Goal: Task Accomplishment & Management: Use online tool/utility

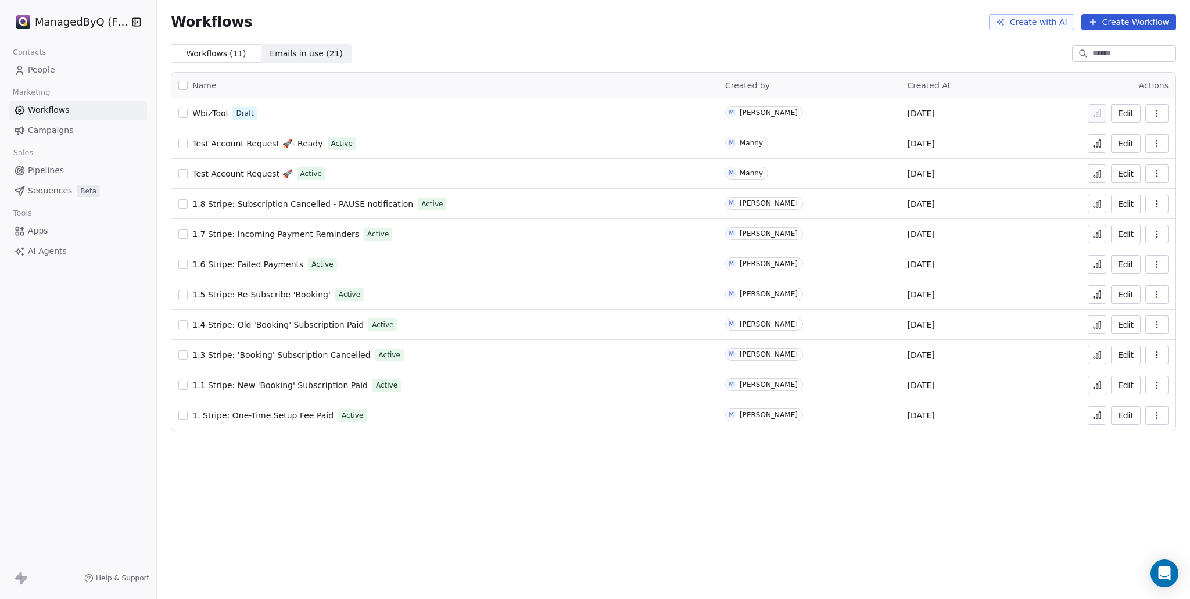
click at [53, 68] on span "People" at bounding box center [41, 70] width 27 height 12
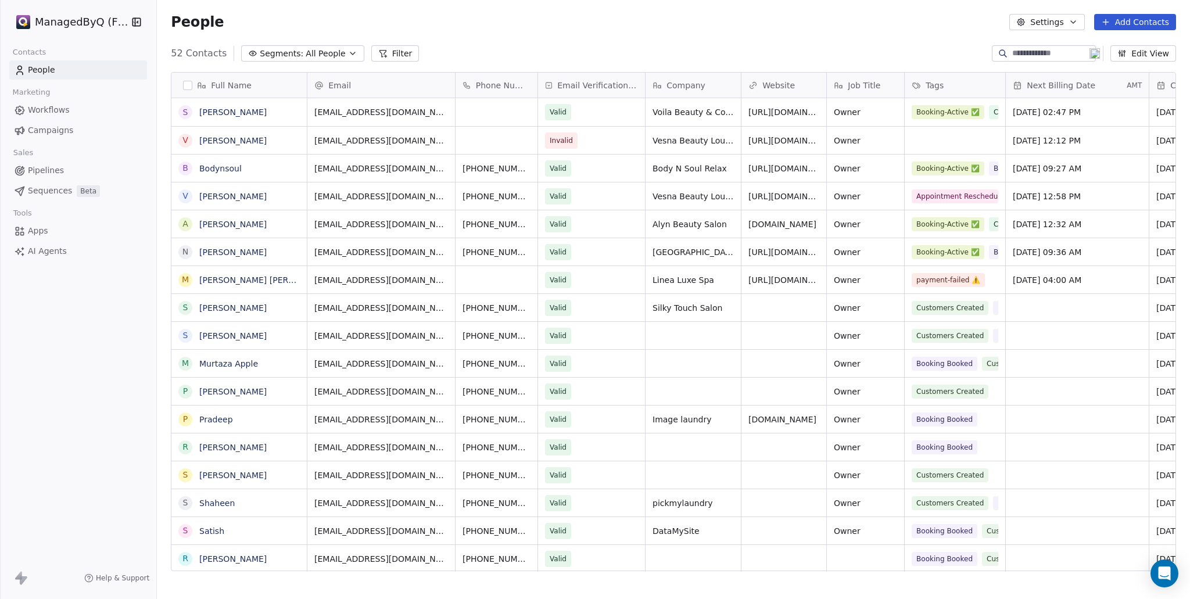
scroll to position [518, 1024]
drag, startPoint x: 490, startPoint y: 572, endPoint x: 590, endPoint y: 575, distance: 100.0
click at [590, 575] on div "Full Name S Stephanie Bascon V Vesna Jarawan B Bodynsoul V Vesna Jarawan A Alya…" at bounding box center [673, 326] width 1033 height 527
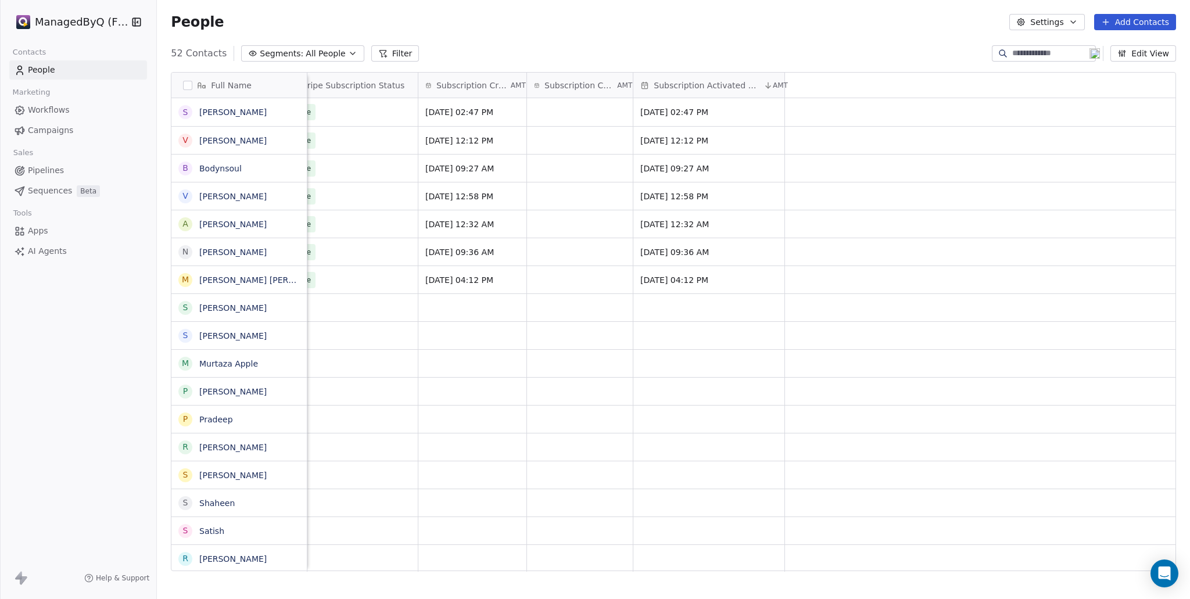
scroll to position [0, 281]
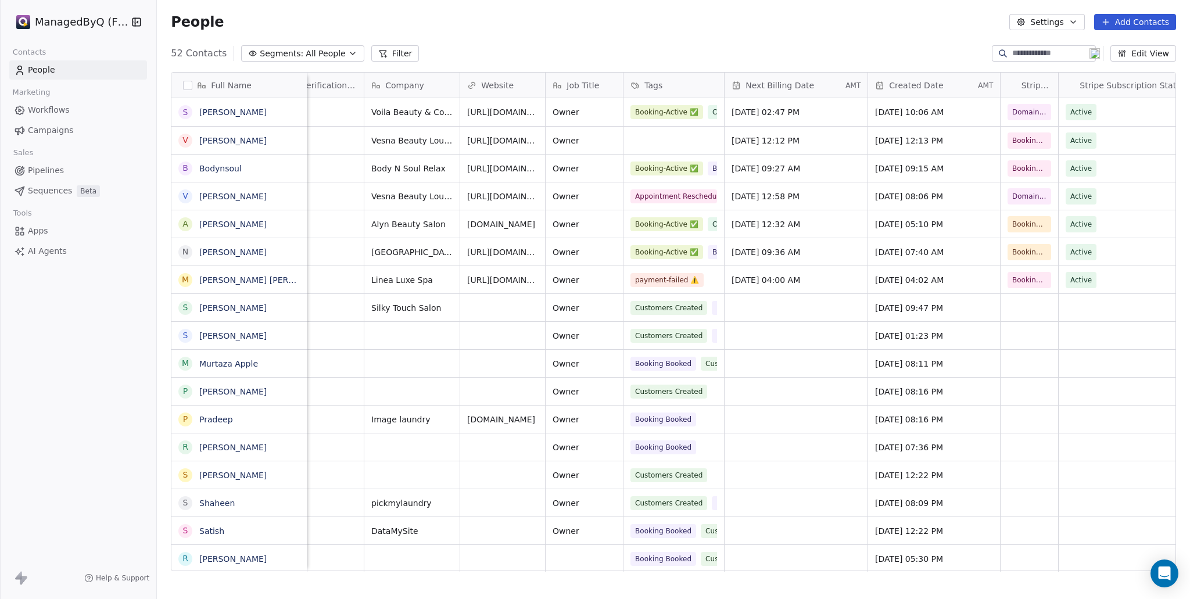
click at [59, 16] on html "ManagedByQ (FZE) Contacts People Marketing Workflows Campaigns Sales Pipelines …" at bounding box center [595, 299] width 1190 height 599
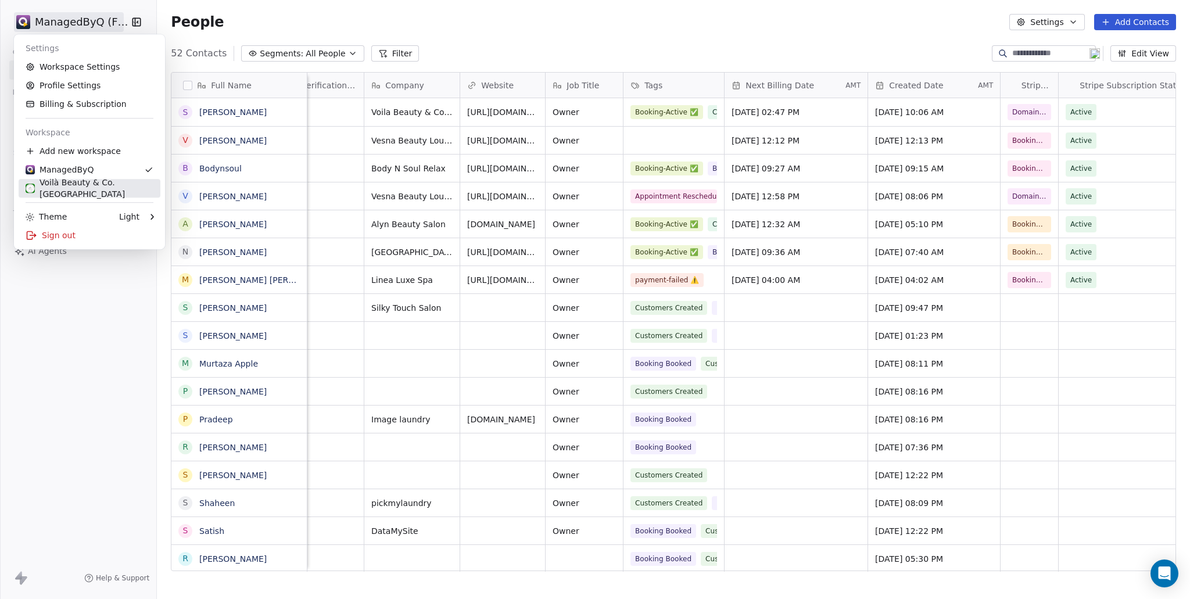
click at [83, 190] on div "Voilà Beauty & Co. Lounge" at bounding box center [90, 188] width 128 height 23
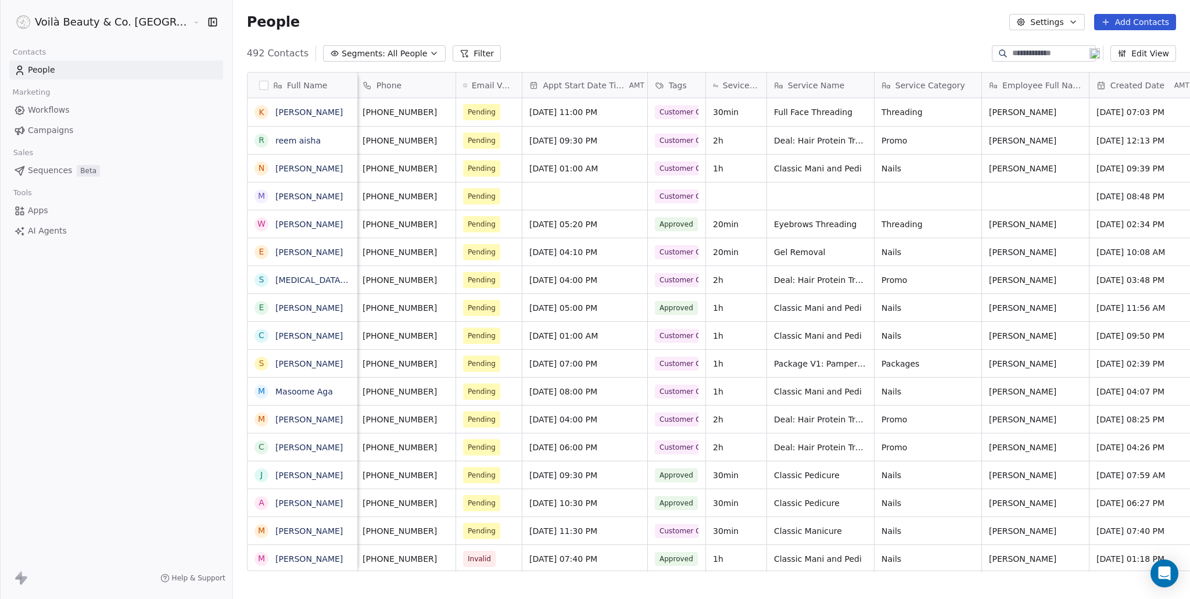
scroll to position [0, 253]
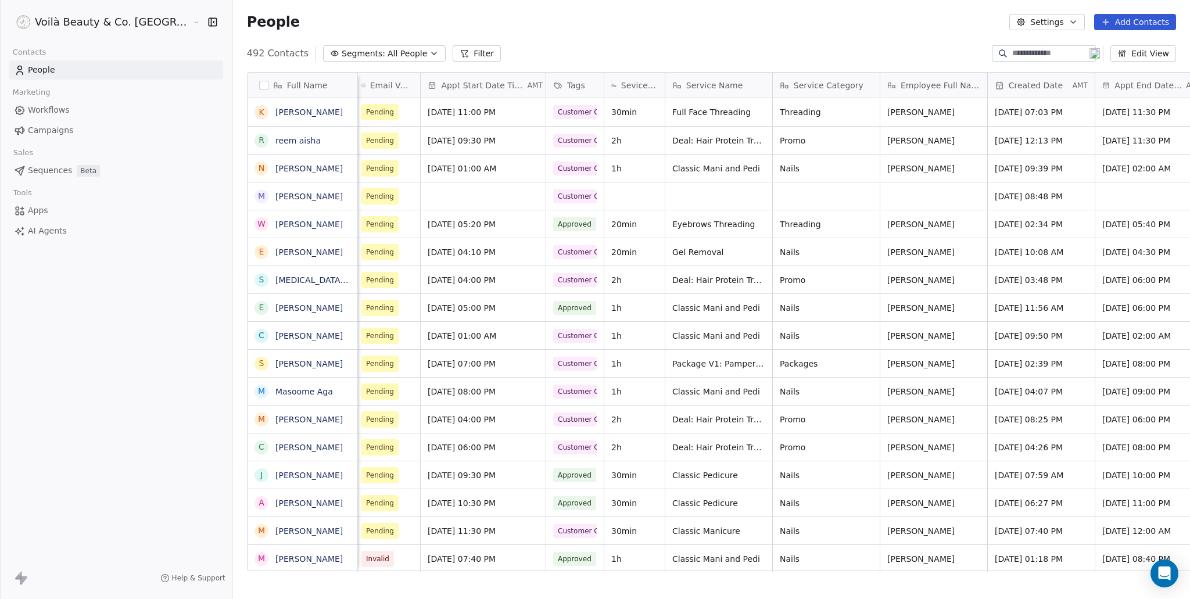
click at [81, 20] on html "Voilà Beauty & Co. Lounge Contacts People Marketing Workflows Campaigns Sales S…" at bounding box center [595, 299] width 1190 height 599
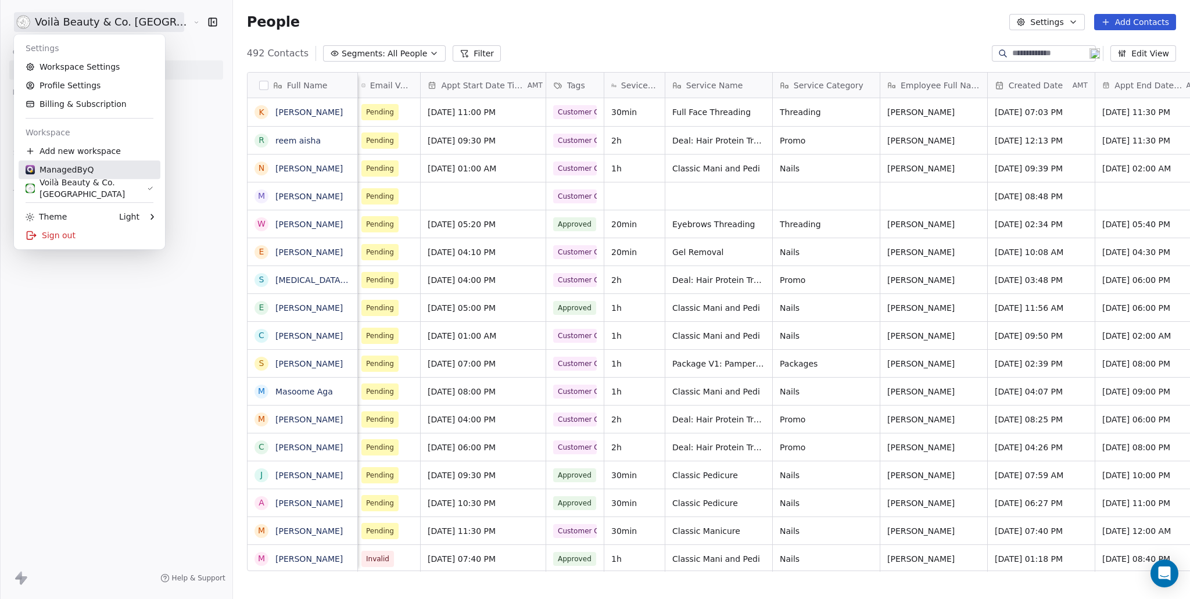
click at [74, 167] on div "ManagedByQ" at bounding box center [60, 170] width 68 height 12
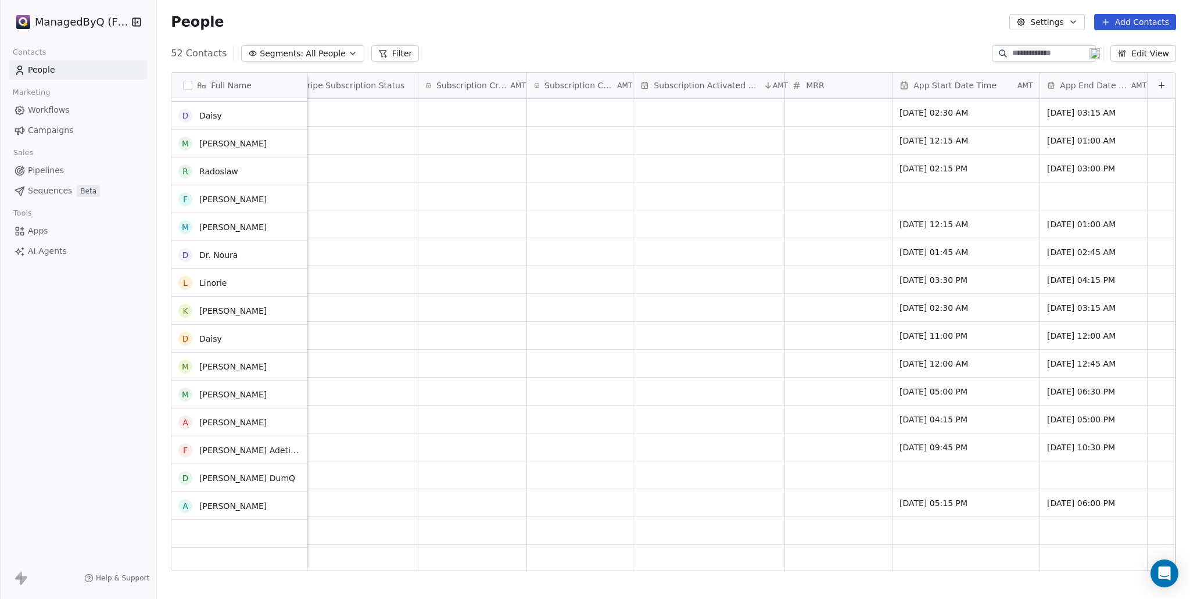
scroll to position [976, 0]
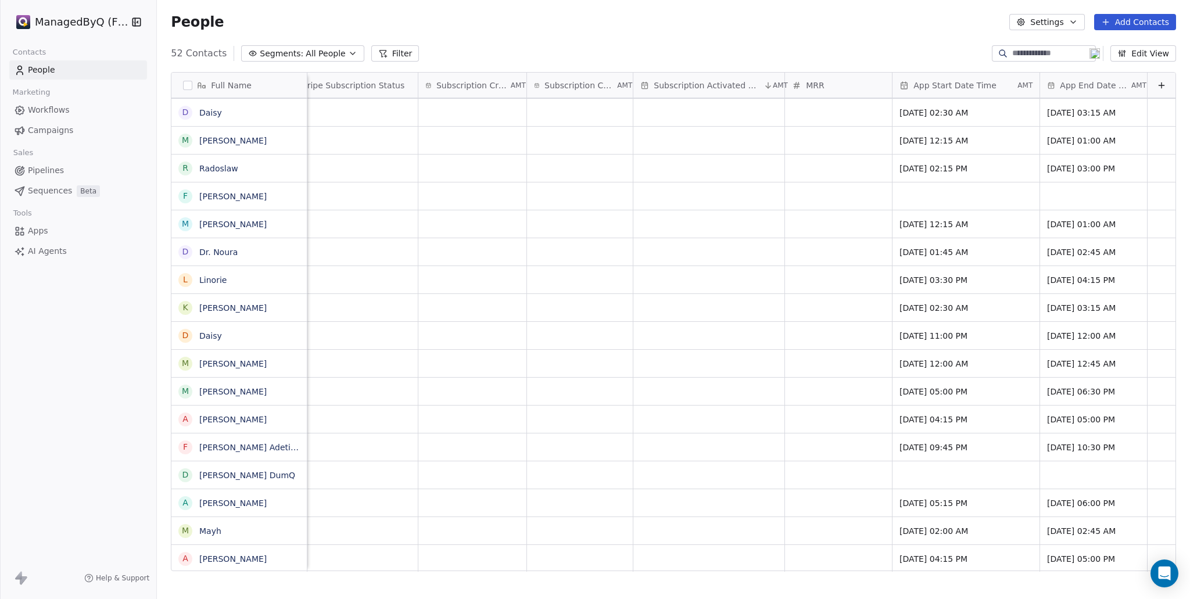
click at [1154, 58] on button "Edit View" at bounding box center [1144, 53] width 66 height 16
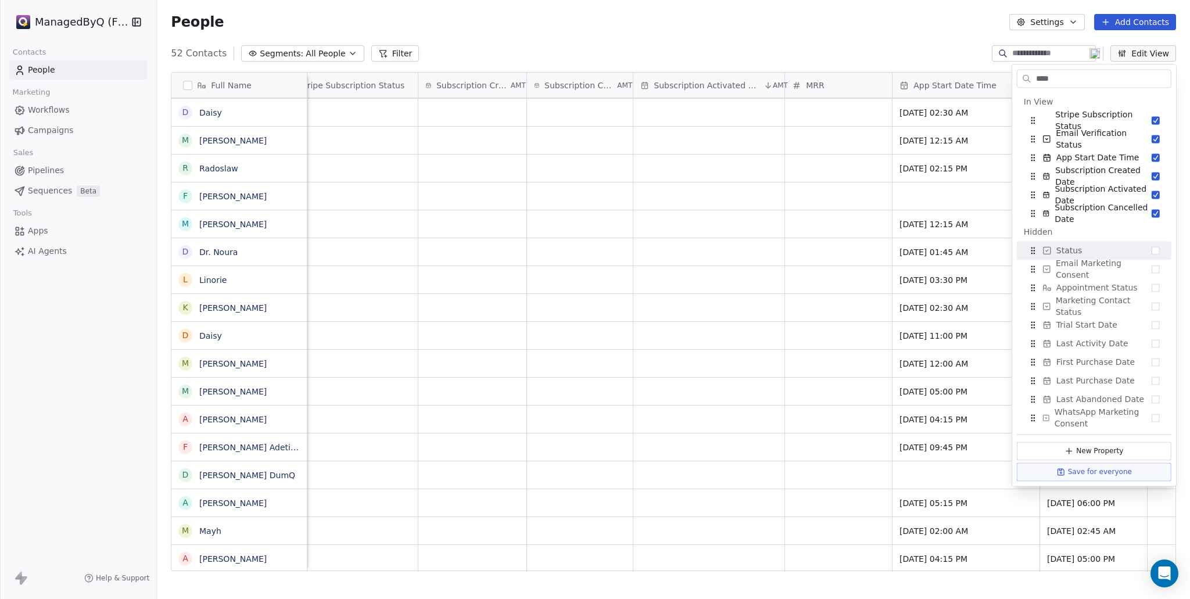
type input "****"
click at [1109, 250] on div "Status" at bounding box center [1094, 250] width 145 height 19
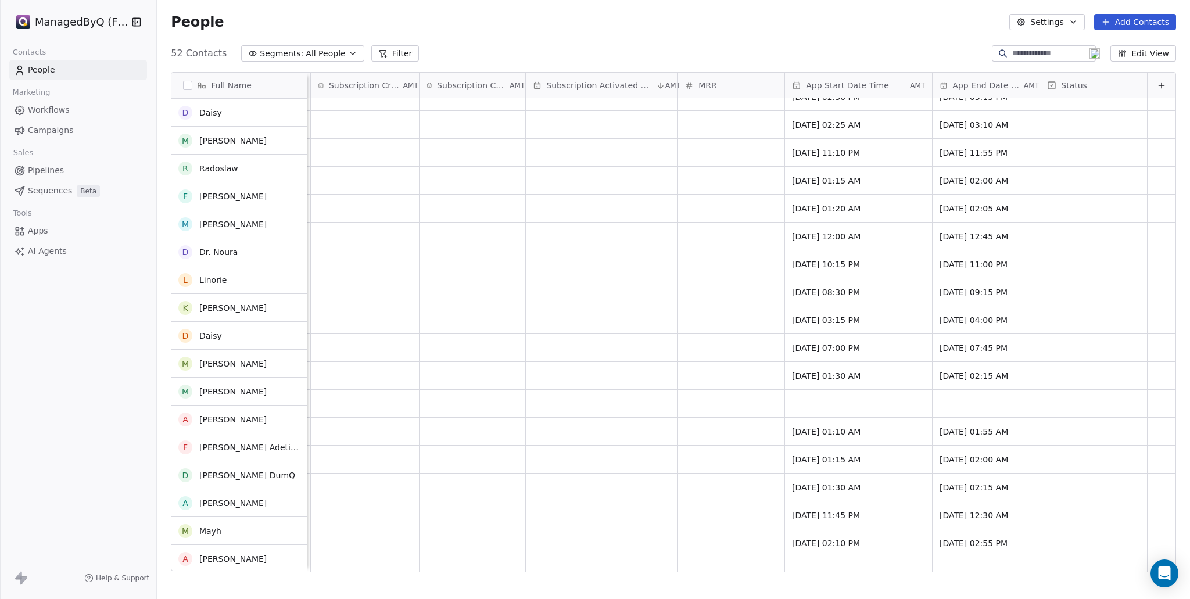
scroll to position [434, 0]
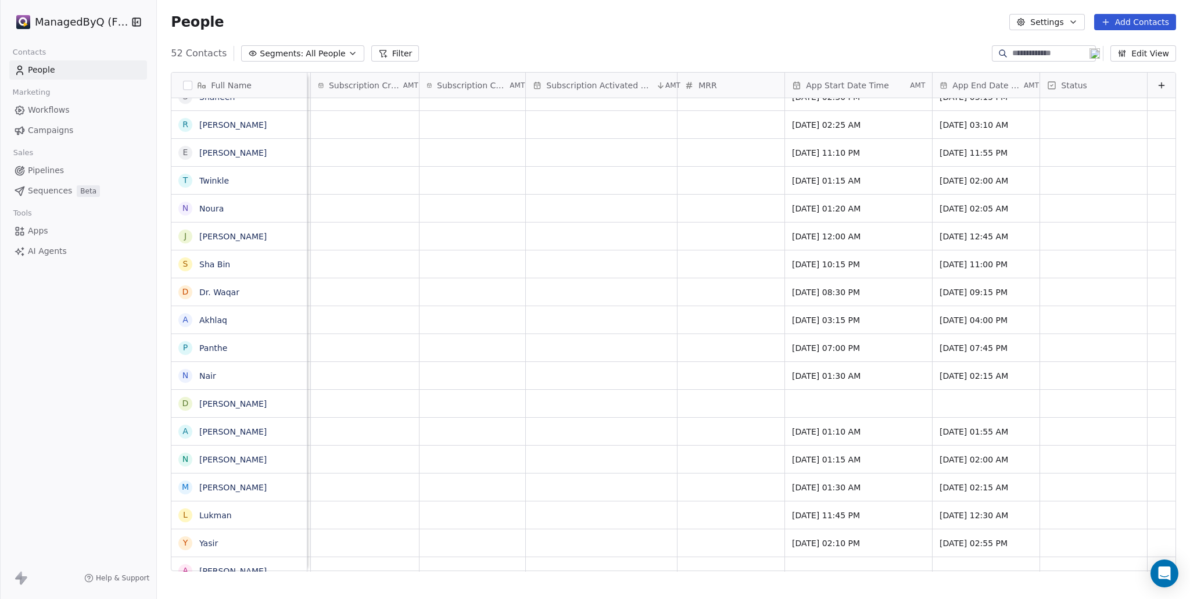
click at [1148, 55] on button "Edit View" at bounding box center [1144, 53] width 66 height 16
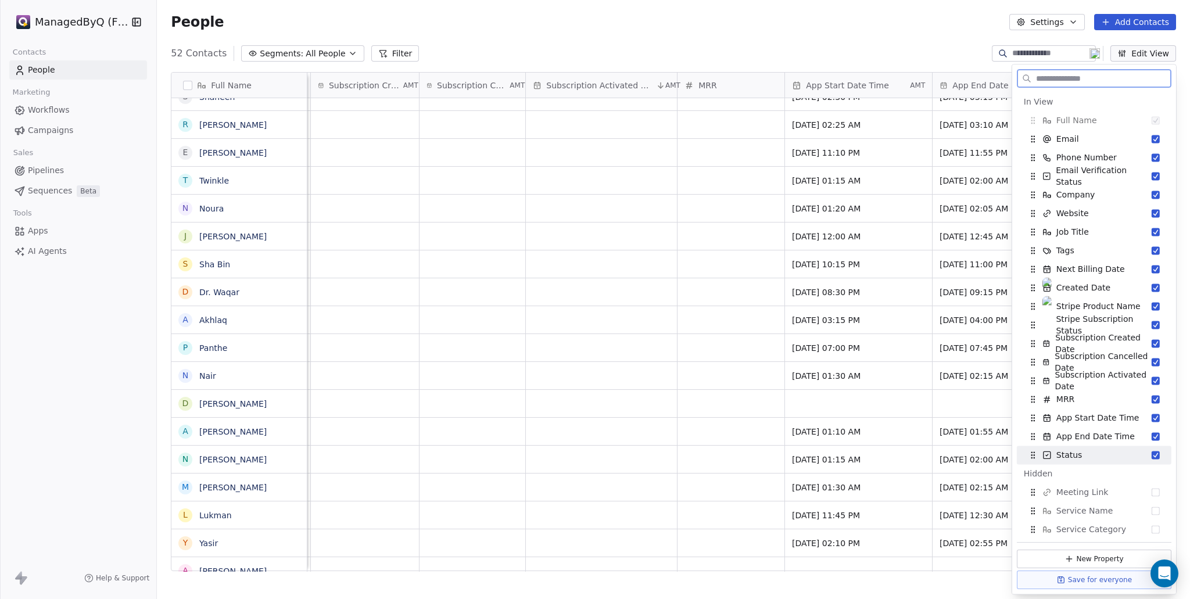
click at [1152, 459] on button "Suggestions" at bounding box center [1156, 455] width 8 height 8
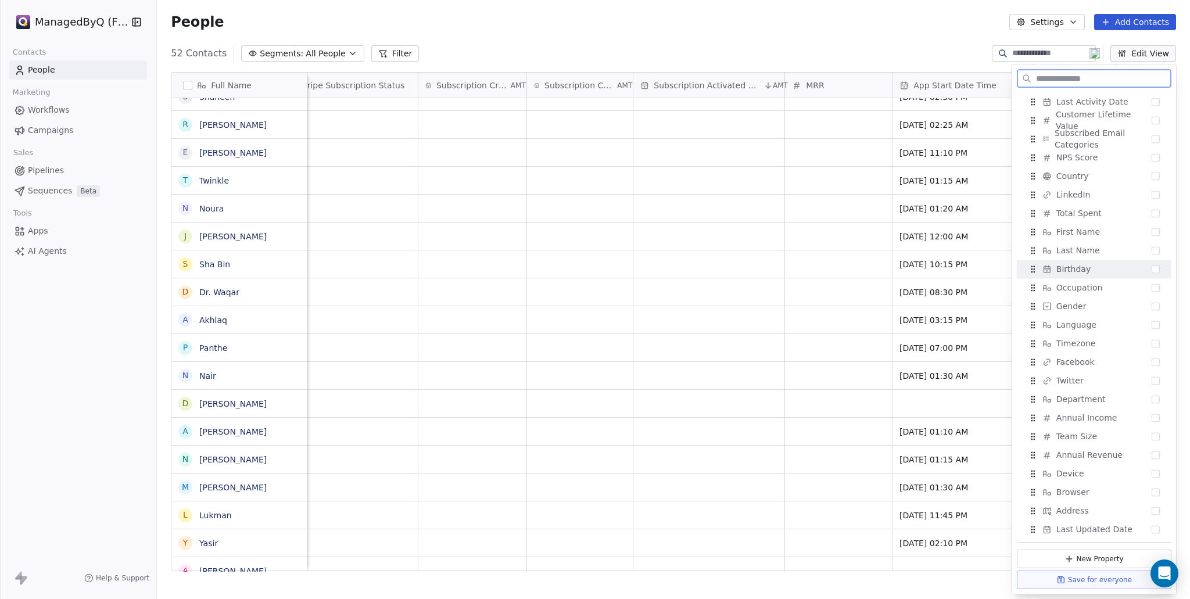
scroll to position [542, 0]
click at [50, 169] on span "Pipelines" at bounding box center [46, 170] width 36 height 12
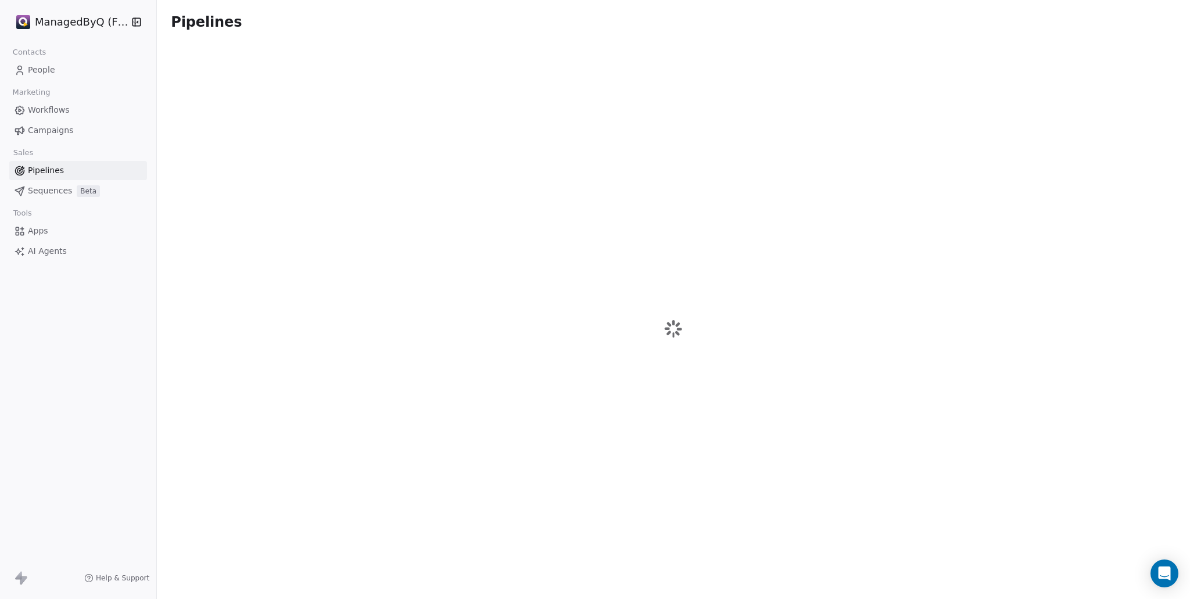
click at [52, 194] on span "Sequences" at bounding box center [50, 191] width 44 height 12
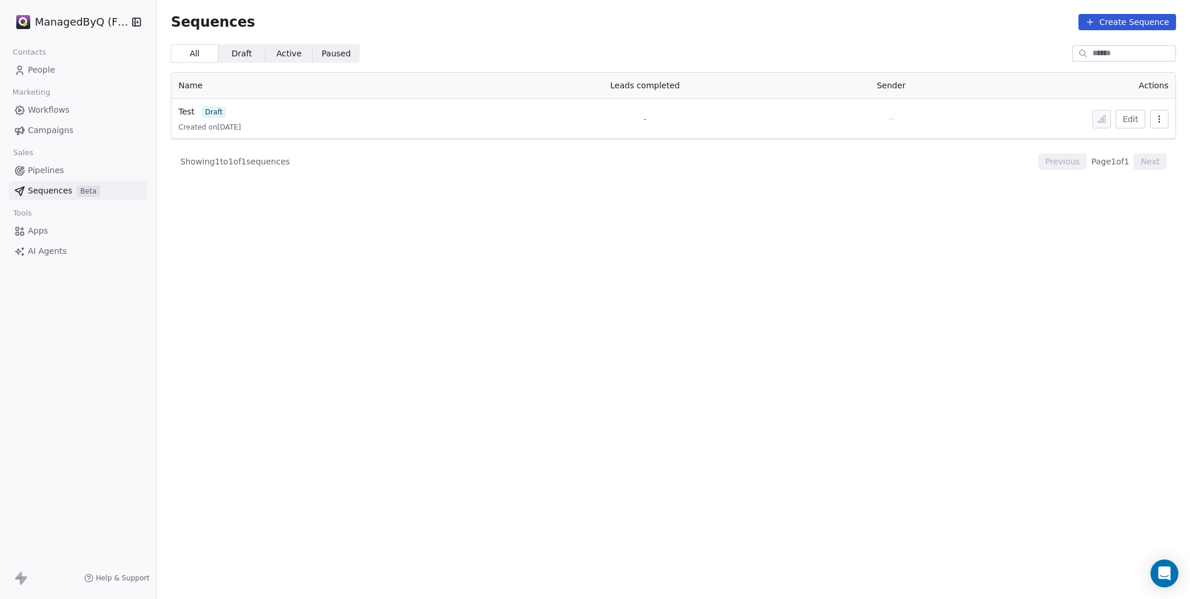
click at [46, 234] on span "Apps" at bounding box center [38, 231] width 20 height 12
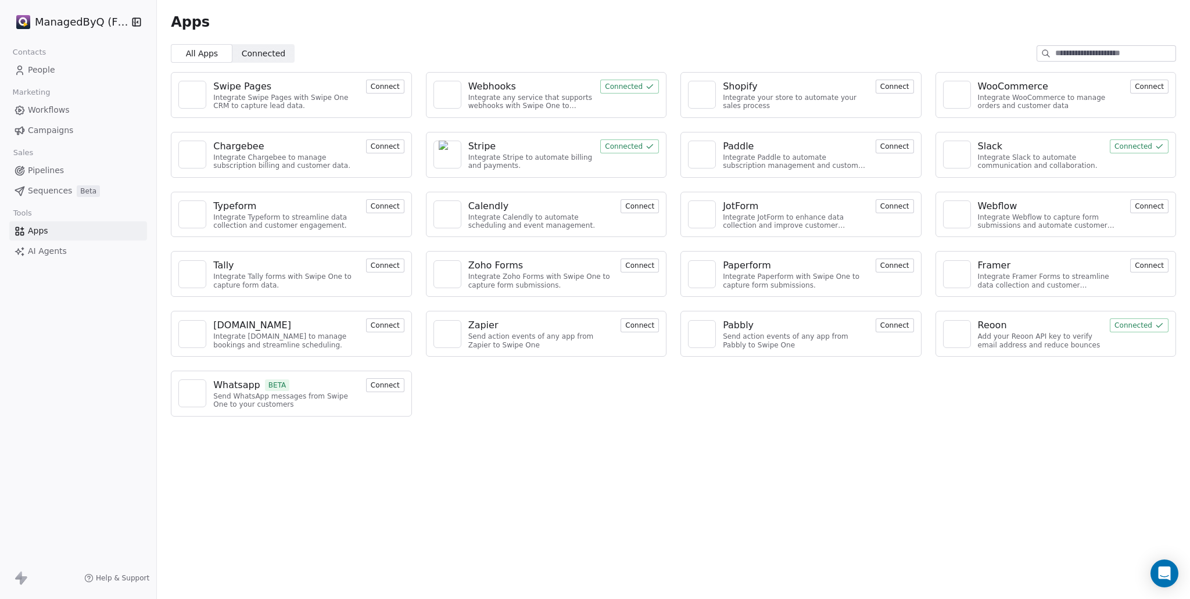
click at [276, 53] on span "Connected" at bounding box center [264, 54] width 44 height 12
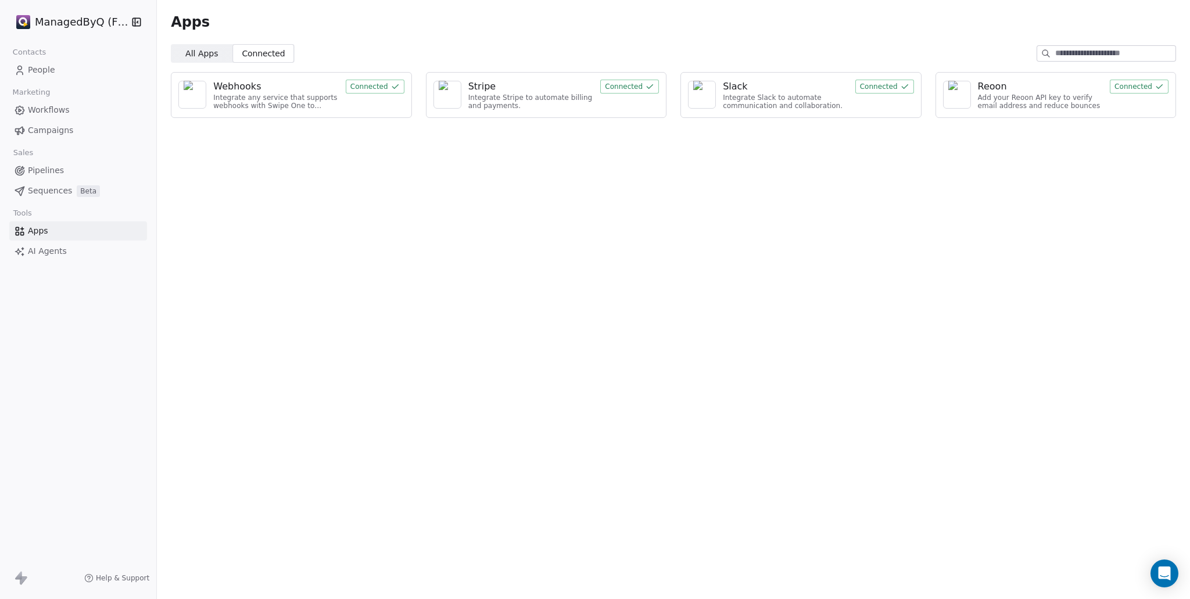
click at [332, 91] on div "Webhooks" at bounding box center [276, 87] width 126 height 14
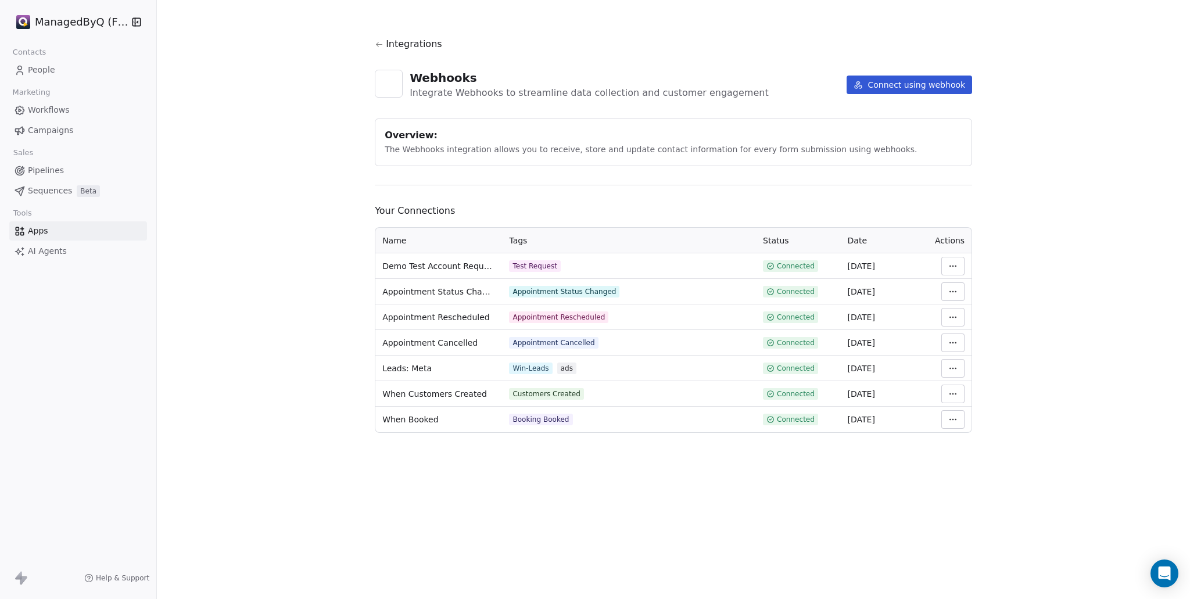
click at [593, 417] on div "Booking Booked" at bounding box center [629, 420] width 240 height 12
click at [420, 419] on span "When Booked" at bounding box center [410, 420] width 56 height 12
click at [948, 419] on html "ManagedByQ (FZE) Contacts People Marketing Workflows Campaigns Sales Pipelines …" at bounding box center [595, 299] width 1190 height 599
drag, startPoint x: 972, startPoint y: 482, endPoint x: 973, endPoint y: 497, distance: 14.6
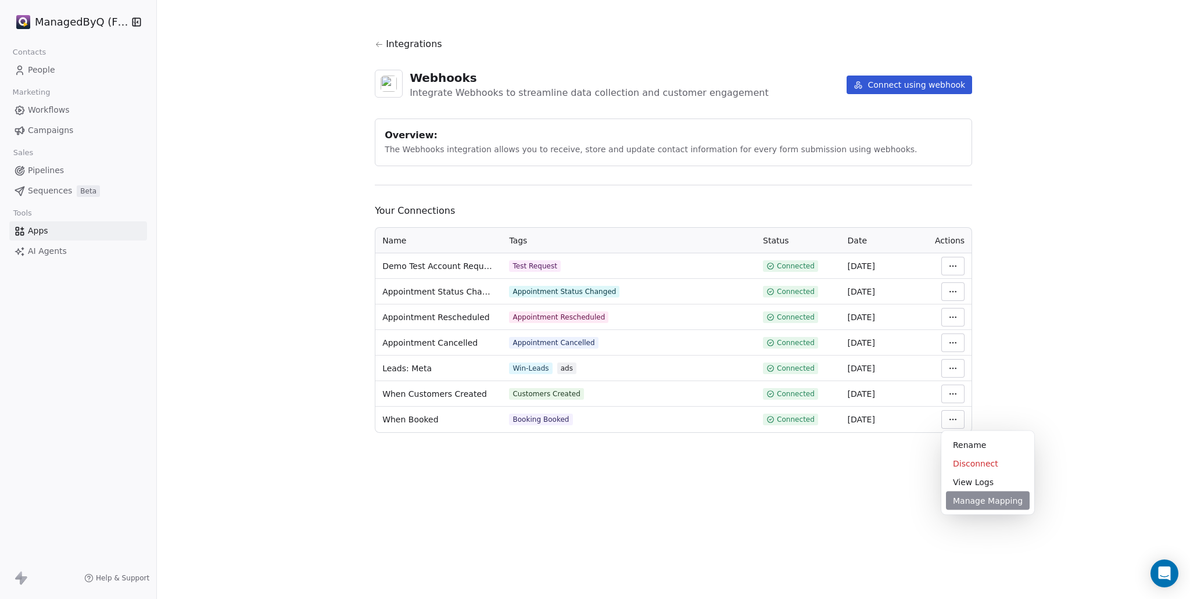
click at [973, 497] on div "Rename Disconnect View Logs Manage Mapping" at bounding box center [988, 473] width 93 height 84
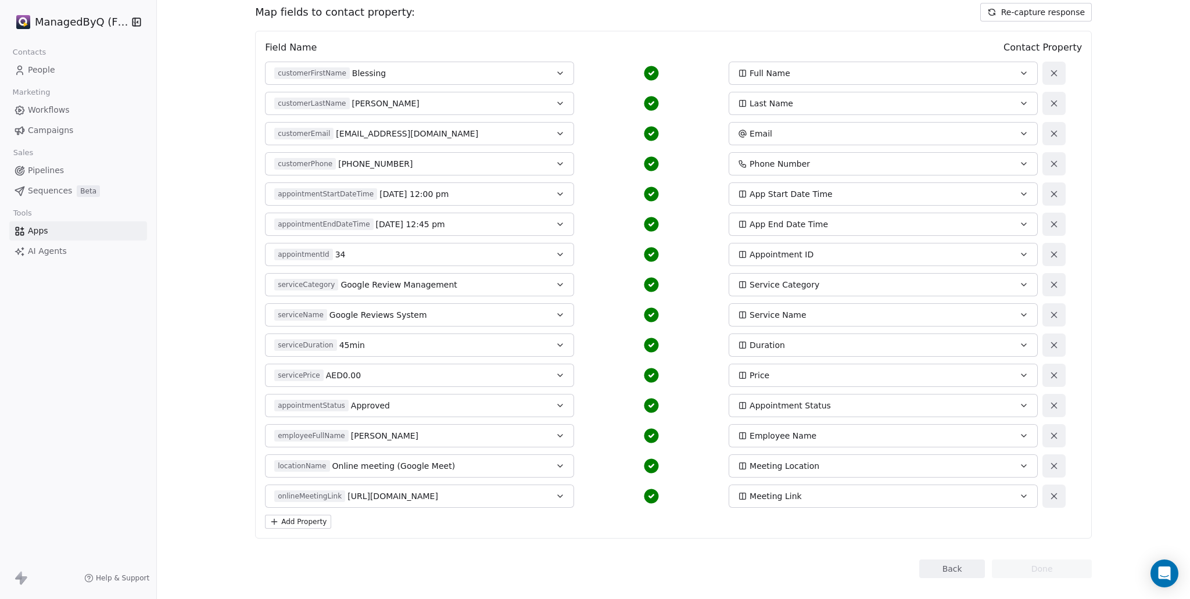
scroll to position [135, 0]
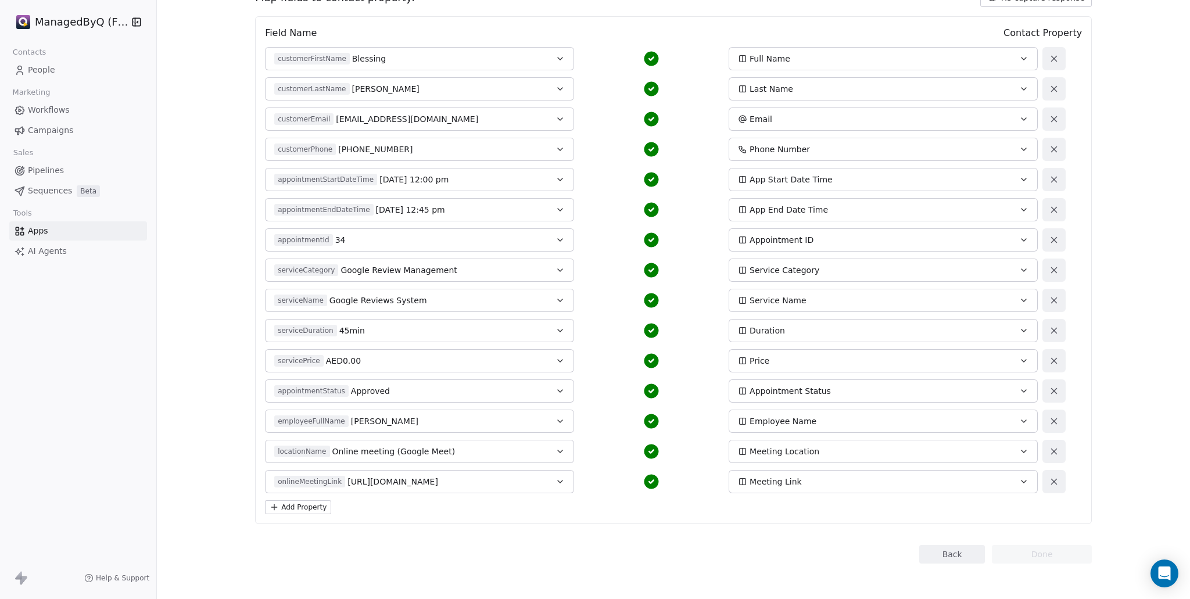
click at [832, 393] on div "Appointment Status" at bounding box center [869, 391] width 262 height 12
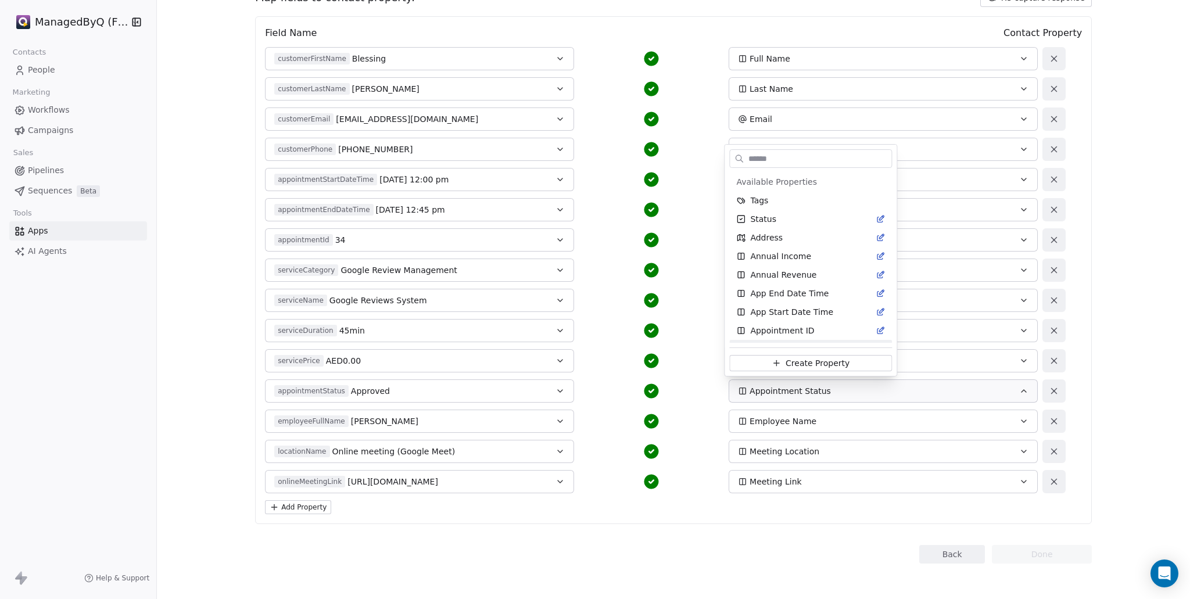
scroll to position [15, 0]
click at [835, 391] on html "ManagedByQ (FZE) Contacts People Marketing Workflows Campaigns Sales Pipelines …" at bounding box center [595, 299] width 1190 height 599
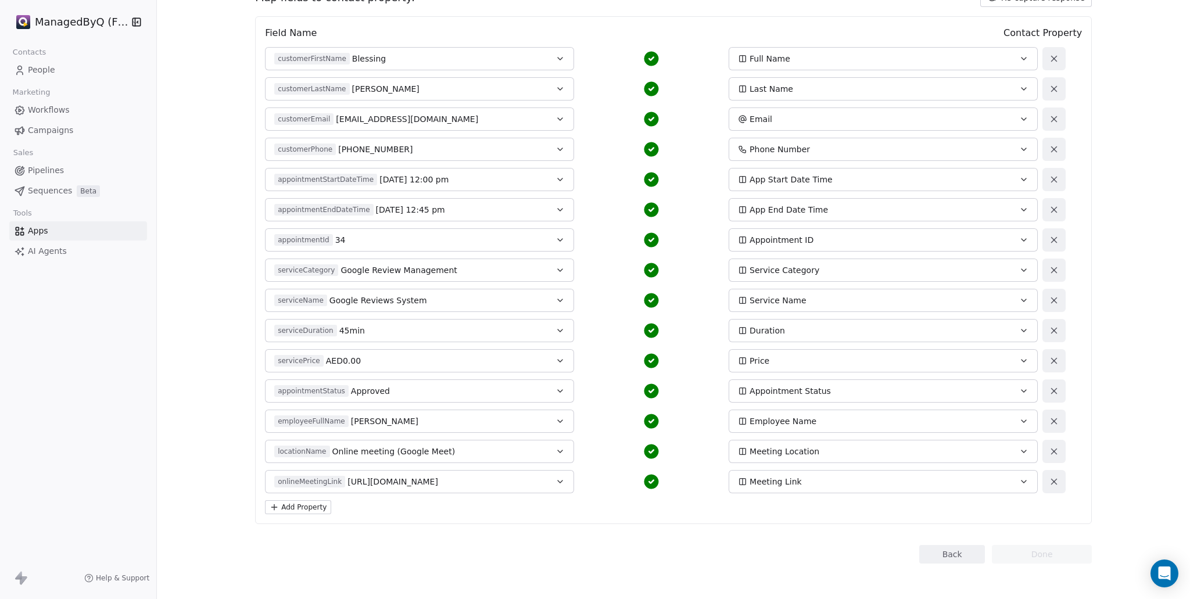
click at [156, 121] on div "Contacts People Marketing Workflows Campaigns Sales Pipelines Sequences Beta To…" at bounding box center [78, 152] width 156 height 217
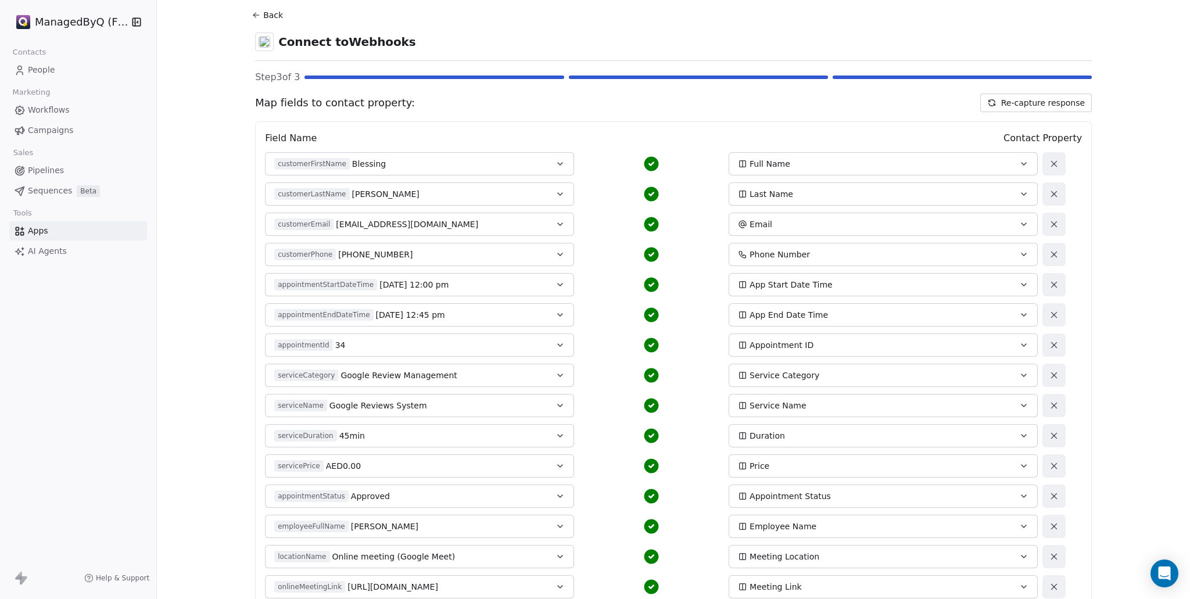
scroll to position [0, 0]
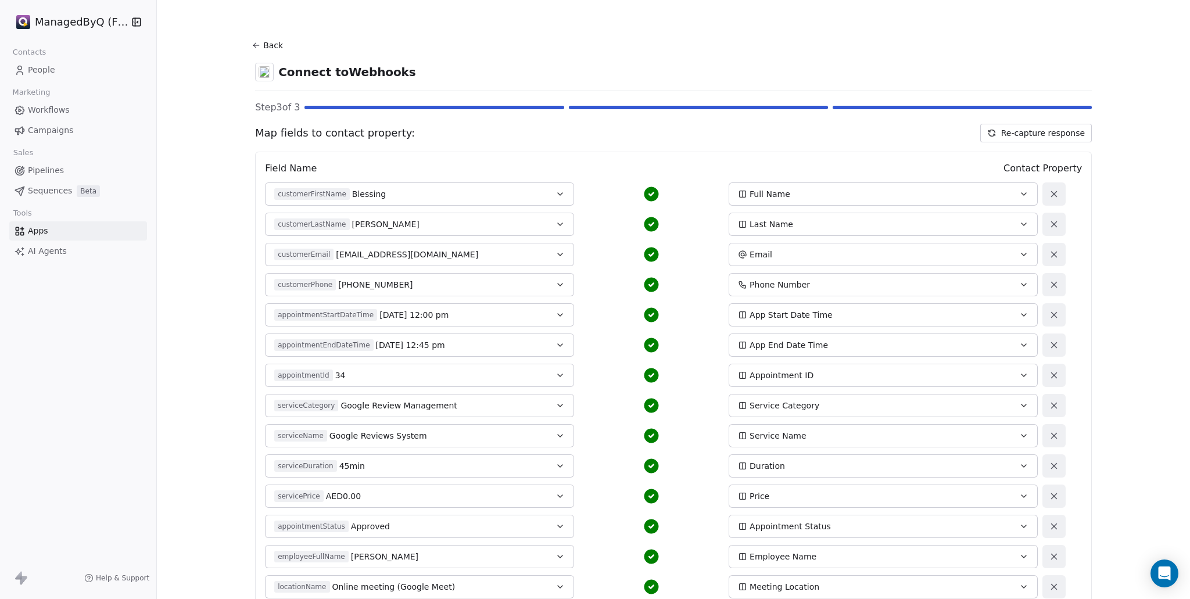
click at [44, 73] on span "People" at bounding box center [41, 70] width 27 height 12
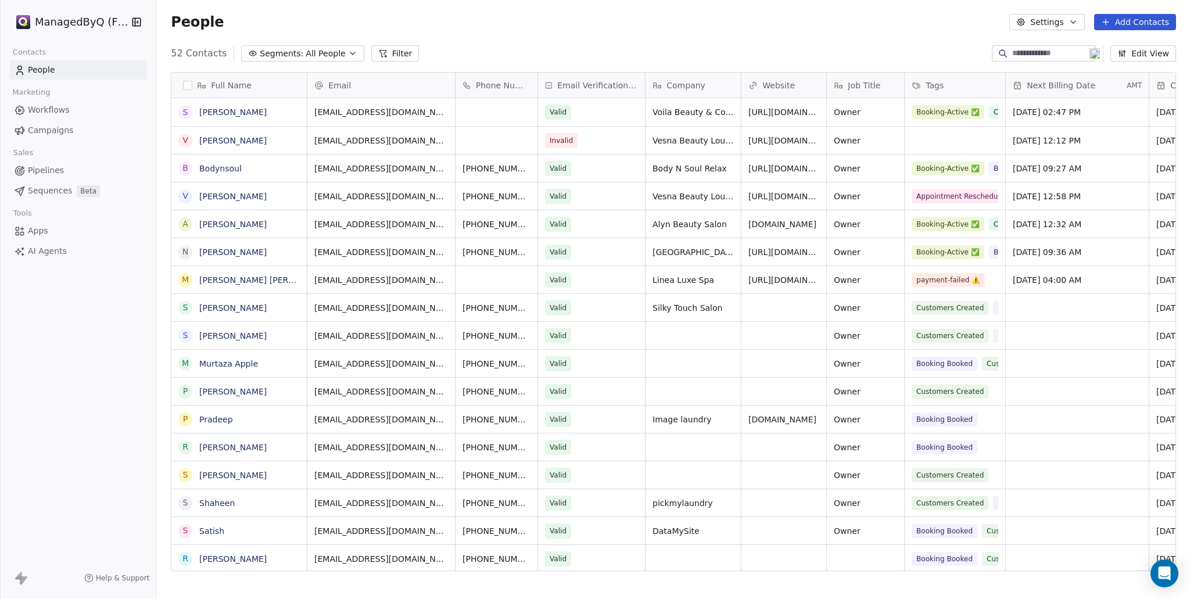
click at [306, 55] on span "All People" at bounding box center [326, 54] width 40 height 12
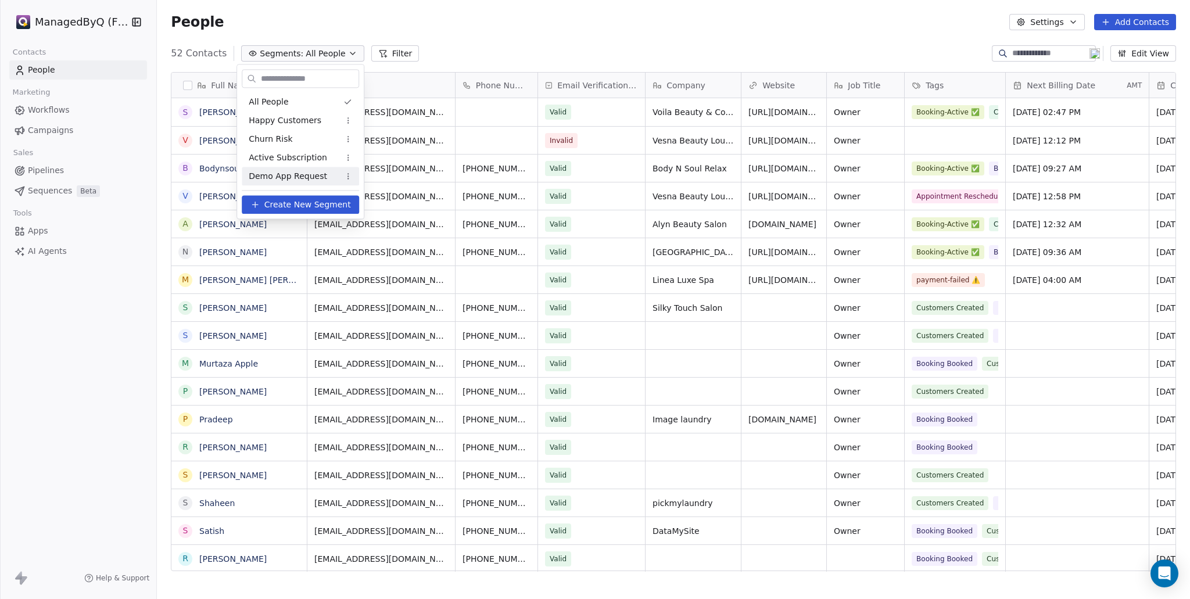
click at [298, 174] on span "Demo App Request" at bounding box center [288, 176] width 78 height 12
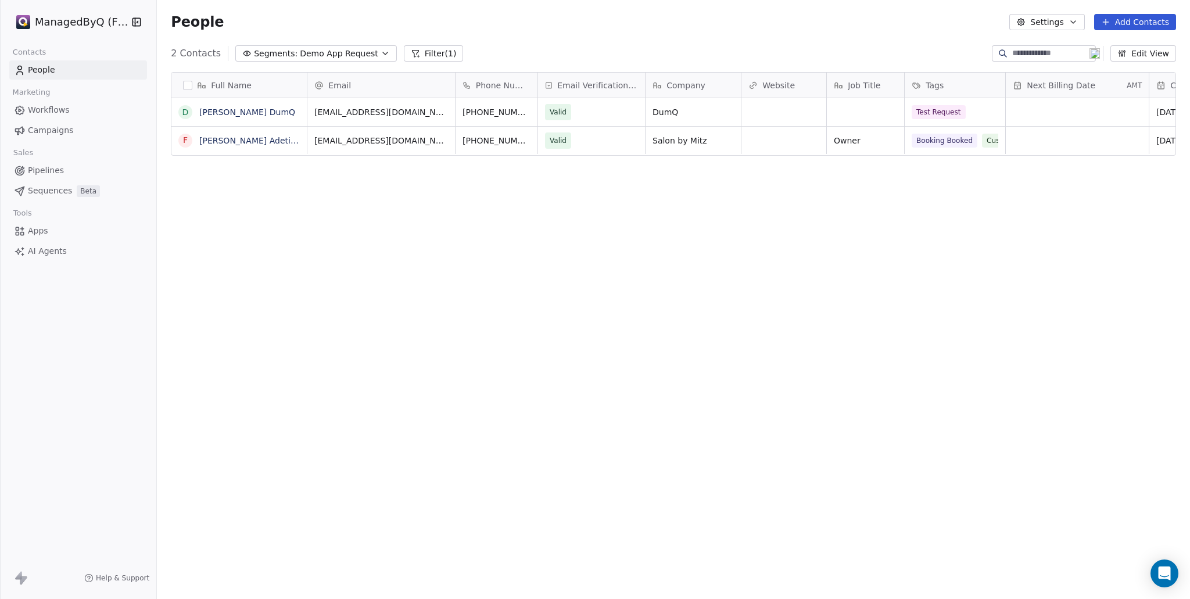
scroll to position [518, 1024]
click at [234, 139] on link "[PERSON_NAME] Adetiba" at bounding box center [249, 140] width 101 height 9
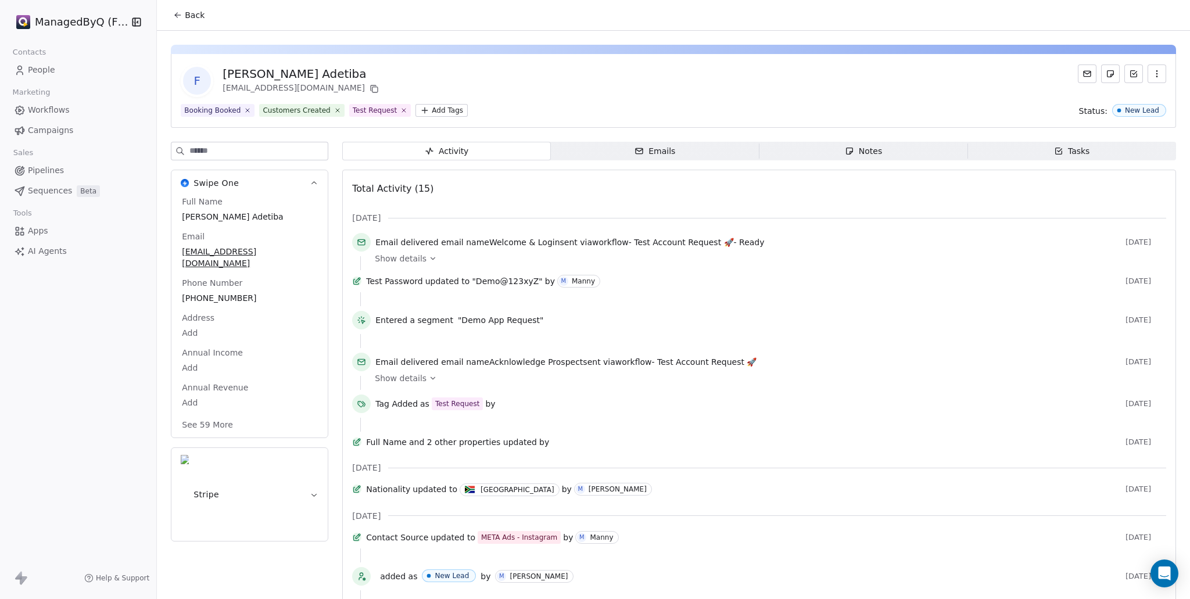
click at [59, 67] on link "People" at bounding box center [78, 69] width 138 height 19
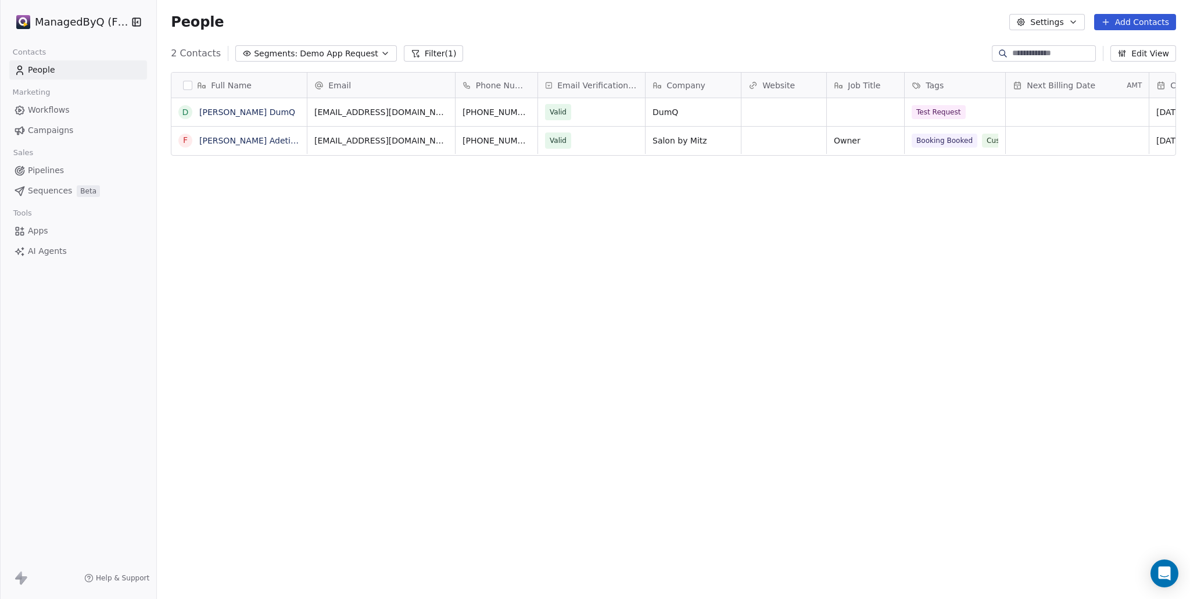
scroll to position [518, 1024]
click at [354, 53] on span "Demo App Request" at bounding box center [339, 54] width 78 height 12
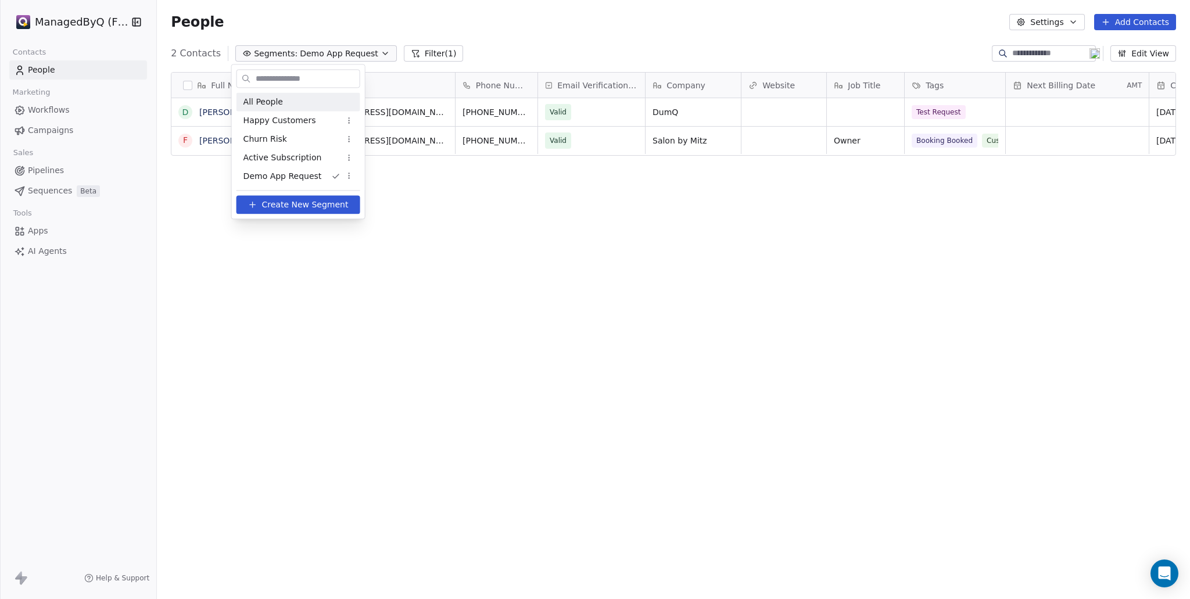
click at [260, 102] on span "All People" at bounding box center [264, 102] width 40 height 12
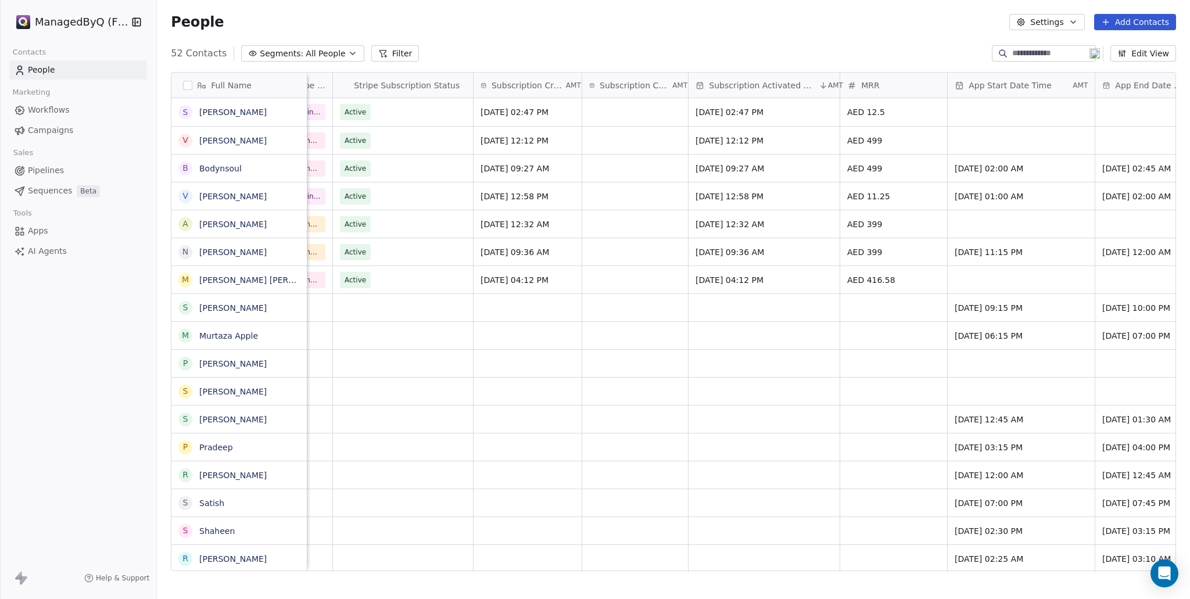
scroll to position [0, 1071]
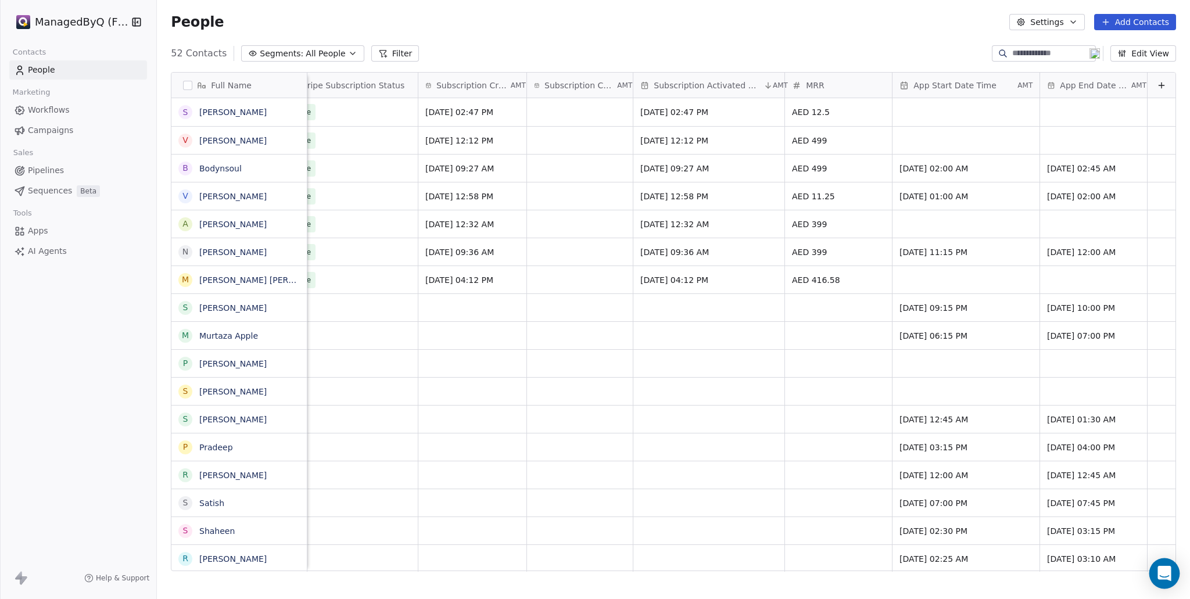
click at [1158, 577] on div "Open Intercom Messenger" at bounding box center [1165, 574] width 31 height 31
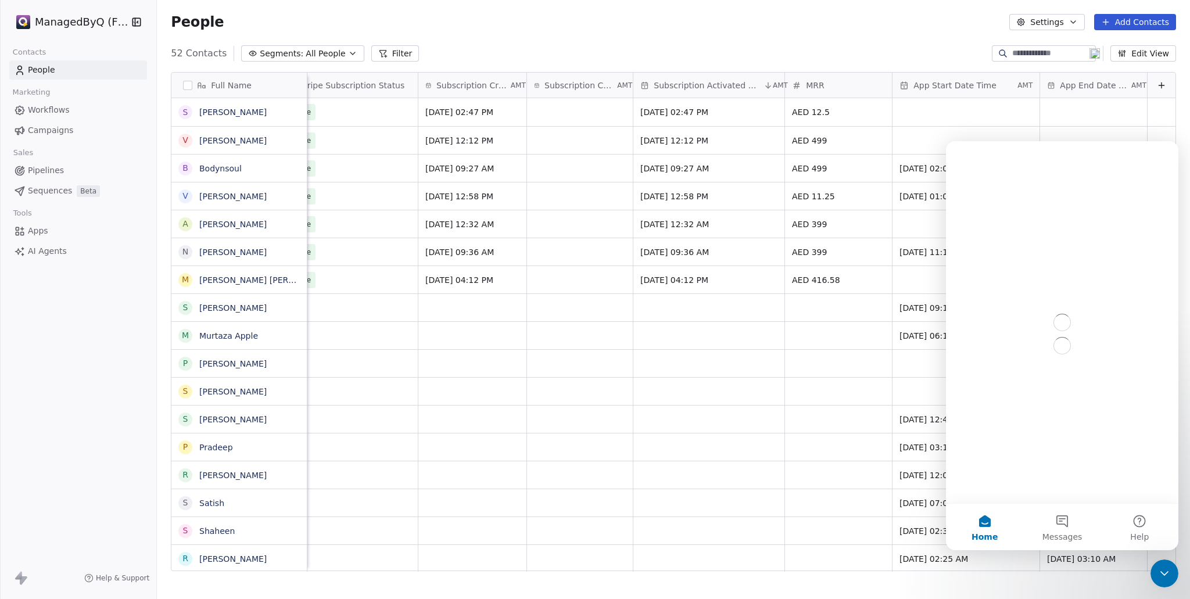
scroll to position [0, 0]
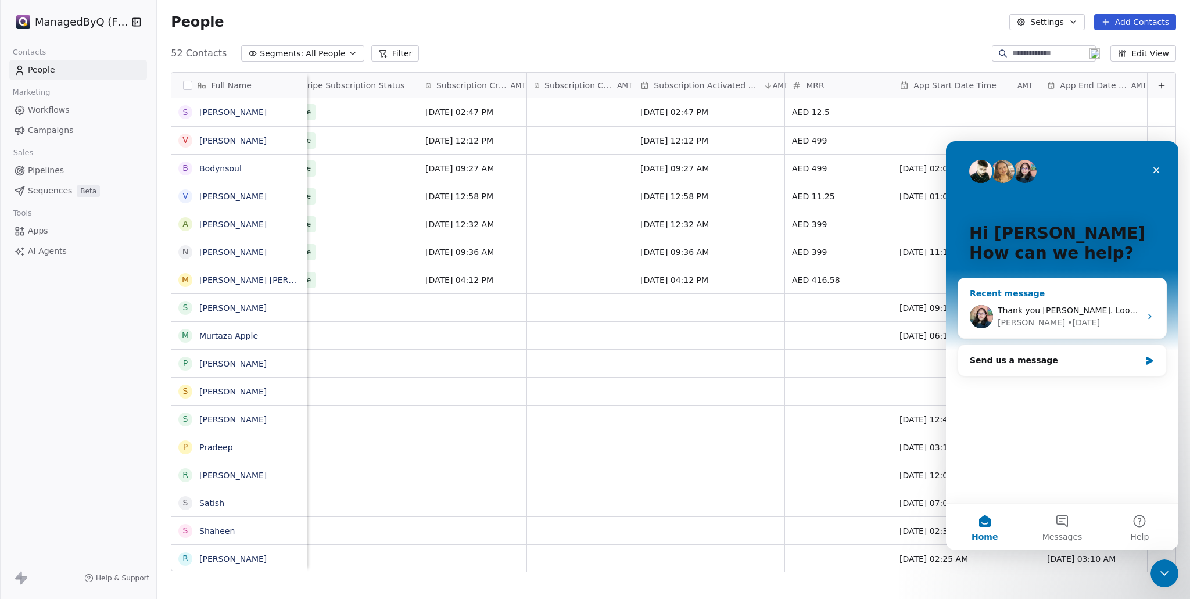
click at [1076, 312] on span "Thank you Mrinal. Looking forward to it." at bounding box center [1100, 310] width 205 height 9
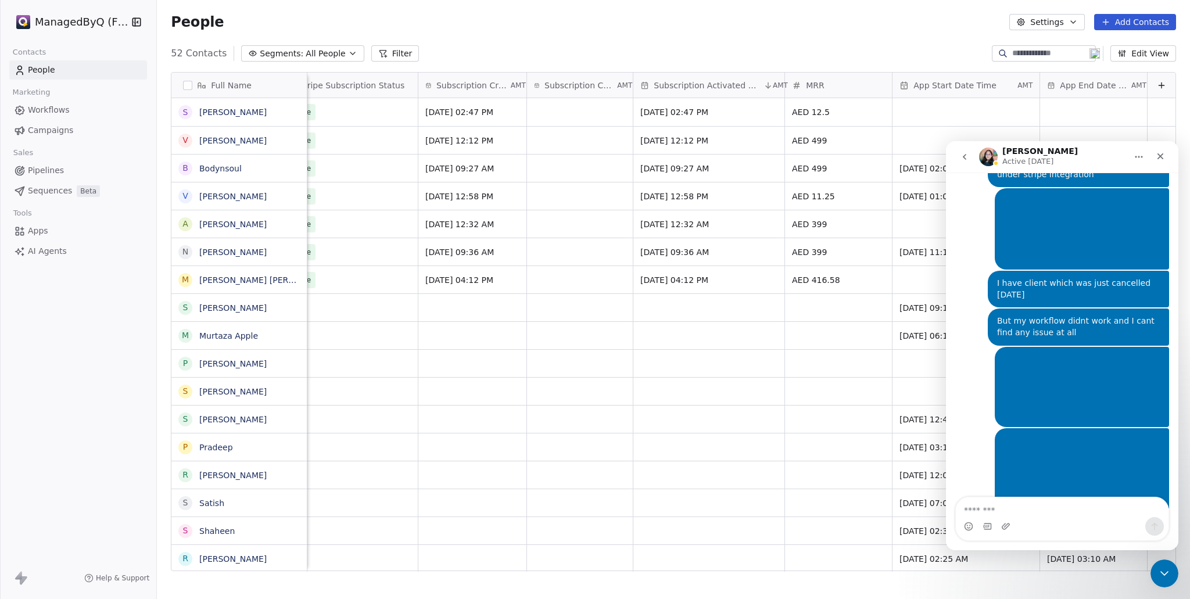
scroll to position [392, 0]
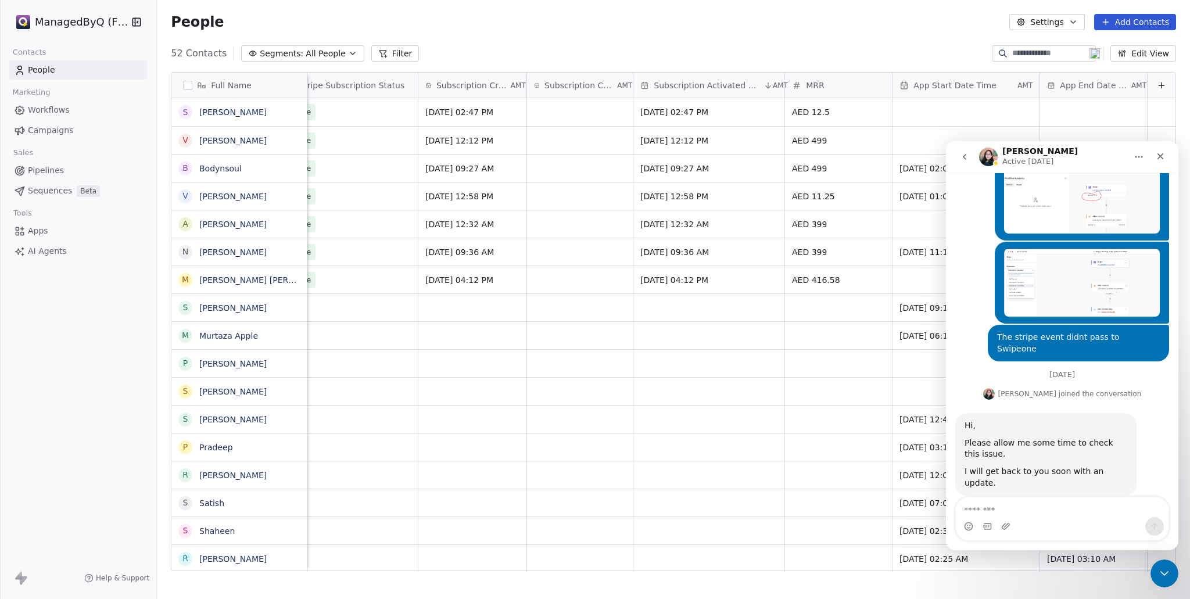
click at [852, 41] on div "People Settings Add Contacts" at bounding box center [673, 22] width 1033 height 44
click at [1162, 155] on icon "Close" at bounding box center [1161, 156] width 6 height 6
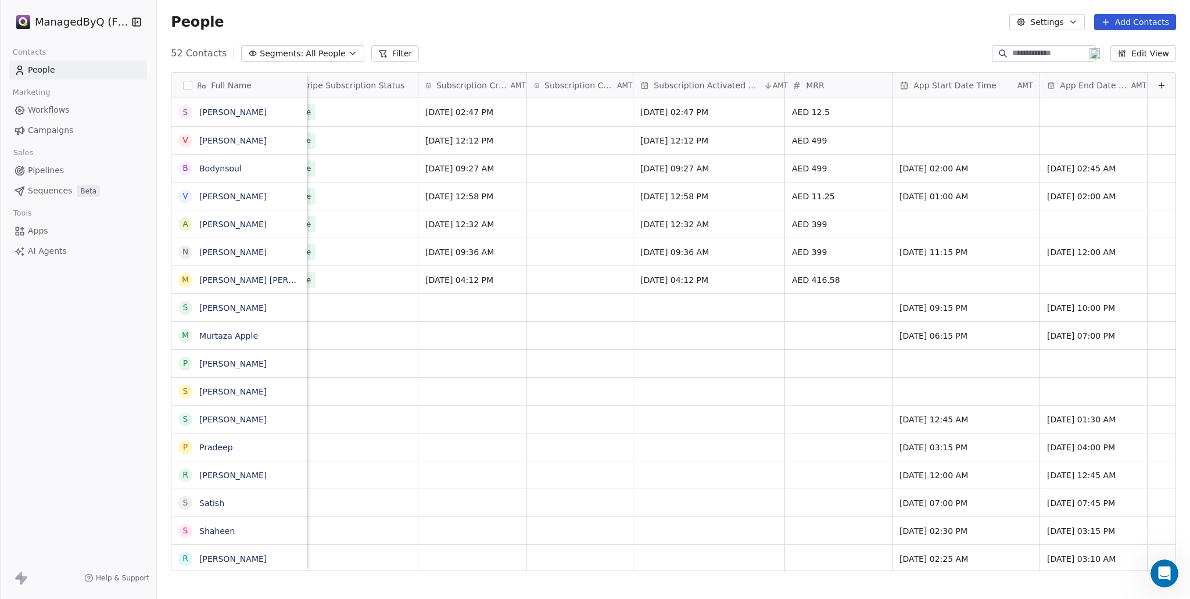
click at [91, 25] on html "ManagedByQ (FZE) Contacts People Marketing Workflows Campaigns Sales Pipelines …" at bounding box center [595, 299] width 1190 height 599
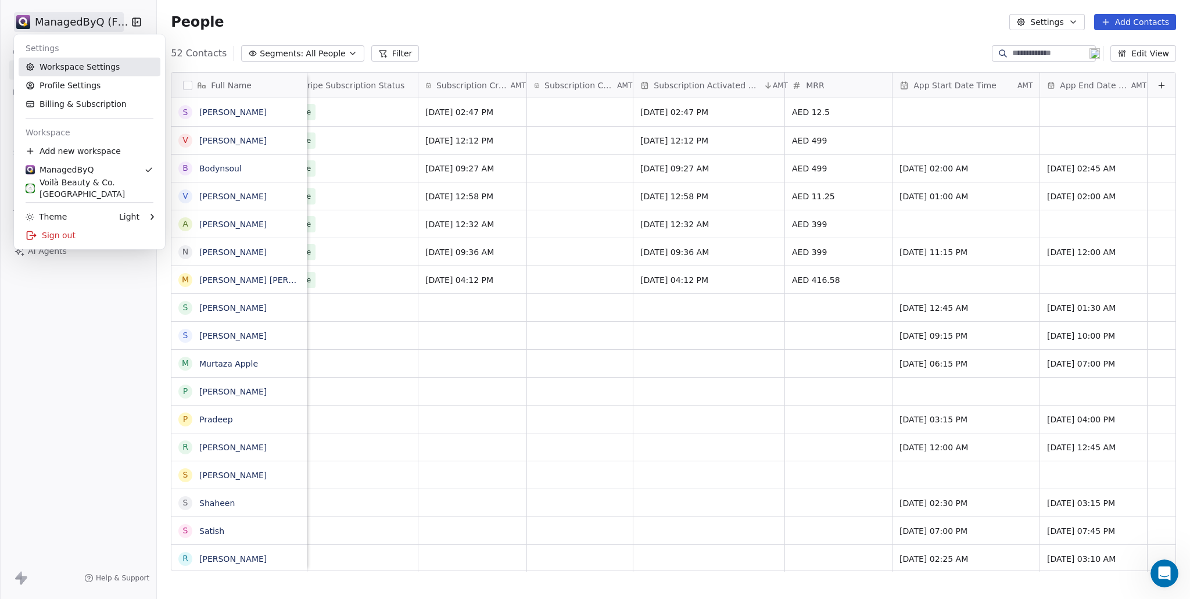
click at [82, 66] on link "Workspace Settings" at bounding box center [90, 67] width 142 height 19
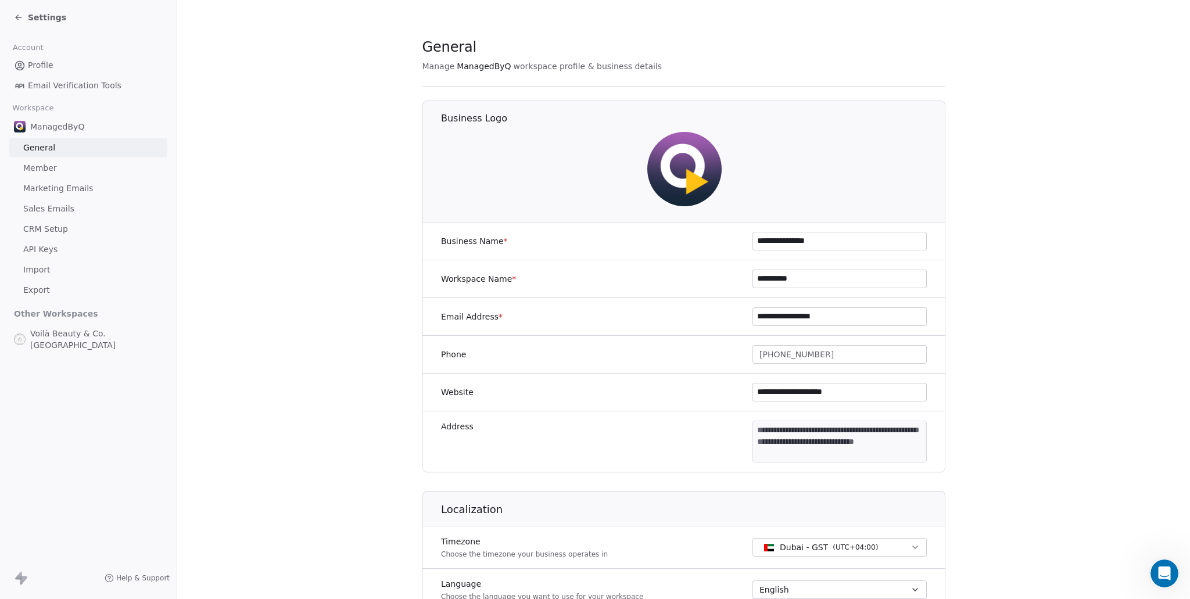
click at [45, 253] on span "API Keys" at bounding box center [40, 250] width 34 height 12
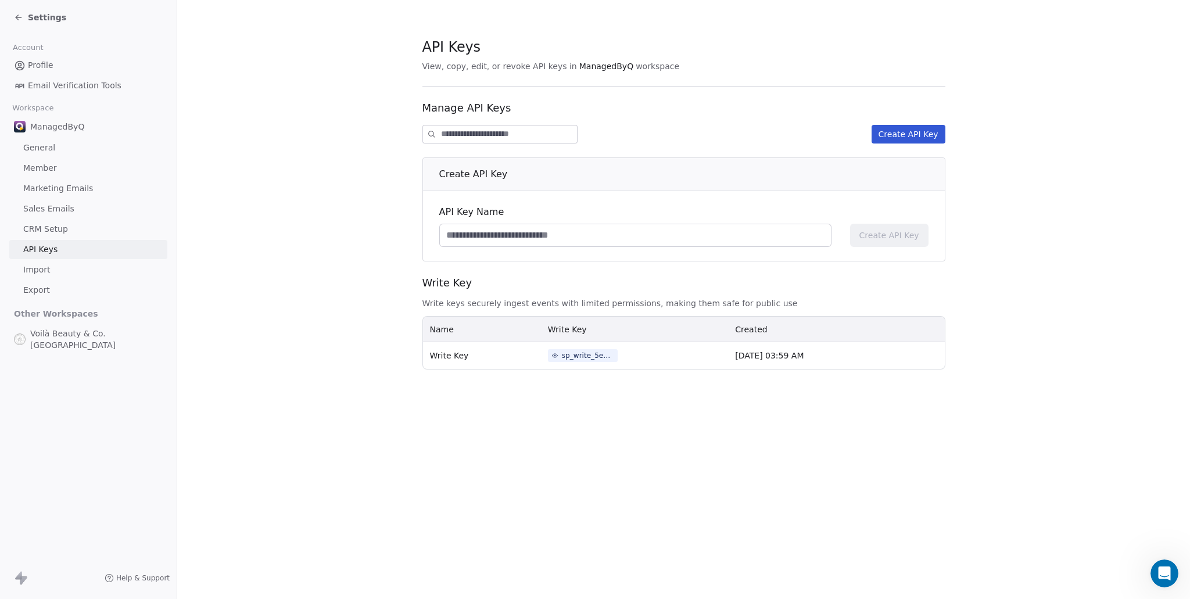
click at [51, 230] on span "CRM Setup" at bounding box center [45, 229] width 45 height 12
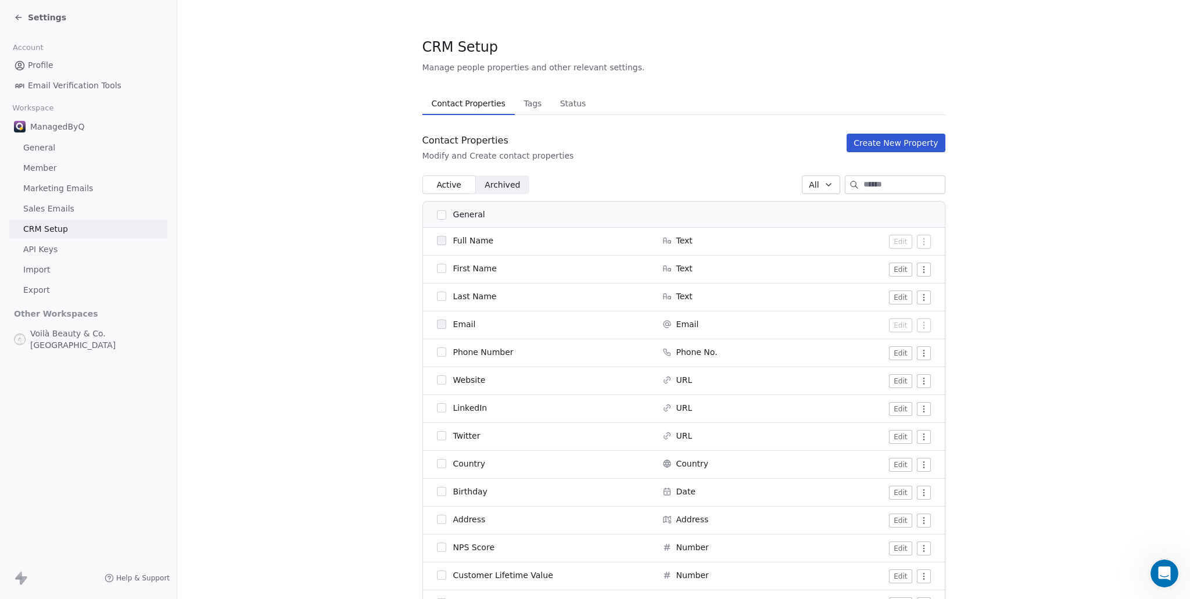
click at [519, 101] on span "Tags" at bounding box center [532, 103] width 27 height 16
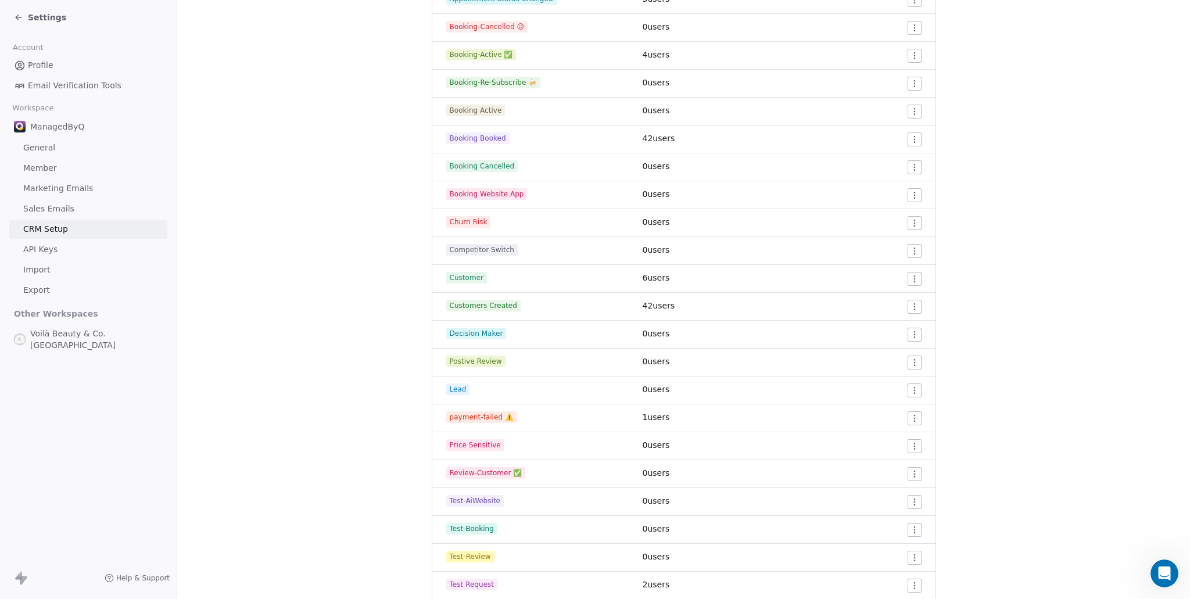
scroll to position [284, 0]
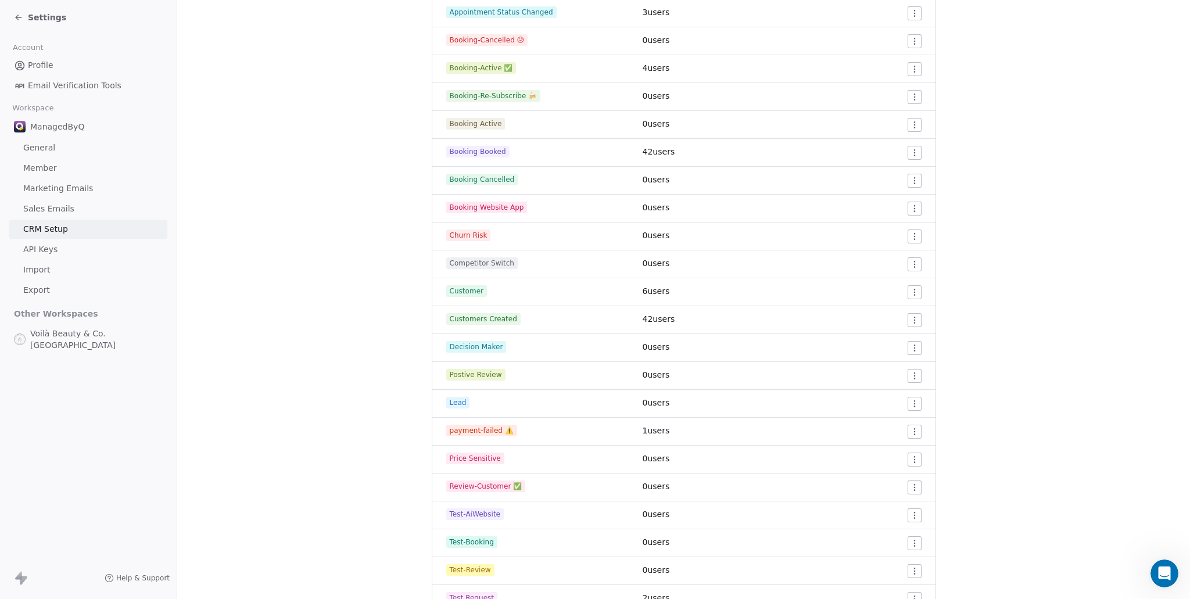
click at [19, 16] on icon at bounding box center [18, 17] width 9 height 9
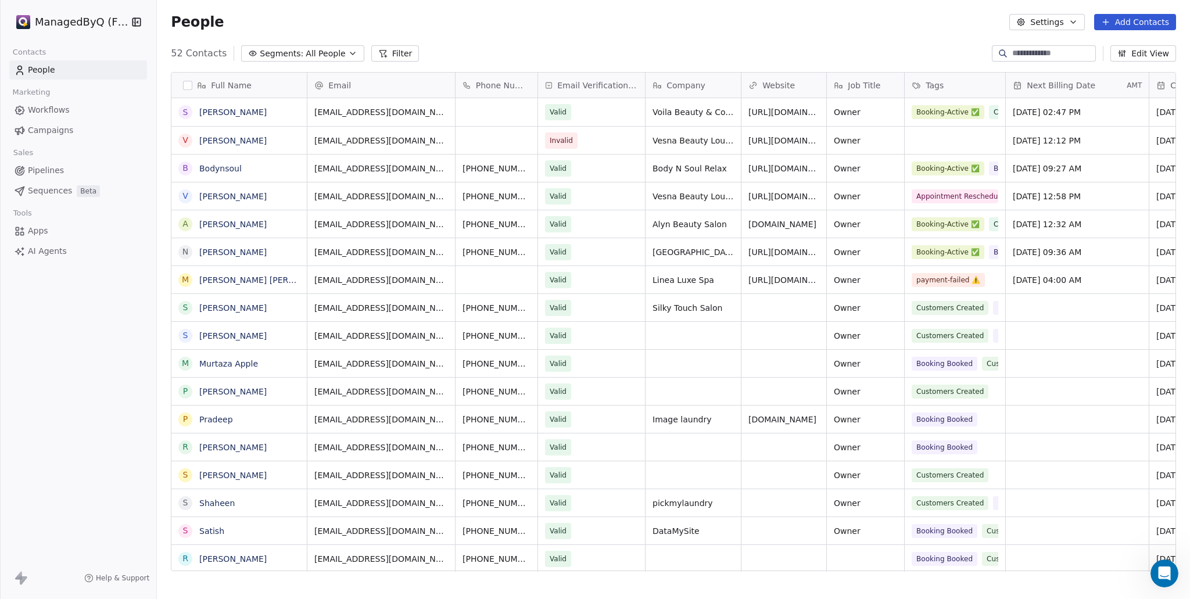
scroll to position [518, 1024]
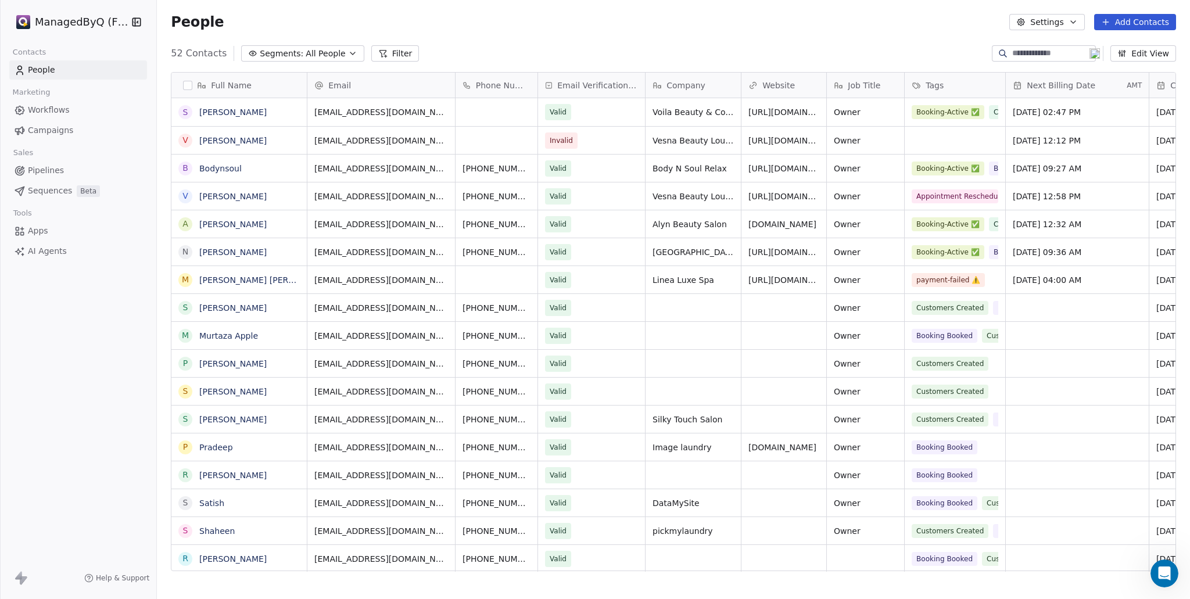
click at [52, 171] on span "Pipelines" at bounding box center [46, 170] width 36 height 12
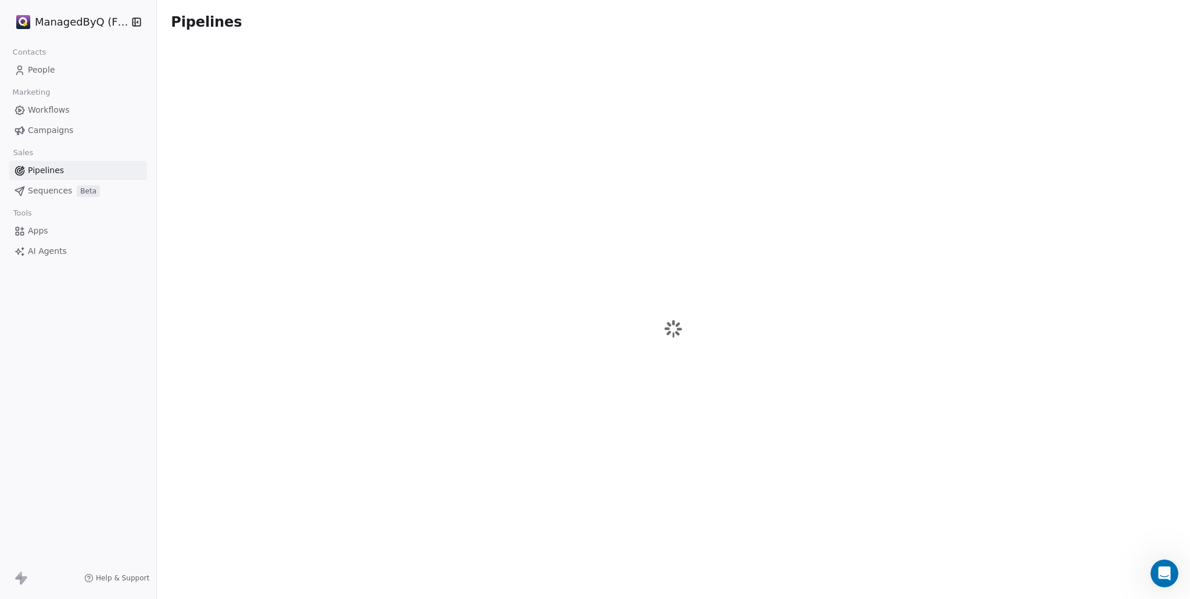
click at [46, 230] on span "Apps" at bounding box center [38, 231] width 20 height 12
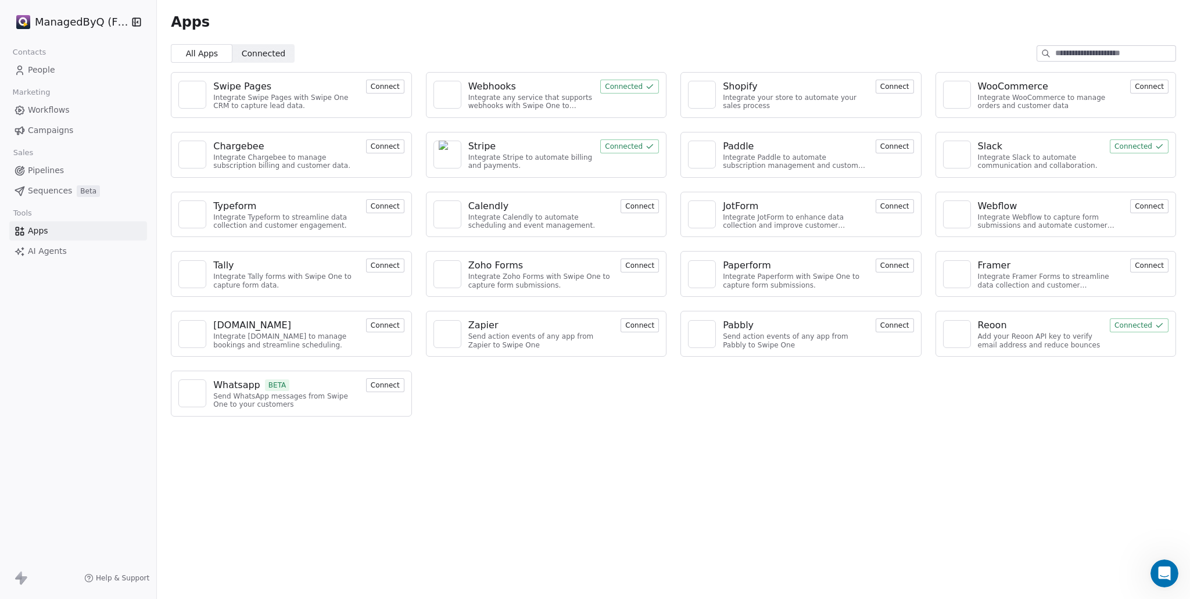
click at [254, 55] on span "Connected" at bounding box center [264, 54] width 44 height 12
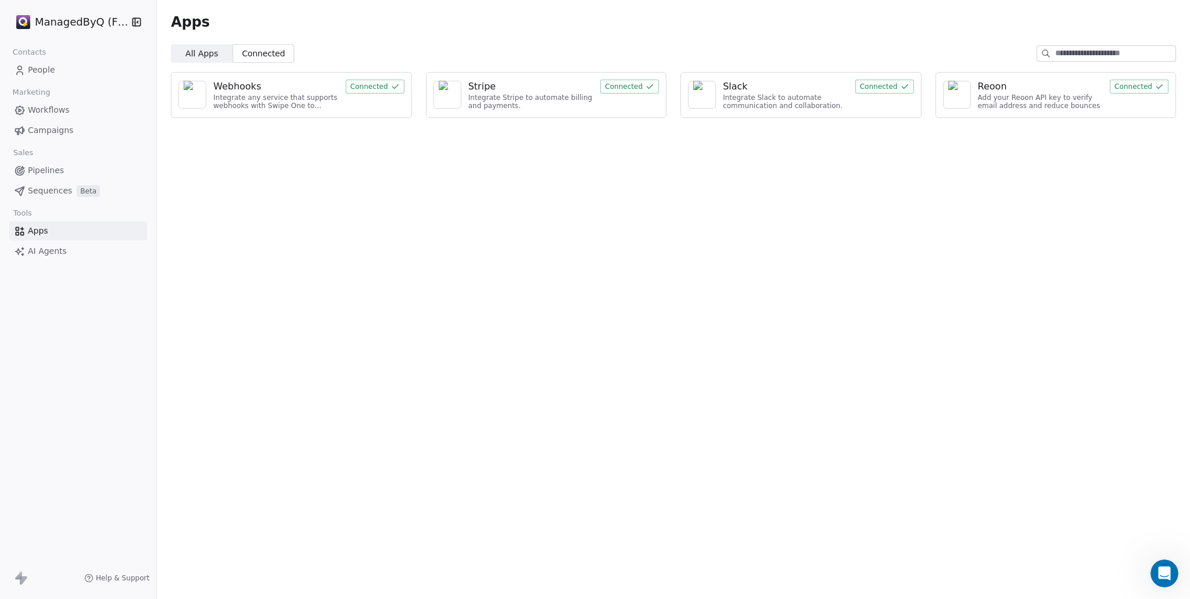
click at [330, 90] on div "Webhooks" at bounding box center [276, 87] width 126 height 14
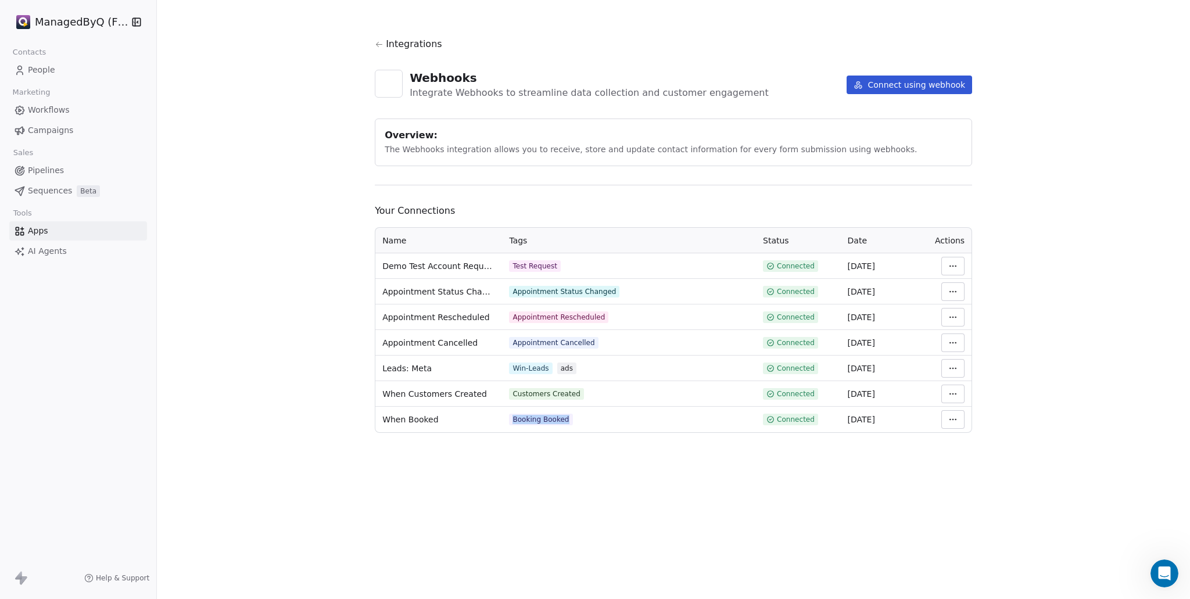
drag, startPoint x: 511, startPoint y: 416, endPoint x: 571, endPoint y: 421, distance: 59.5
click at [571, 421] on div "Booking Booked" at bounding box center [629, 420] width 240 height 12
copy div "Booking Booked"
click at [33, 48] on span "Contacts" at bounding box center [30, 52] width 44 height 17
click at [30, 63] on link "People" at bounding box center [78, 69] width 138 height 19
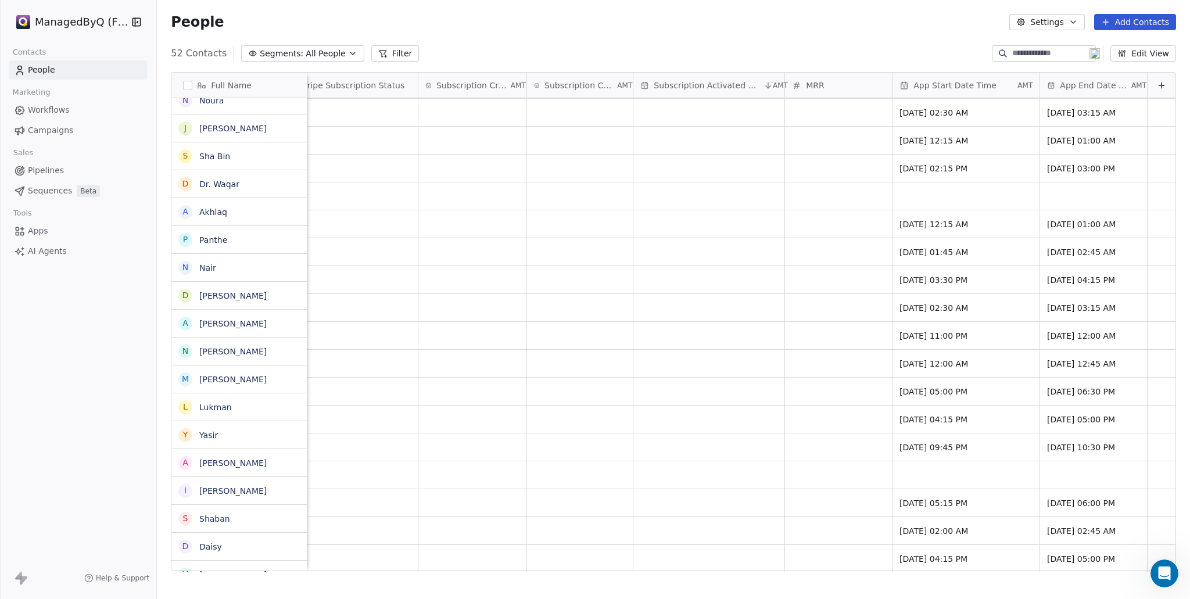
scroll to position [976, 0]
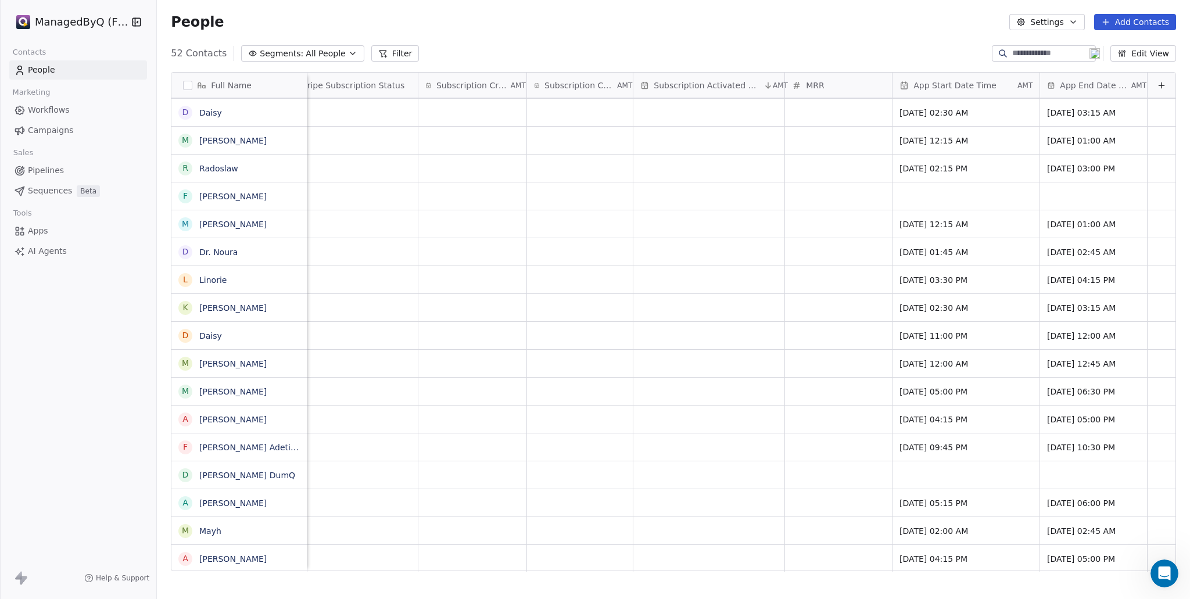
click at [1147, 52] on button "Edit View" at bounding box center [1144, 53] width 66 height 16
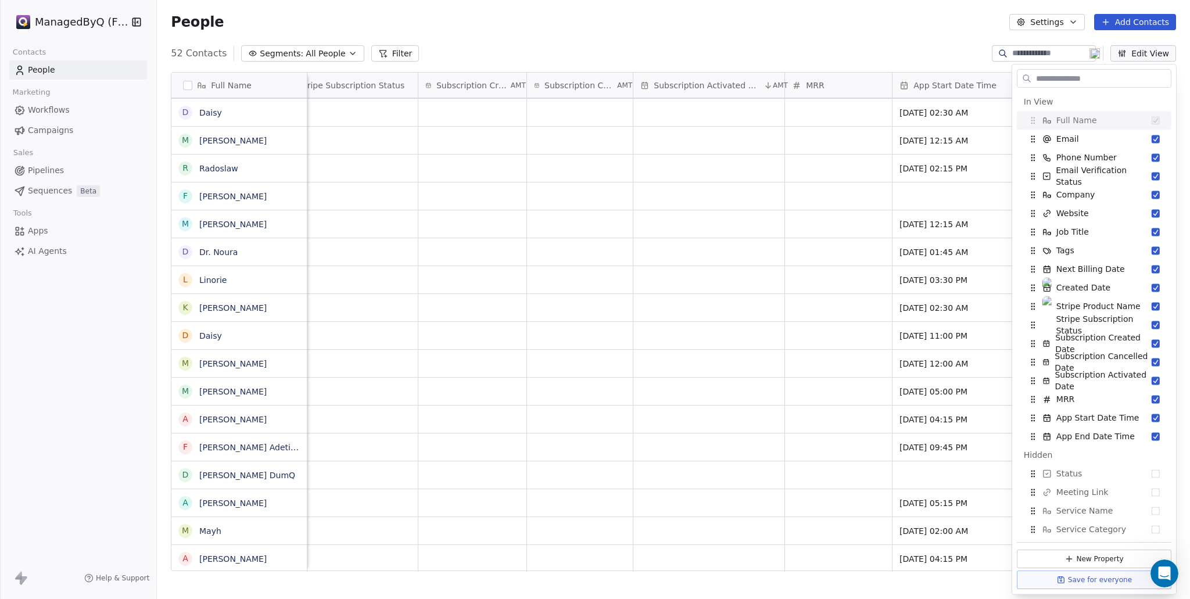
click at [1047, 85] on input "text" at bounding box center [1102, 78] width 137 height 17
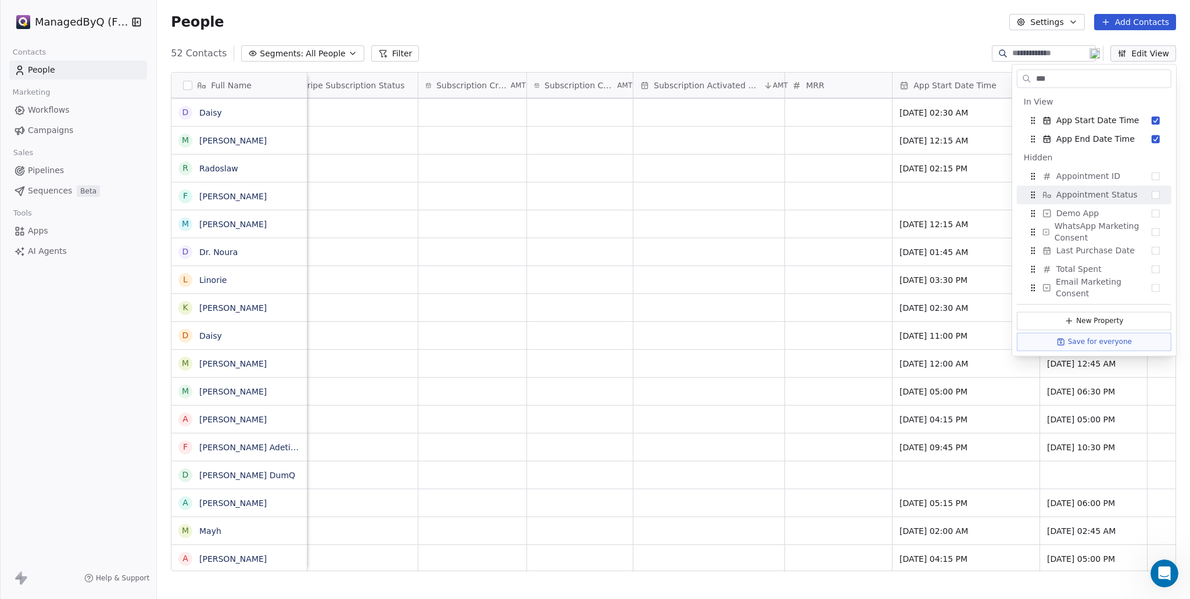
type input "***"
click at [1153, 198] on button "Suggestions" at bounding box center [1156, 195] width 8 height 8
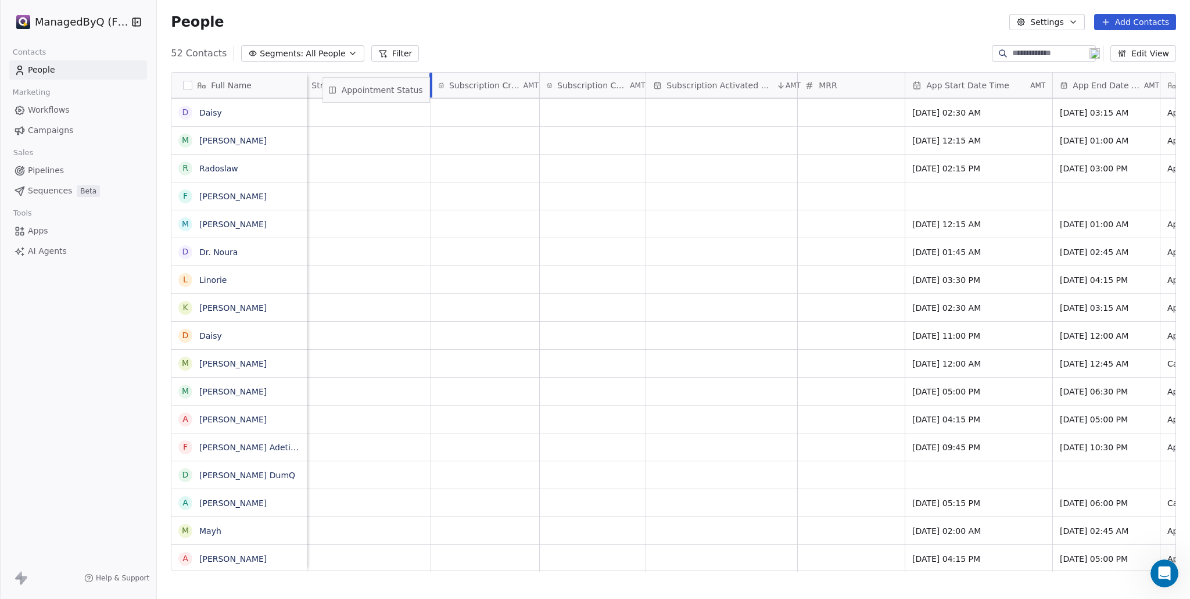
scroll to position [0, 1014]
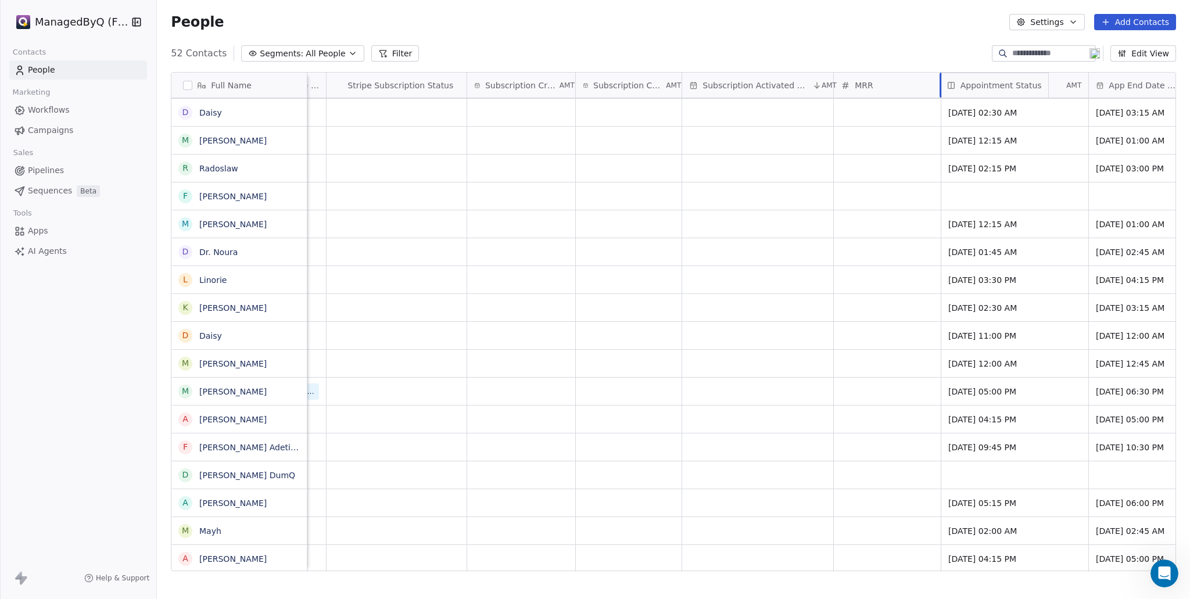
drag, startPoint x: 1067, startPoint y: 85, endPoint x: 936, endPoint y: 66, distance: 132.7
click at [935, 73] on div "Full Name S Shaheen R Rosemary Ngata E Eric T Twinkle N Noura J Jane S Sha Bin …" at bounding box center [673, 322] width 1004 height 499
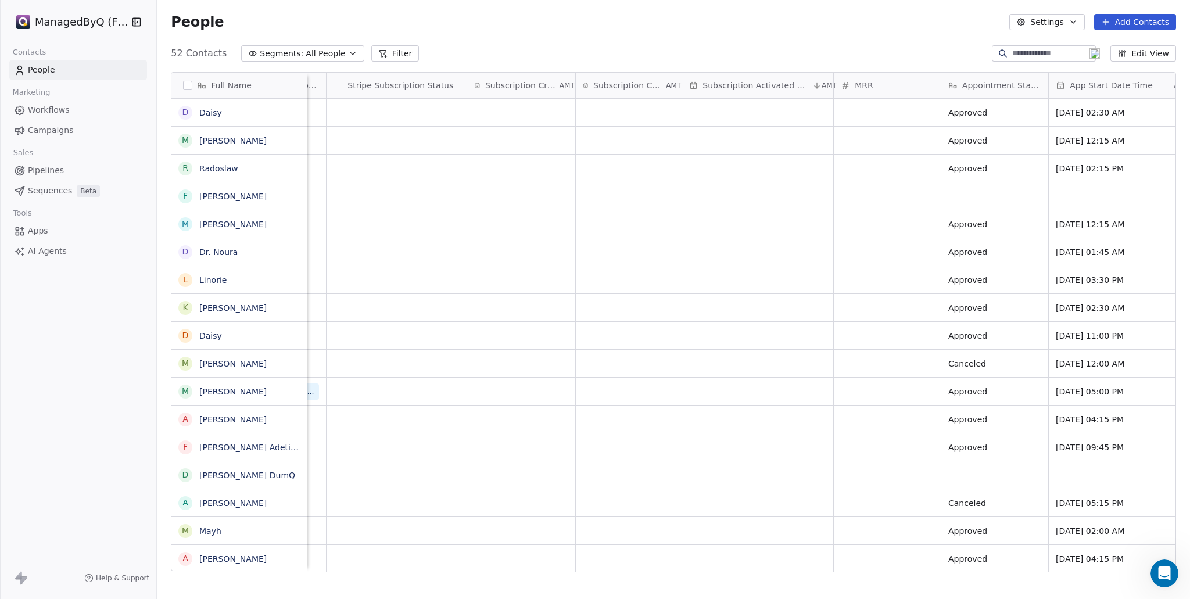
scroll to position [9, 1014]
click at [1034, 357] on icon "grid" at bounding box center [1033, 361] width 9 height 9
click at [1039, 216] on button "grid" at bounding box center [1034, 223] width 14 height 14
click at [1023, 80] on span "Appointment Status" at bounding box center [1001, 86] width 79 height 12
click at [1018, 77] on html "ManagedByQ (FZE) Contacts People Marketing Workflows Campaigns Sales Pipelines …" at bounding box center [595, 299] width 1190 height 599
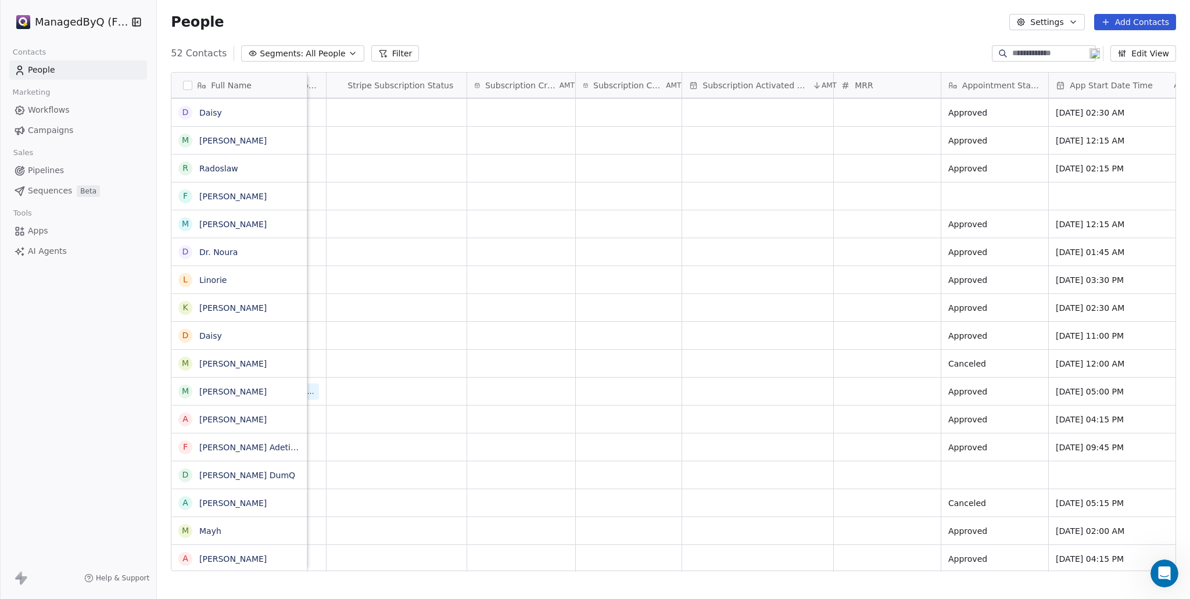
click at [1018, 80] on span "Appointment Status" at bounding box center [1001, 86] width 79 height 12
click at [859, 130] on html "ManagedByQ (FZE) Contacts People Marketing Workflows Campaigns Sales Pipelines …" at bounding box center [595, 299] width 1190 height 599
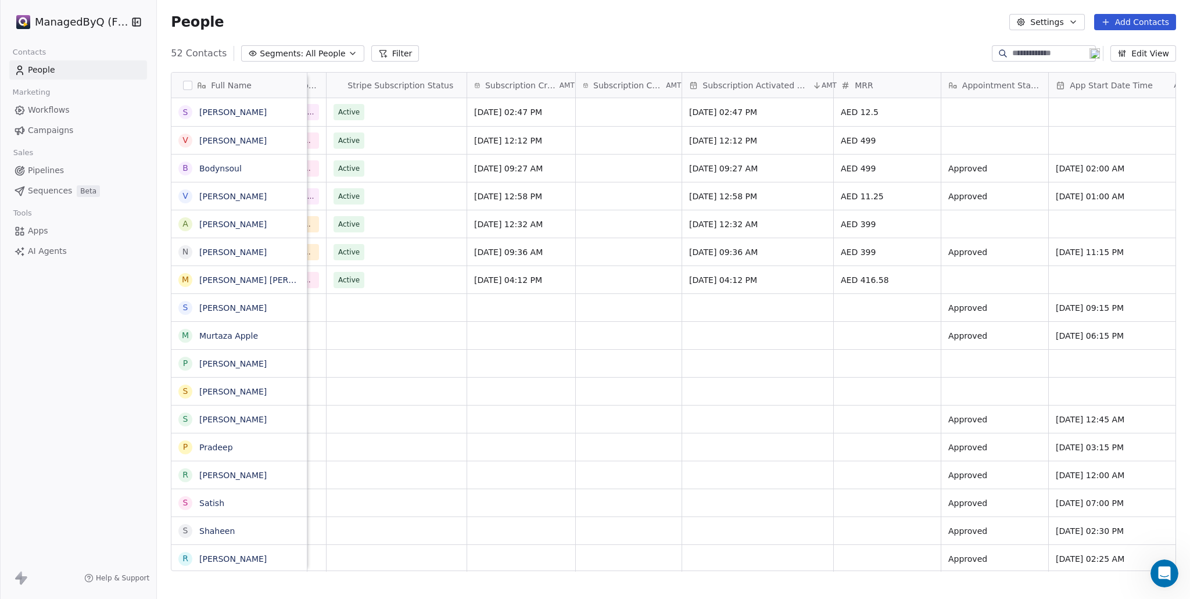
scroll to position [0, 1014]
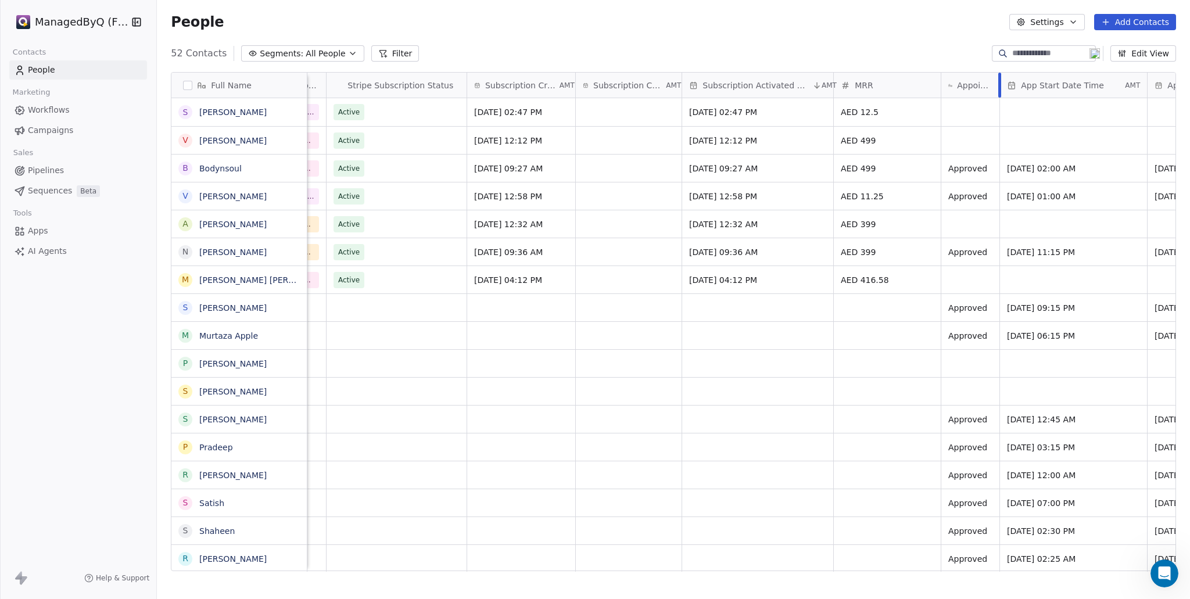
drag, startPoint x: 1048, startPoint y: 80, endPoint x: 999, endPoint y: 84, distance: 49.0
click at [999, 84] on div at bounding box center [999, 85] width 3 height 25
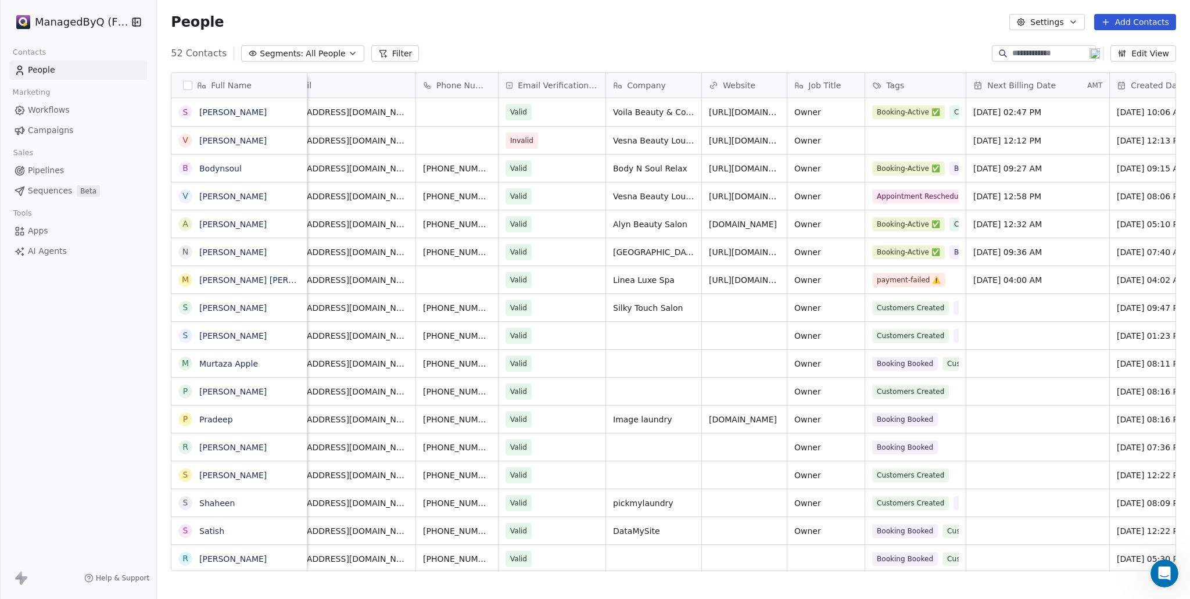
scroll to position [0, 0]
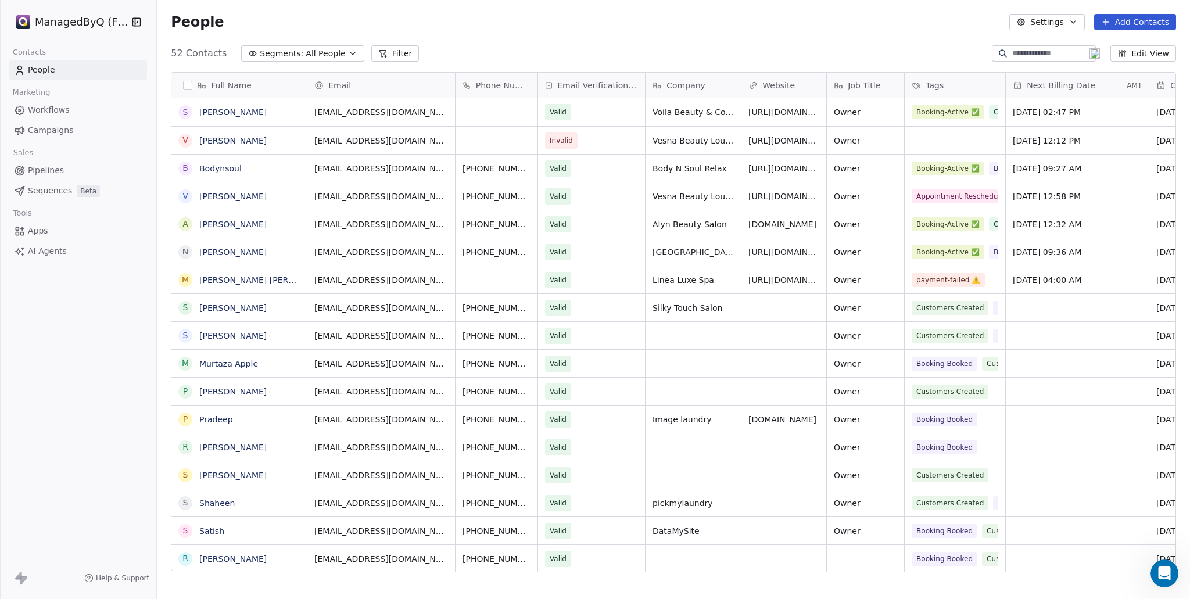
click at [306, 52] on span "All People" at bounding box center [326, 54] width 40 height 12
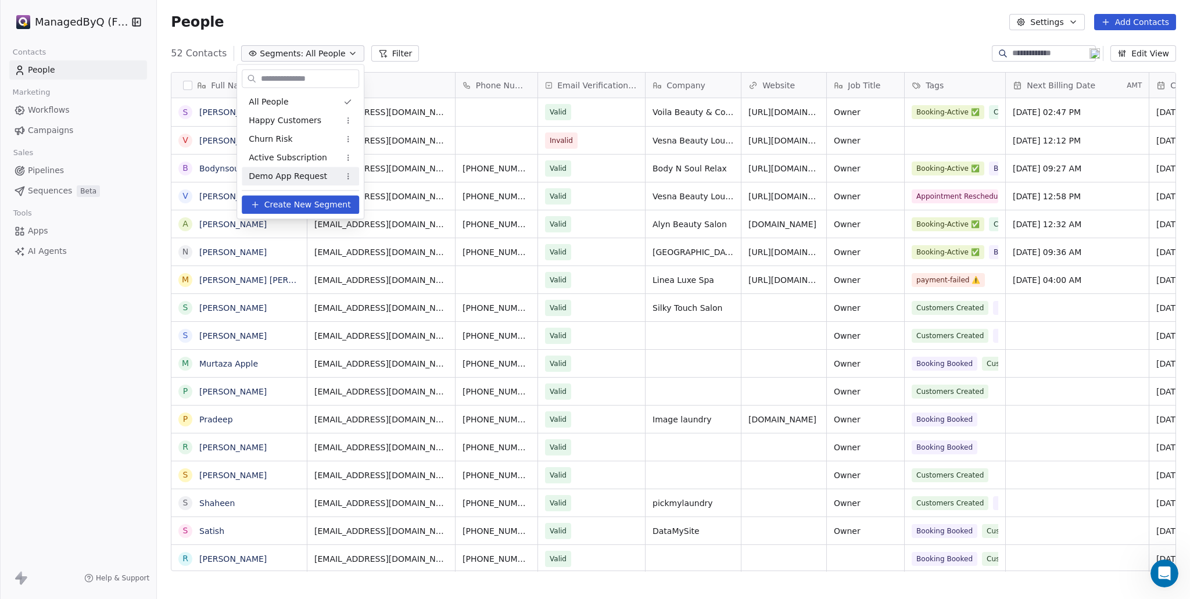
click at [298, 174] on span "Demo App Request" at bounding box center [288, 176] width 78 height 12
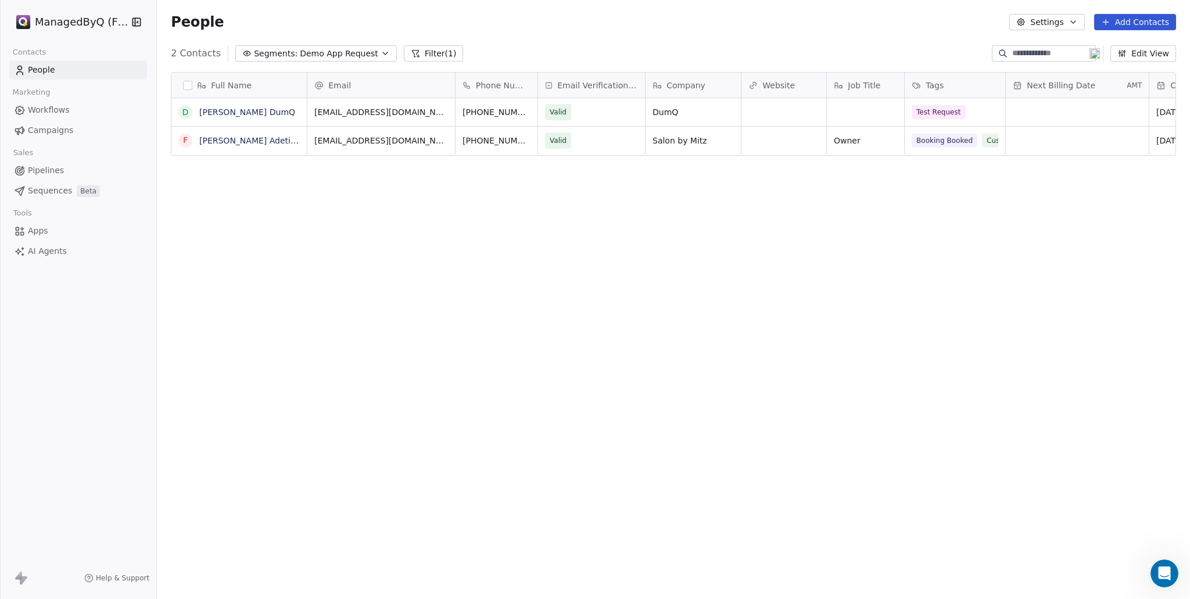
scroll to position [518, 1024]
click at [463, 109] on icon "grid" at bounding box center [467, 110] width 9 height 9
click at [53, 65] on span "People" at bounding box center [41, 70] width 27 height 12
click at [300, 55] on span "Demo App Request" at bounding box center [339, 54] width 78 height 12
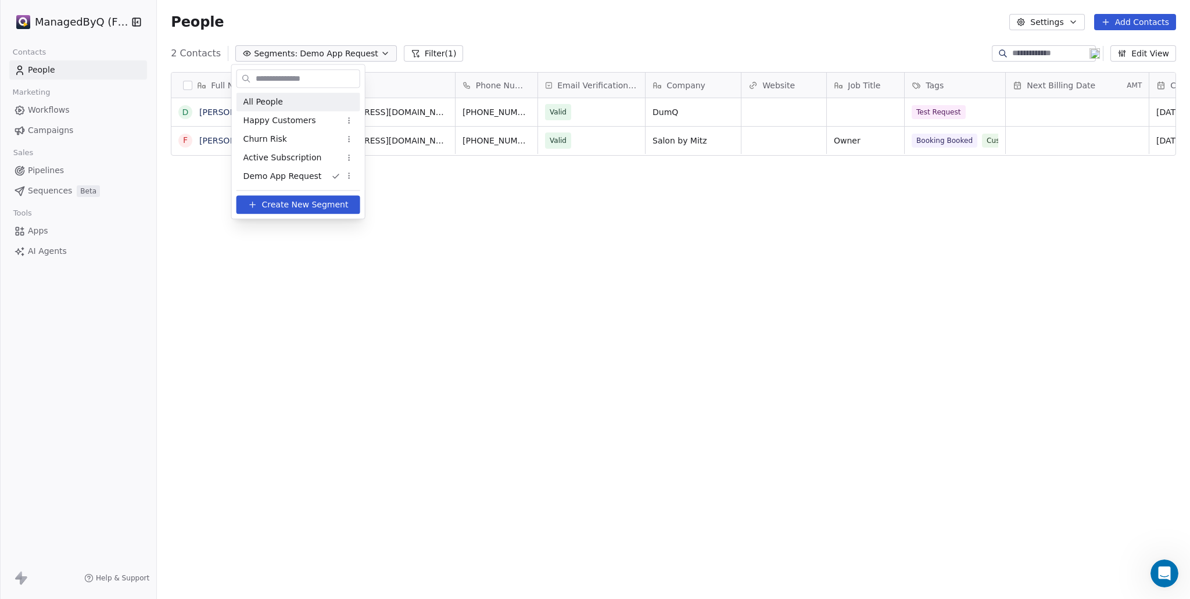
click at [265, 99] on span "All People" at bounding box center [264, 102] width 40 height 12
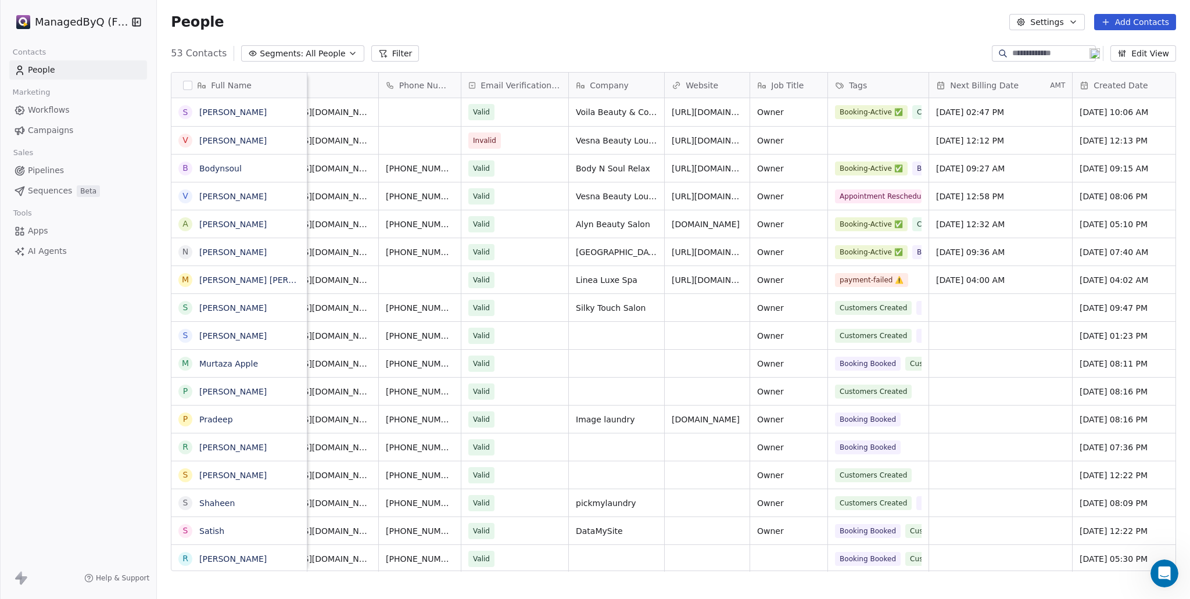
scroll to position [0, 0]
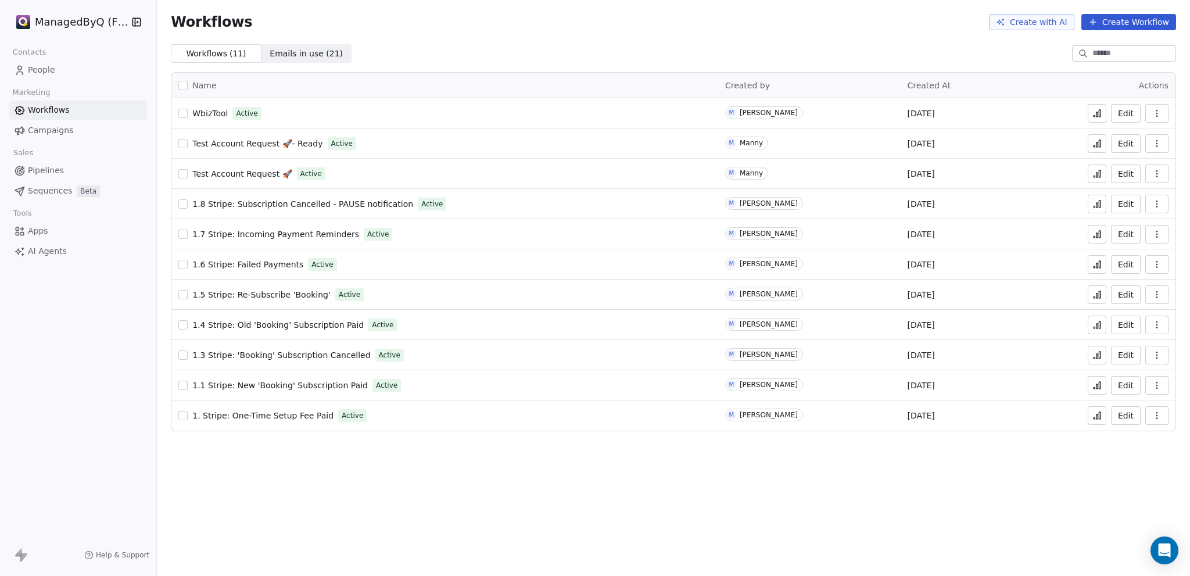
click at [1094, 113] on icon at bounding box center [1097, 113] width 9 height 9
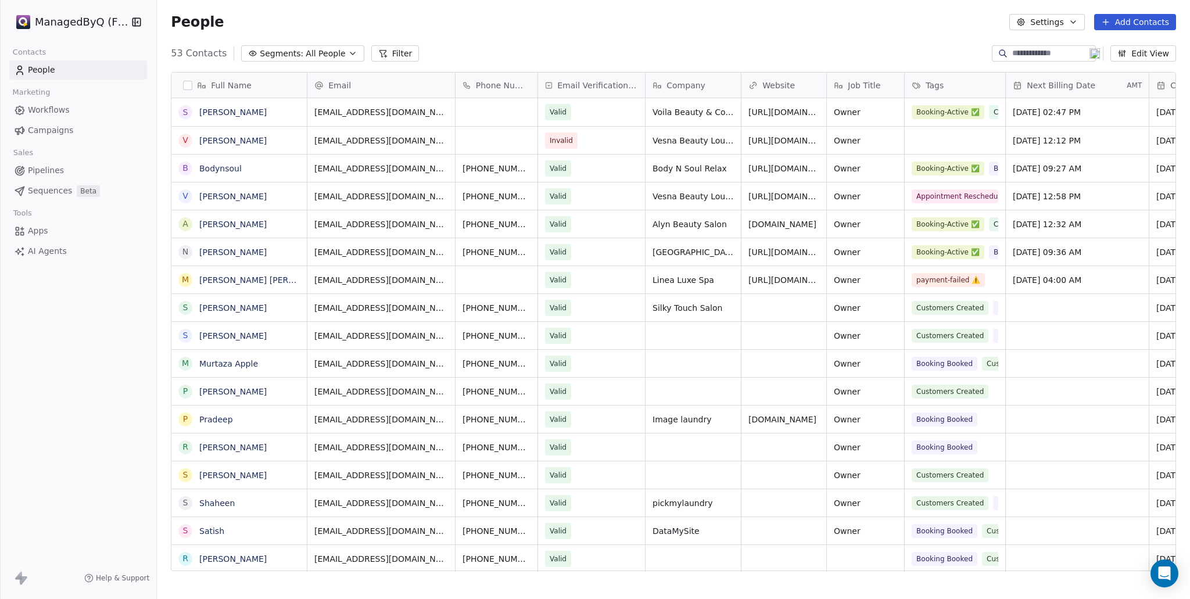
scroll to position [518, 1024]
click at [1019, 53] on input at bounding box center [1052, 54] width 81 height 12
type input "****"
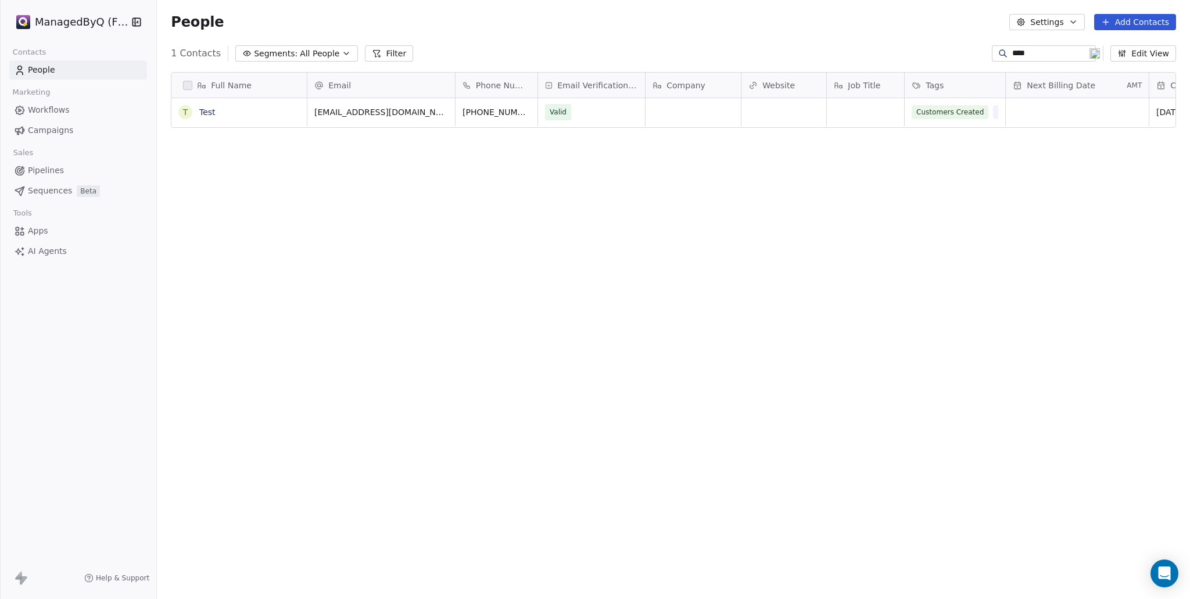
click at [1000, 452] on div "Full Name T Test Email Phone Number Email Verification Status Company Website J…" at bounding box center [673, 326] width 1033 height 527
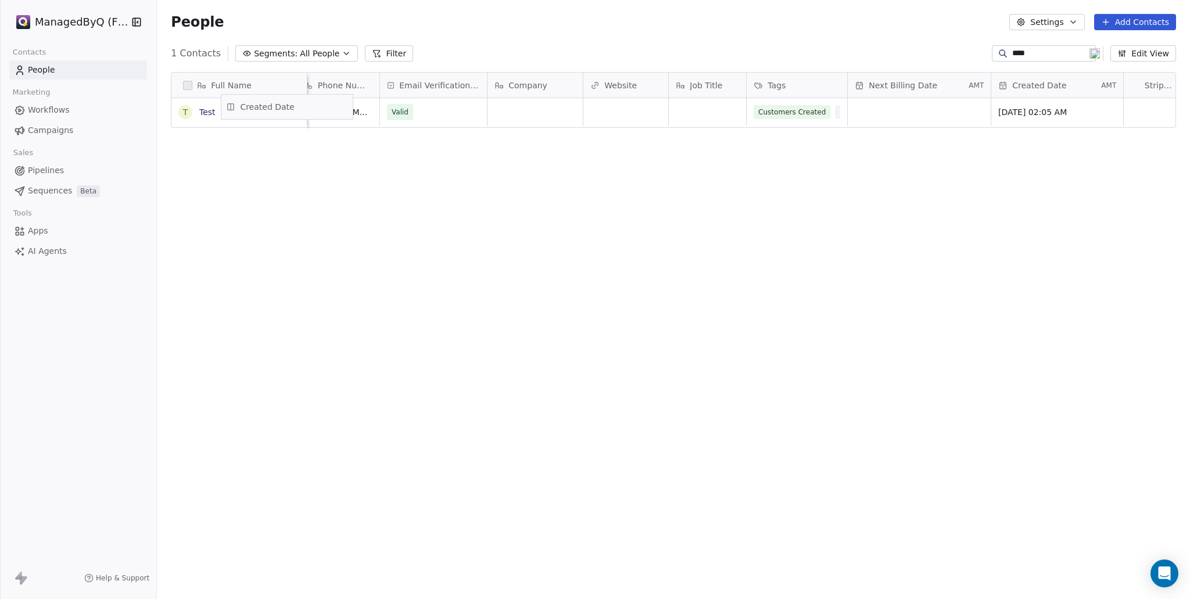
scroll to position [0, 0]
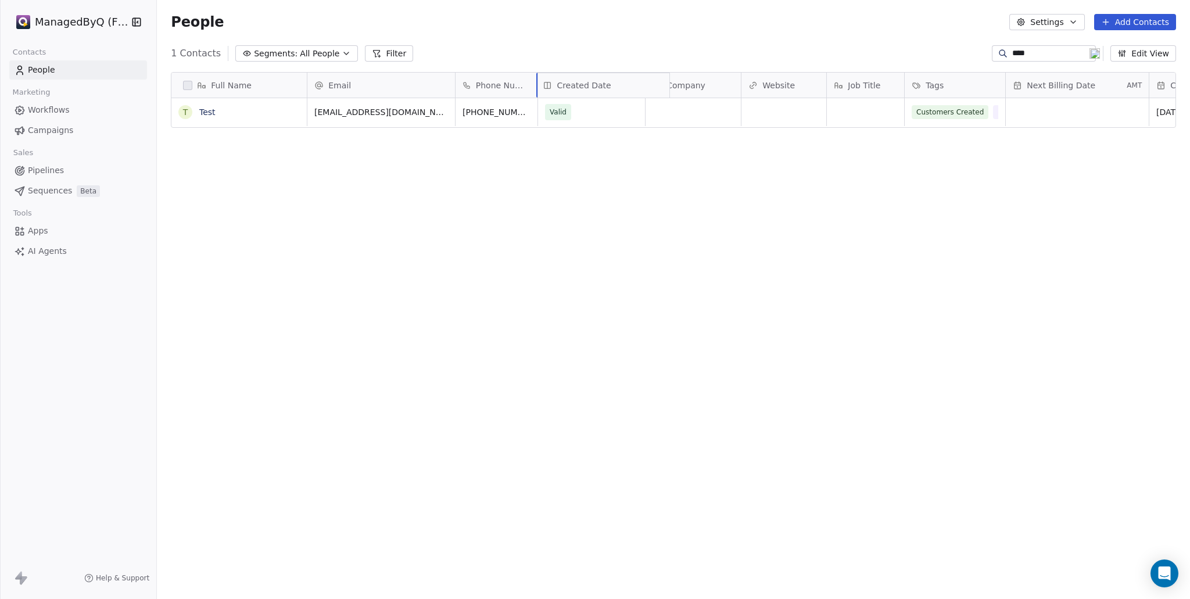
drag, startPoint x: 1043, startPoint y: 86, endPoint x: 582, endPoint y: 94, distance: 460.9
click at [582, 94] on div "Full Name T Test Email Phone Number Email Verification Status Company Website J…" at bounding box center [673, 101] width 1004 height 56
click at [719, 76] on div "Email Verification Status" at bounding box center [724, 85] width 107 height 25
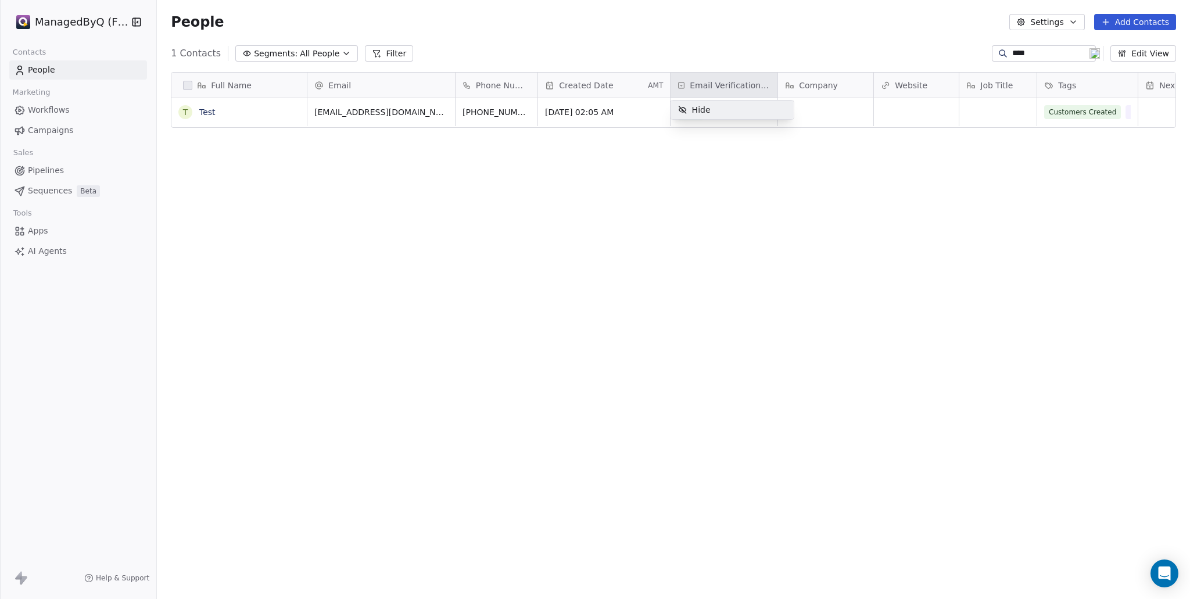
click at [729, 86] on html "ManagedByQ (FZE) Contacts People Marketing Workflows Campaigns Sales Pipelines …" at bounding box center [595, 299] width 1190 height 599
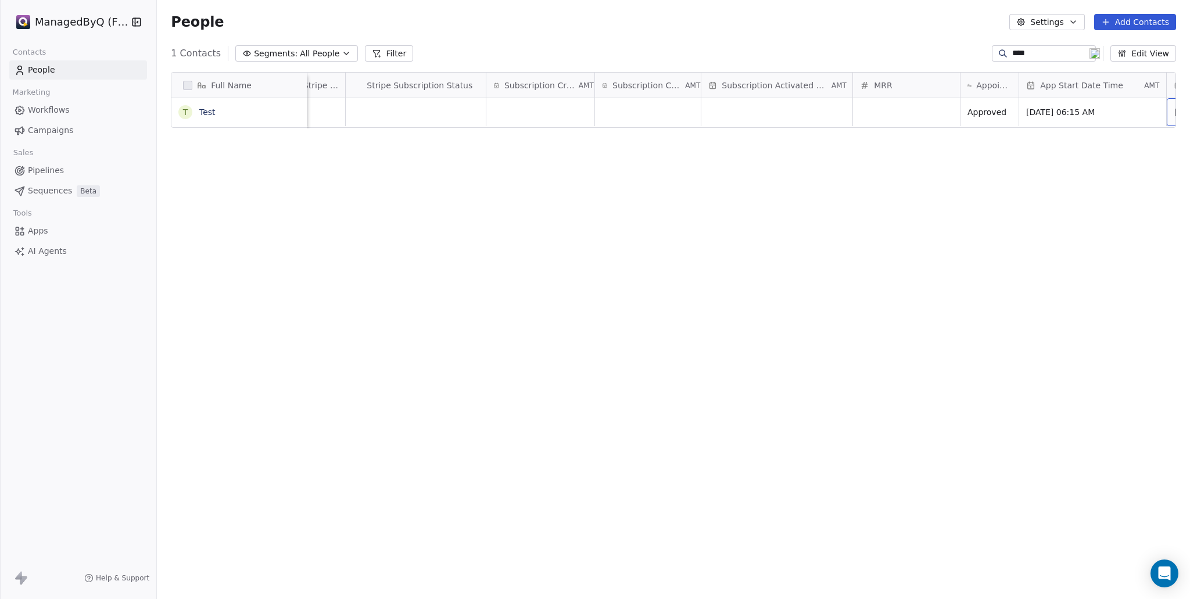
scroll to position [0, 1102]
click at [1058, 256] on div "Full Name T Test Tags Next Billing Date AMT Stripe Product Name Stripe Subscrip…" at bounding box center [673, 326] width 1033 height 527
click at [1018, 88] on span "AMT" at bounding box center [1025, 85] width 15 height 9
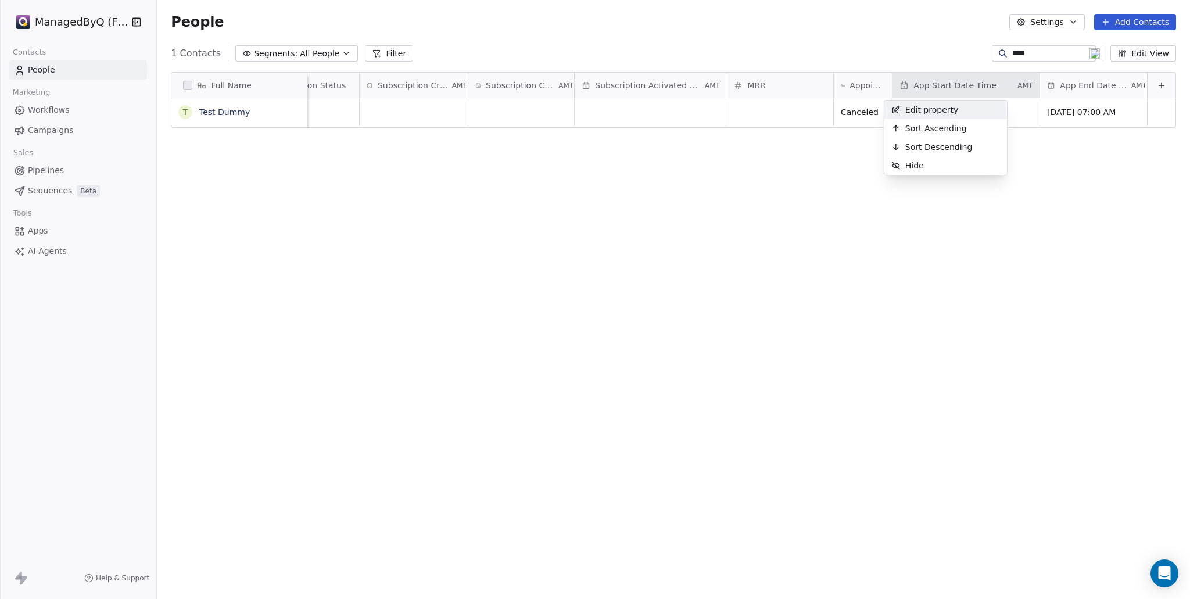
click at [921, 108] on span "Edit property" at bounding box center [931, 110] width 53 height 12
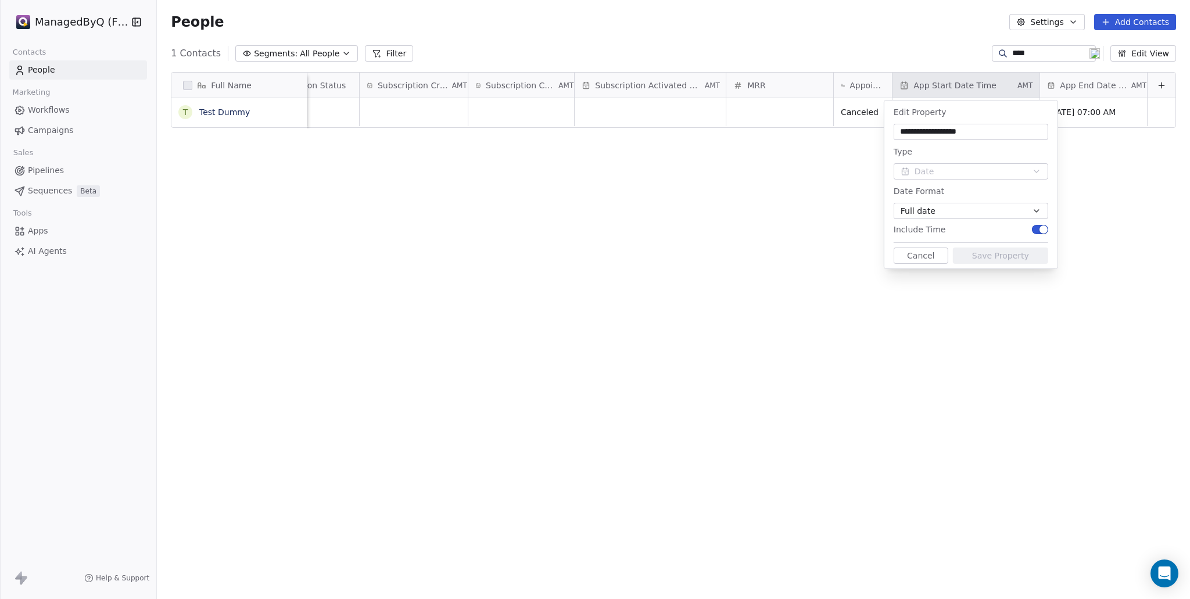
click at [1000, 204] on button "Full date" at bounding box center [971, 211] width 155 height 16
click at [960, 271] on span "Month/Date/Year" at bounding box center [939, 273] width 67 height 12
click at [986, 251] on button "Save Property" at bounding box center [1000, 256] width 95 height 16
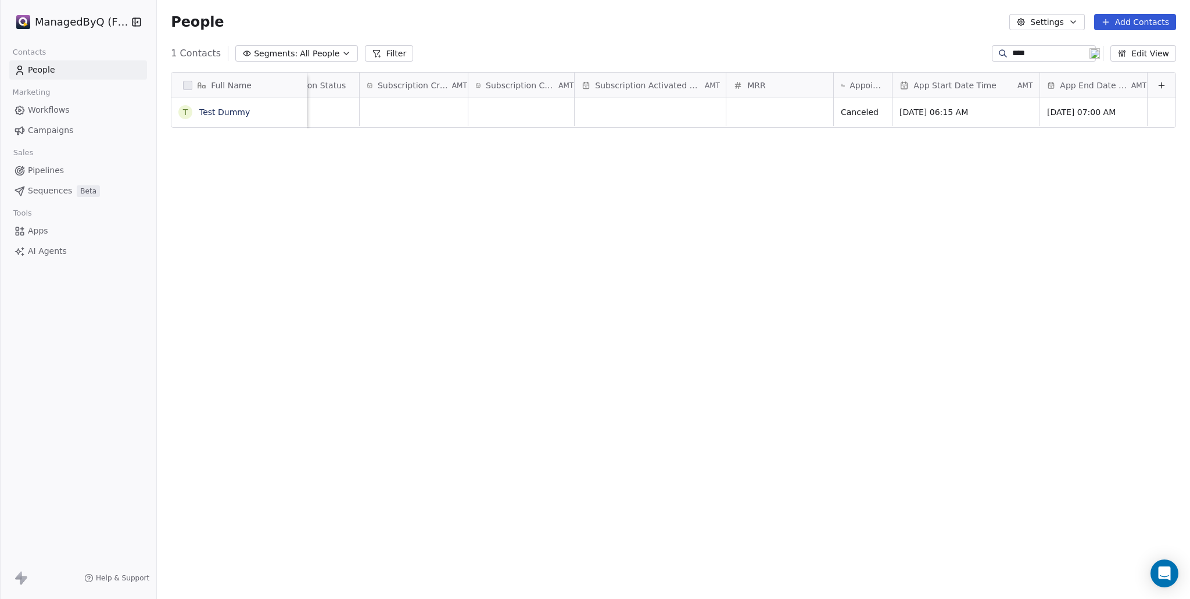
click at [1018, 85] on span "AMT" at bounding box center [1025, 85] width 15 height 9
click at [936, 108] on span "Edit property" at bounding box center [931, 110] width 53 height 12
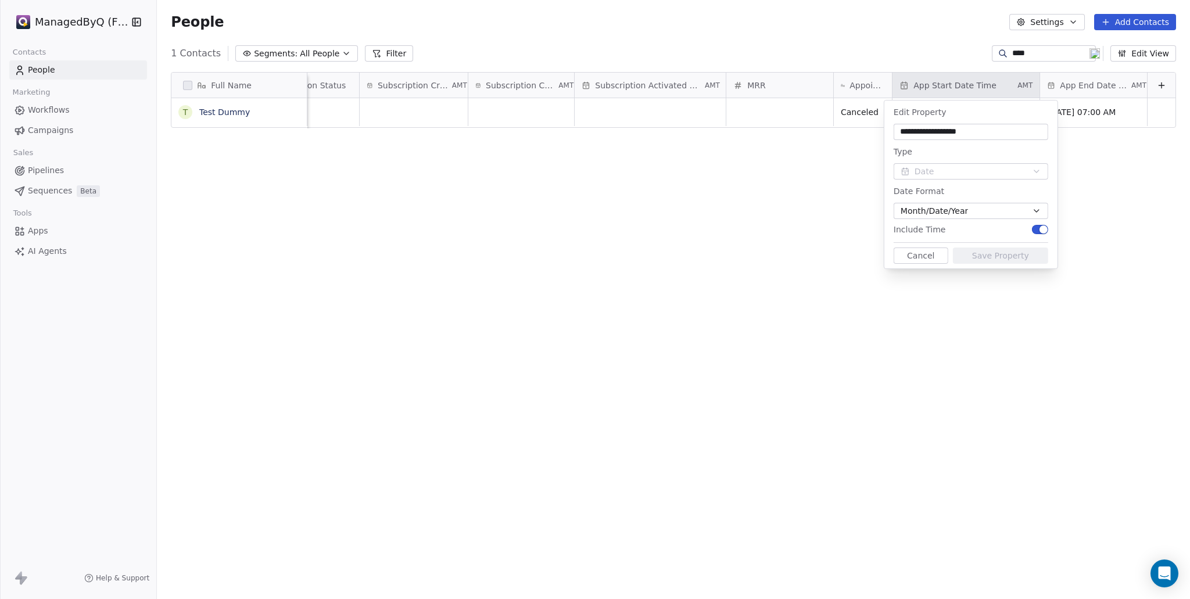
click at [1008, 207] on button "Month/Date/Year" at bounding box center [971, 211] width 155 height 16
click at [987, 232] on div "Full date" at bounding box center [971, 236] width 130 height 12
click at [979, 205] on button "Full date" at bounding box center [971, 211] width 155 height 16
click at [975, 257] on div "Date/Month/Year" at bounding box center [971, 254] width 130 height 12
click at [1018, 256] on button "Save Property" at bounding box center [1000, 256] width 95 height 16
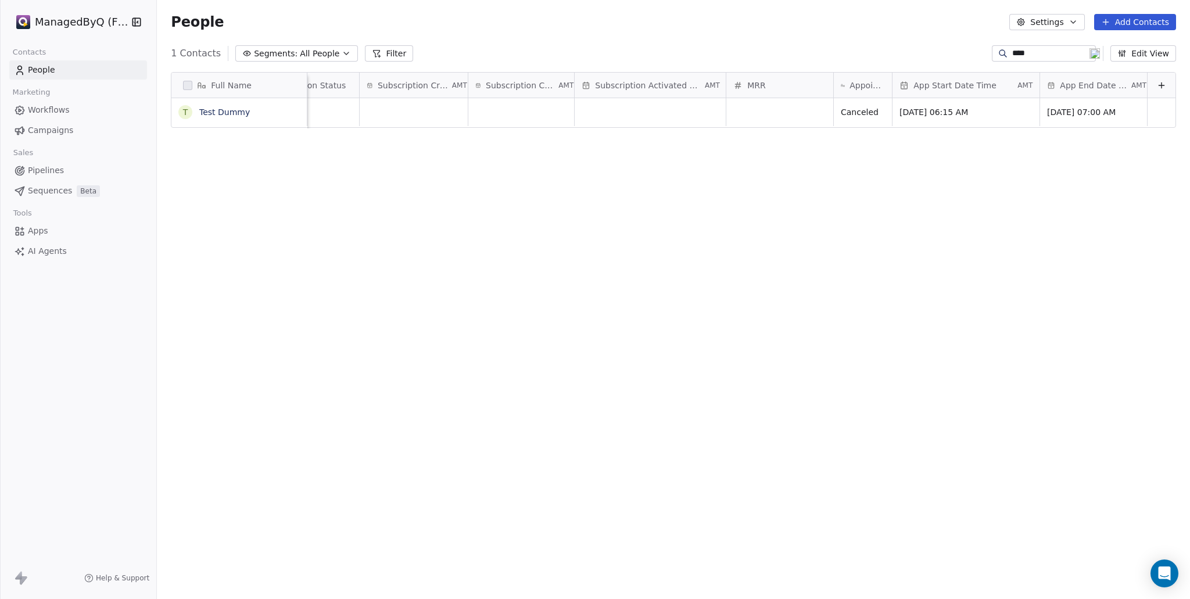
click at [1018, 84] on span "AMT" at bounding box center [1025, 85] width 15 height 9
click at [940, 109] on span "Edit property" at bounding box center [931, 110] width 53 height 12
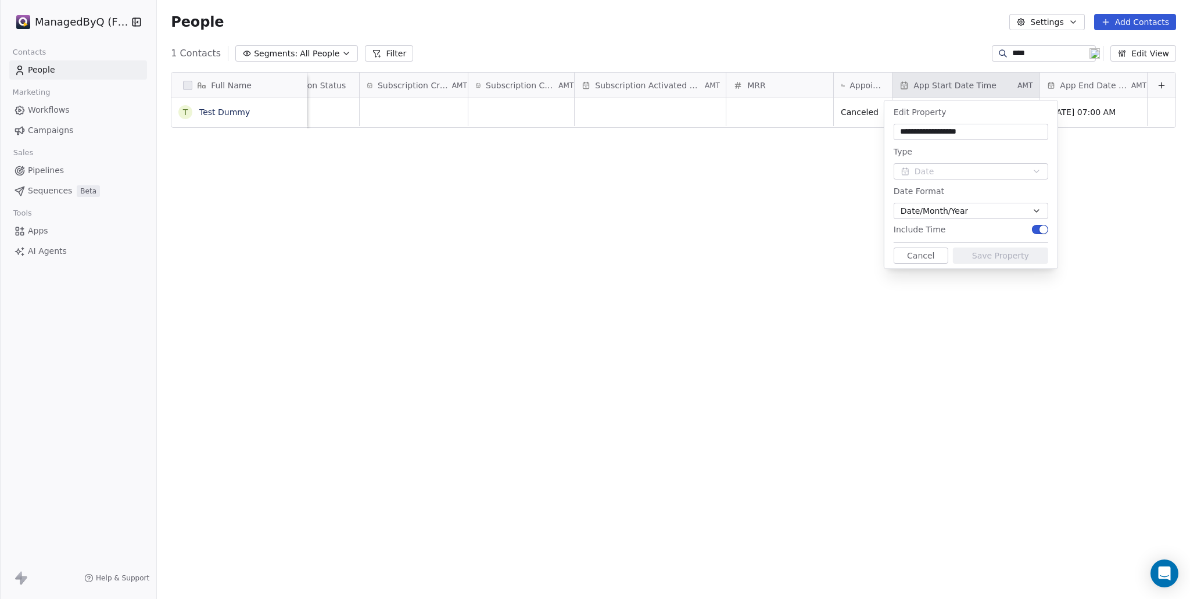
click at [989, 209] on button "Date/Month/Year" at bounding box center [971, 211] width 155 height 16
click at [966, 231] on div "Full date" at bounding box center [971, 236] width 130 height 12
click at [1001, 257] on button "Save Property" at bounding box center [1000, 256] width 95 height 16
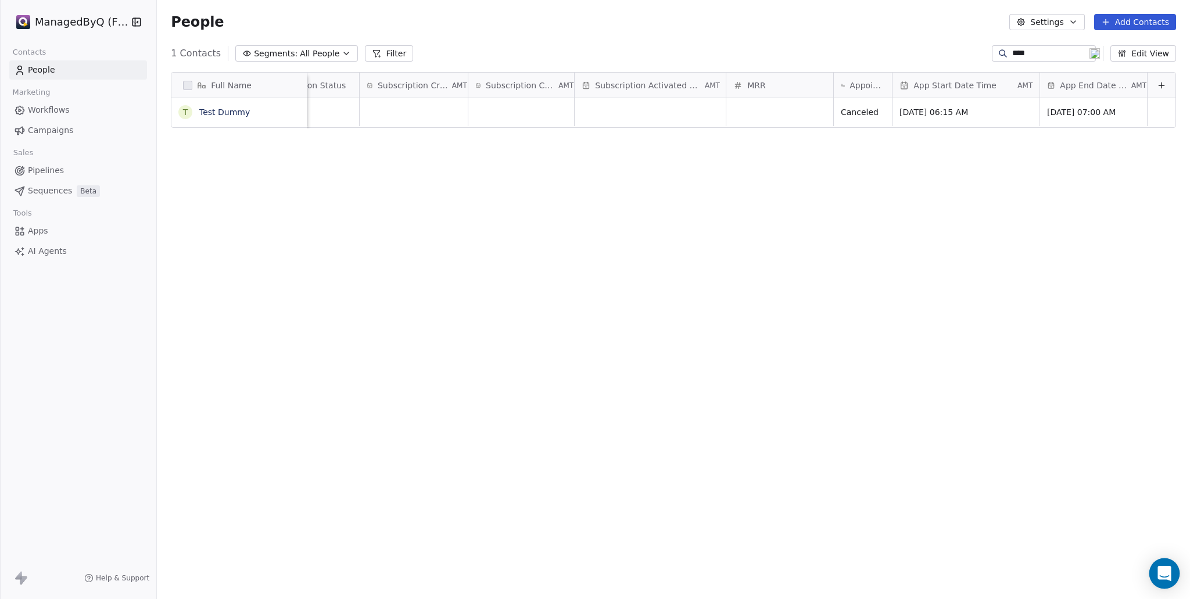
click at [1164, 574] on icon "Open Intercom Messenger" at bounding box center [1164, 573] width 13 height 15
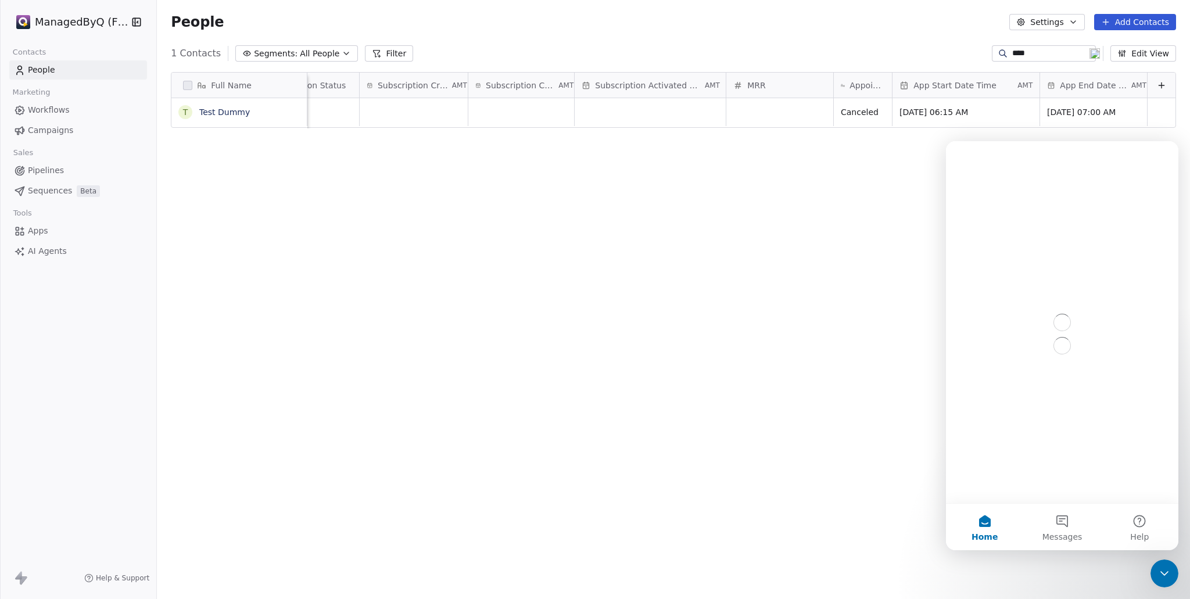
scroll to position [0, 0]
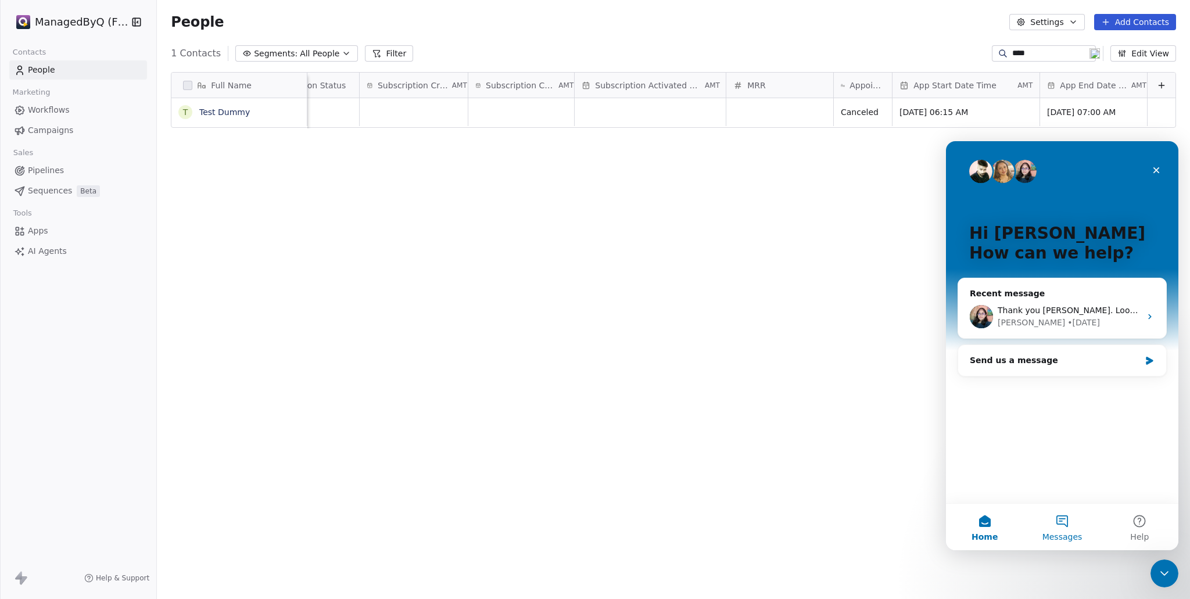
click at [1063, 534] on span "Messages" at bounding box center [1063, 537] width 40 height 8
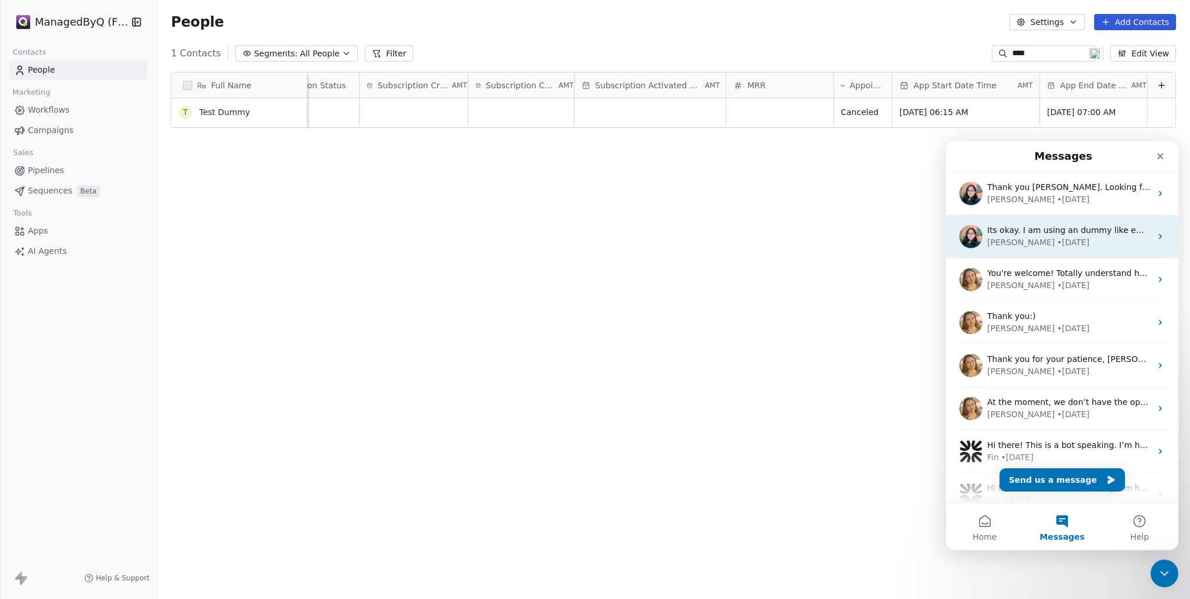
click at [1106, 241] on div "Mrinal • 2d ago" at bounding box center [1069, 243] width 164 height 12
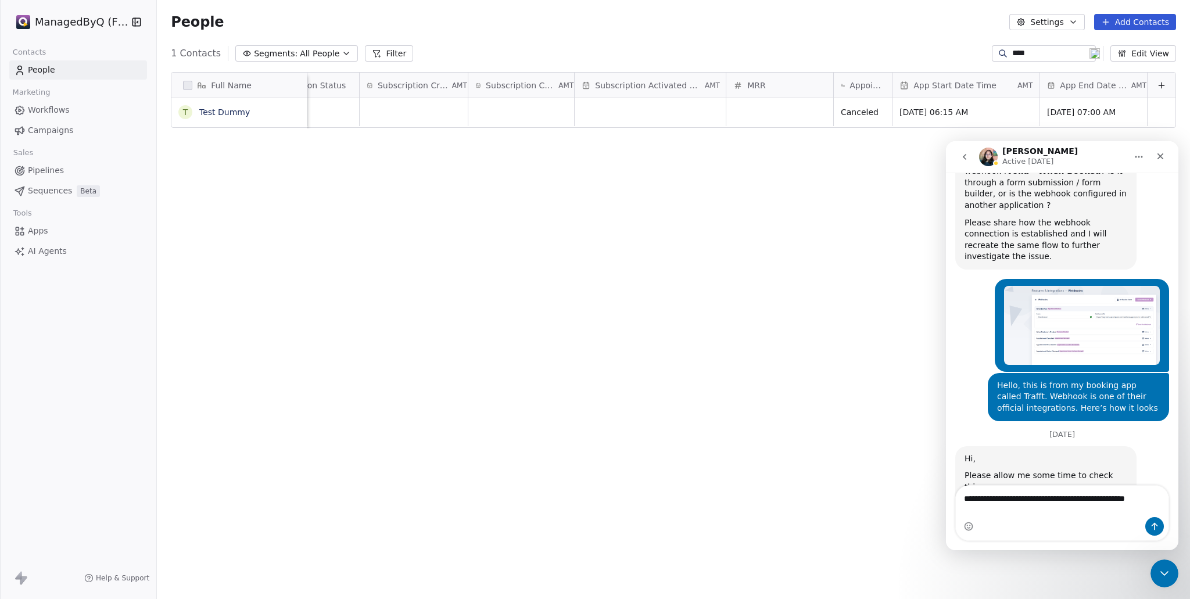
scroll to position [4265, 0]
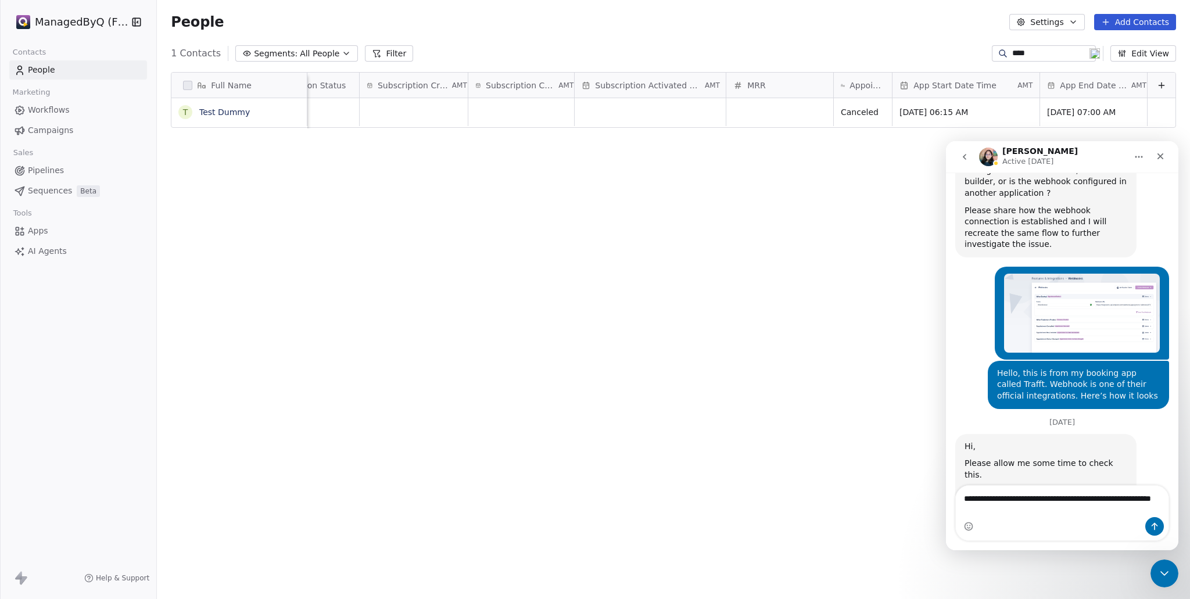
type textarea "**********"
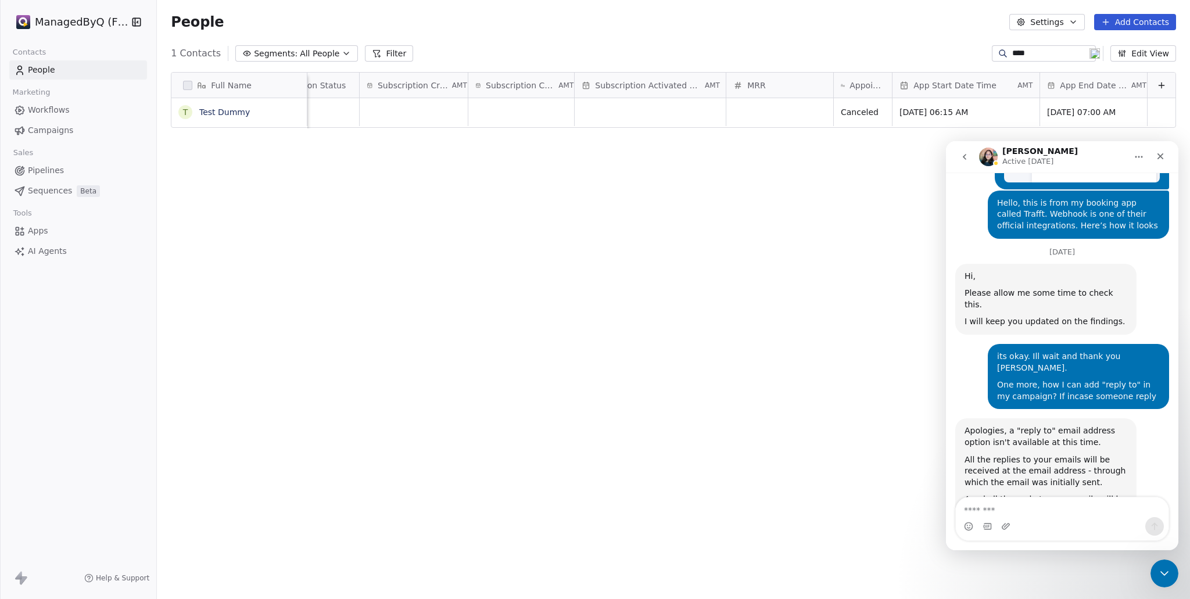
scroll to position [4441, 0]
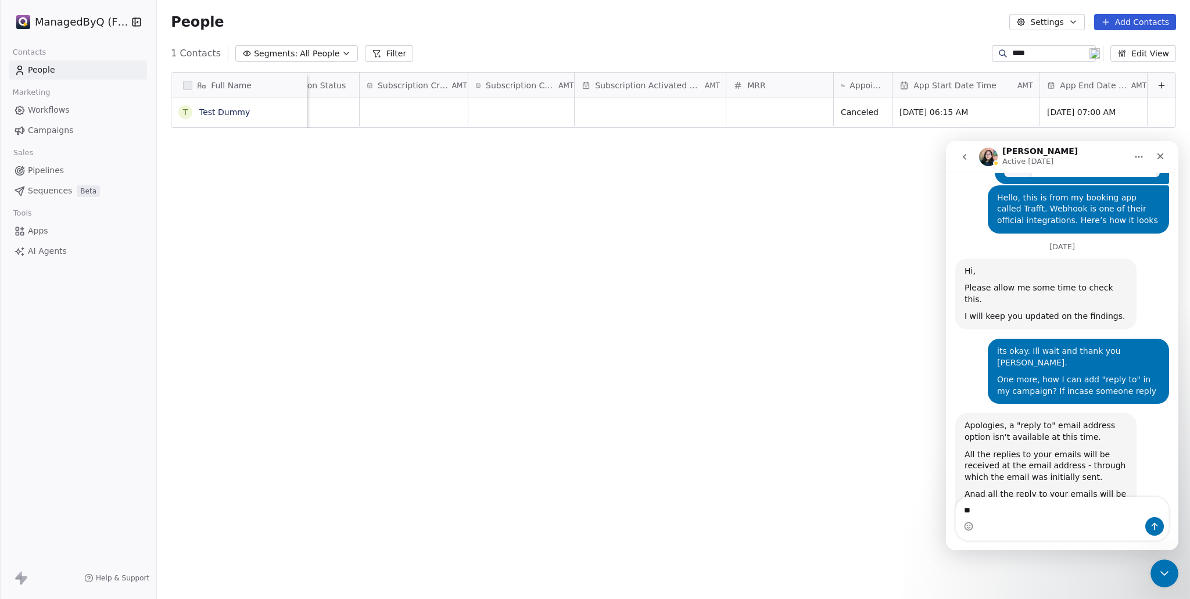
type textarea "*"
click at [819, 356] on div "Full Name T Test Dummy Next Billing Date AMT Created Date AMT Stripe Product Na…" at bounding box center [673, 326] width 1033 height 527
click at [1028, 510] on textarea "Message…" at bounding box center [1062, 507] width 213 height 20
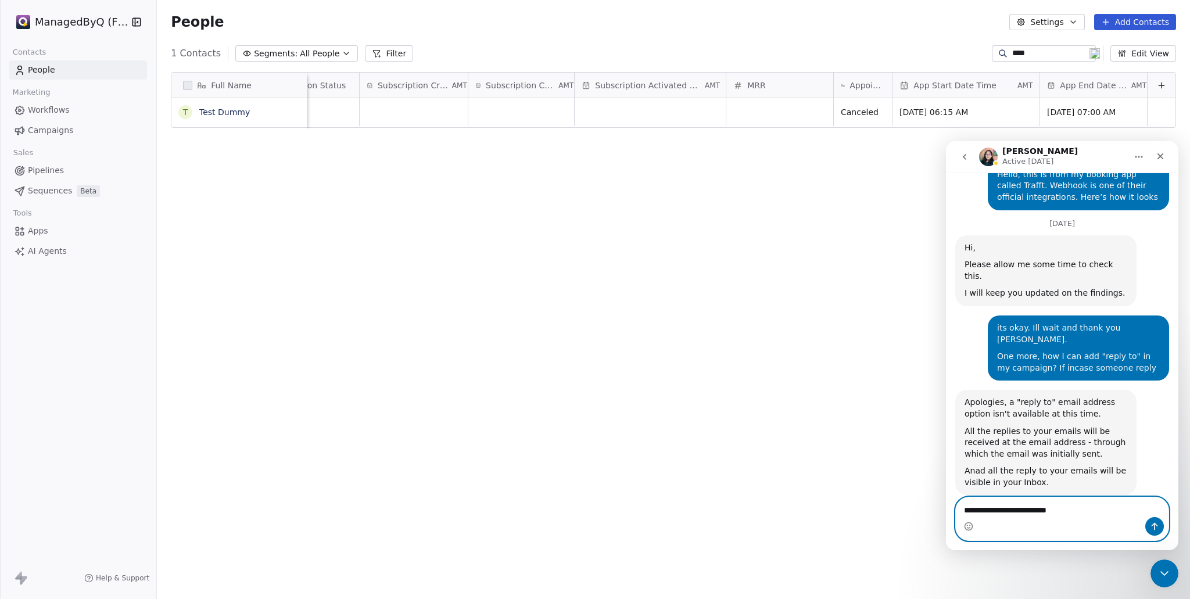
paste textarea "Message…"
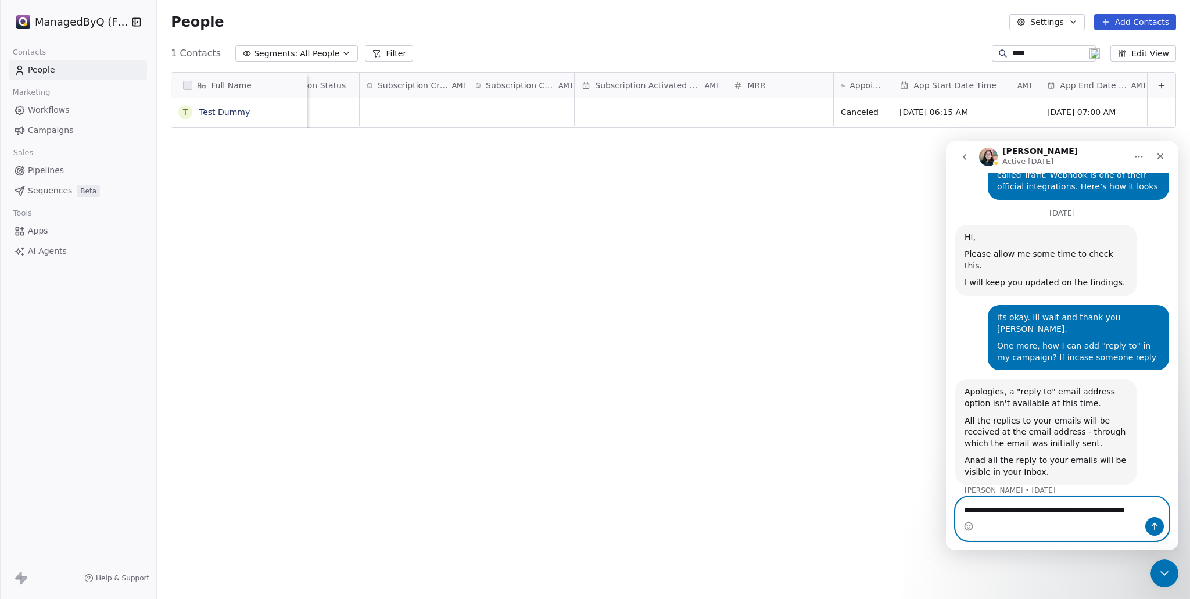
scroll to position [4486, 0]
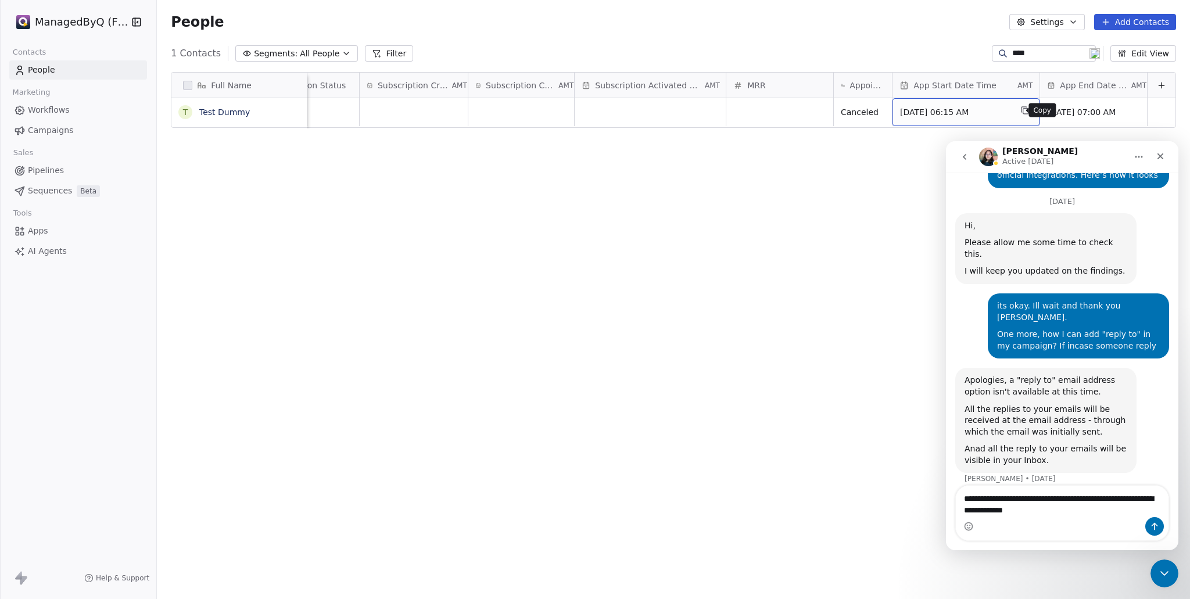
click at [1023, 111] on icon "grid" at bounding box center [1025, 111] width 5 height 5
click at [1091, 516] on textarea "**********" at bounding box center [1062, 501] width 213 height 31
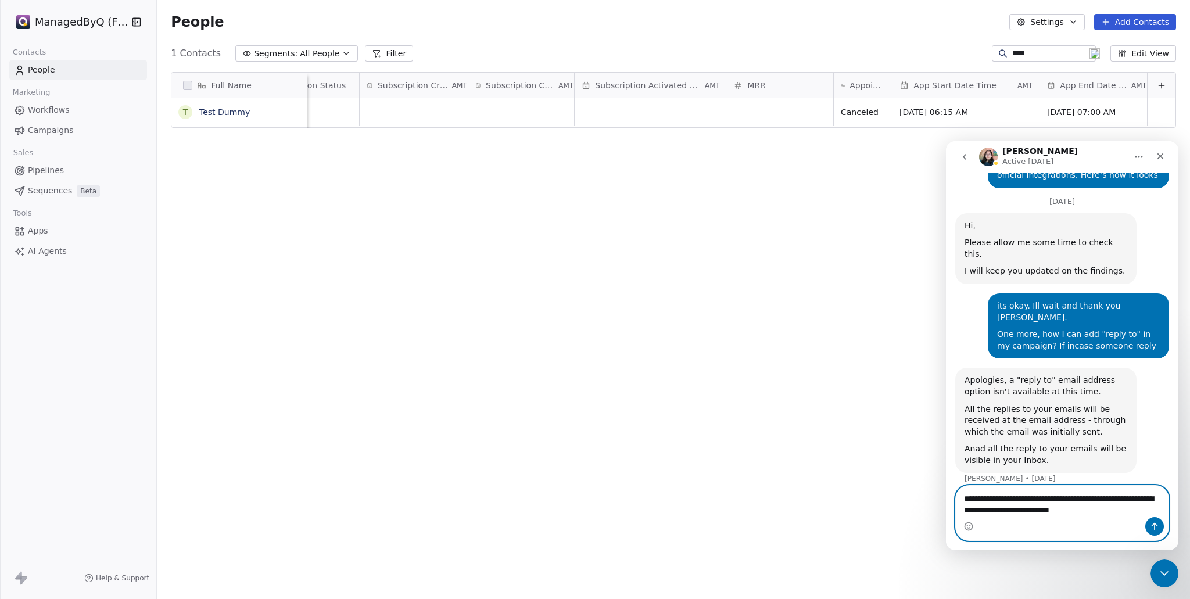
paste textarea "**********"
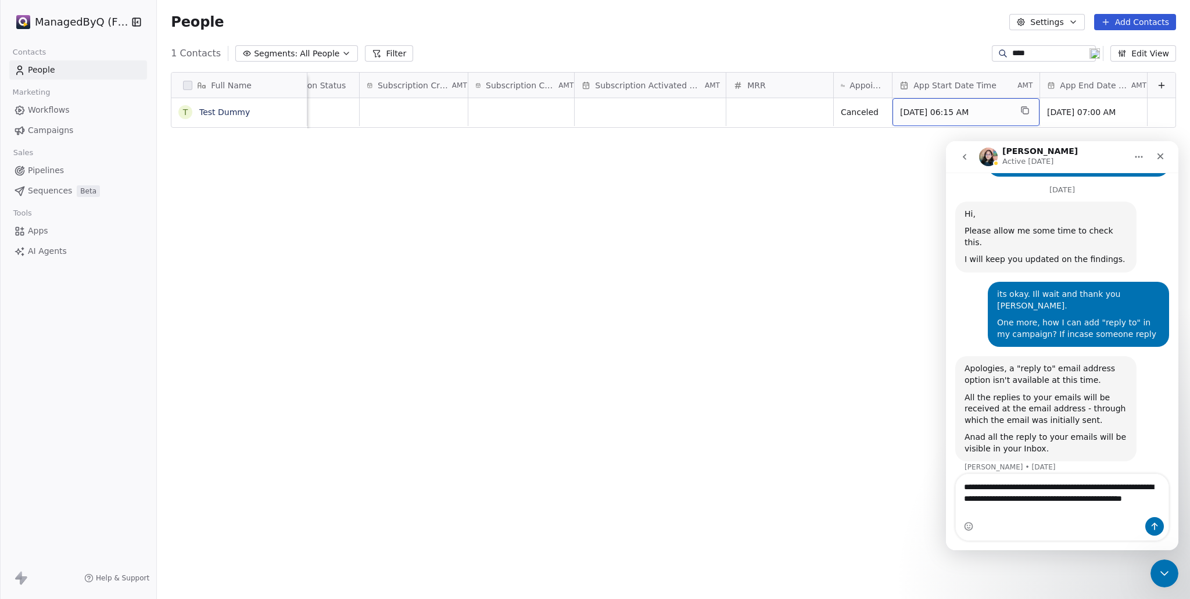
drag, startPoint x: 892, startPoint y: 109, endPoint x: 988, endPoint y: 108, distance: 96.5
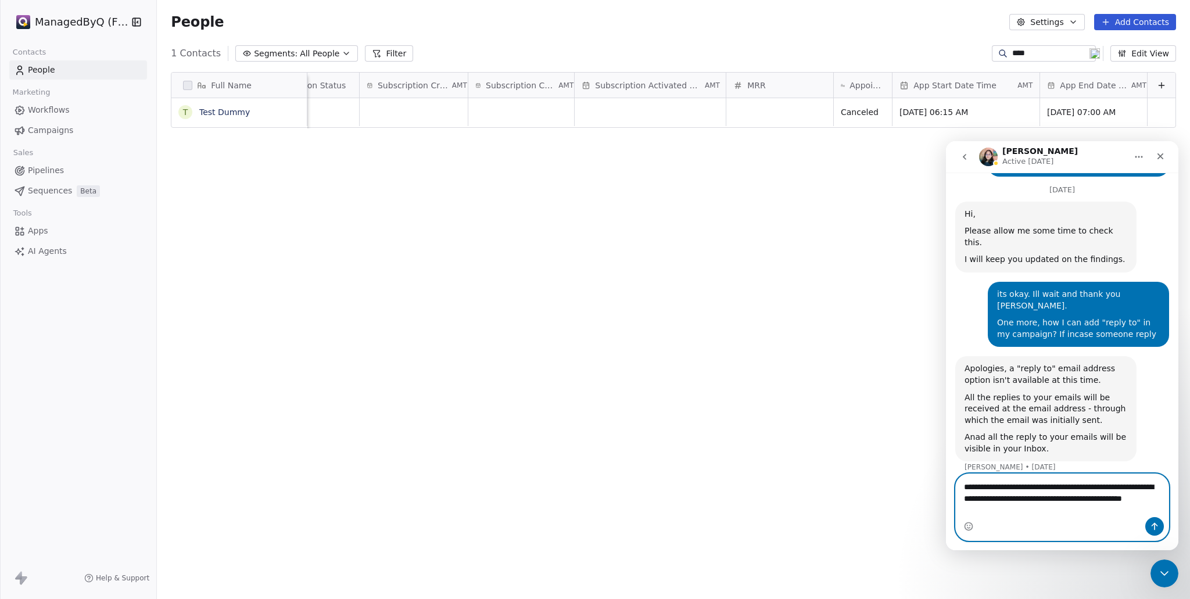
drag, startPoint x: 1058, startPoint y: 510, endPoint x: 1129, endPoint y: 503, distance: 71.3
click at [1129, 503] on textarea "**********" at bounding box center [1062, 495] width 213 height 43
click at [1025, 513] on textarea "**********" at bounding box center [1062, 495] width 213 height 43
click at [1032, 509] on textarea "**********" at bounding box center [1062, 495] width 213 height 43
click at [1032, 511] on textarea "**********" at bounding box center [1062, 495] width 213 height 43
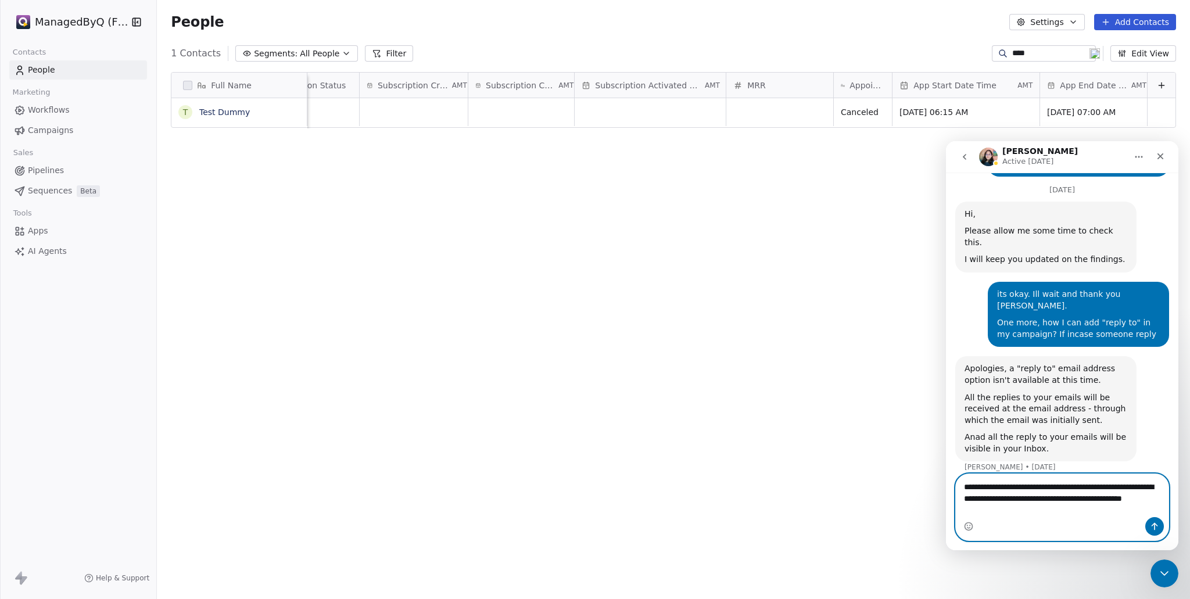
drag, startPoint x: 1032, startPoint y: 510, endPoint x: 1131, endPoint y: 500, distance: 99.9
click at [1131, 500] on textarea "**********" at bounding box center [1062, 495] width 213 height 43
paste textarea "******"
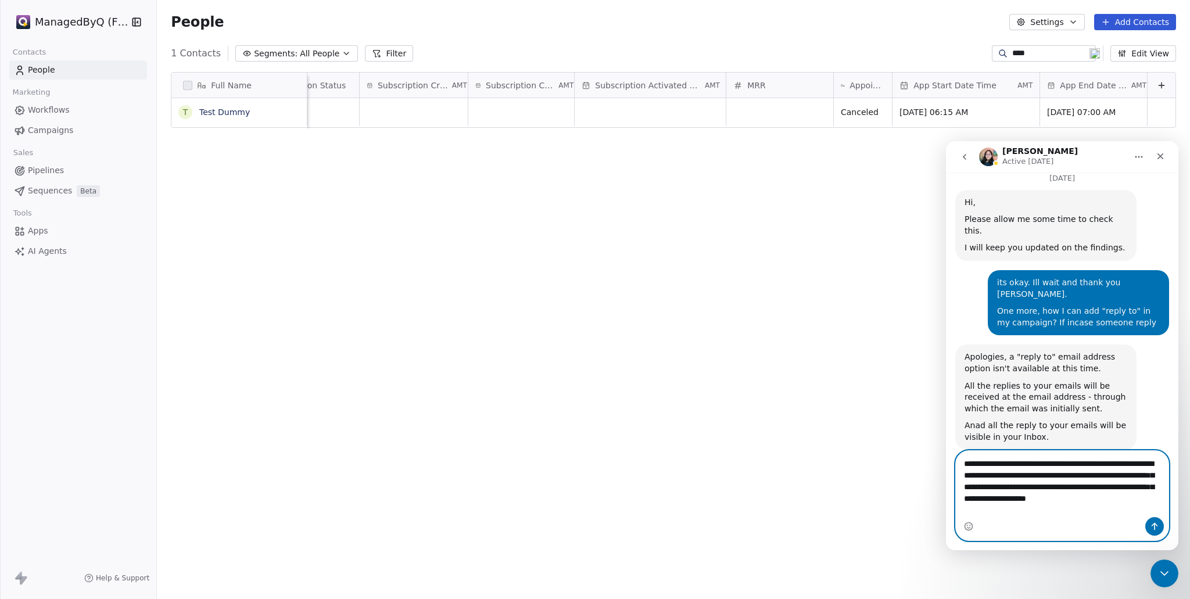
scroll to position [4521, 0]
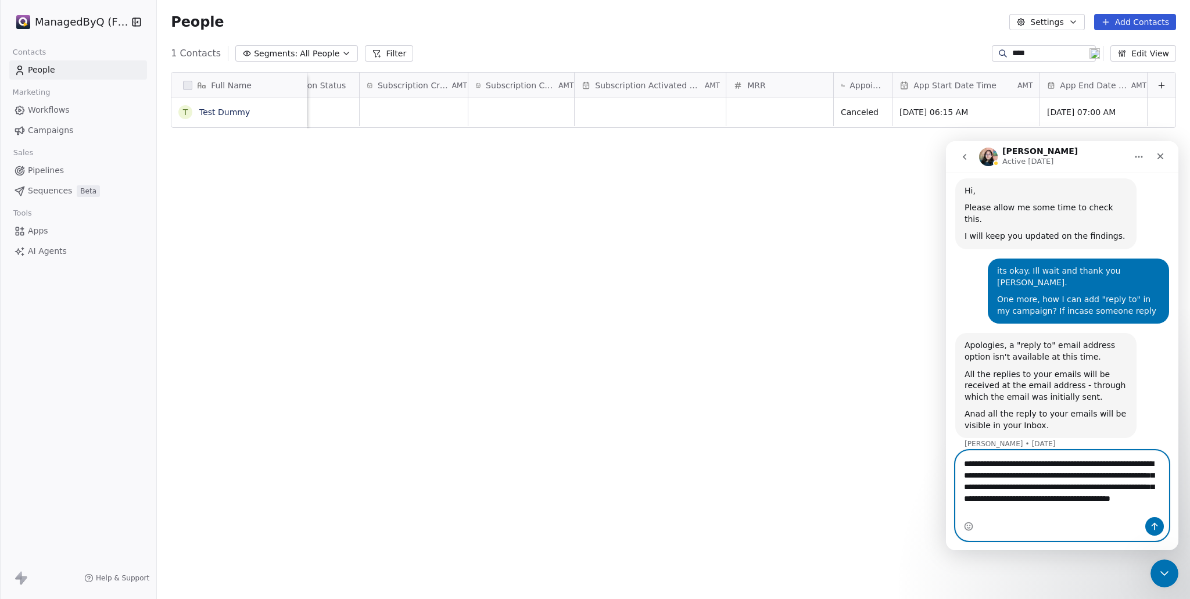
drag, startPoint x: 1093, startPoint y: 517, endPoint x: 965, endPoint y: 468, distance: 136.3
click at [965, 468] on textarea "**********" at bounding box center [1062, 484] width 213 height 66
click at [965, 464] on textarea "**********" at bounding box center [1062, 484] width 213 height 66
click at [1060, 520] on div "Intercom messenger" at bounding box center [1062, 526] width 213 height 19
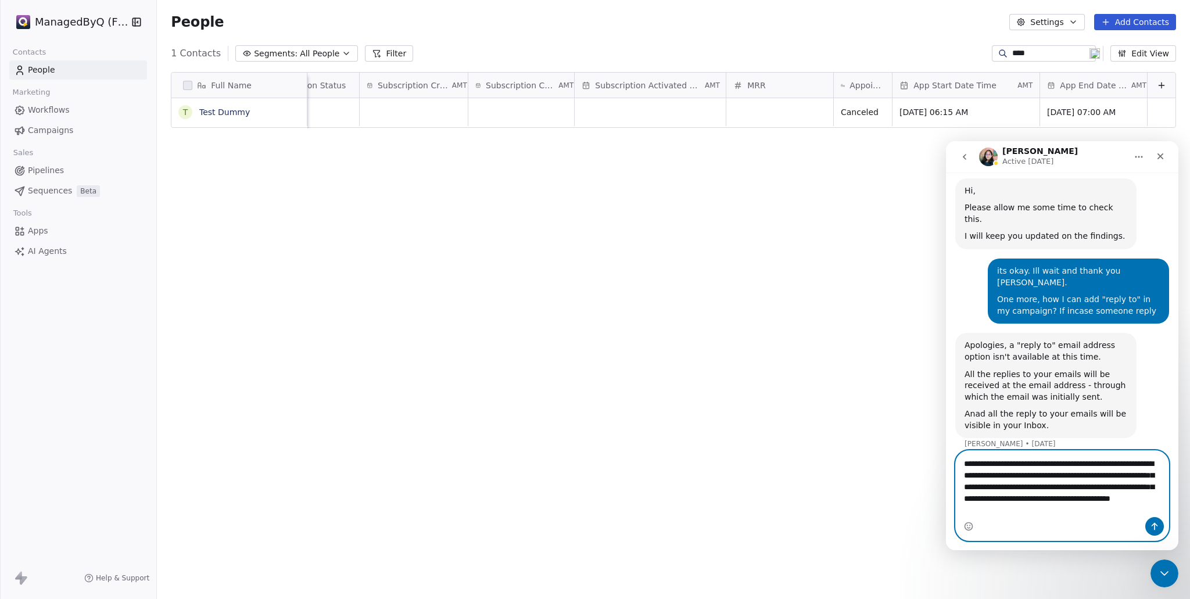
click at [1058, 501] on textarea "**********" at bounding box center [1062, 484] width 213 height 66
paste textarea "Message…"
type textarea "**********"
click at [1154, 524] on icon "Send a message…" at bounding box center [1155, 527] width 6 height 8
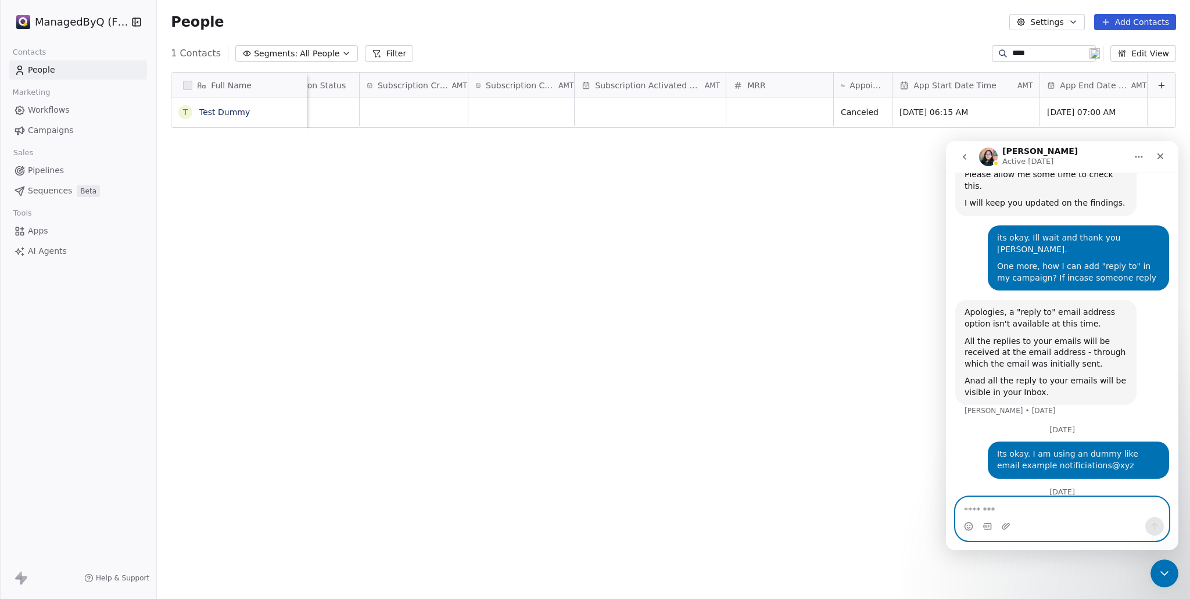
scroll to position [4558, 0]
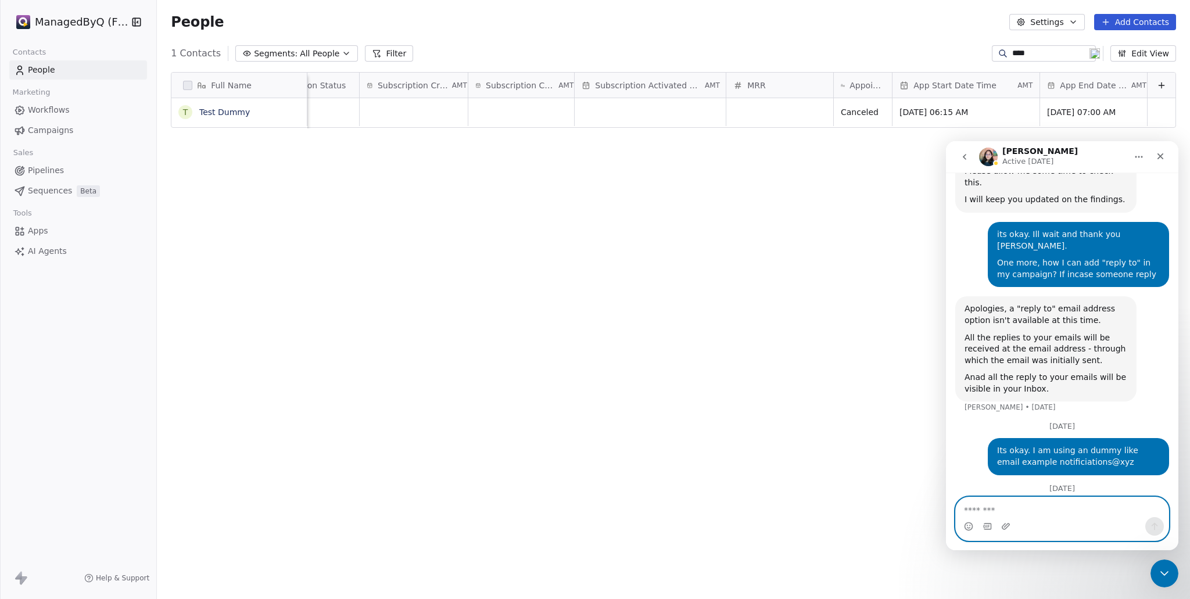
click at [1034, 513] on textarea "Message…" at bounding box center [1062, 507] width 213 height 20
click at [1034, 508] on textarea "Message…" at bounding box center [1062, 507] width 213 height 20
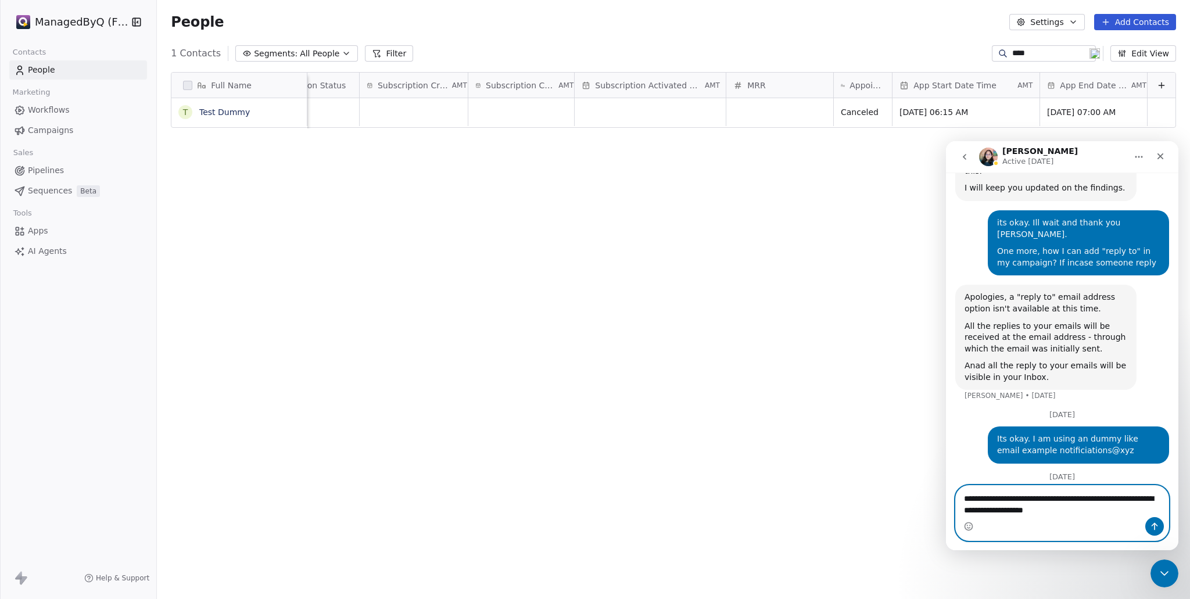
type textarea "**********"
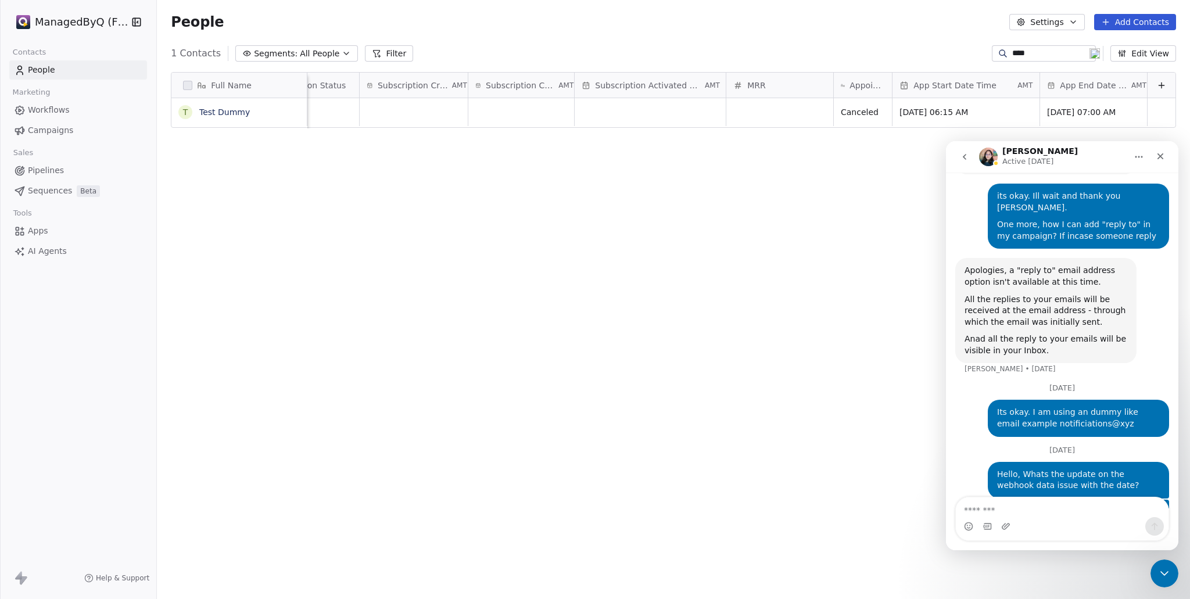
click at [967, 157] on icon "go back" at bounding box center [964, 156] width 9 height 9
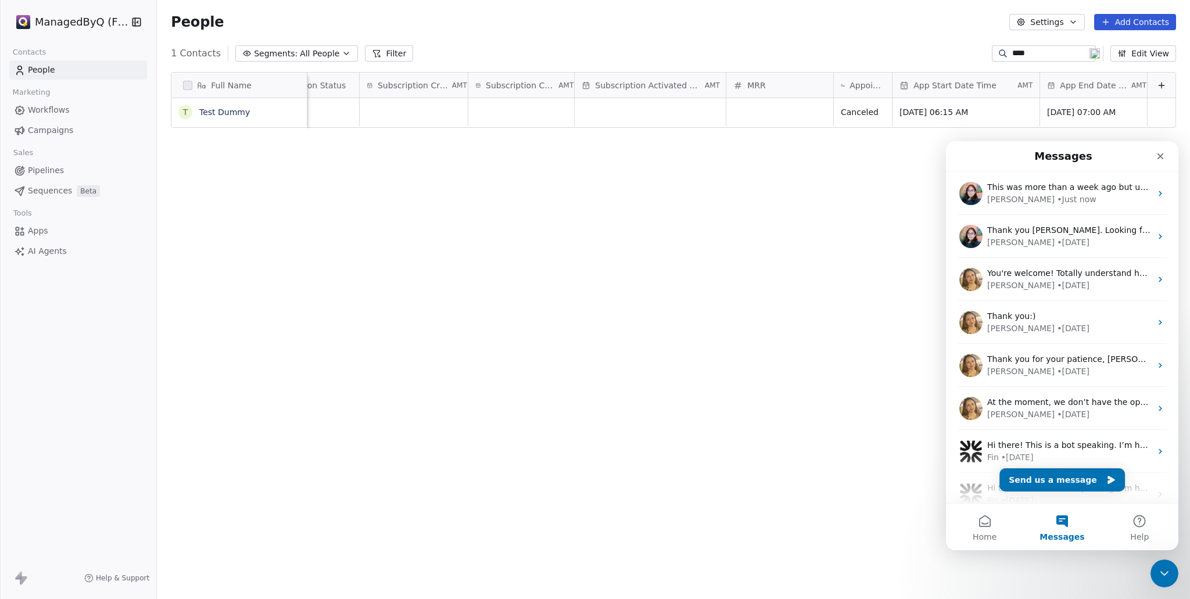
scroll to position [0, 0]
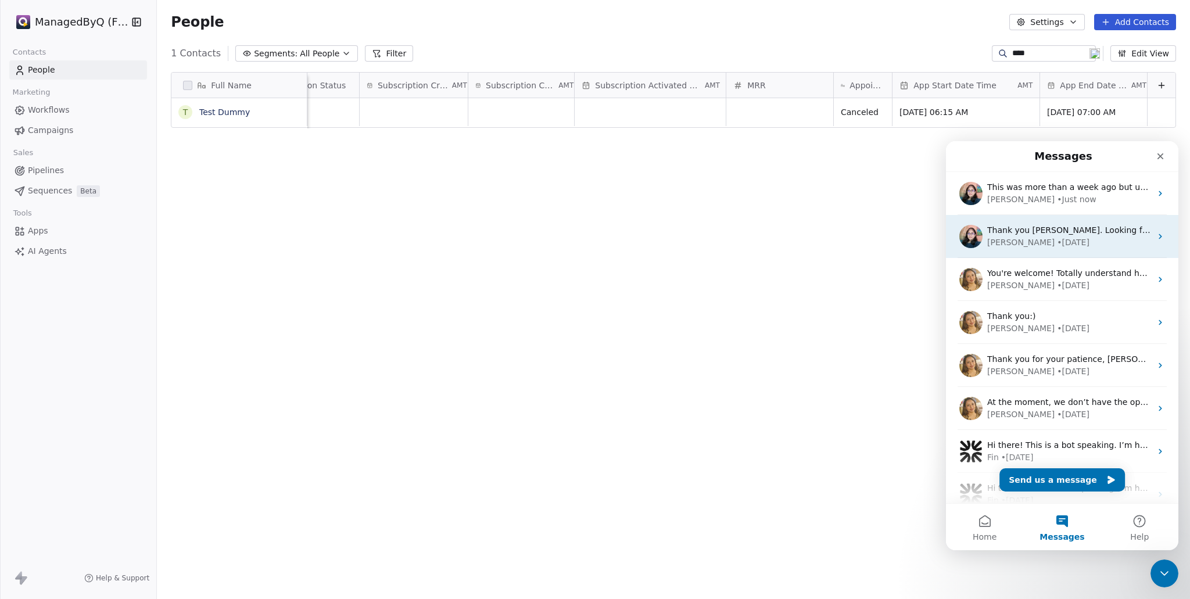
click at [1082, 248] on div "Mrinal • 1d ago" at bounding box center [1069, 243] width 164 height 12
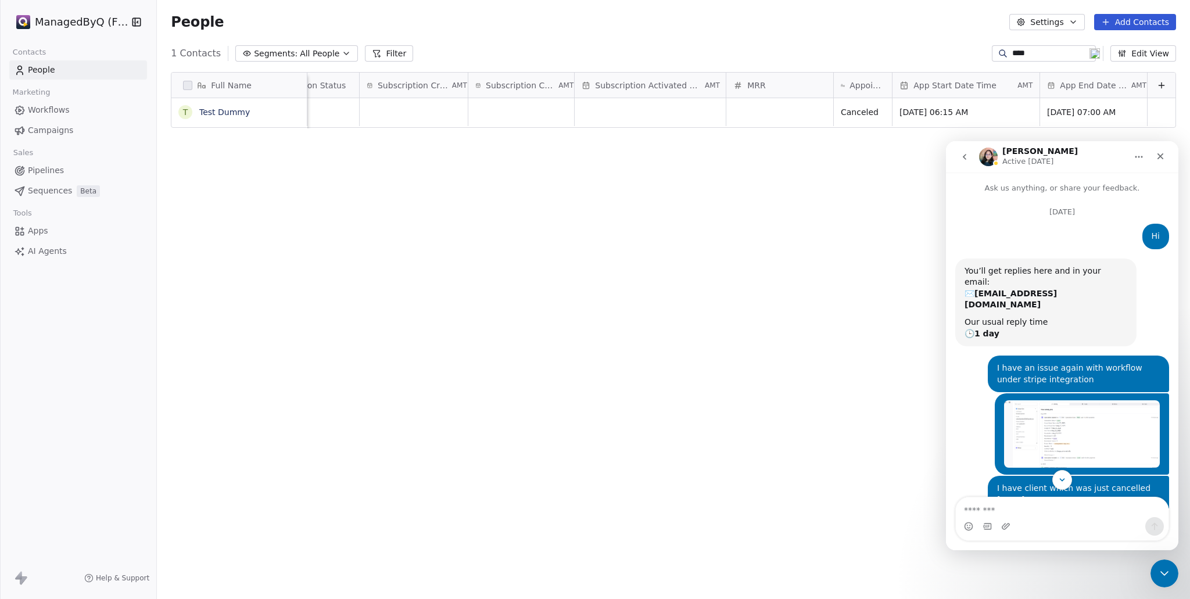
click at [966, 155] on icon "go back" at bounding box center [964, 156] width 9 height 9
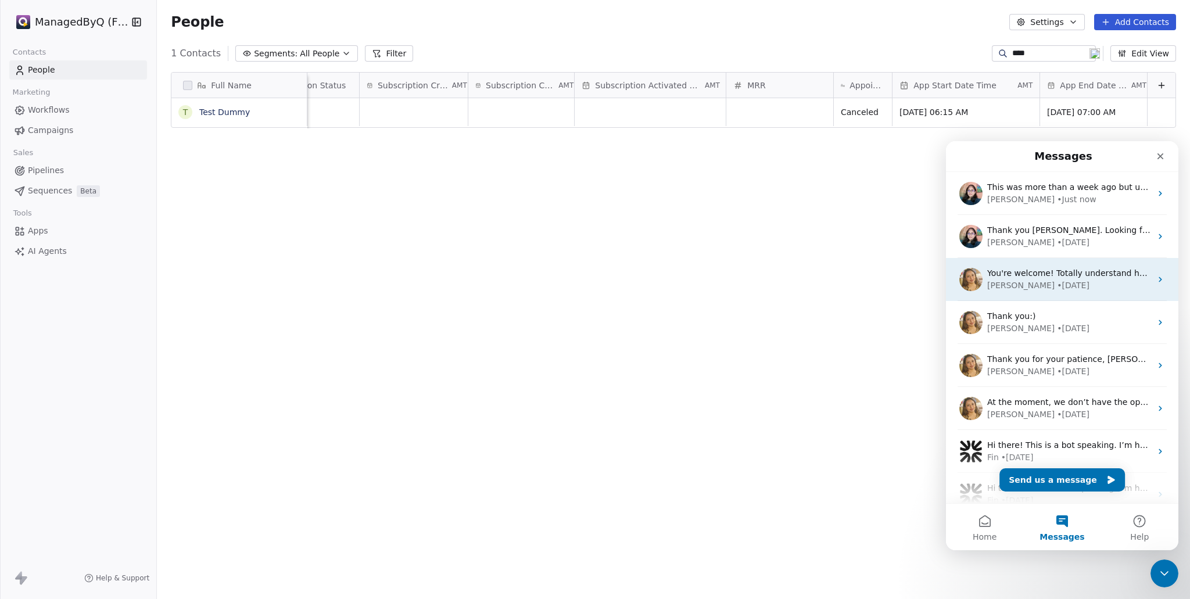
click at [1082, 281] on div "Harinder • 3w ago" at bounding box center [1069, 286] width 164 height 12
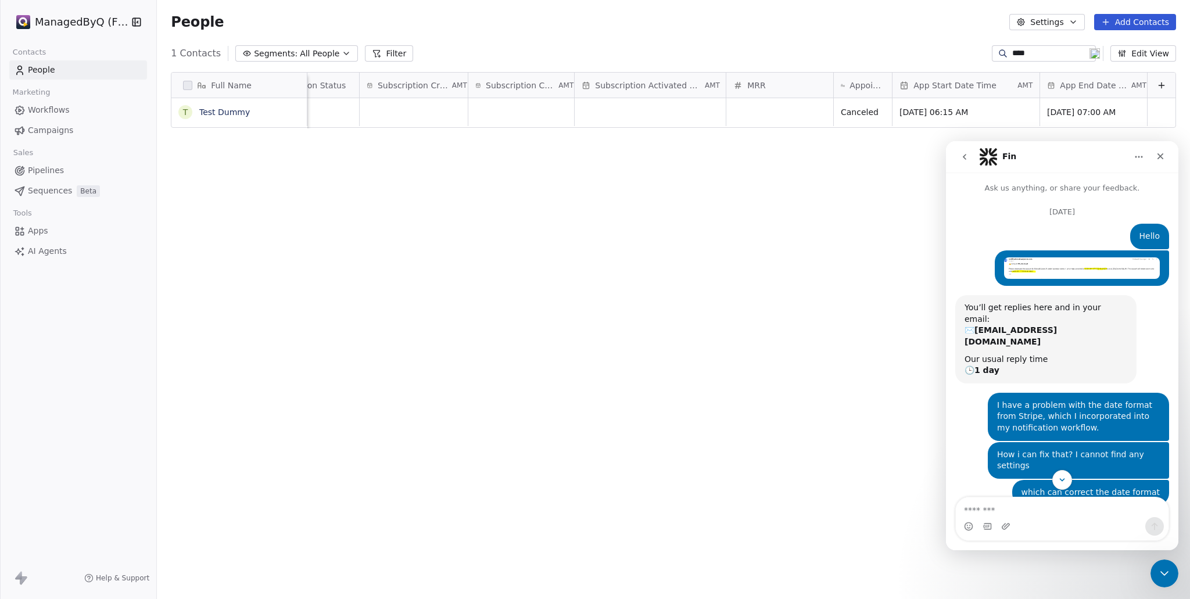
click at [1062, 274] on img "Manuel says…" at bounding box center [1082, 268] width 156 height 22
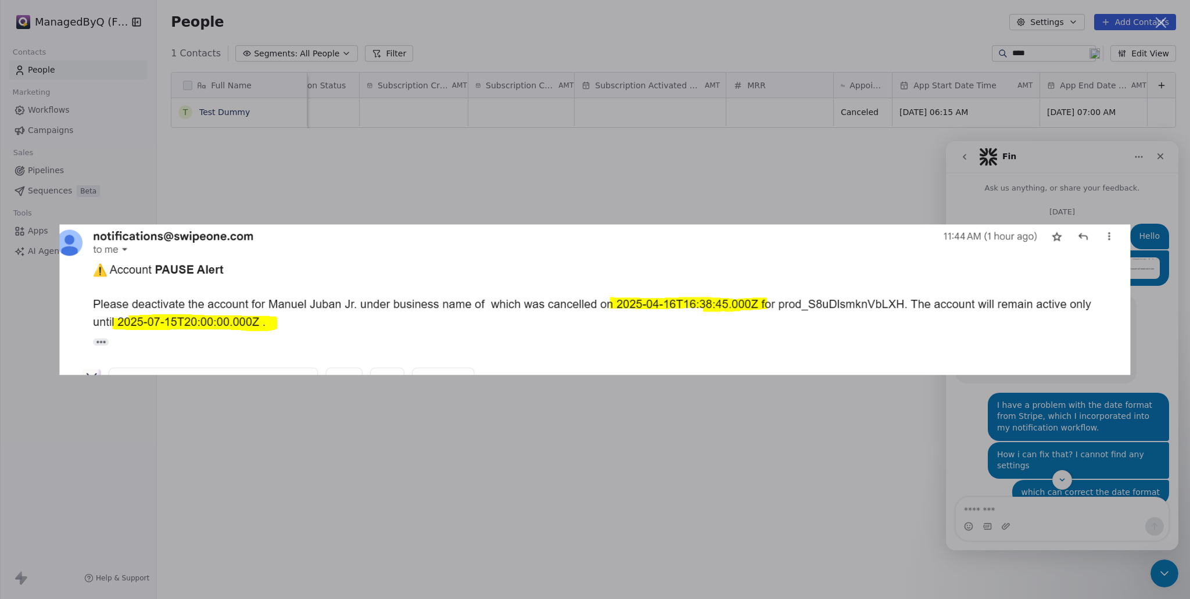
click at [1144, 343] on div "Intercom messenger" at bounding box center [595, 299] width 1190 height 599
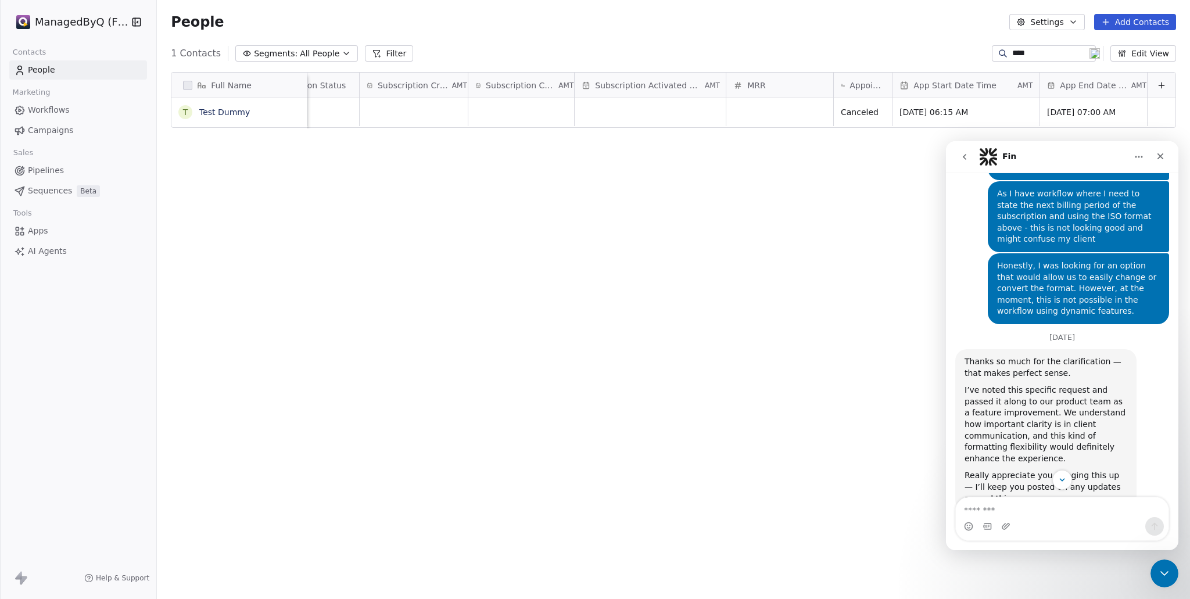
scroll to position [821, 0]
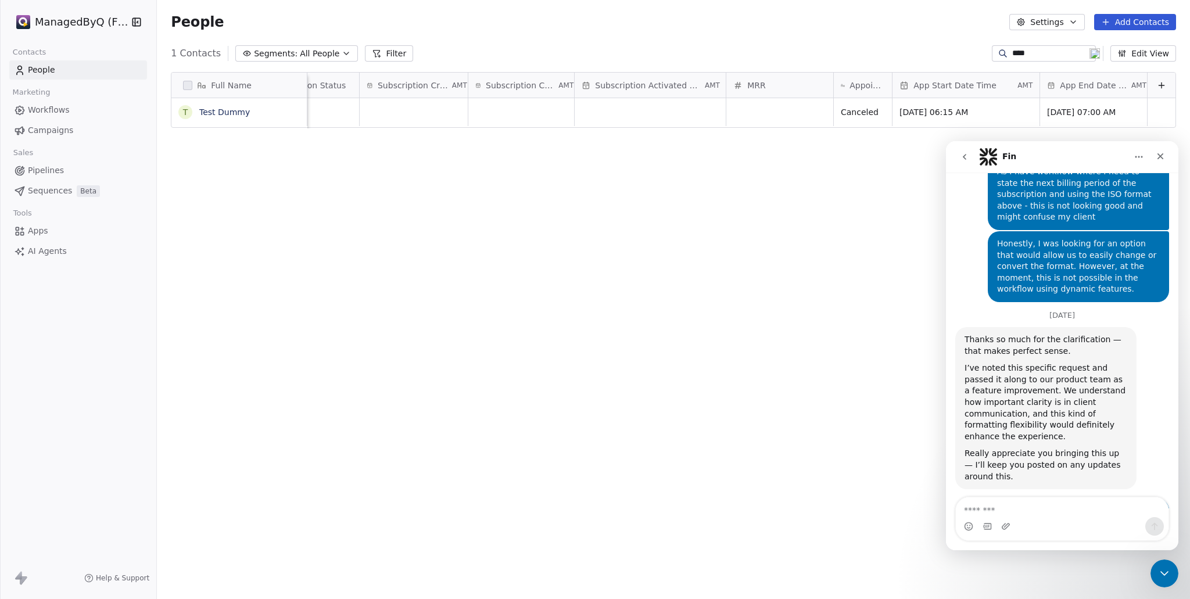
drag, startPoint x: 428, startPoint y: 298, endPoint x: 425, endPoint y: 290, distance: 8.3
click at [428, 297] on div "Full Name T Test Dummy Next Billing Date AMT Created Date AMT Stripe Product Na…" at bounding box center [673, 326] width 1033 height 527
click at [42, 237] on span "Apps" at bounding box center [38, 231] width 20 height 12
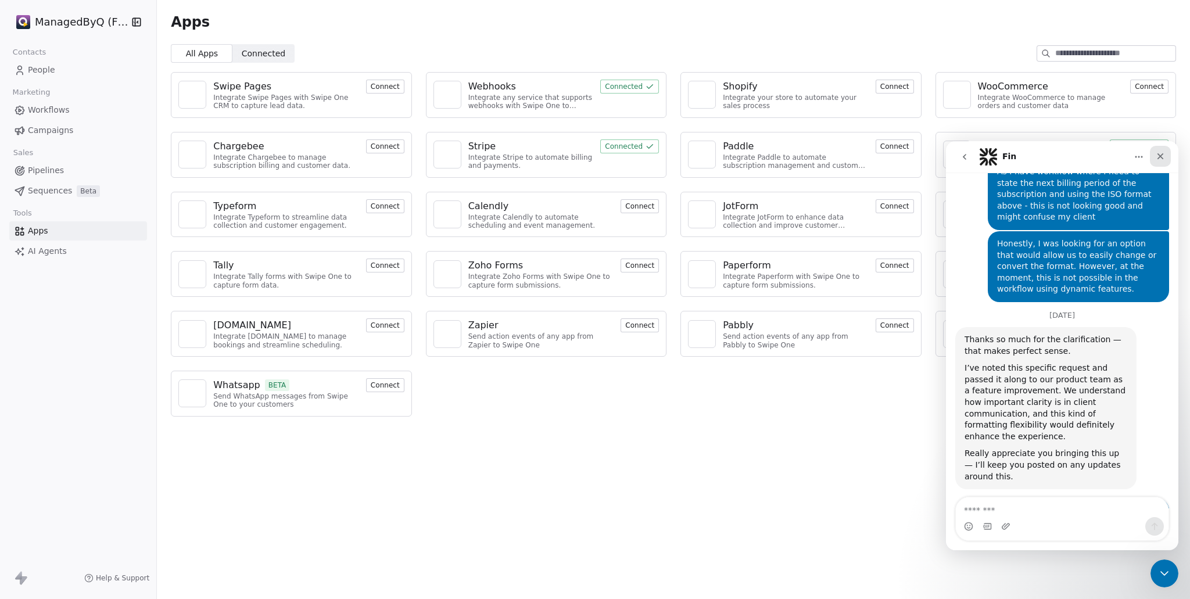
click at [1162, 155] on icon "Close" at bounding box center [1161, 156] width 6 height 6
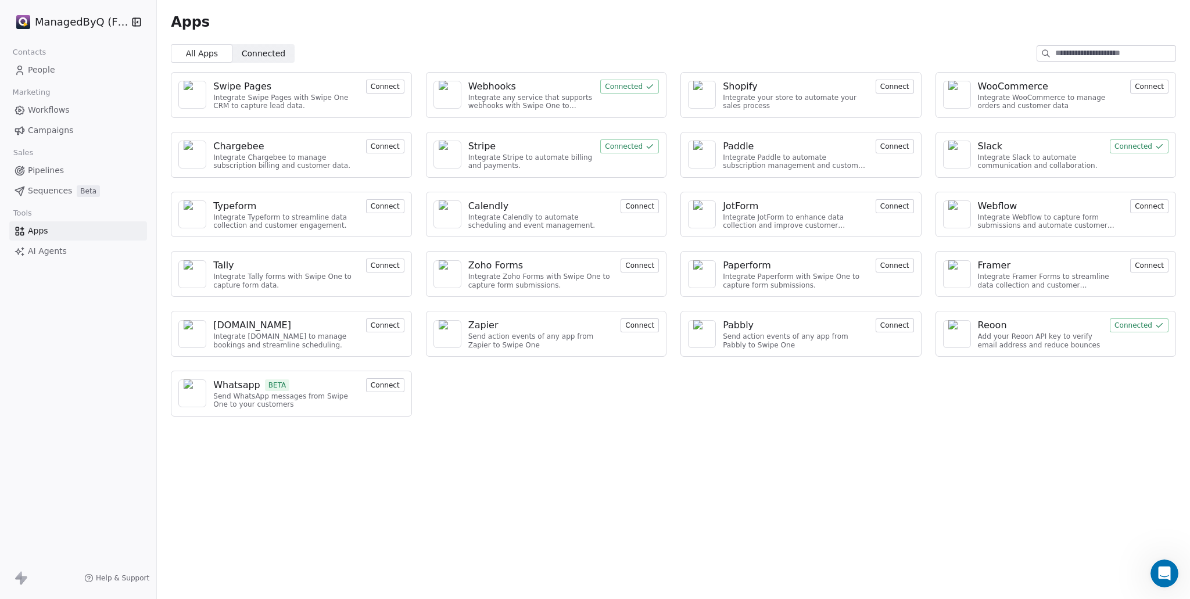
scroll to position [821, 0]
click at [628, 102] on div "Webhooks Integrate any service that supports webhooks with Swipe One to capture…" at bounding box center [546, 95] width 241 height 46
click at [489, 84] on div "Webhooks" at bounding box center [492, 87] width 48 height 14
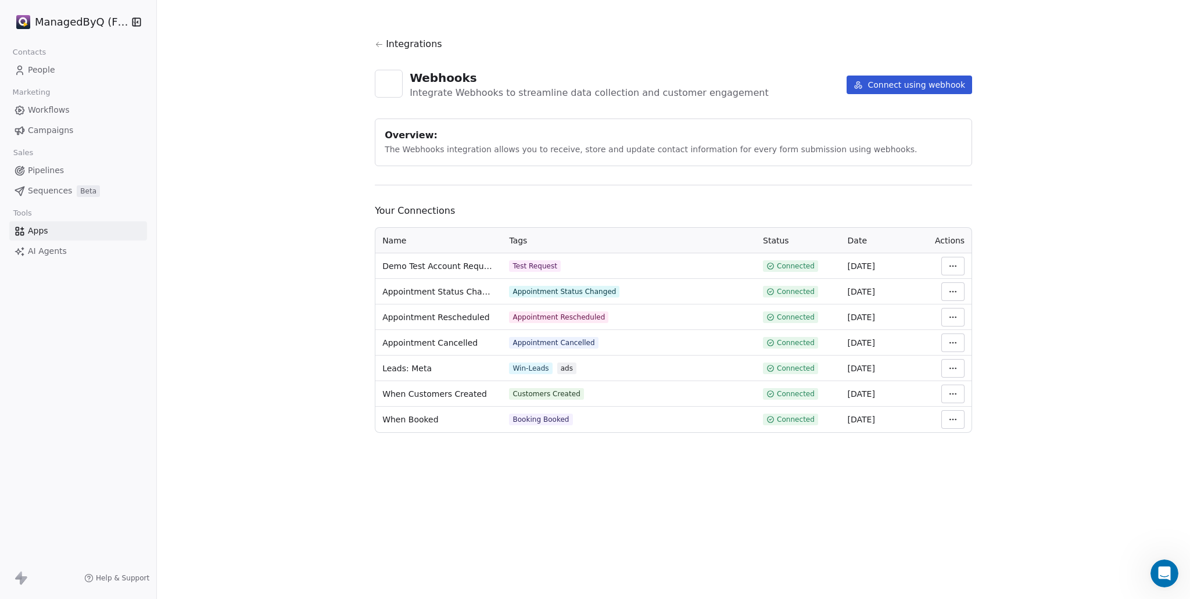
click at [953, 418] on html "ManagedByQ (FZE) Contacts People Marketing Workflows Campaigns Sales Pipelines …" at bounding box center [595, 299] width 1190 height 599
click at [625, 467] on html "ManagedByQ (FZE) Contacts People Marketing Workflows Campaigns Sales Pipelines …" at bounding box center [595, 299] width 1190 height 599
click at [954, 396] on html "ManagedByQ (FZE) Contacts People Marketing Workflows Campaigns Sales Pipelines …" at bounding box center [595, 299] width 1190 height 599
drag, startPoint x: 993, startPoint y: 453, endPoint x: 995, endPoint y: 470, distance: 17.0
click at [995, 470] on div "Rename Disconnect View Logs Manage Mapping" at bounding box center [988, 448] width 93 height 84
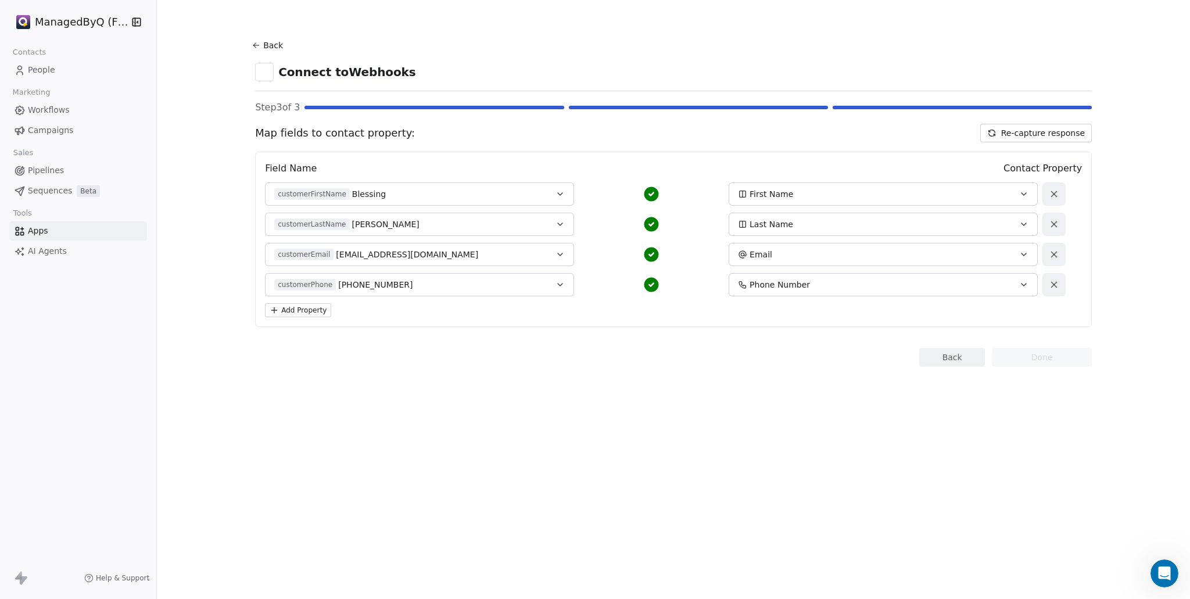
click at [481, 386] on section "Back Connect to Webhooks Step 3 of 3 Map fields to contact property: Re-capture…" at bounding box center [673, 202] width 893 height 404
click at [256, 44] on icon at bounding box center [256, 45] width 9 height 9
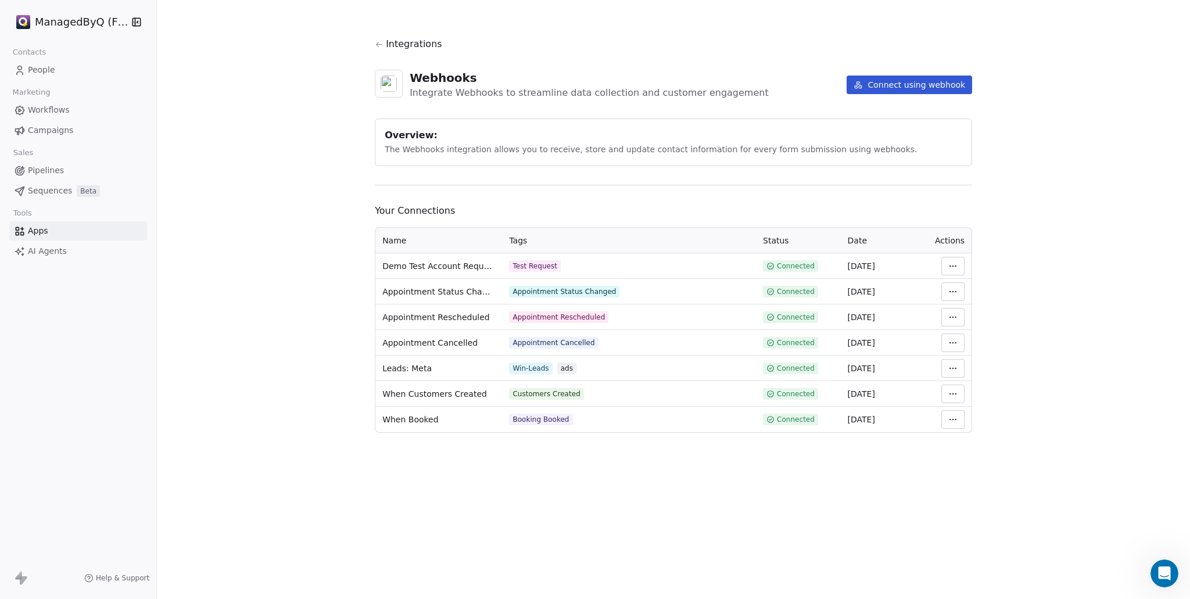
click at [860, 467] on section "Integrations Webhooks Integrate Webhooks to streamline data collection and cust…" at bounding box center [673, 235] width 653 height 470
click at [955, 420] on html "ManagedByQ (FZE) Contacts People Marketing Workflows Campaigns Sales Pipelines …" at bounding box center [595, 299] width 1190 height 599
drag, startPoint x: 753, startPoint y: 473, endPoint x: 897, endPoint y: 441, distance: 147.6
click at [756, 472] on html "ManagedByQ (FZE) Contacts People Marketing Workflows Campaigns Sales Pipelines …" at bounding box center [595, 299] width 1190 height 599
click at [952, 416] on html "ManagedByQ (FZE) Contacts People Marketing Workflows Campaigns Sales Pipelines …" at bounding box center [595, 299] width 1190 height 599
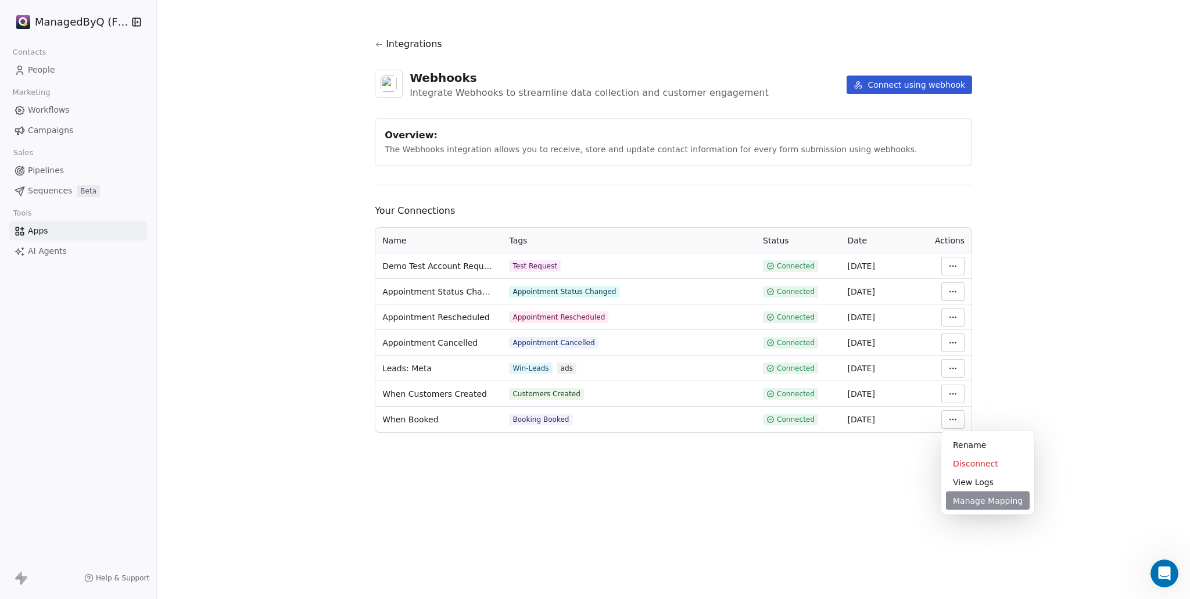
click at [985, 504] on div "Manage Mapping" at bounding box center [988, 501] width 84 height 19
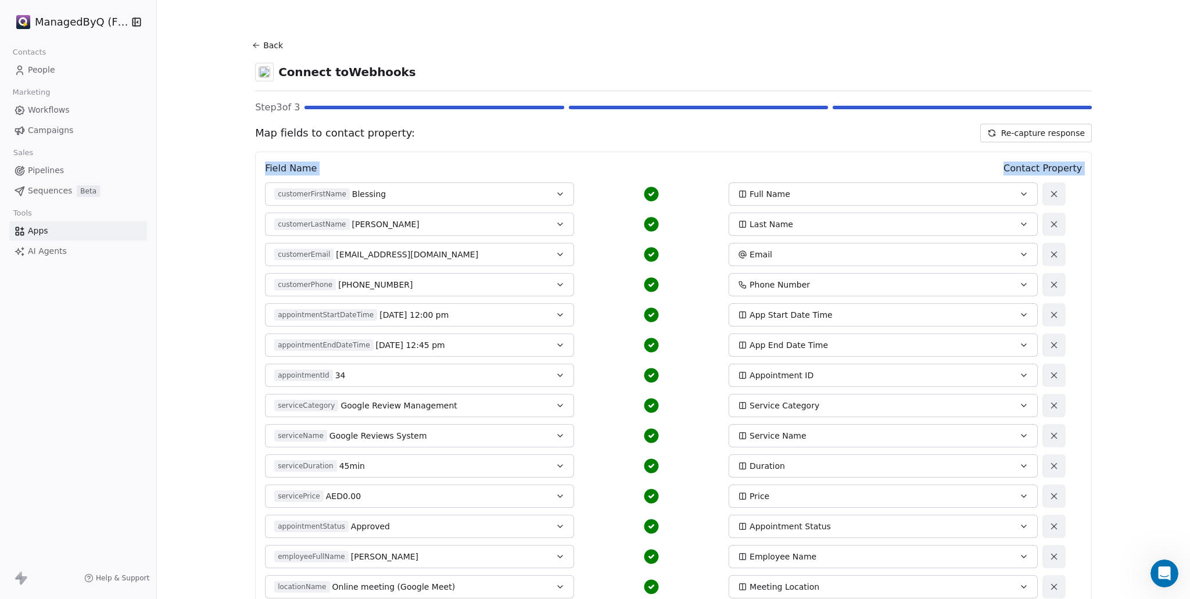
drag, startPoint x: 252, startPoint y: 188, endPoint x: 173, endPoint y: 255, distance: 104.0
click at [172, 255] on div "Back Connect to Webhooks Step 3 of 3 Map fields to contact property: Re-capture…" at bounding box center [673, 299] width 1033 height 599
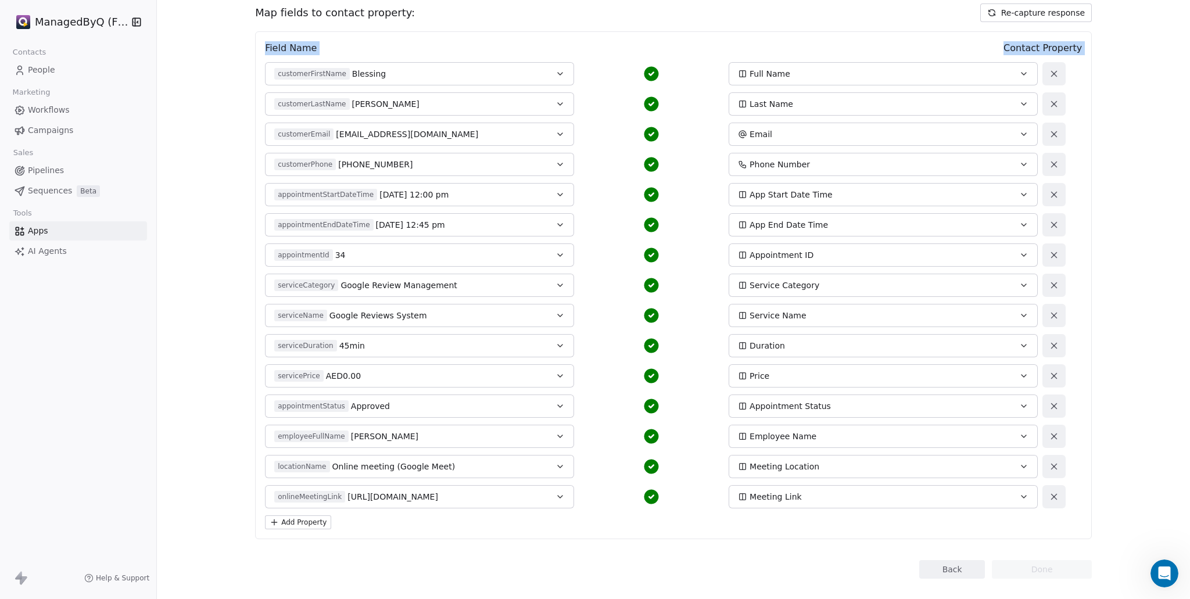
scroll to position [111, 0]
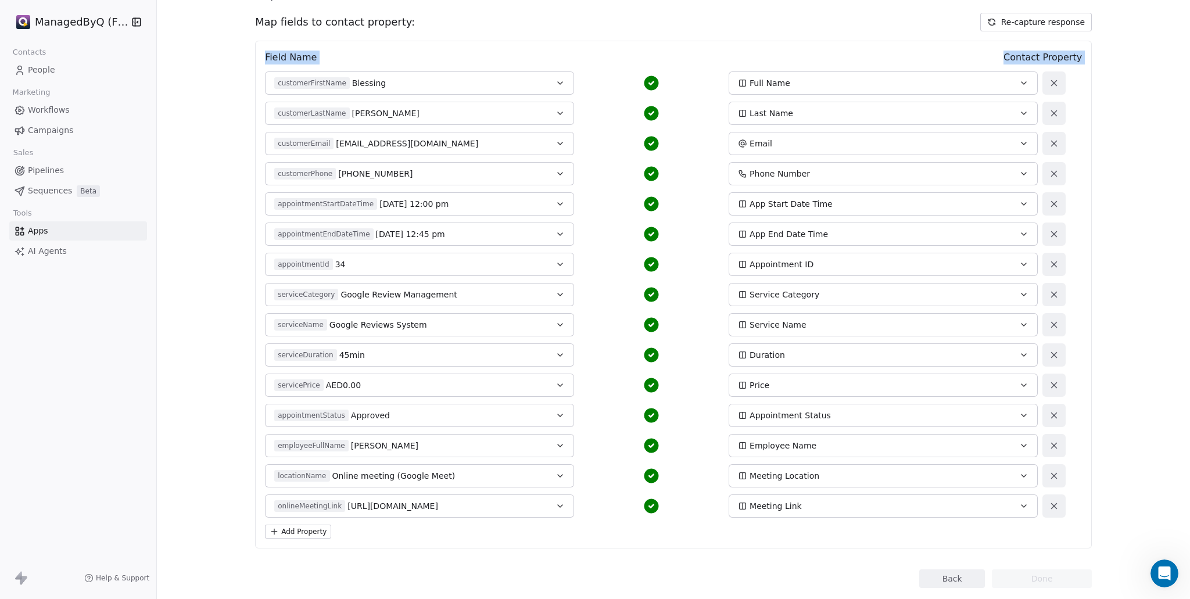
click at [623, 536] on div "Add Property" at bounding box center [673, 532] width 817 height 14
click at [1136, 223] on div "Back Connect to Webhooks Step 3 of 3 Map fields to contact property: Re-capture…" at bounding box center [673, 299] width 1033 height 599
drag, startPoint x: 636, startPoint y: 90, endPoint x: 1091, endPoint y: 120, distance: 456.1
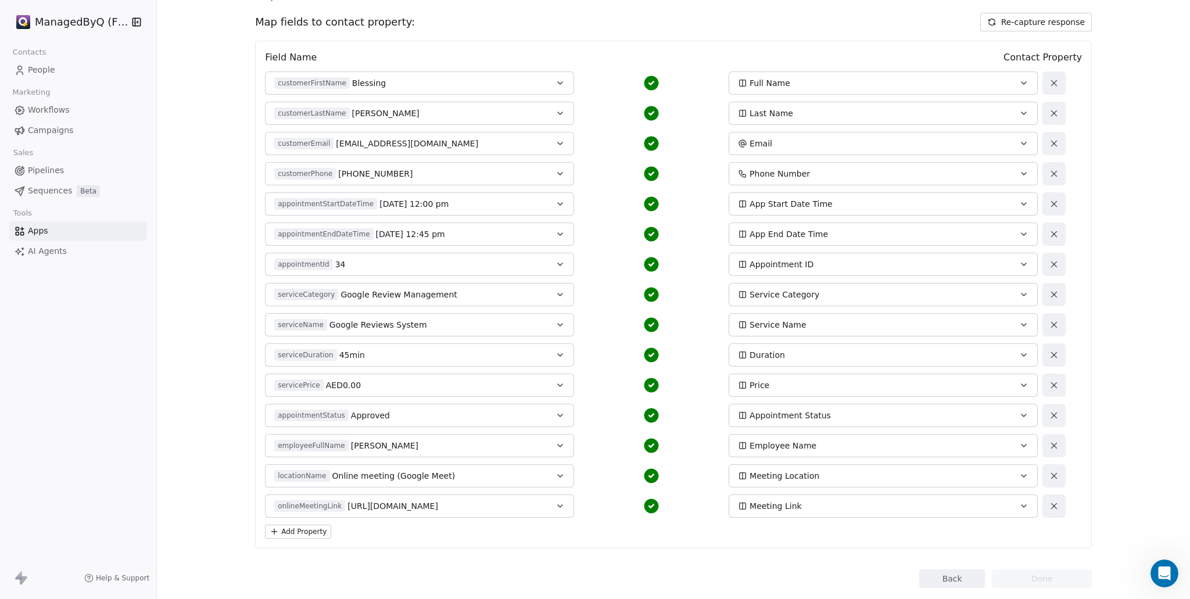
scroll to position [0, 0]
drag, startPoint x: 965, startPoint y: 119, endPoint x: 814, endPoint y: 113, distance: 151.2
drag, startPoint x: 809, startPoint y: 114, endPoint x: 921, endPoint y: 155, distance: 118.6
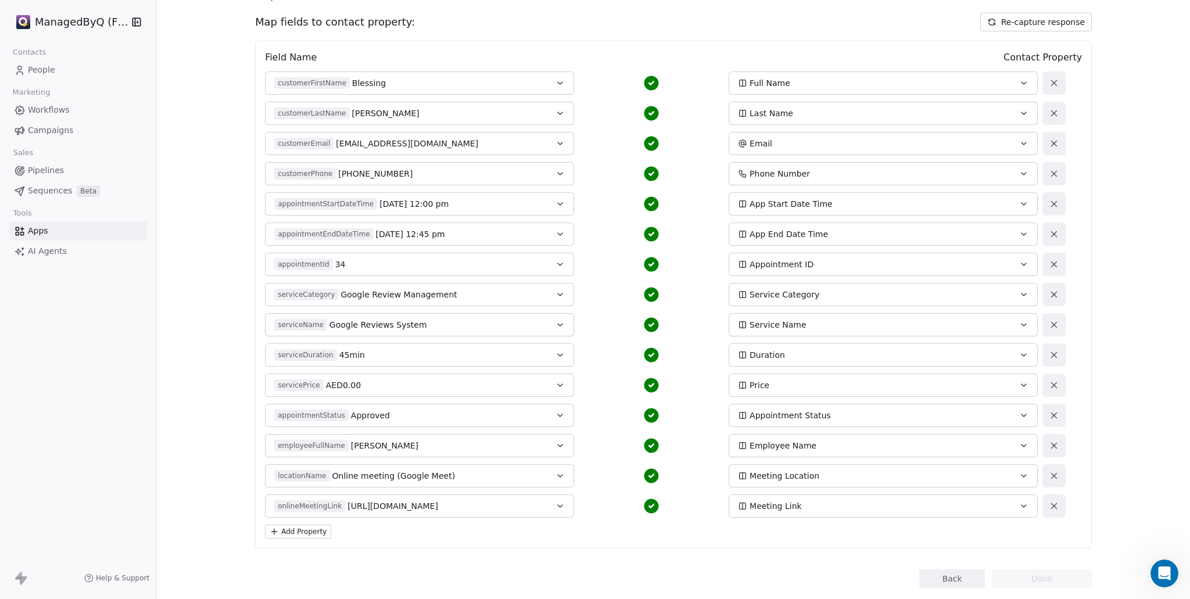
type textarea "**********"
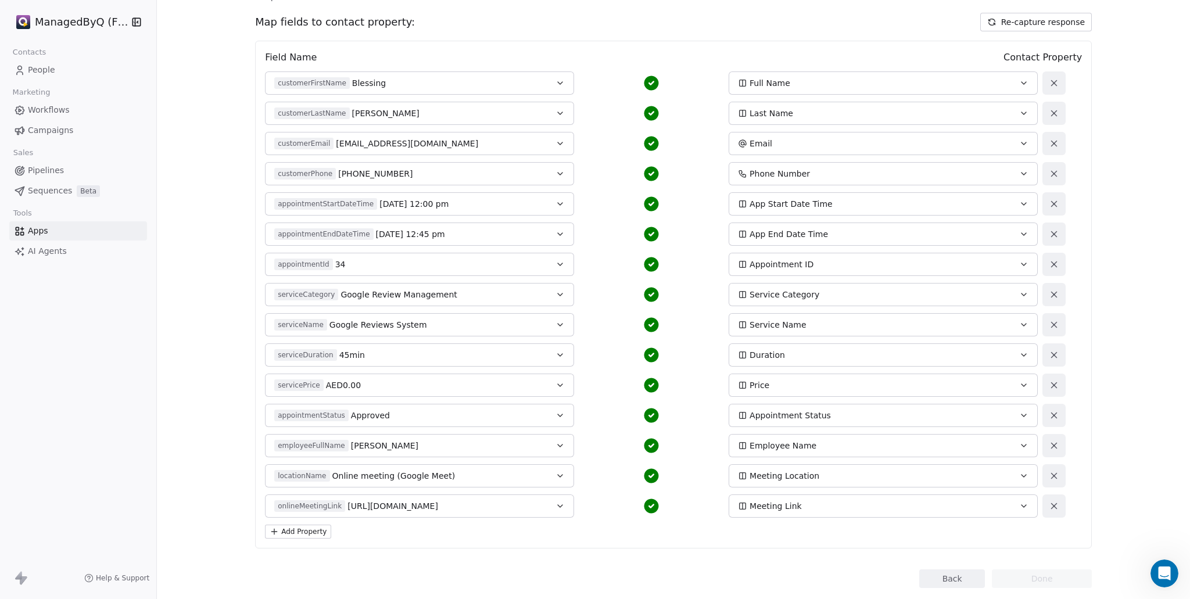
click at [50, 232] on link "Apps" at bounding box center [78, 230] width 138 height 19
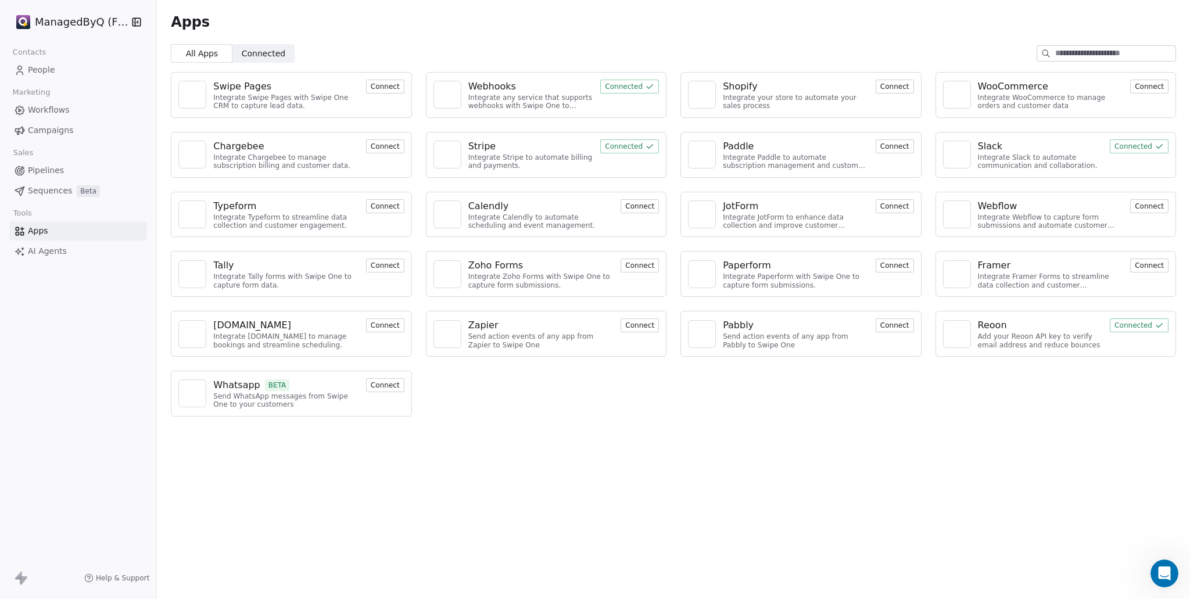
click at [525, 85] on div "Webhooks" at bounding box center [531, 87] width 126 height 14
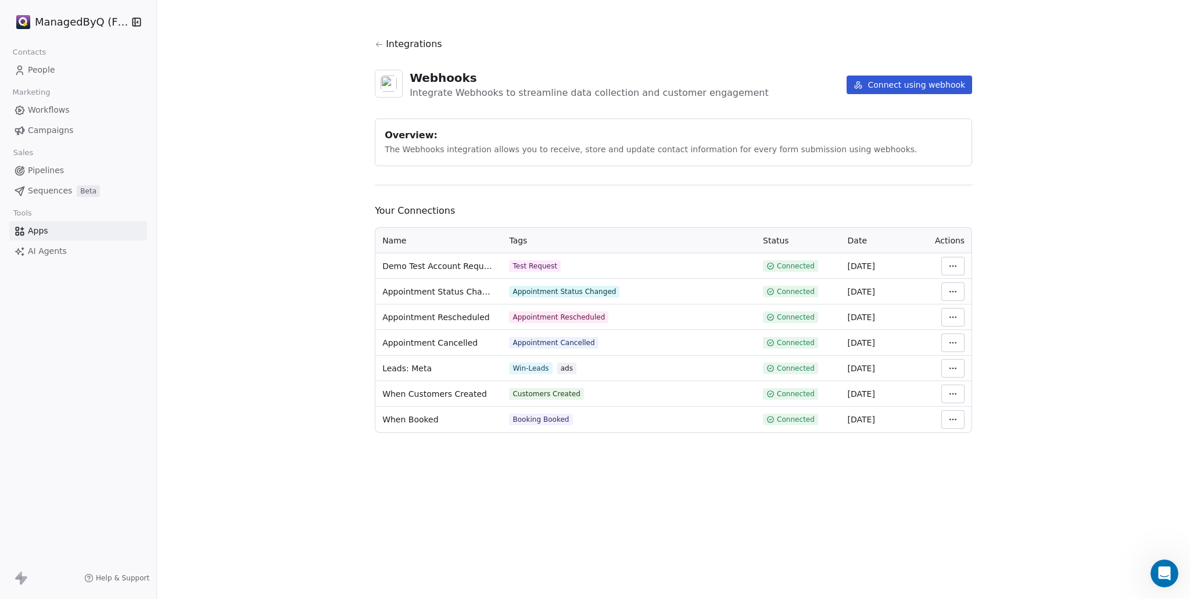
click at [44, 227] on span "Apps" at bounding box center [38, 231] width 20 height 12
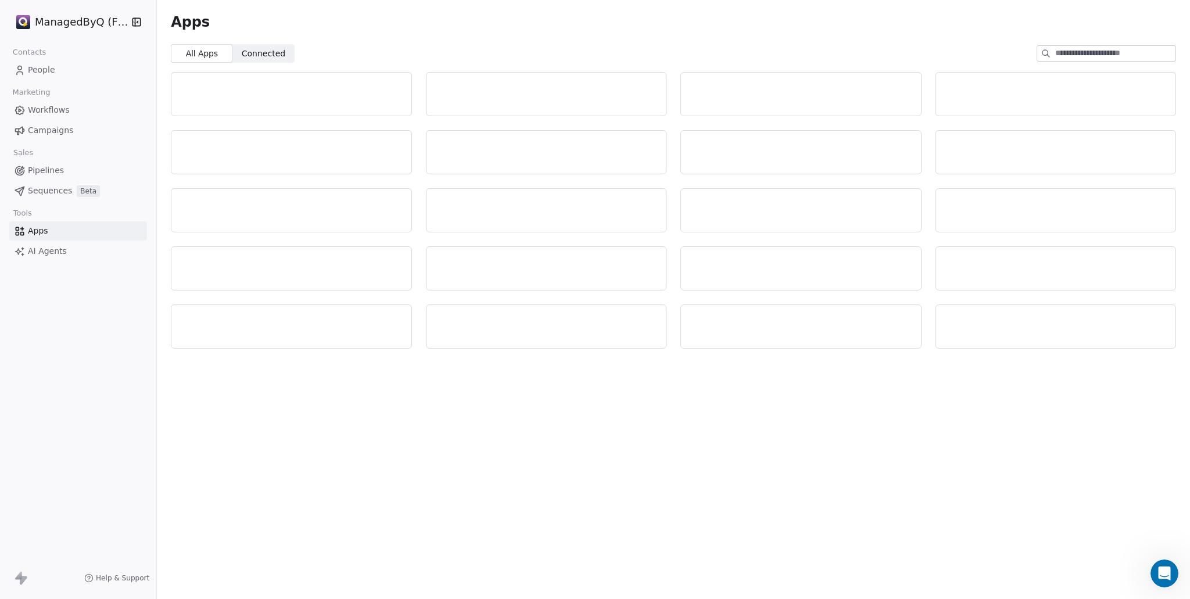
click at [44, 229] on span "Apps" at bounding box center [38, 231] width 20 height 12
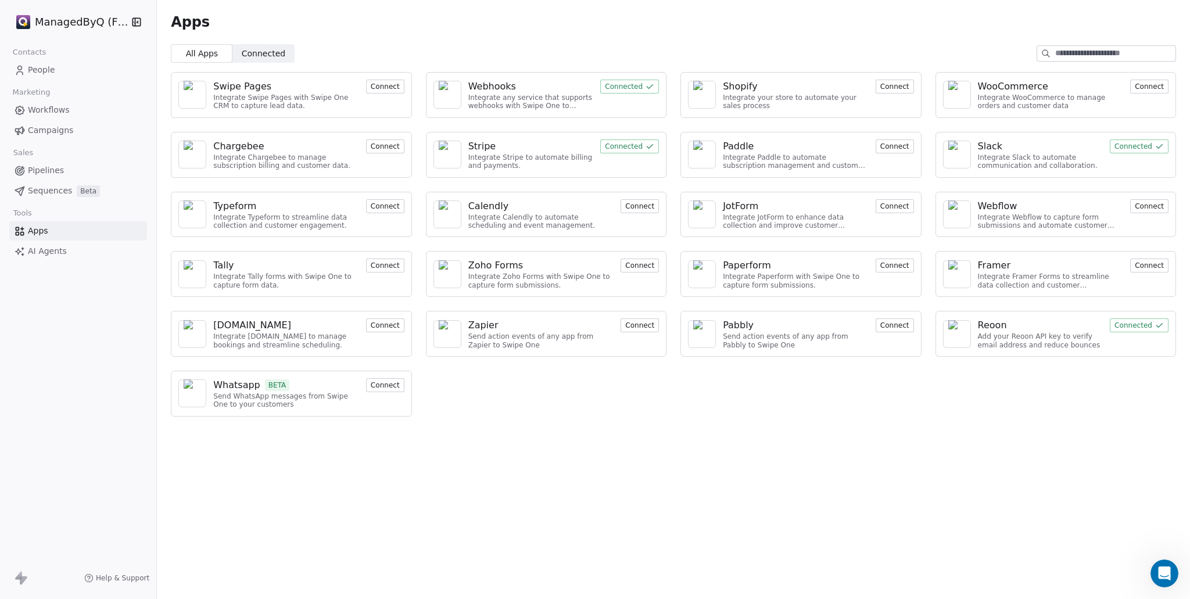
click at [274, 52] on span "Connected" at bounding box center [264, 54] width 44 height 12
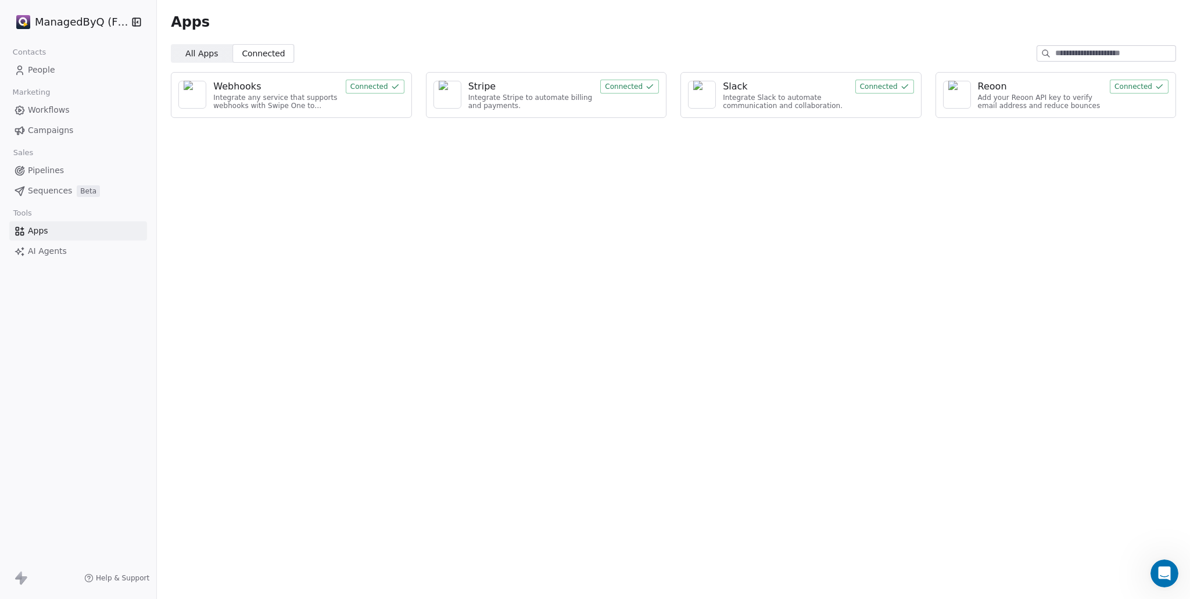
click at [299, 86] on div "Webhooks" at bounding box center [276, 87] width 126 height 14
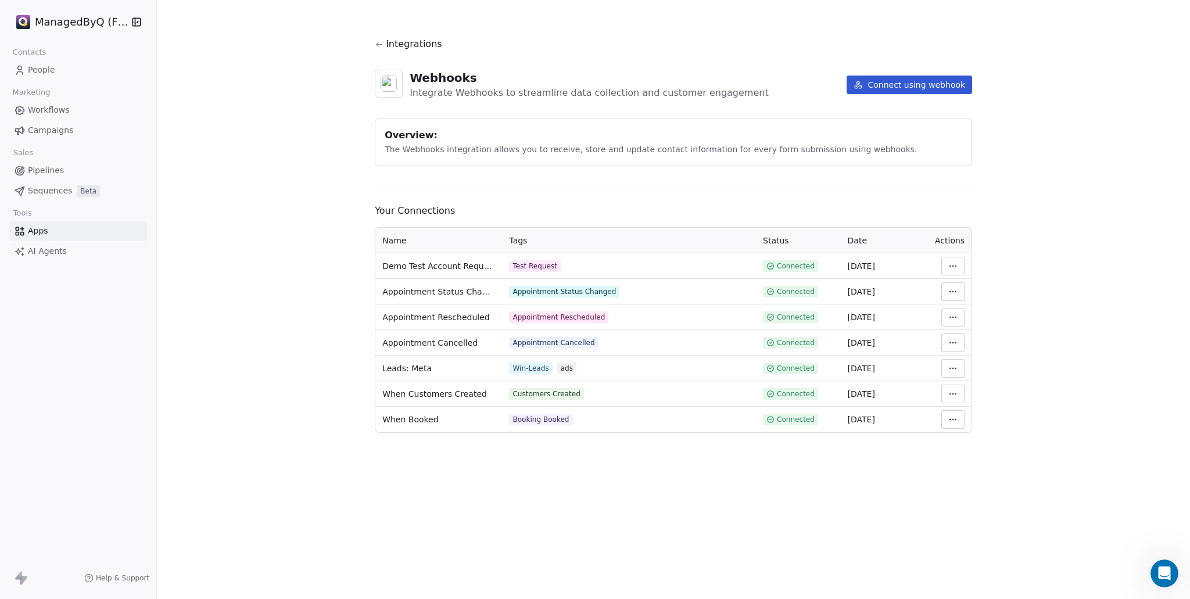
click at [907, 85] on button "Connect using webhook" at bounding box center [910, 85] width 126 height 19
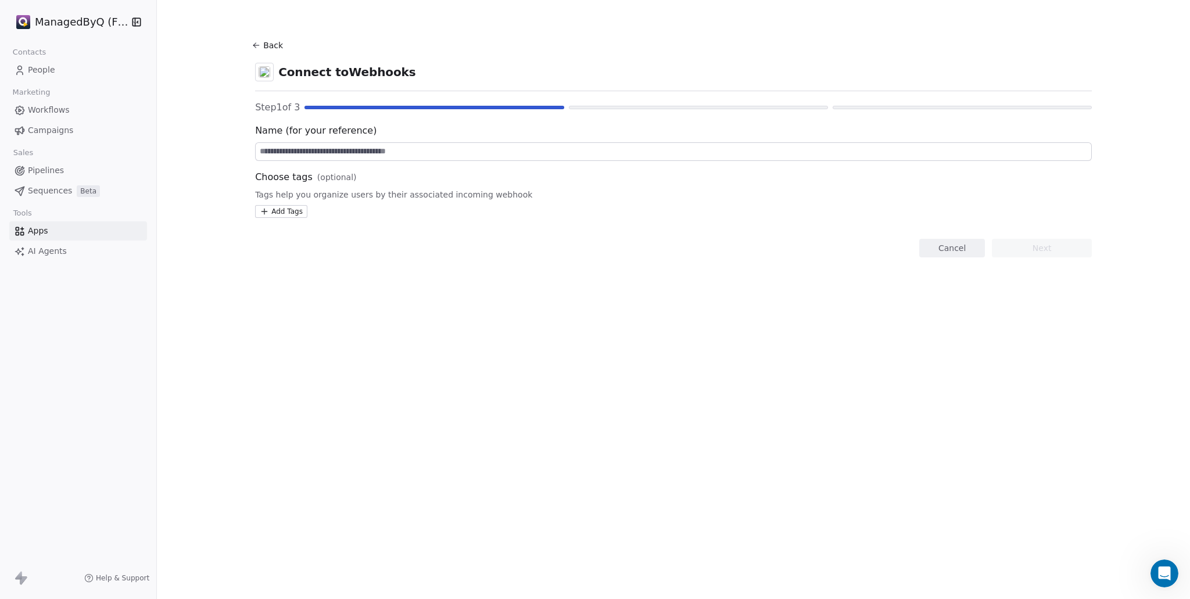
click at [256, 46] on icon at bounding box center [256, 45] width 9 height 9
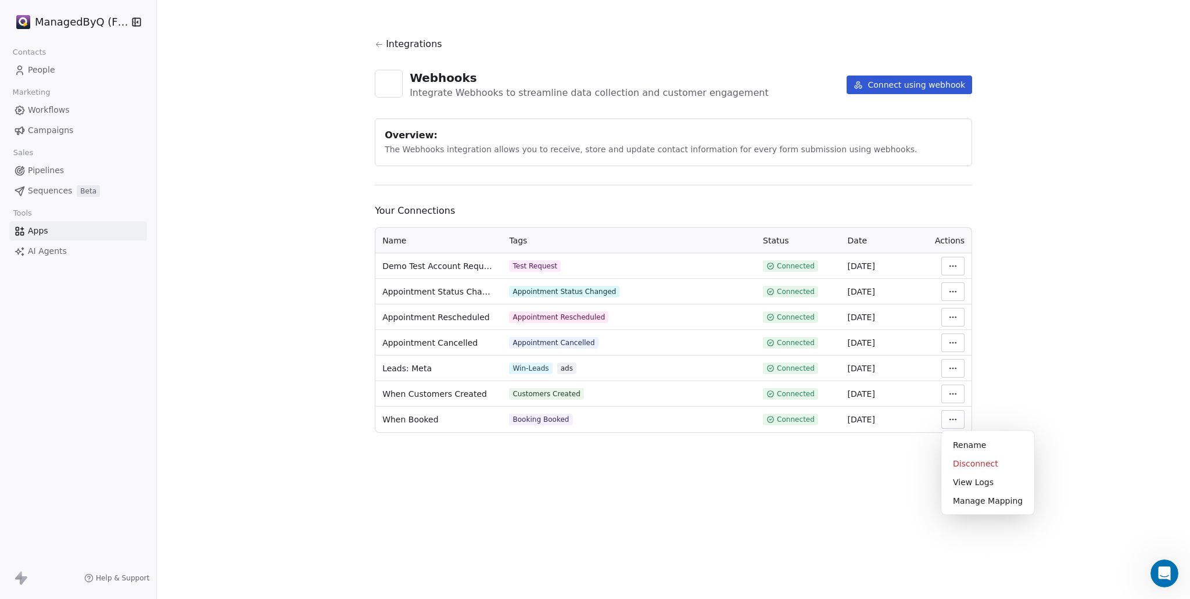
click at [953, 413] on html "ManagedByQ (FZE) Contacts People Marketing Workflows Campaigns Sales Pipelines …" at bounding box center [595, 299] width 1190 height 599
click at [991, 500] on div "Manage Mapping" at bounding box center [988, 501] width 84 height 19
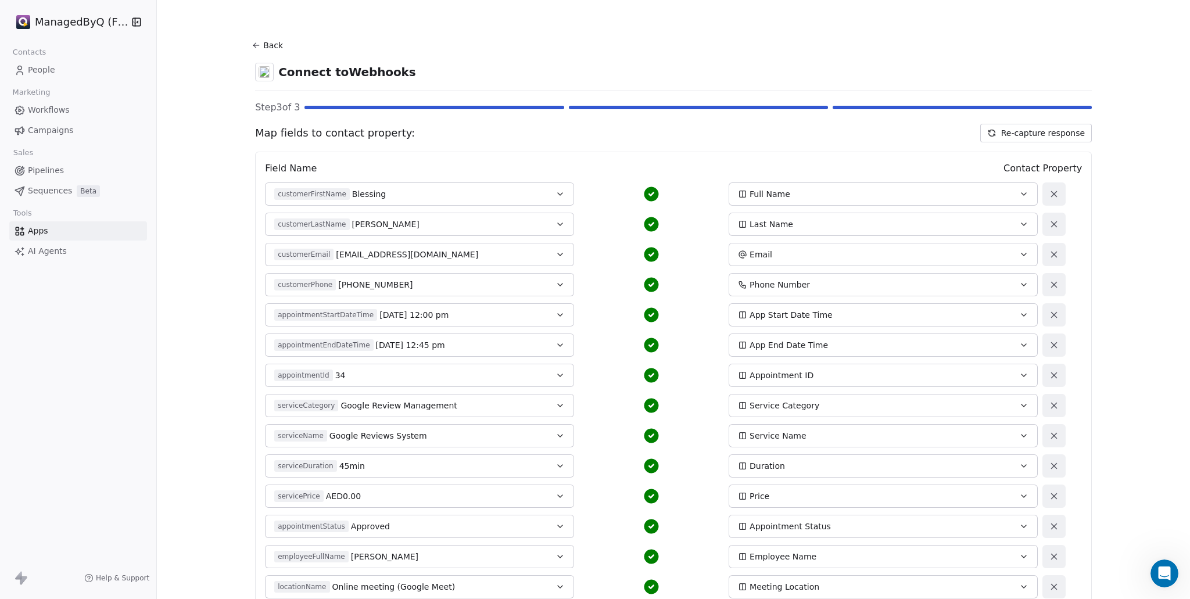
click at [253, 44] on icon at bounding box center [256, 45] width 9 height 9
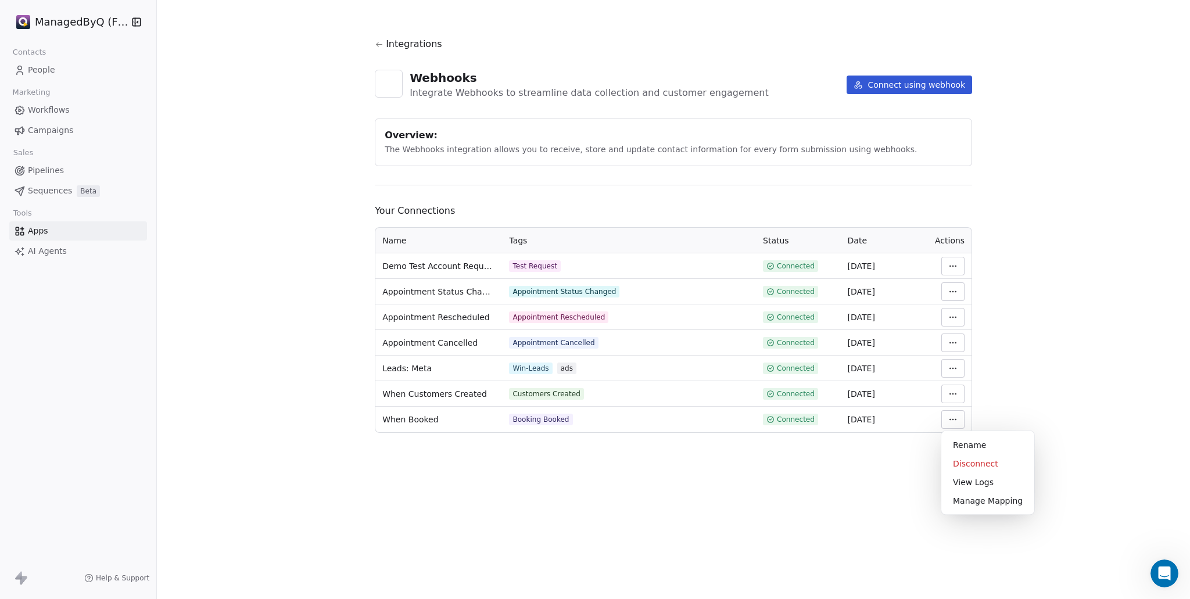
click at [951, 420] on html "ManagedByQ (FZE) Contacts People Marketing Workflows Campaigns Sales Pipelines …" at bounding box center [595, 299] width 1190 height 599
click at [983, 502] on div "Manage Mapping" at bounding box center [988, 501] width 84 height 19
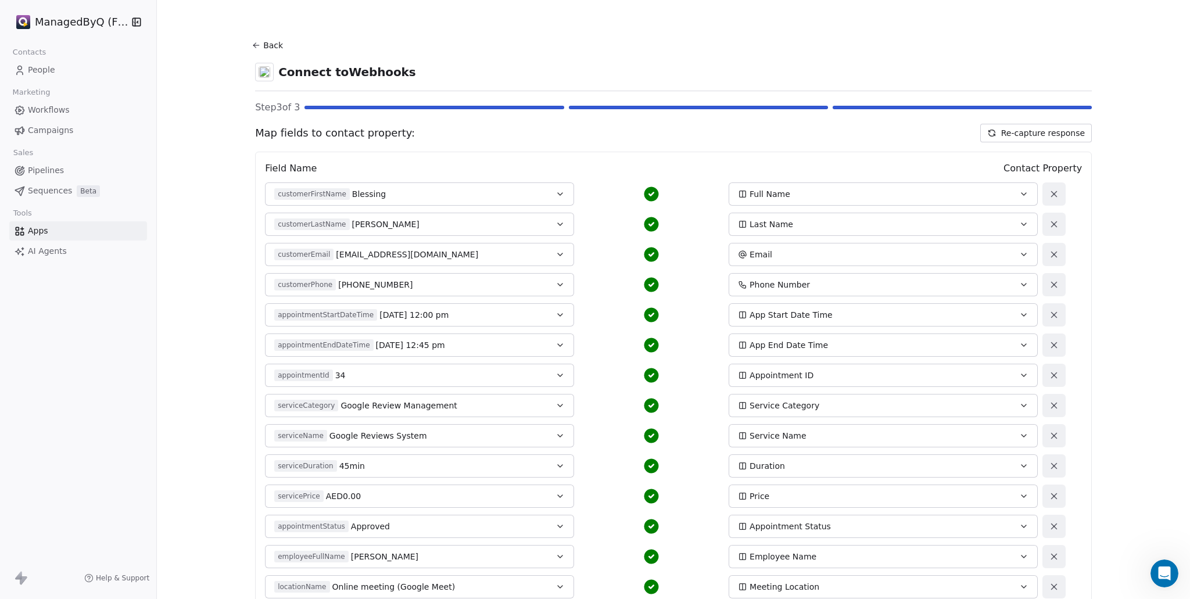
click at [256, 46] on button "Back" at bounding box center [268, 45] width 37 height 21
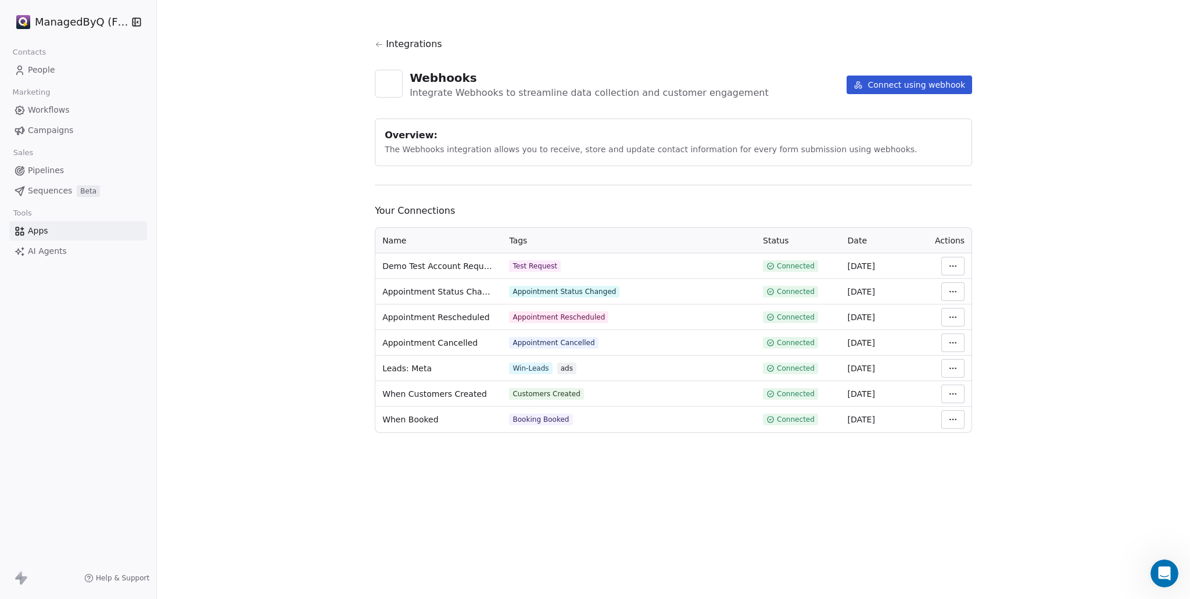
click at [957, 422] on html "ManagedByQ (FZE) Contacts People Marketing Workflows Campaigns Sales Pipelines …" at bounding box center [595, 299] width 1190 height 599
click at [986, 499] on div "Manage Mapping" at bounding box center [988, 501] width 84 height 19
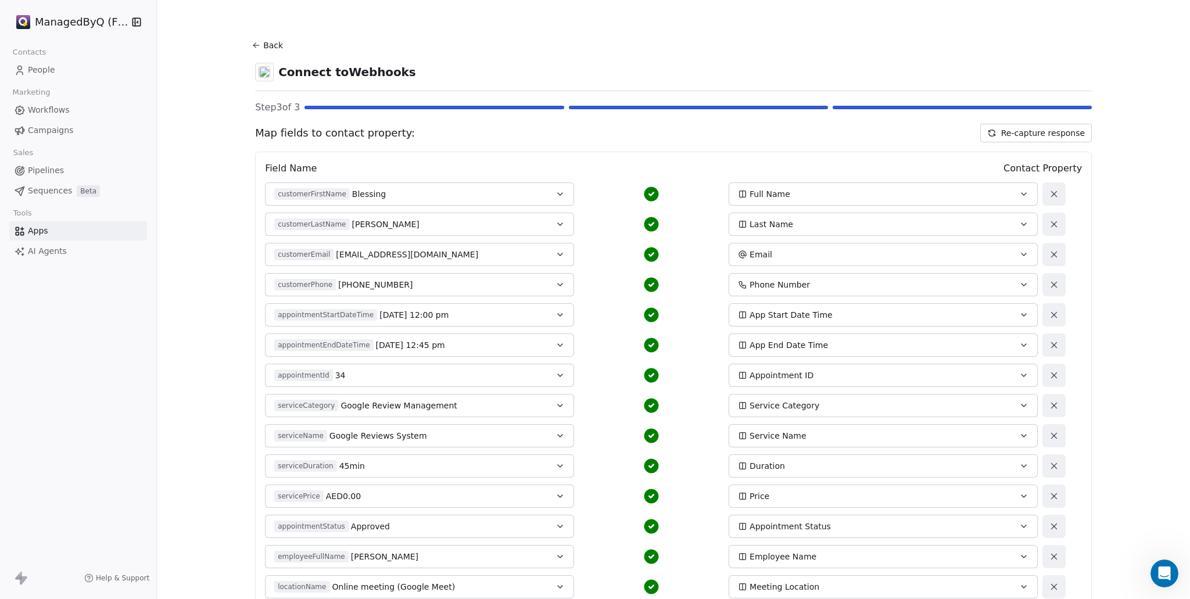
click at [1014, 130] on button "Re-capture response" at bounding box center [1036, 133] width 112 height 19
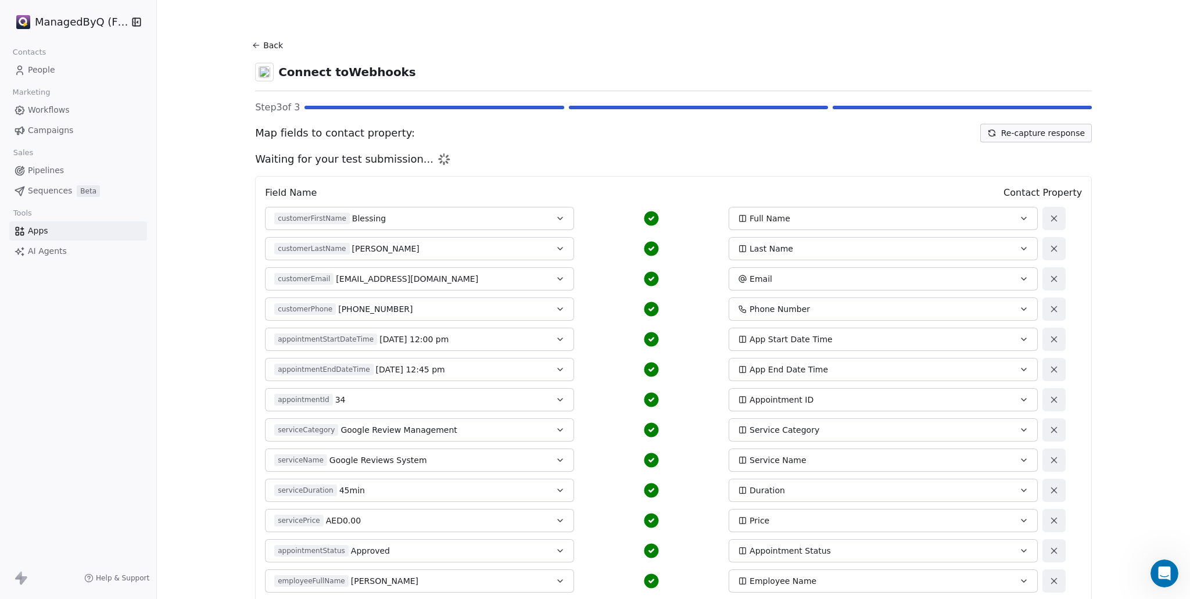
click at [568, 152] on div "Waiting for your test submission..." at bounding box center [673, 159] width 837 height 15
click at [253, 44] on icon at bounding box center [256, 45] width 9 height 9
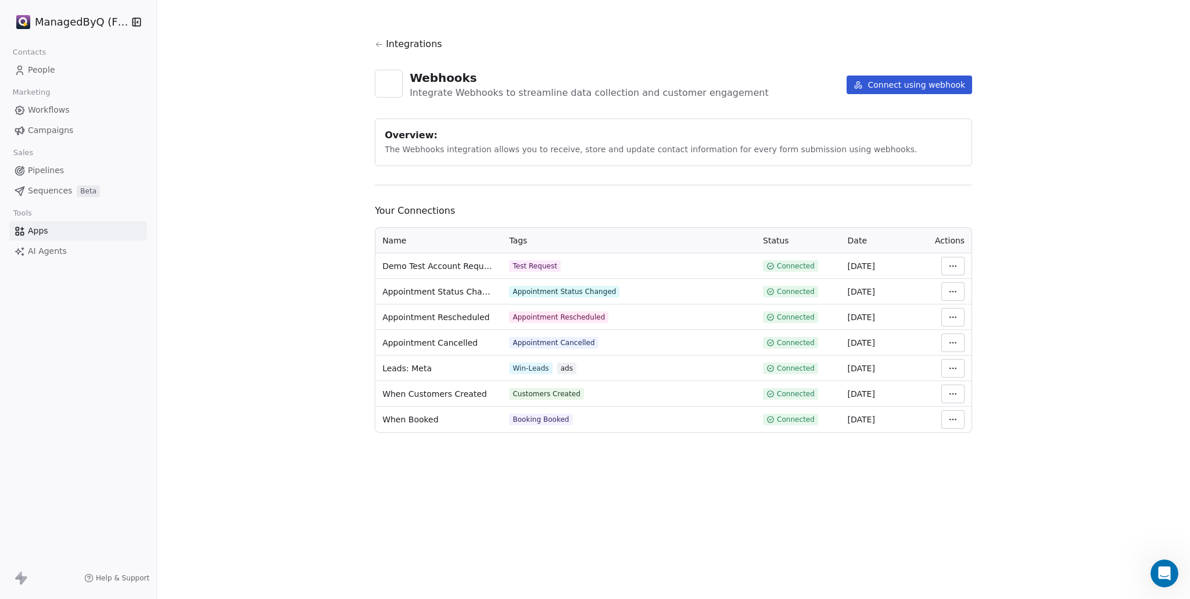
click at [948, 416] on html "ManagedByQ (FZE) Contacts People Marketing Workflows Campaigns Sales Pipelines …" at bounding box center [595, 299] width 1190 height 599
click at [970, 461] on div "Disconnect" at bounding box center [988, 463] width 84 height 19
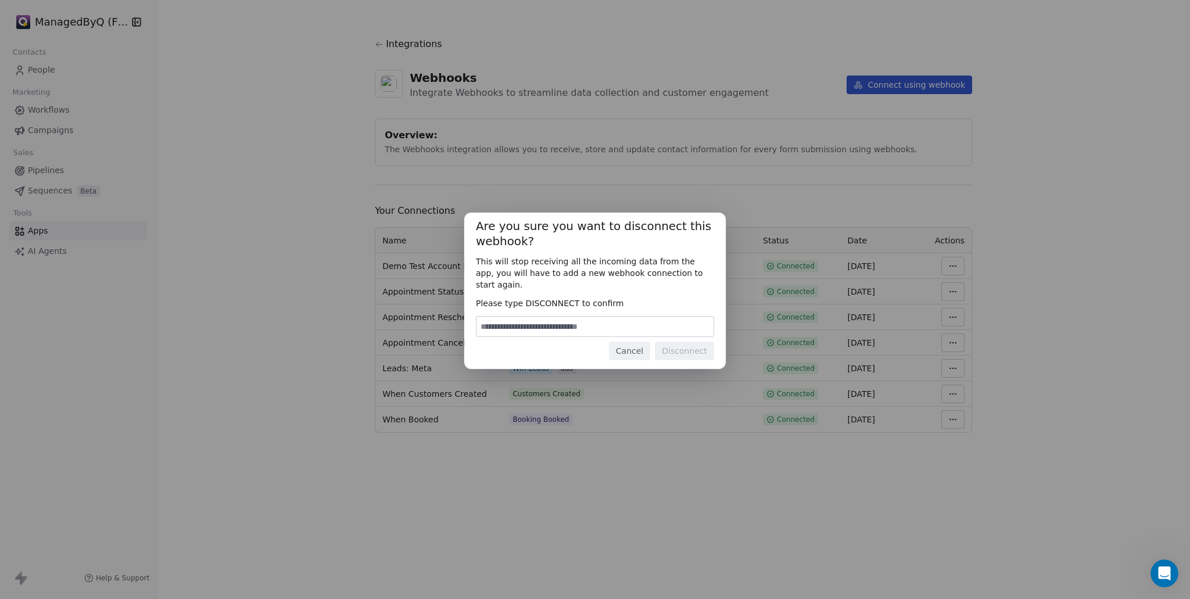
click at [538, 317] on input at bounding box center [595, 327] width 237 height 20
type input "*"
click at [563, 441] on div "Are you sure you want to disconnect this webhook? This will stop receiving all …" at bounding box center [595, 299] width 1190 height 599
click at [628, 353] on button "Cancel" at bounding box center [629, 351] width 41 height 19
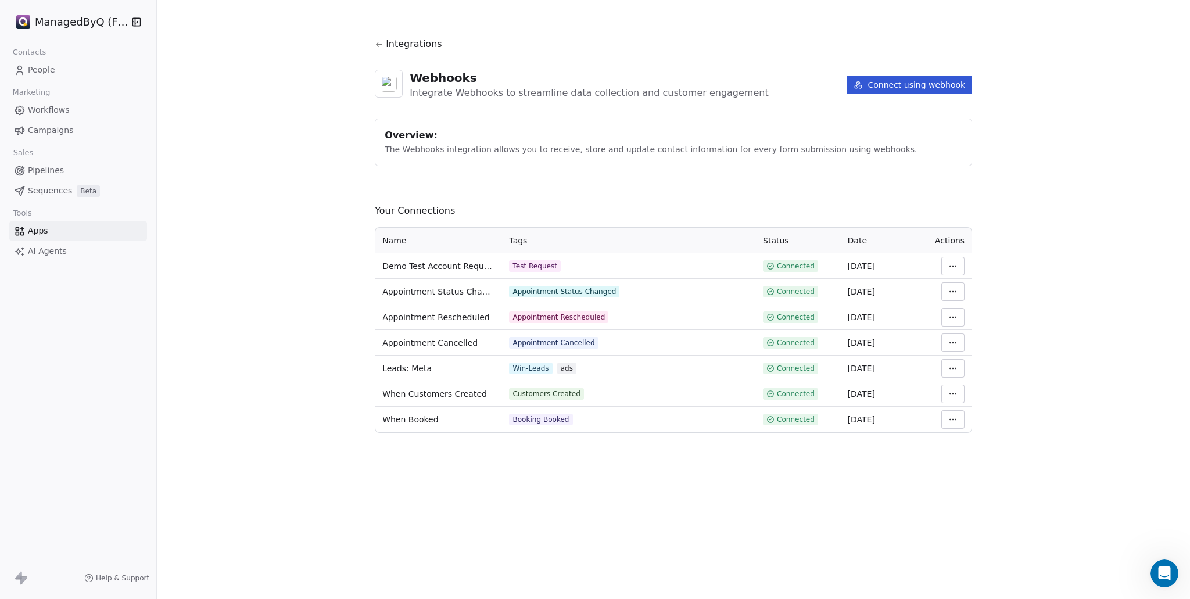
click at [38, 227] on span "Apps" at bounding box center [38, 231] width 20 height 12
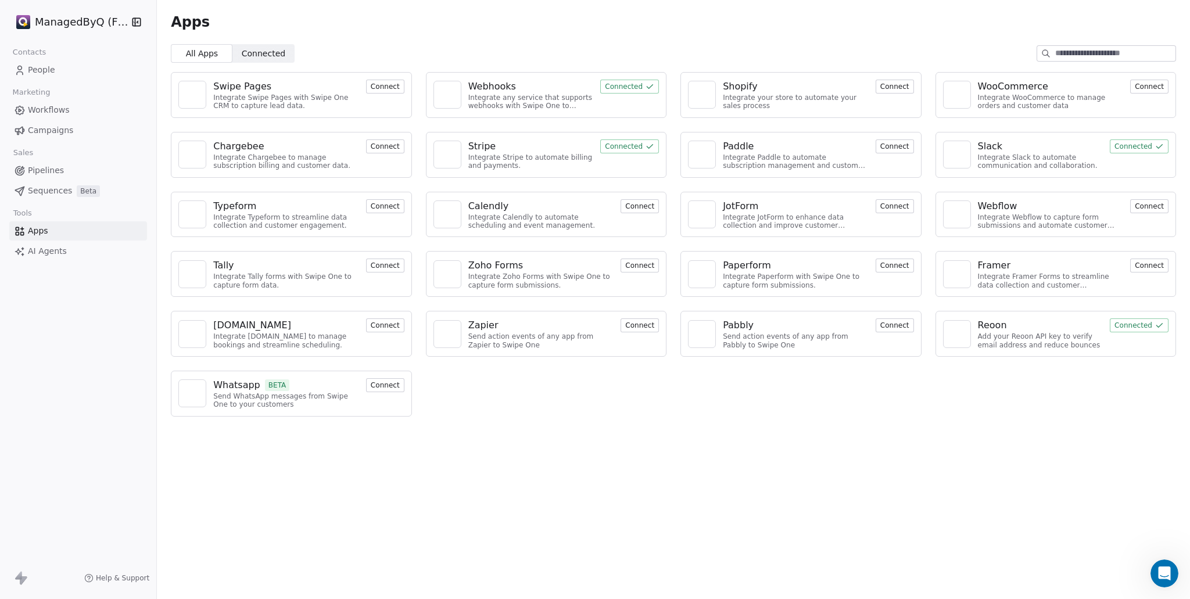
click at [560, 447] on div "Apps All Apps All Apps Connected Connected Swipe Pages Integrate Swipe Pages wi…" at bounding box center [673, 299] width 1033 height 599
click at [53, 71] on span "People" at bounding box center [41, 70] width 27 height 12
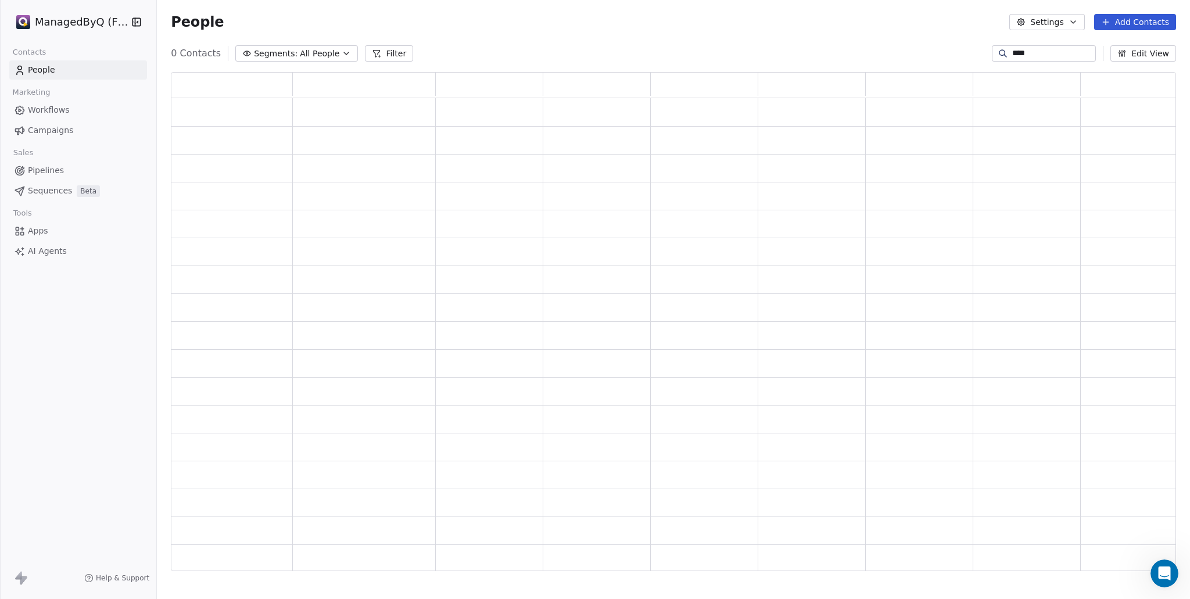
scroll to position [491, 996]
click at [1, 69] on div at bounding box center [0, 299] width 1 height 599
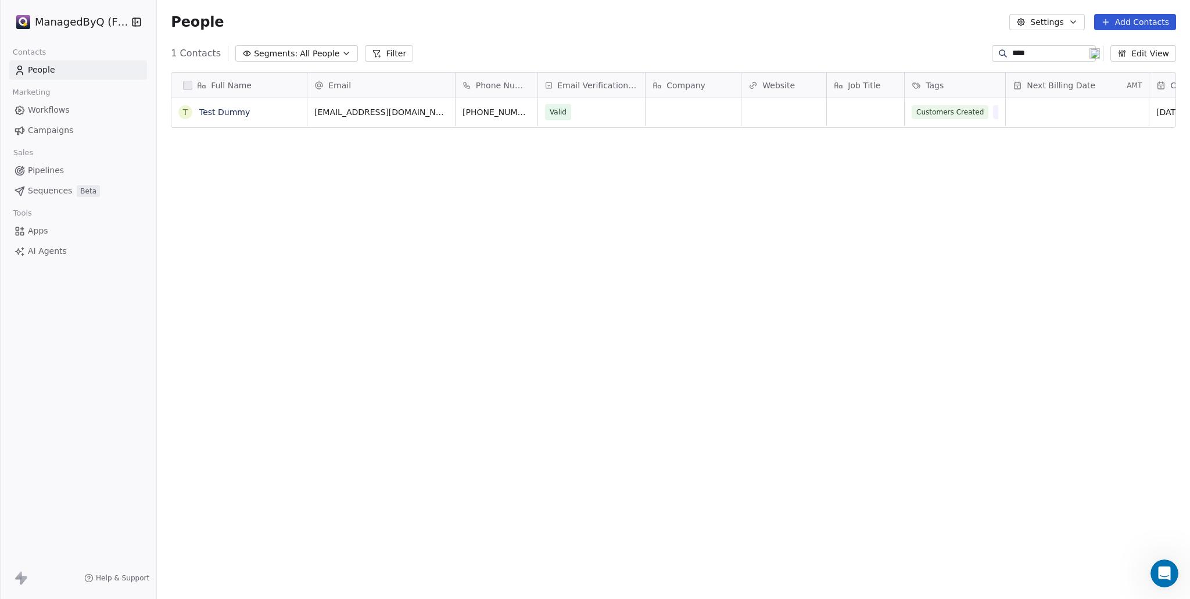
scroll to position [518, 1024]
click at [776, 241] on div "Full Name T Test Dummy Email Phone Number Email Verification Status Company Web…" at bounding box center [673, 326] width 1033 height 527
drag, startPoint x: 790, startPoint y: 250, endPoint x: 804, endPoint y: 250, distance: 14.0
click at [790, 250] on div "Full Name T Test Dummy Email Phone Number Email Verification Status Company Web…" at bounding box center [673, 326] width 1033 height 527
click at [228, 111] on link "Test Dummy" at bounding box center [224, 112] width 51 height 9
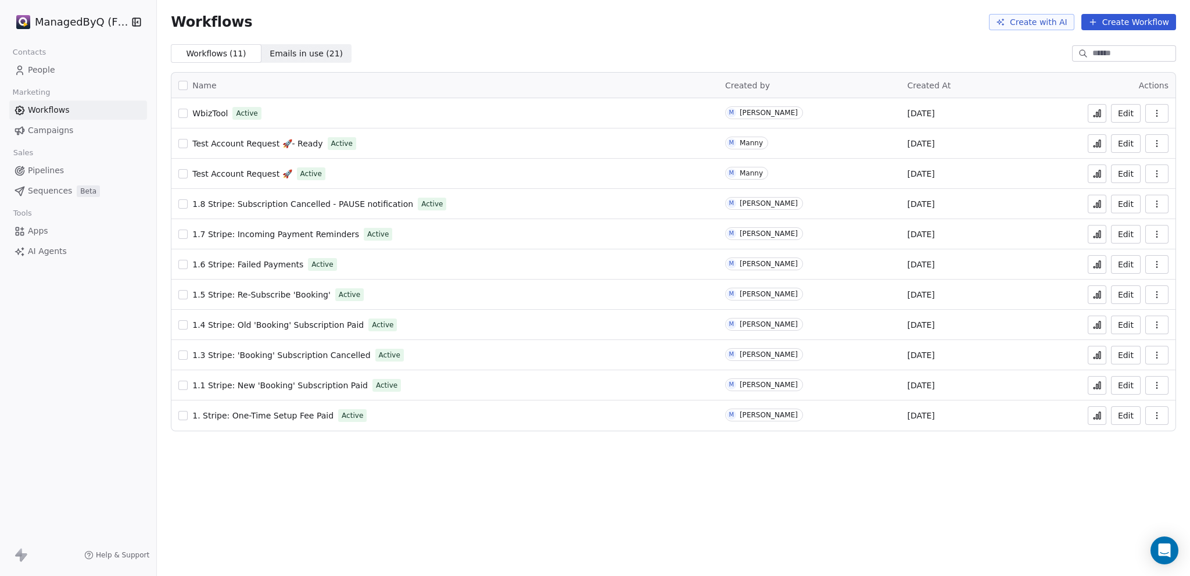
click at [1125, 111] on button "Edit" at bounding box center [1126, 113] width 30 height 19
click at [1099, 110] on icon at bounding box center [1100, 113] width 2 height 7
click at [1126, 113] on button "Edit" at bounding box center [1126, 113] width 30 height 19
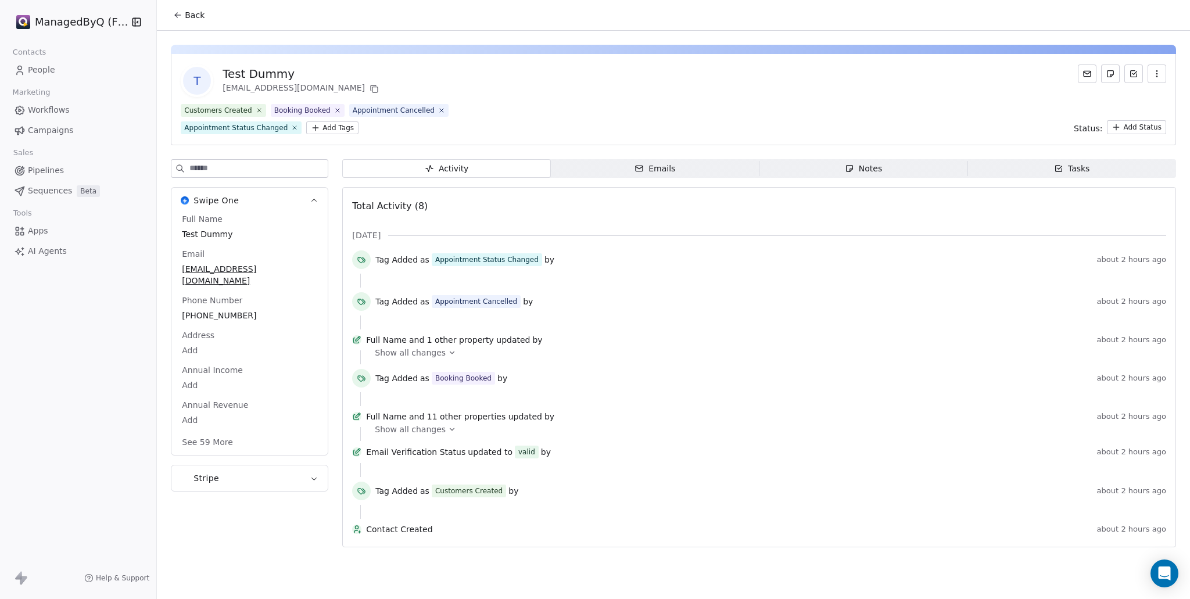
click at [36, 66] on span "People" at bounding box center [41, 70] width 27 height 12
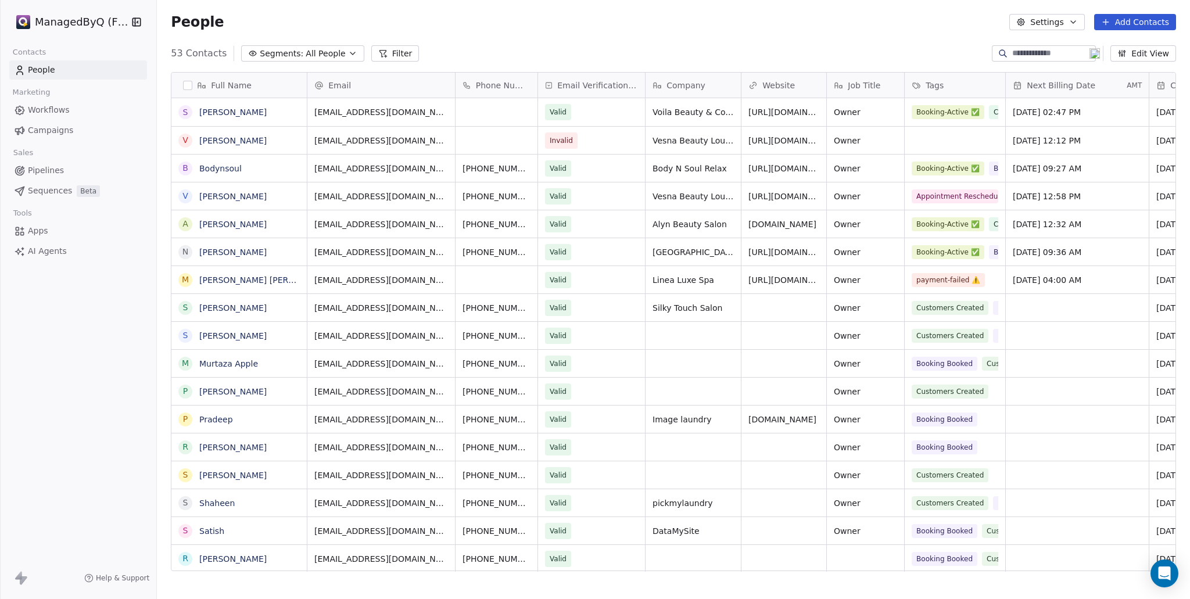
scroll to position [518, 1024]
click at [1014, 51] on input at bounding box center [1052, 54] width 81 height 12
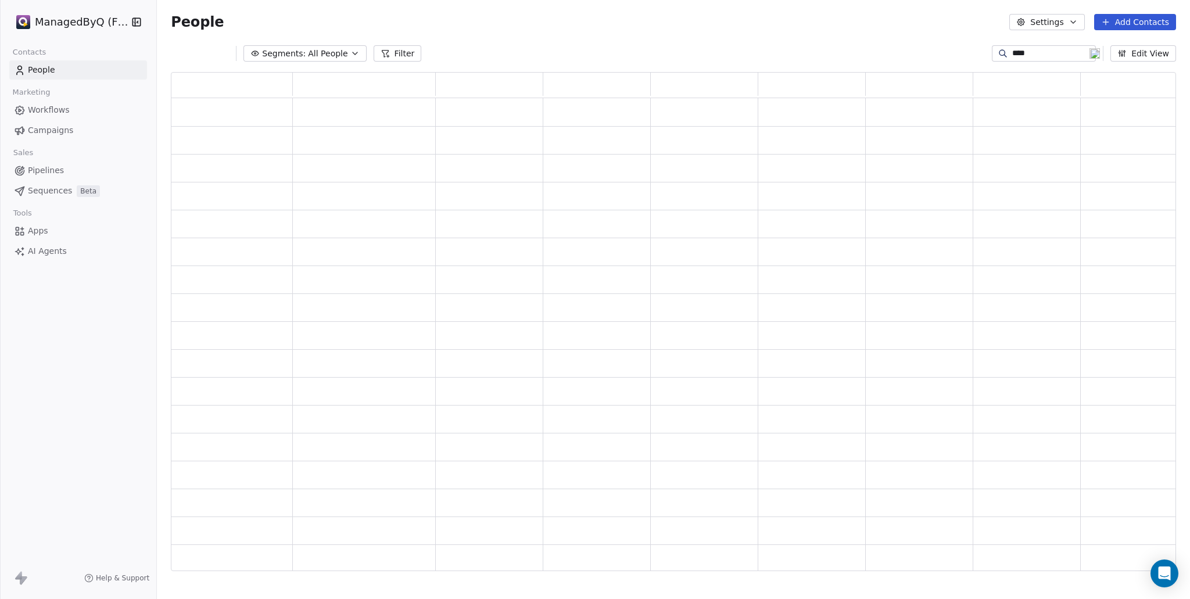
scroll to position [491, 996]
type input "****"
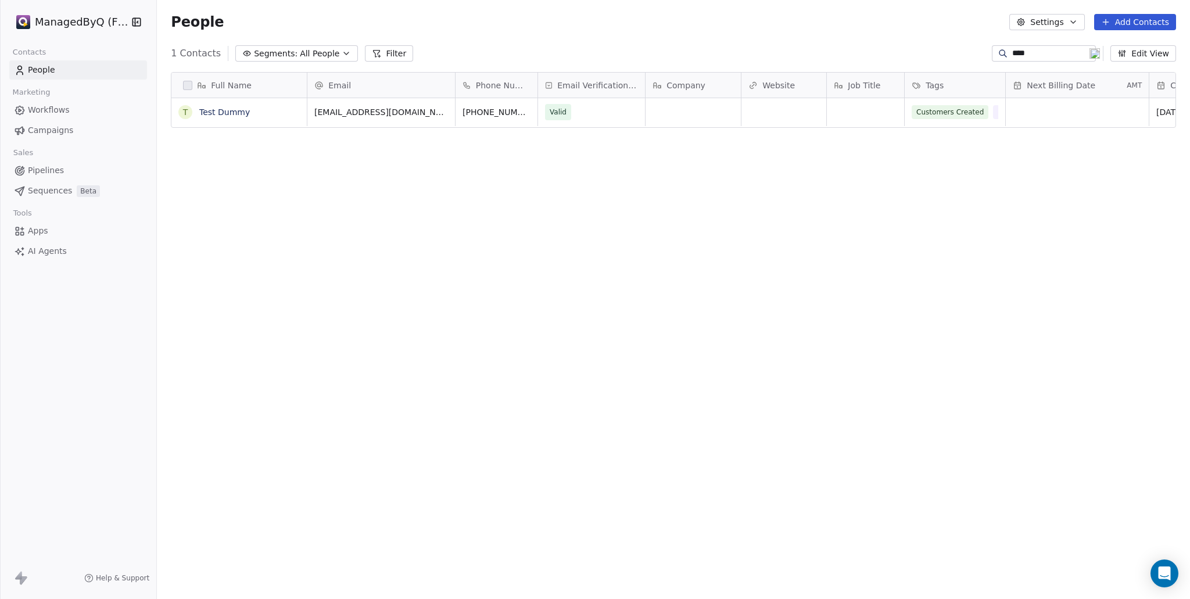
scroll to position [518, 1024]
click at [0, 0] on button "grid" at bounding box center [0, 0] width 0 height 0
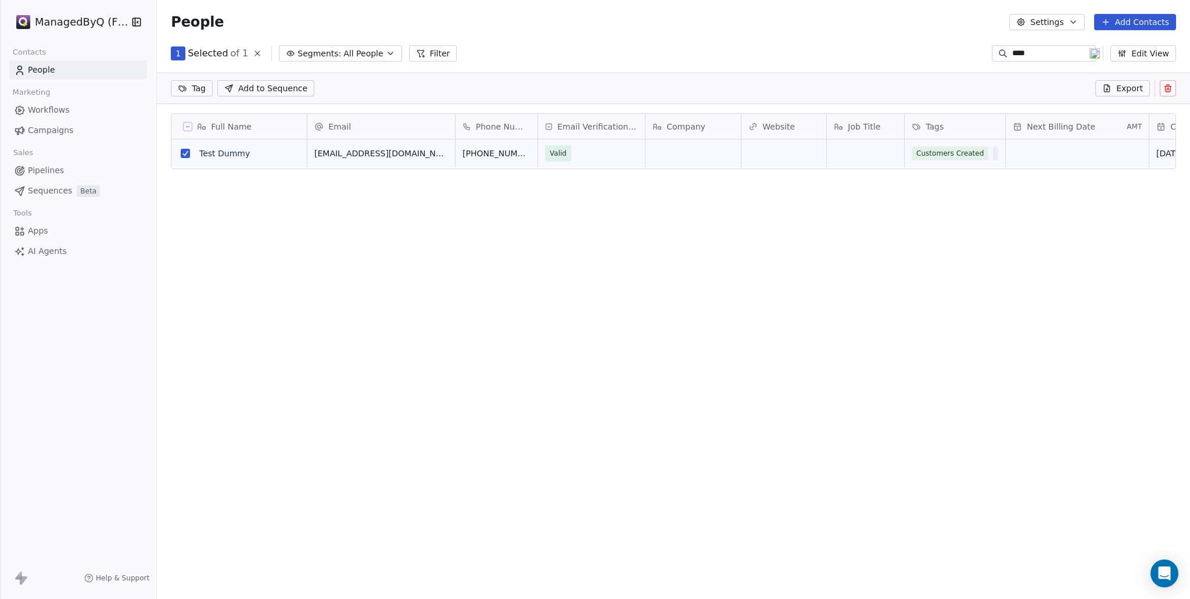
scroll to position [478, 1024]
click at [1169, 87] on icon at bounding box center [1168, 88] width 9 height 9
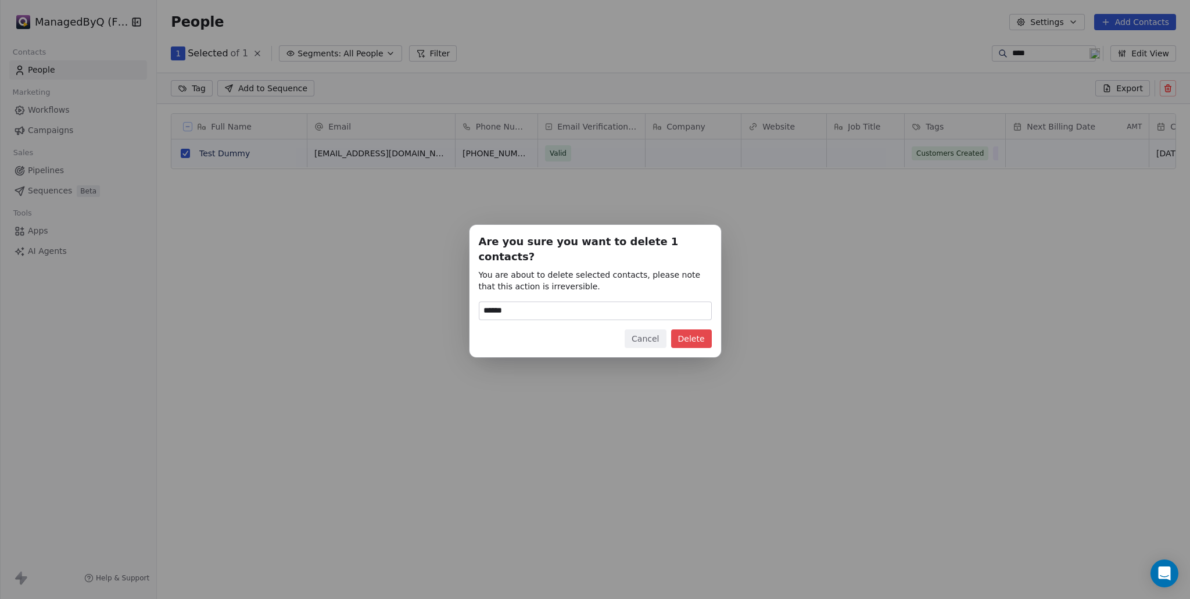
type input "******"
click at [701, 331] on button "Delete" at bounding box center [691, 339] width 41 height 19
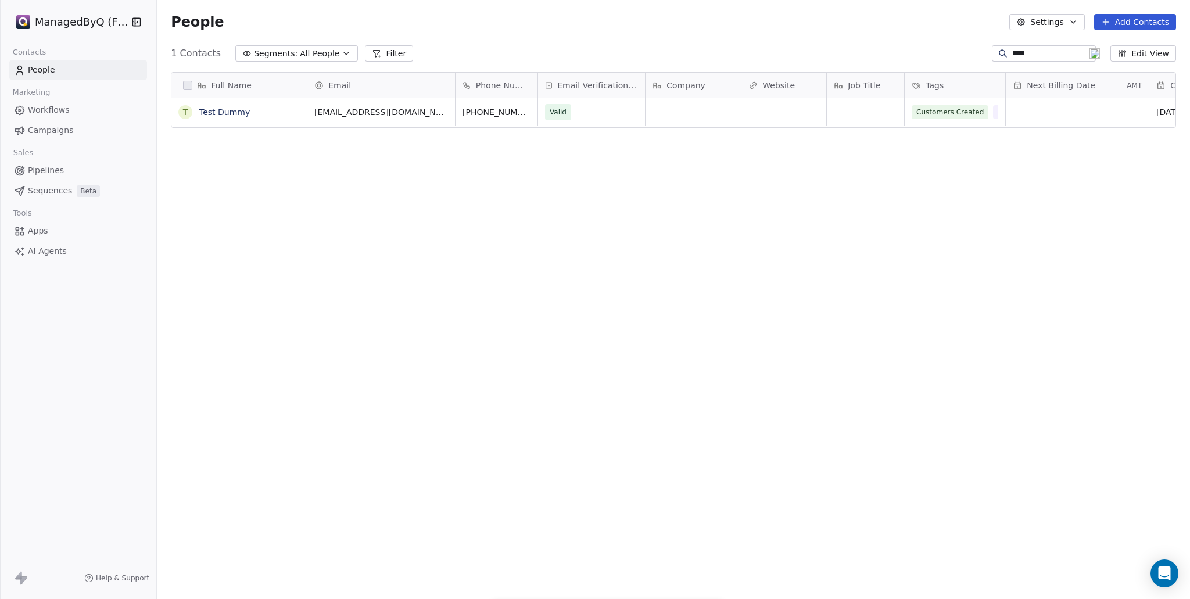
scroll to position [518, 1024]
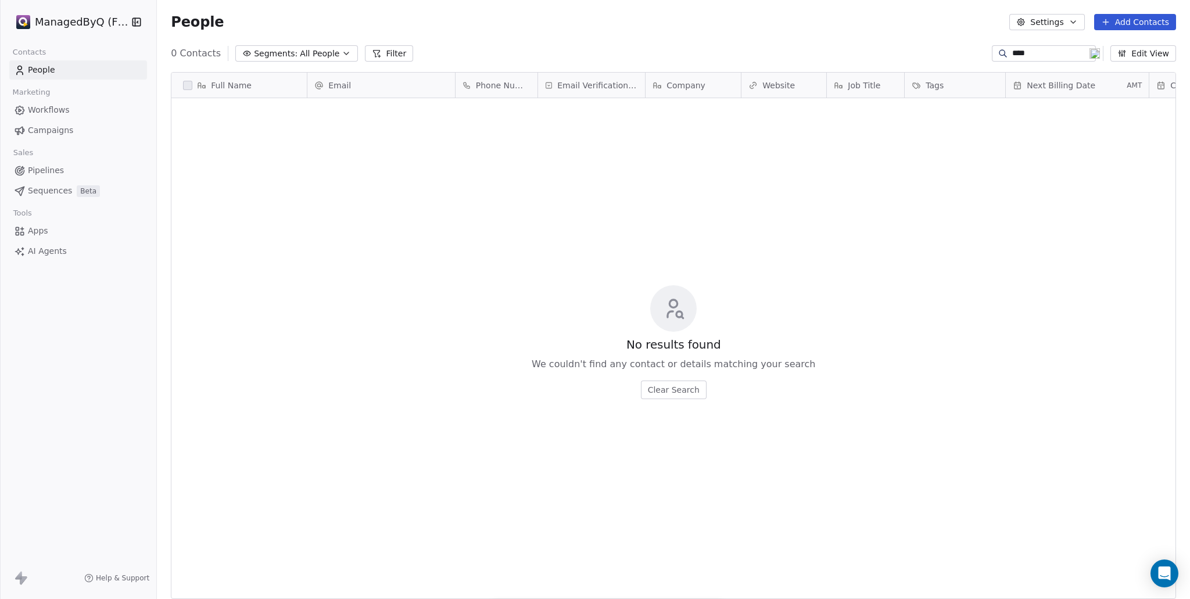
drag, startPoint x: 857, startPoint y: 212, endPoint x: 851, endPoint y: 210, distance: 6.1
click at [857, 211] on div "No results found We couldn't find any contact or details matching your search C…" at bounding box center [673, 342] width 1004 height 483
click at [28, 68] on link "People" at bounding box center [78, 69] width 138 height 19
drag, startPoint x: 1021, startPoint y: 48, endPoint x: 942, endPoint y: 46, distance: 78.5
click at [942, 46] on div "0 Contacts Segments: All People Filter **** Edit View" at bounding box center [673, 53] width 1033 height 19
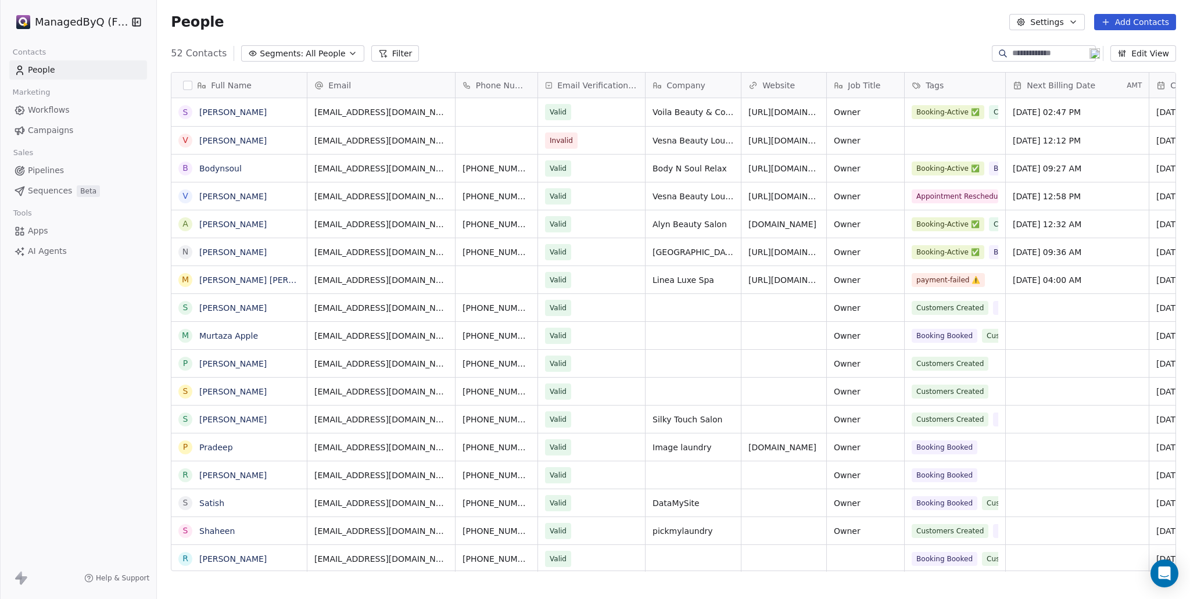
click at [1066, 88] on span "Next Billing Date" at bounding box center [1061, 86] width 69 height 12
click at [1066, 88] on html "ManagedByQ (FZE) Contacts People Marketing Workflows Campaigns Sales Pipelines …" at bounding box center [595, 299] width 1190 height 599
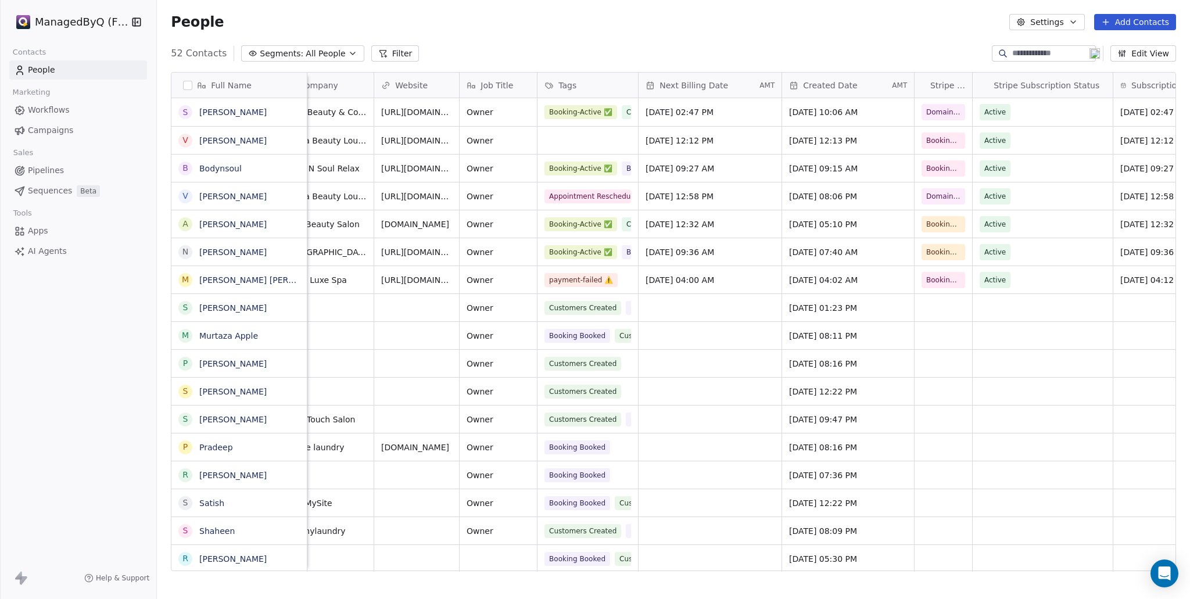
scroll to position [0, 353]
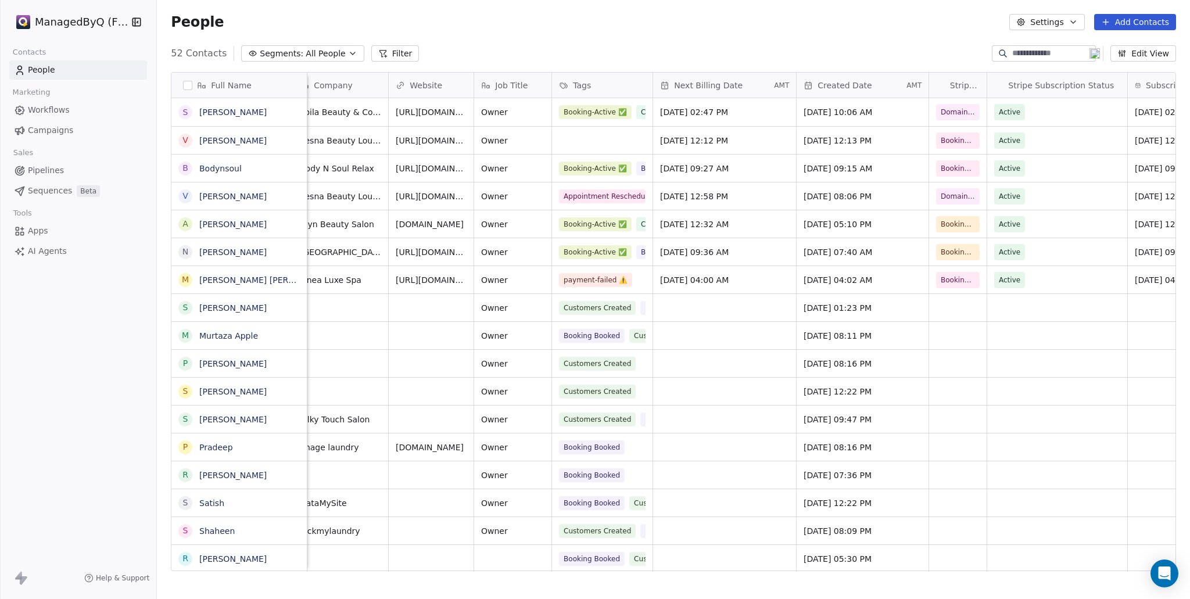
click at [869, 88] on div "Created Date" at bounding box center [854, 86] width 101 height 12
click at [849, 126] on span "Sort Descending" at bounding box center [851, 129] width 67 height 12
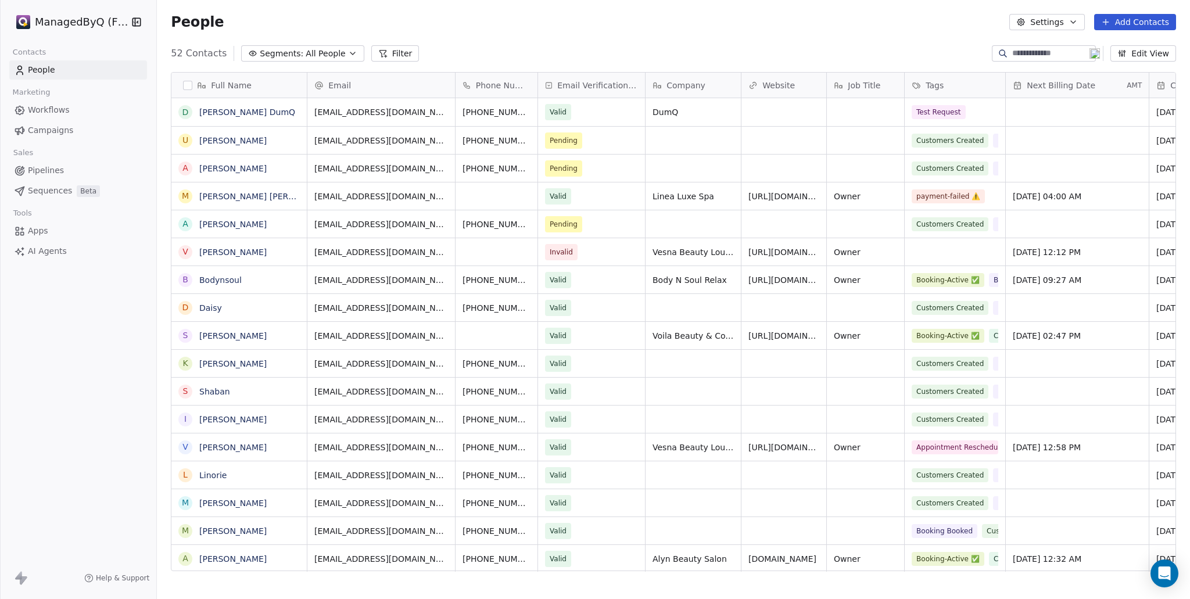
scroll to position [518, 1024]
drag, startPoint x: 628, startPoint y: 572, endPoint x: 524, endPoint y: 570, distance: 104.0
click at [521, 572] on div "Full Name D Dumm DumQ U UMER Shafiq A Alija M Maria teresa gombio baquiran A Al…" at bounding box center [673, 326] width 1033 height 527
drag, startPoint x: 1007, startPoint y: 55, endPoint x: 1014, endPoint y: 55, distance: 6.4
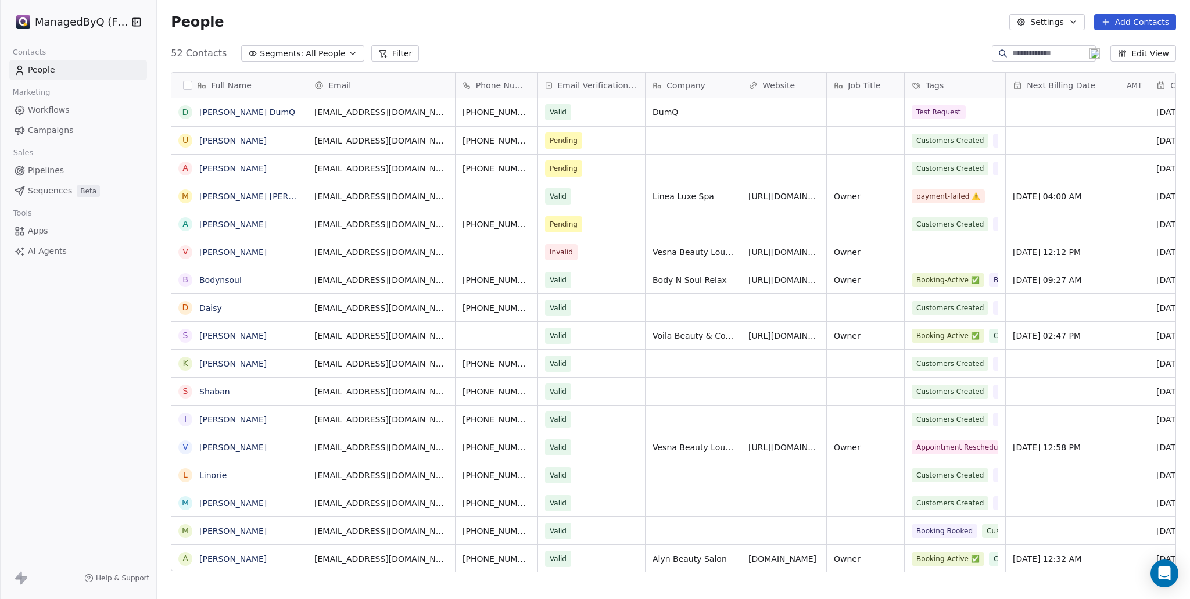
click at [1012, 55] on input at bounding box center [1052, 54] width 81 height 12
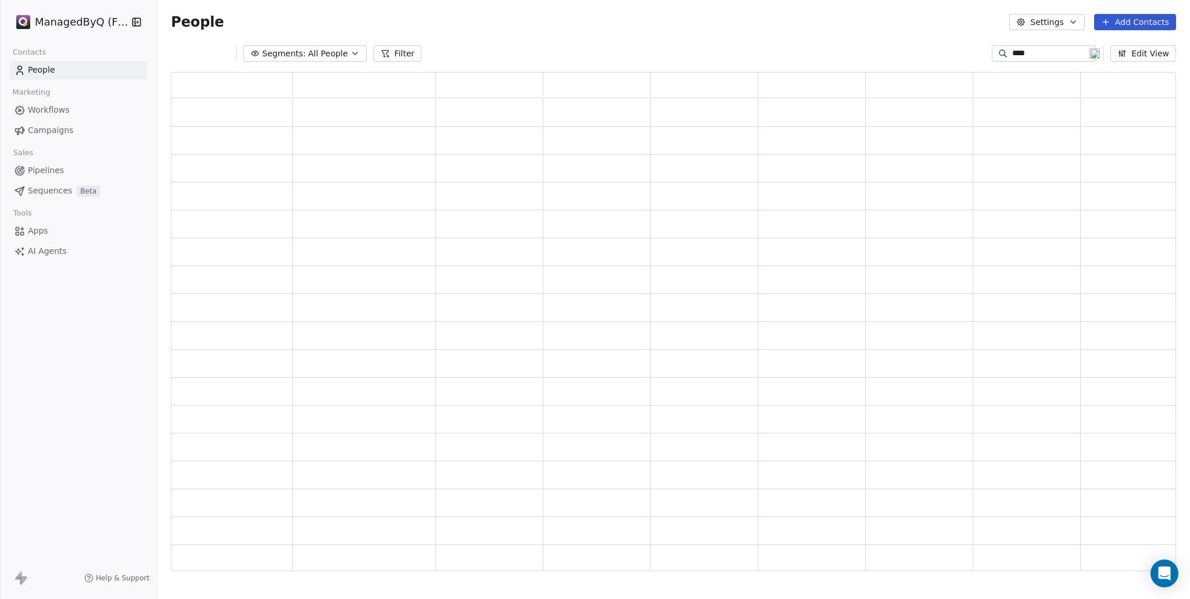
scroll to position [491, 996]
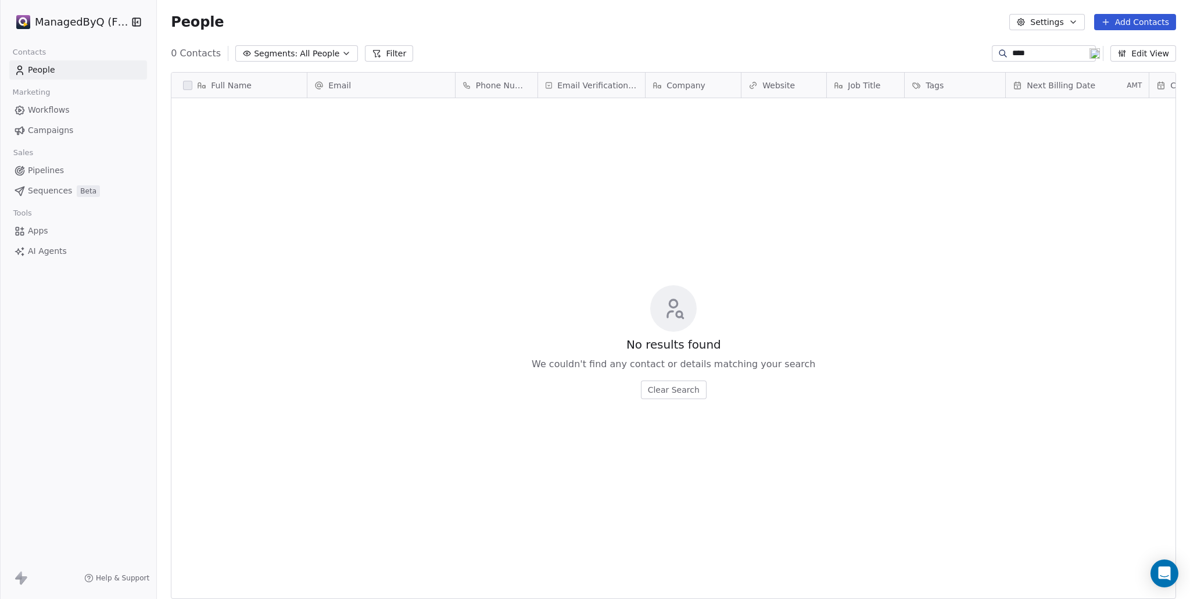
type input "****"
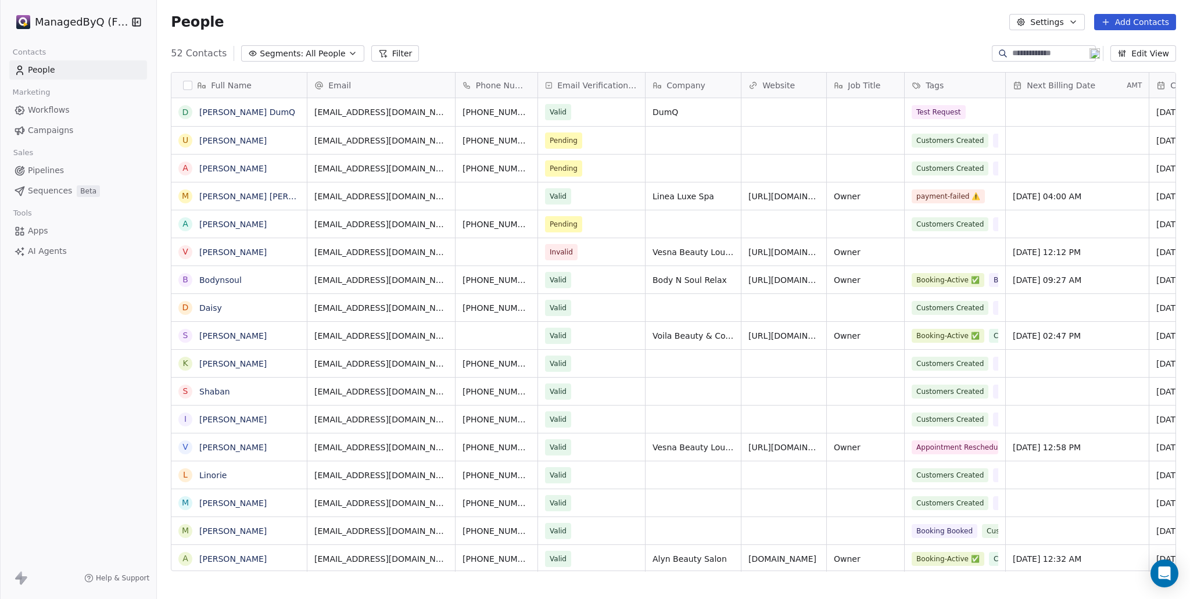
scroll to position [518, 1024]
click at [1012, 53] on input at bounding box center [1052, 54] width 81 height 12
type input "****"
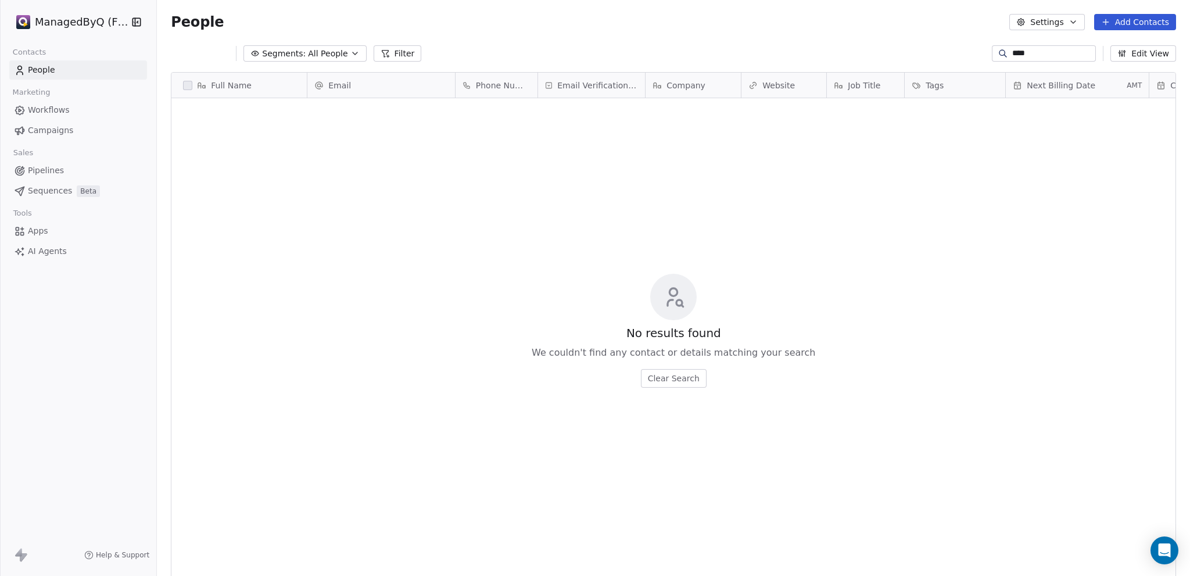
scroll to position [498, 1024]
click at [51, 191] on span "Sequences" at bounding box center [50, 191] width 44 height 12
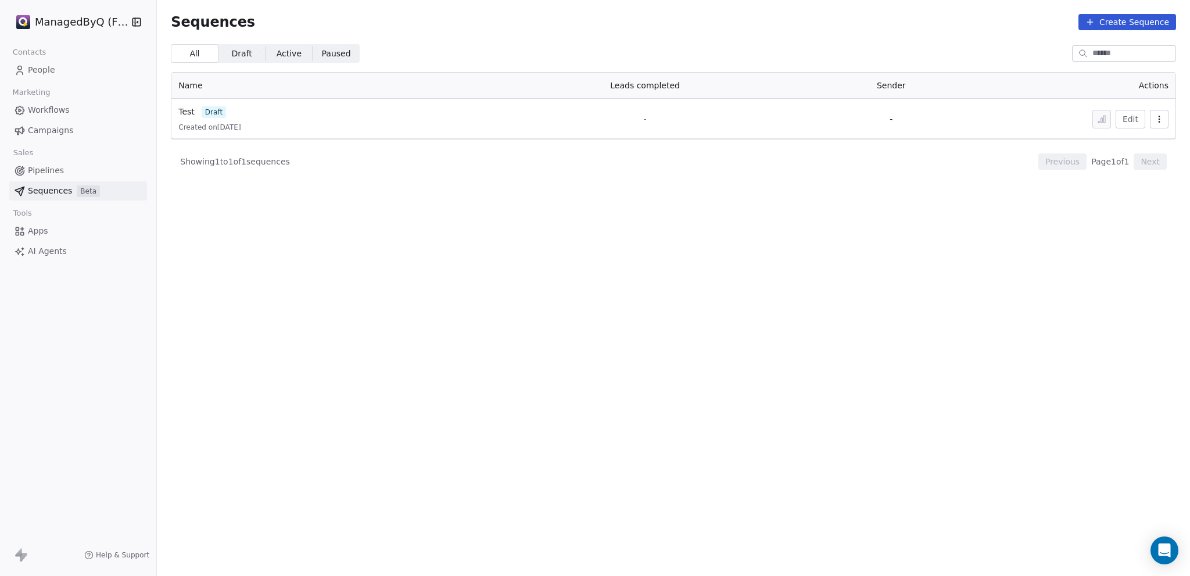
click at [39, 228] on span "Apps" at bounding box center [38, 231] width 20 height 12
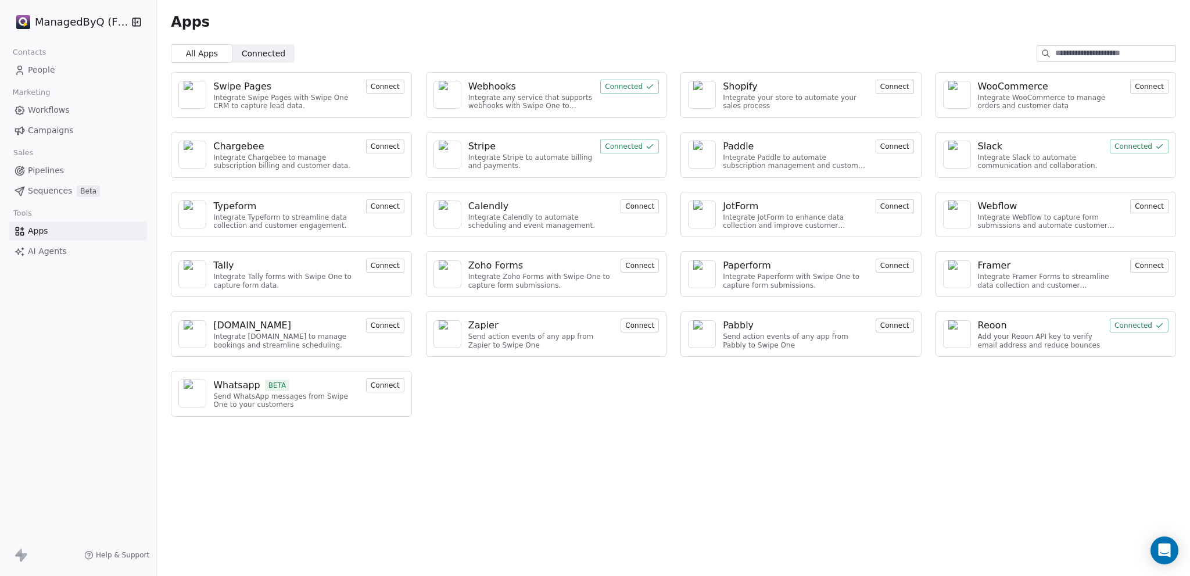
click at [263, 54] on span "Connected" at bounding box center [264, 54] width 44 height 12
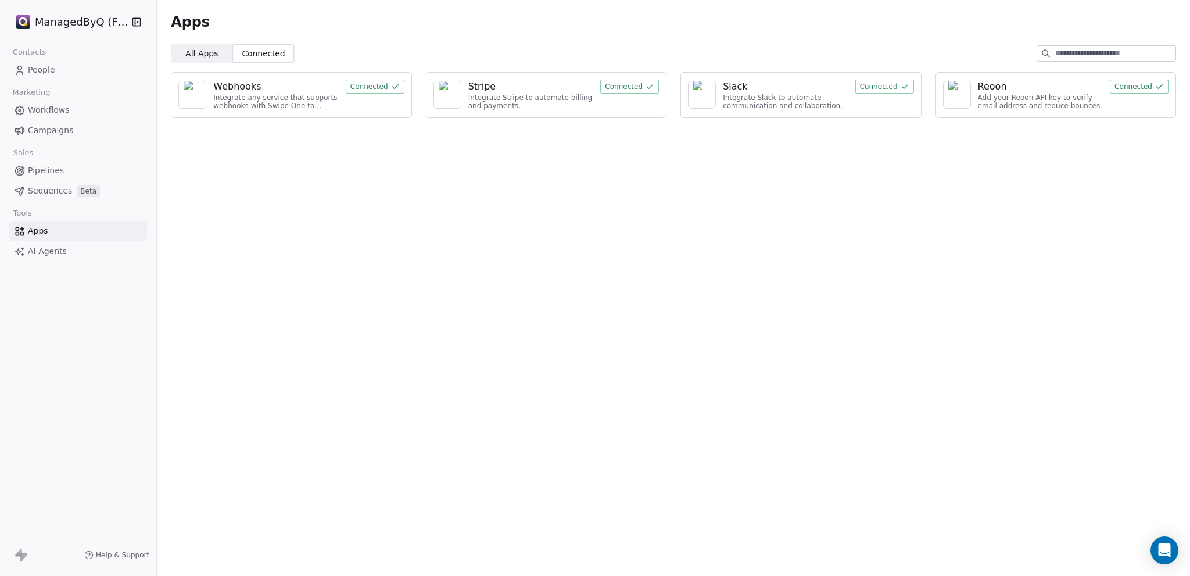
click at [324, 102] on div "Integrate any service that supports webhooks with Swipe One to capture and auto…" at bounding box center [276, 102] width 126 height 17
click at [311, 82] on div "Webhooks" at bounding box center [276, 87] width 126 height 14
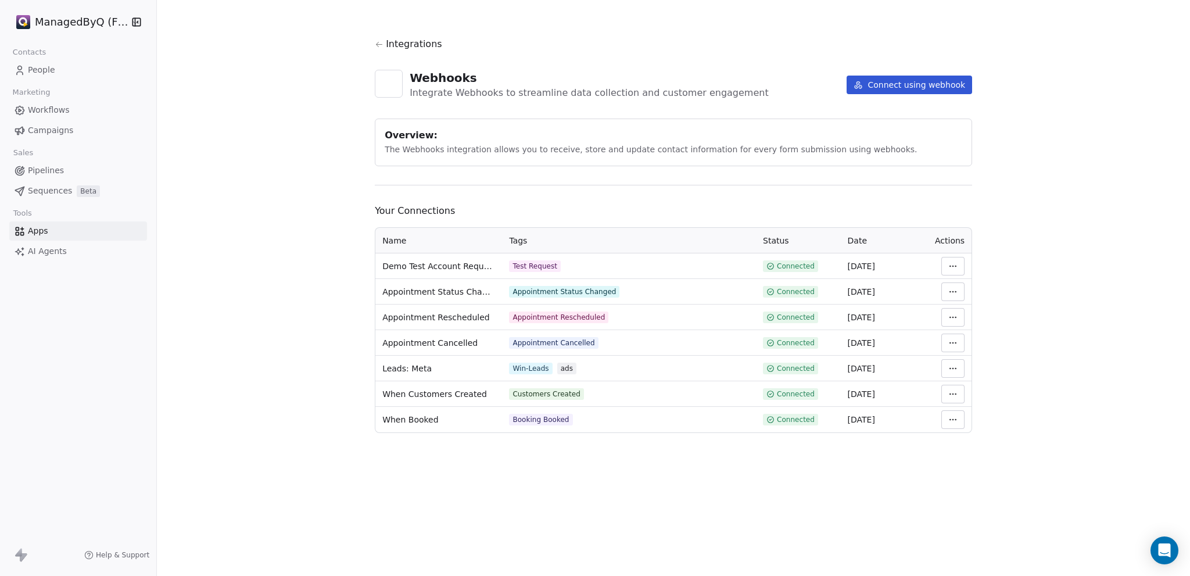
click at [946, 414] on html "ManagedByQ (FZE) Contacts People Marketing Workflows Campaigns Sales Pipelines …" at bounding box center [595, 288] width 1190 height 576
click at [980, 504] on div "Manage Mapping" at bounding box center [988, 501] width 84 height 19
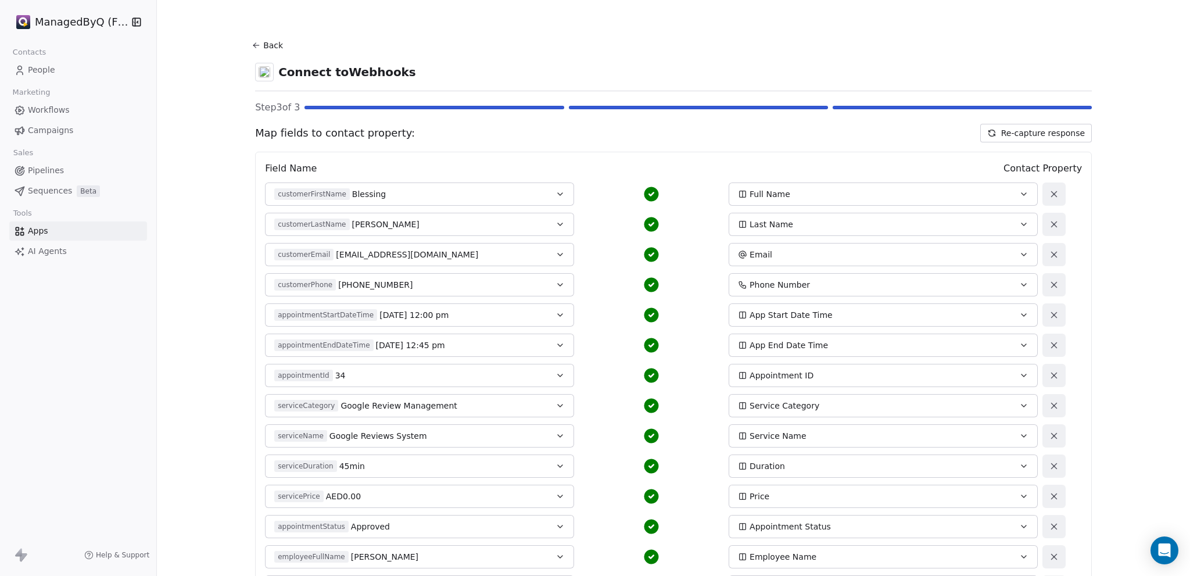
click at [253, 43] on icon at bounding box center [256, 45] width 9 height 9
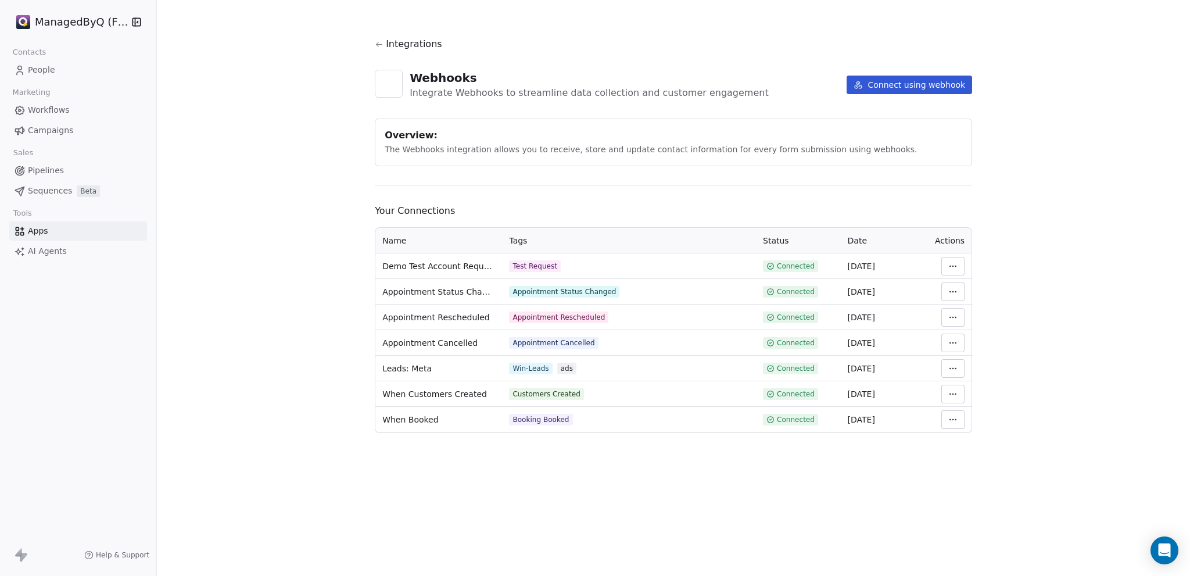
click at [953, 419] on html "ManagedByQ (FZE) Contacts People Marketing Workflows Campaigns Sales Pipelines …" at bounding box center [595, 288] width 1190 height 576
click at [971, 477] on div "View Logs" at bounding box center [988, 482] width 84 height 19
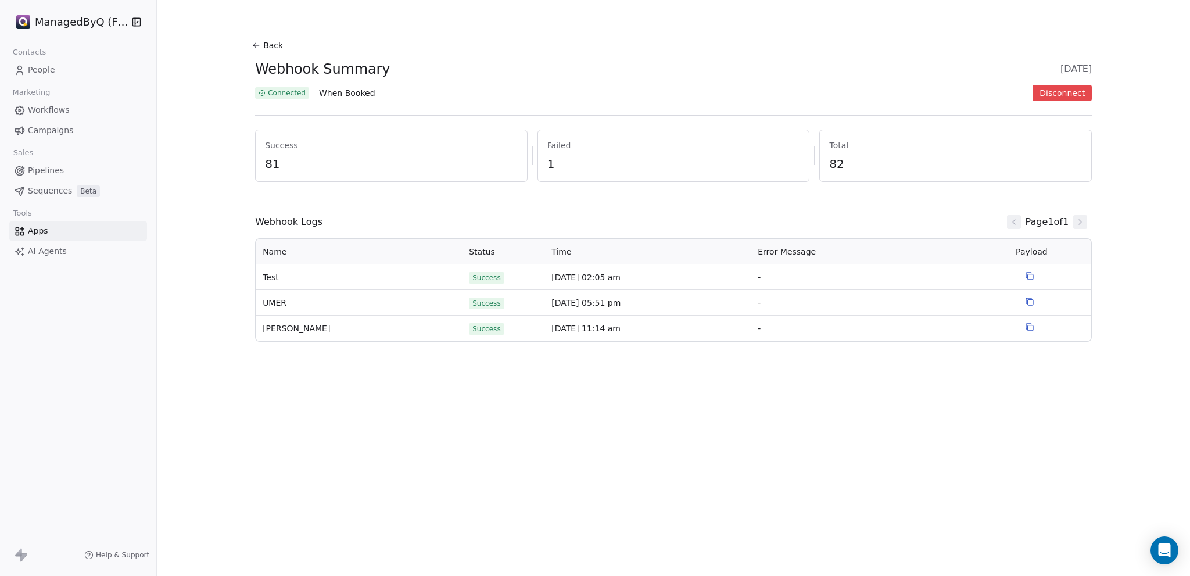
click at [255, 44] on icon at bounding box center [256, 45] width 9 height 9
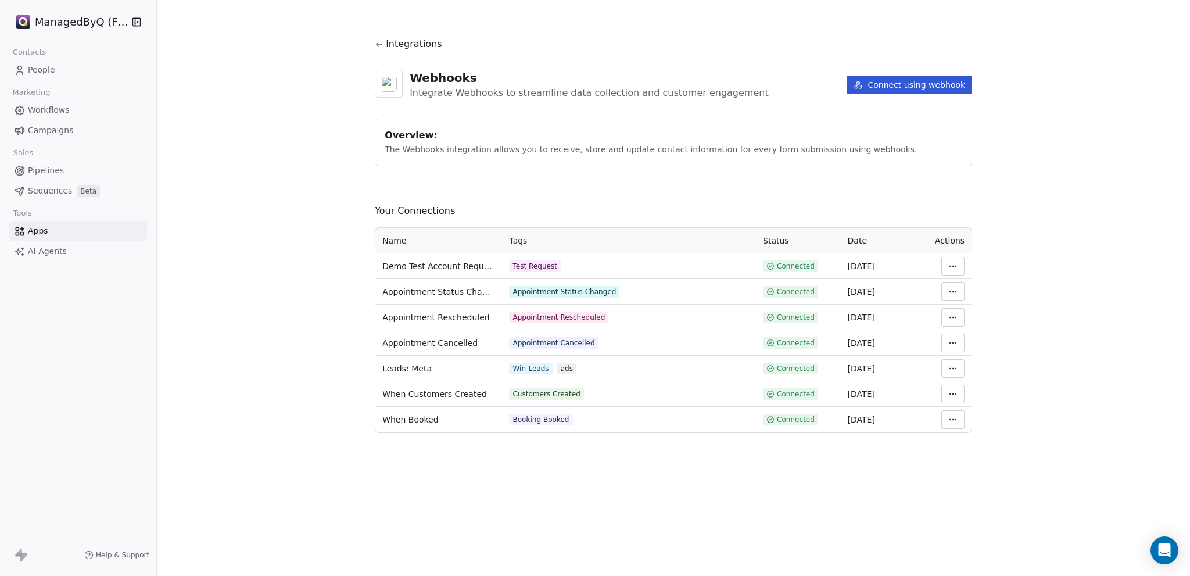
click at [890, 85] on button "Connect using webhook" at bounding box center [910, 85] width 126 height 19
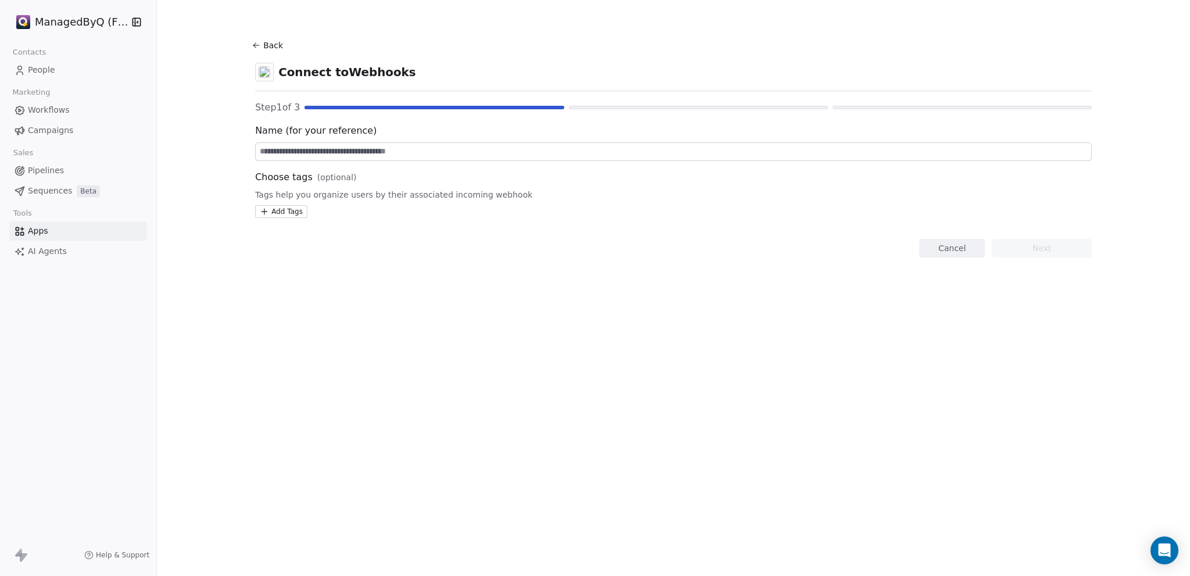
click at [320, 152] on input at bounding box center [674, 151] width 836 height 17
type input "**"
click at [258, 46] on icon at bounding box center [256, 45] width 9 height 9
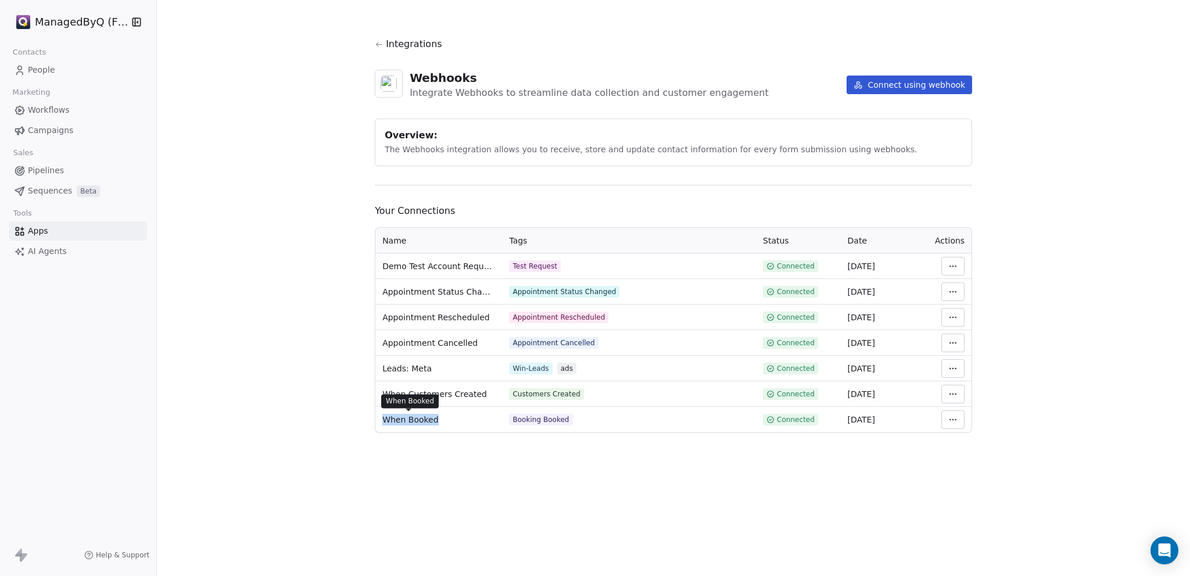
drag, startPoint x: 381, startPoint y: 416, endPoint x: 439, endPoint y: 418, distance: 58.2
click at [439, 418] on td "When Booked" at bounding box center [438, 420] width 127 height 26
copy span "When Booked"
click at [914, 87] on button "Connect using webhook" at bounding box center [910, 85] width 126 height 19
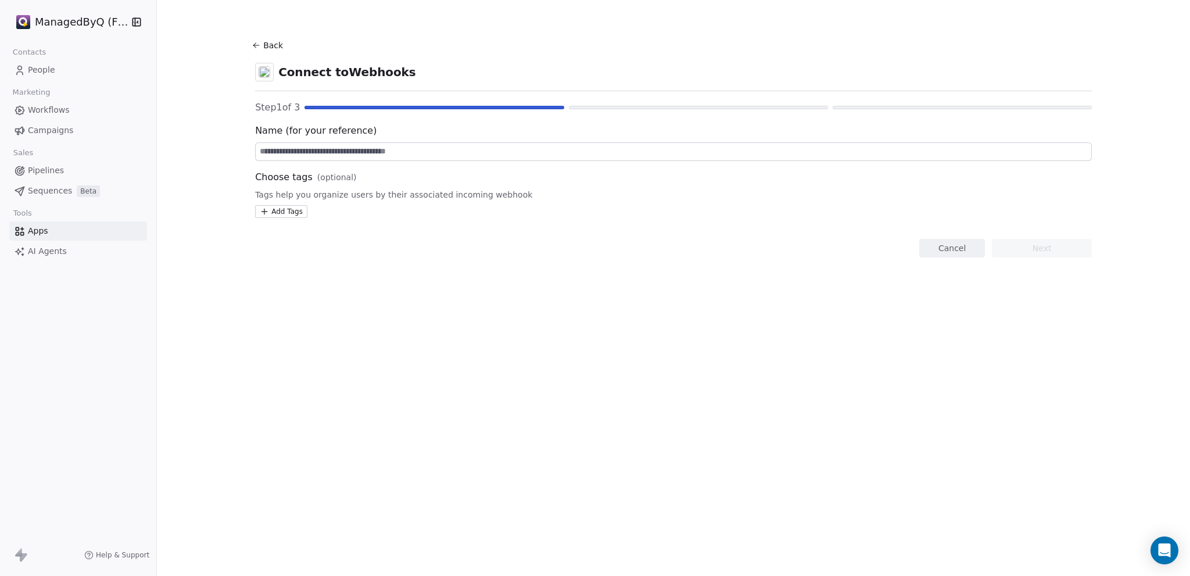
click at [271, 153] on input at bounding box center [674, 151] width 836 height 17
paste input "**********"
type input "**********"
click at [1063, 250] on button "Next" at bounding box center [1042, 248] width 100 height 19
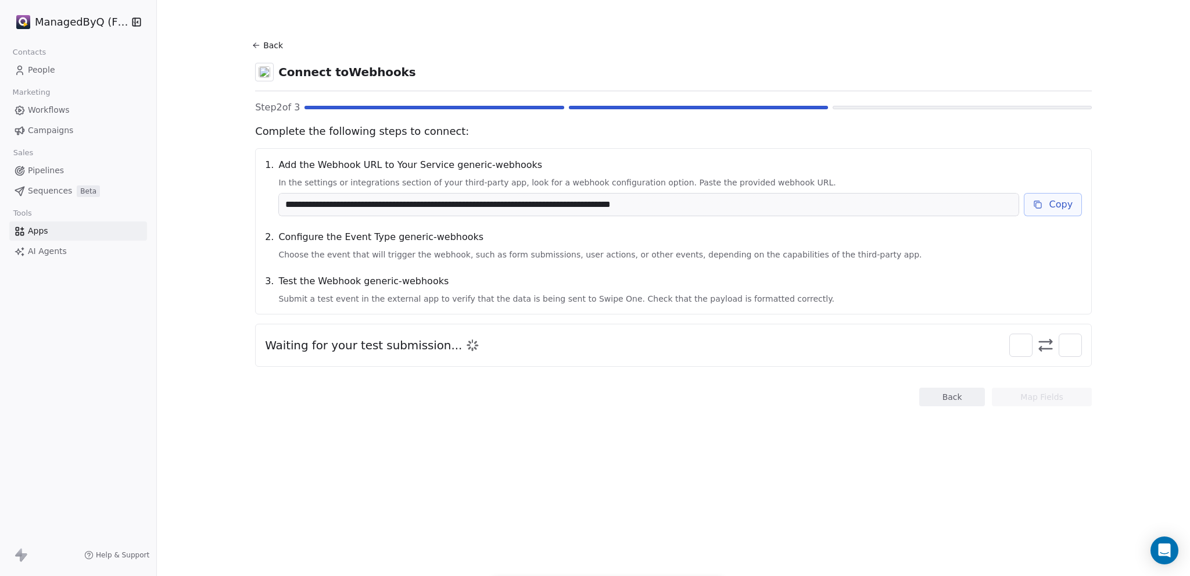
click at [1053, 206] on button "Copy" at bounding box center [1053, 204] width 59 height 23
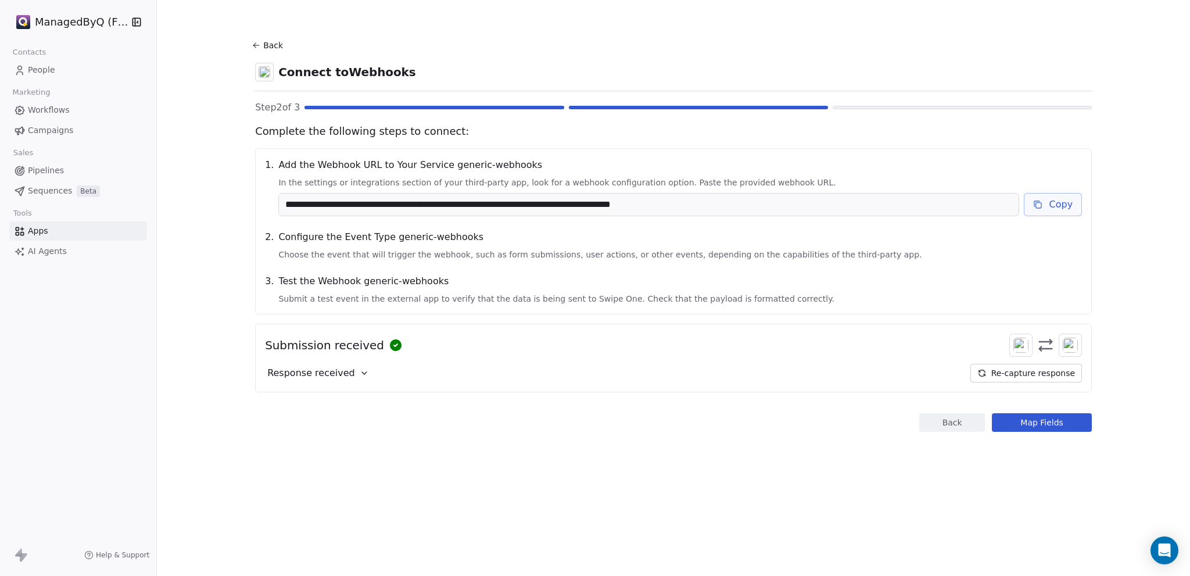
click at [1044, 423] on button "Map Fields" at bounding box center [1042, 422] width 100 height 19
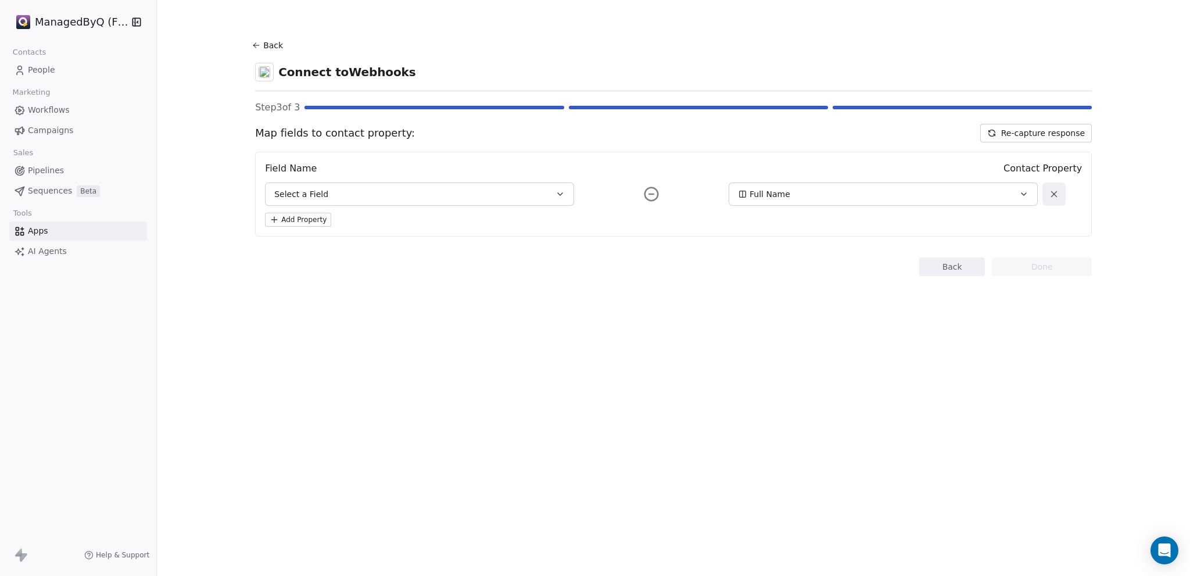
click at [367, 195] on button "Select a Field" at bounding box center [419, 193] width 309 height 23
click at [389, 192] on button "Select a Field" at bounding box center [419, 193] width 309 height 23
click at [388, 190] on button "Select a Field" at bounding box center [419, 193] width 309 height 23
click at [670, 341] on div "Back Connect to Webhooks Step 3 of 3 Map fields to contact property: Re-capture…" at bounding box center [673, 288] width 1033 height 576
click at [310, 216] on button "Add Property" at bounding box center [298, 220] width 66 height 14
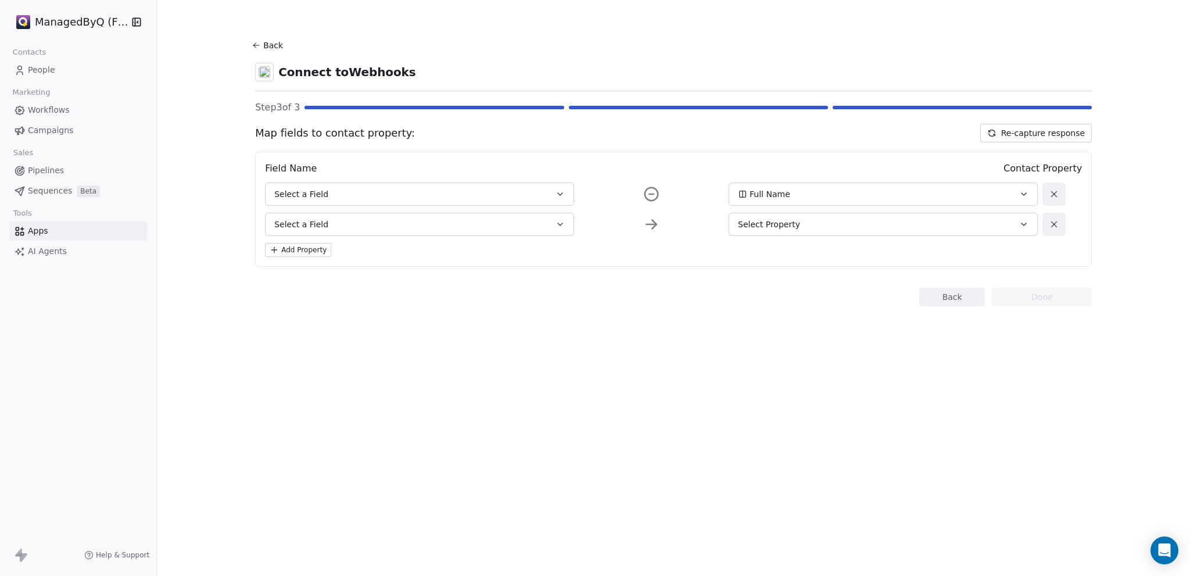
click at [293, 249] on button "Add Property" at bounding box center [298, 250] width 66 height 14
click at [299, 278] on button "Add Property" at bounding box center [298, 280] width 66 height 14
click at [330, 187] on button "Select a Field" at bounding box center [419, 193] width 309 height 23
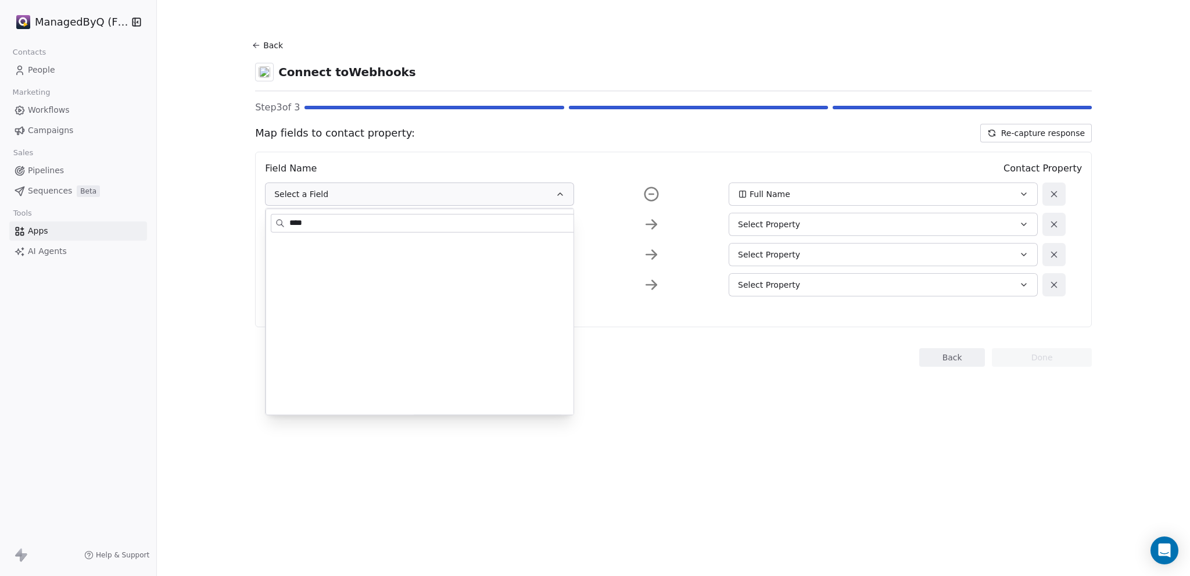
drag, startPoint x: 338, startPoint y: 217, endPoint x: 263, endPoint y: 216, distance: 75.0
click at [263, 216] on body "ManagedByQ (FZE) Contacts People Marketing Workflows Campaigns Sales Pipelines …" at bounding box center [595, 299] width 1190 height 598
type input "****"
click at [385, 190] on button "Select a Field" at bounding box center [419, 193] width 309 height 23
click at [927, 219] on div "Select Property" at bounding box center [869, 225] width 262 height 12
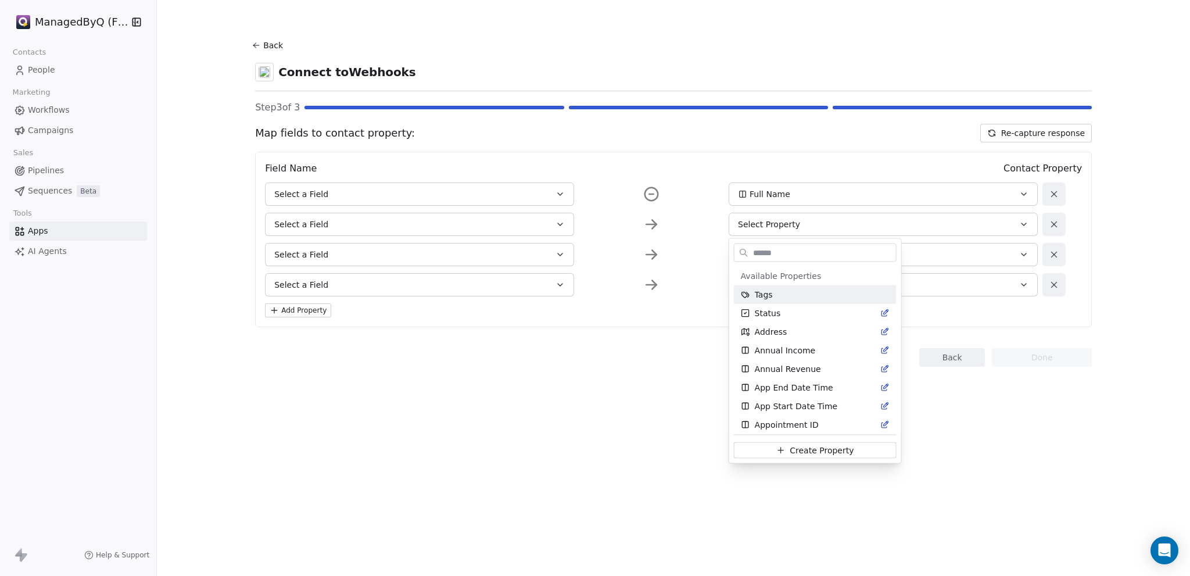
click at [887, 196] on html "ManagedByQ (FZE) Contacts People Marketing Workflows Campaigns Sales Pipelines …" at bounding box center [595, 288] width 1190 height 576
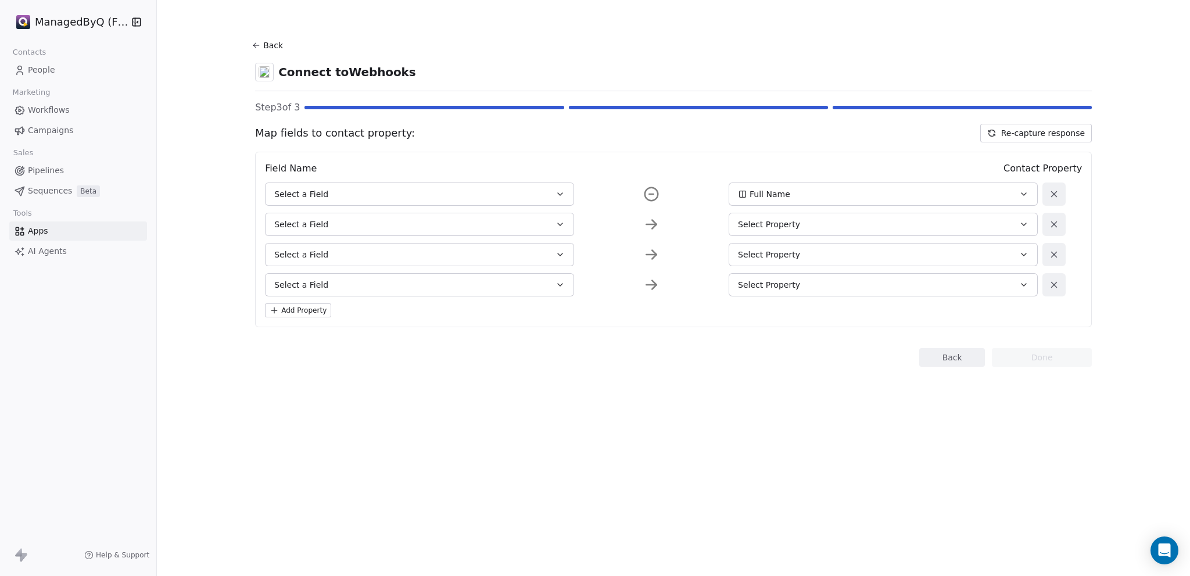
click at [884, 192] on div "Full Name" at bounding box center [869, 194] width 262 height 12
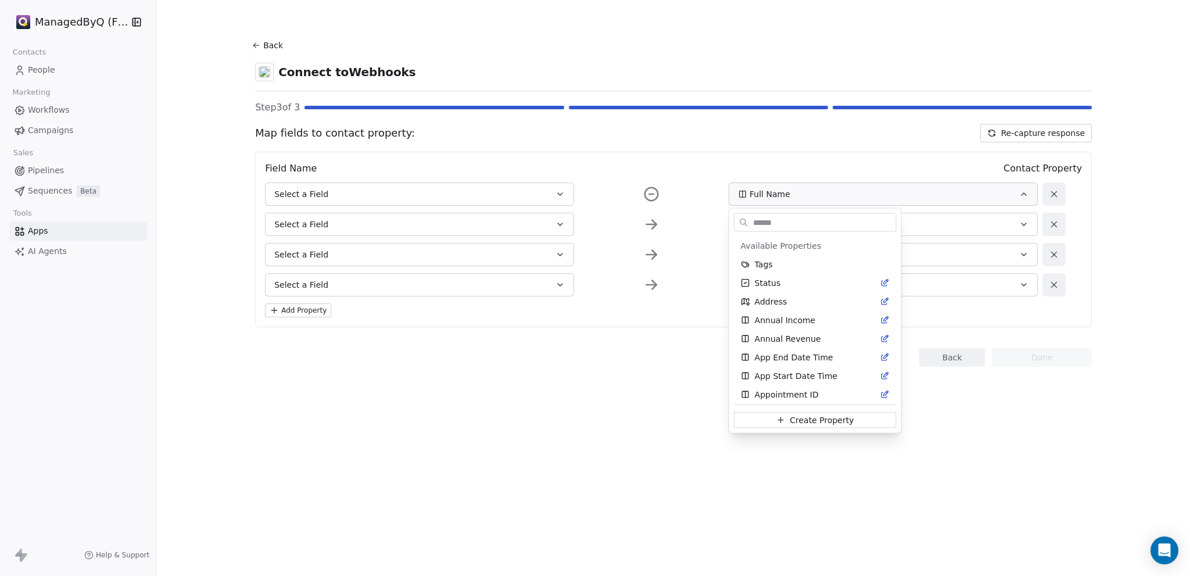
scroll to position [375, 0]
click at [796, 352] on div "First Name" at bounding box center [815, 354] width 149 height 12
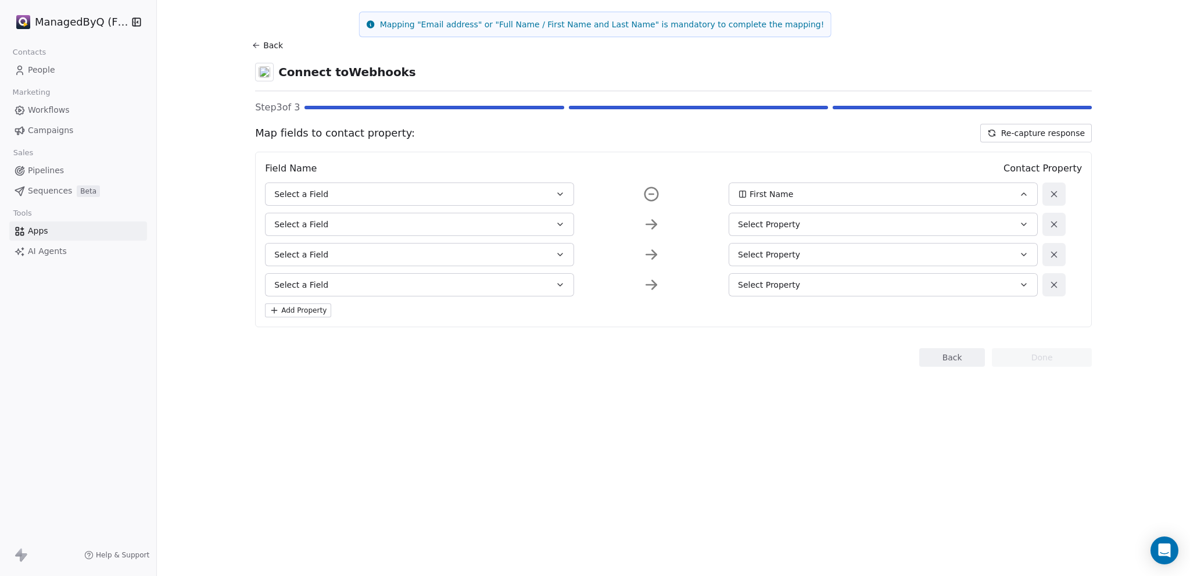
click at [366, 189] on button "Select a Field" at bounding box center [419, 193] width 309 height 23
type input "*"
click at [672, 390] on section "Back Connect to Webhooks Step 3 of 3 Map fields to contact property: Re-capture…" at bounding box center [673, 202] width 893 height 404
click at [563, 255] on icon "button" at bounding box center [560, 254] width 9 height 9
type input "*"
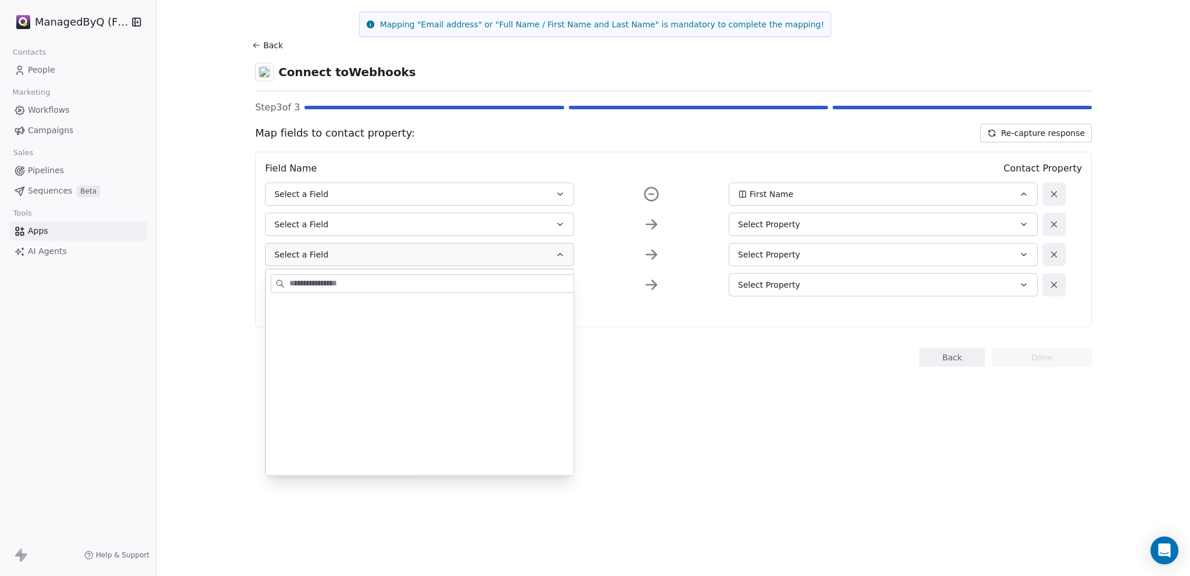
drag, startPoint x: 673, startPoint y: 379, endPoint x: 630, endPoint y: 351, distance: 51.3
click at [672, 379] on section "Back Connect to Webhooks Step 3 of 3 Map fields to contact property: Re-capture…" at bounding box center [673, 202] width 893 height 404
click at [326, 186] on button "Select a Field" at bounding box center [419, 193] width 309 height 23
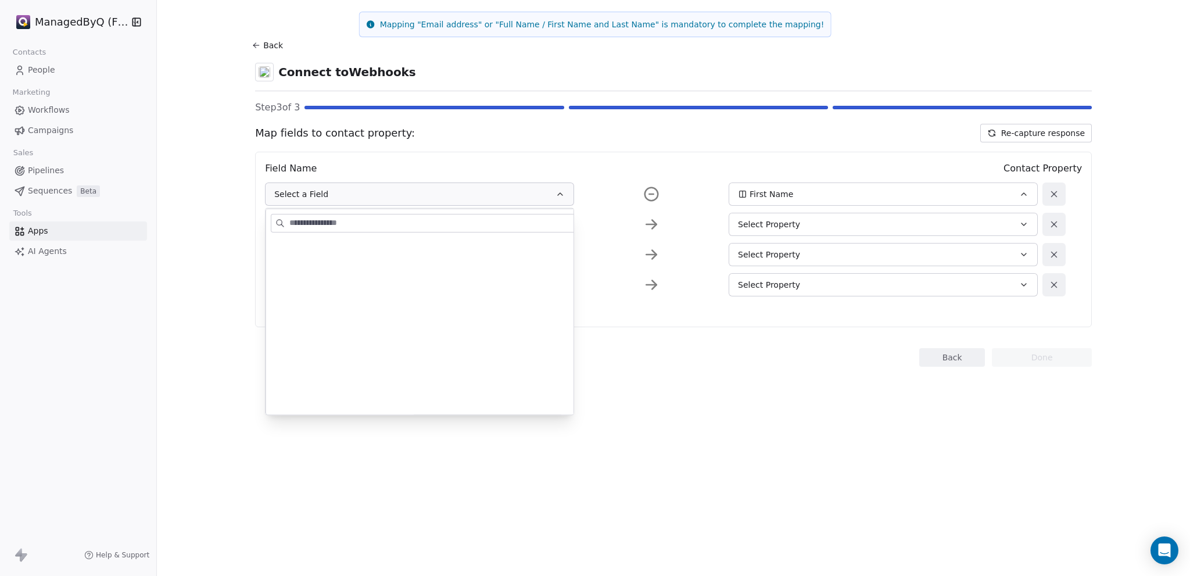
type input "*"
click at [750, 384] on section "Back Connect to Webhooks Step 3 of 3 Map fields to contact property: Re-capture…" at bounding box center [673, 202] width 893 height 404
click at [827, 224] on div "Select Property" at bounding box center [869, 225] width 262 height 12
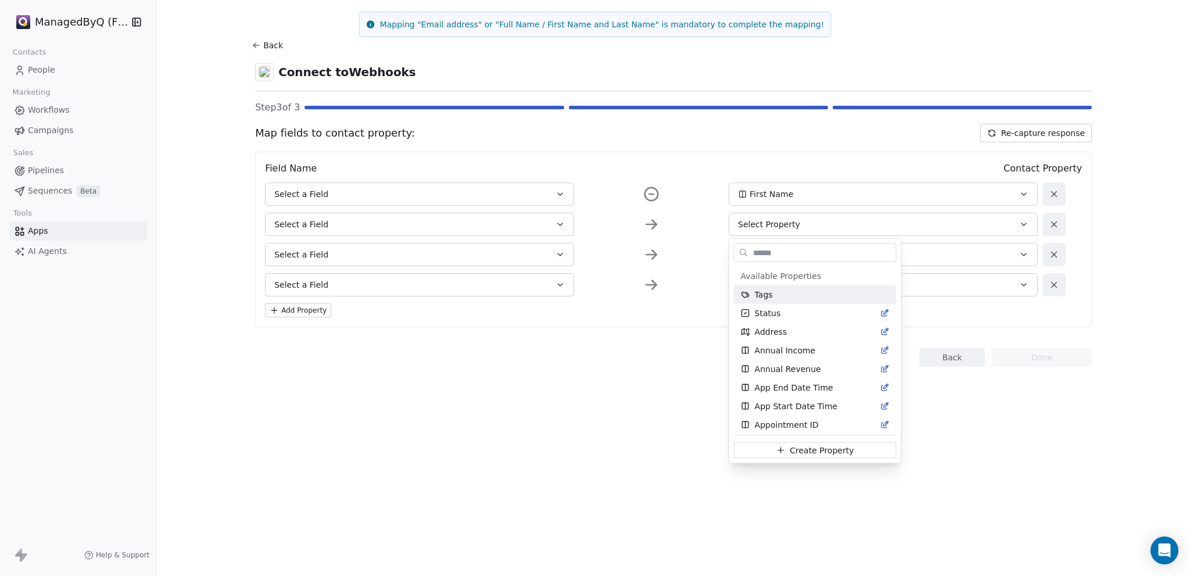
click at [827, 220] on html "ManagedByQ (FZE) Contacts People Marketing Workflows Campaigns Sales Pipelines …" at bounding box center [595, 288] width 1190 height 576
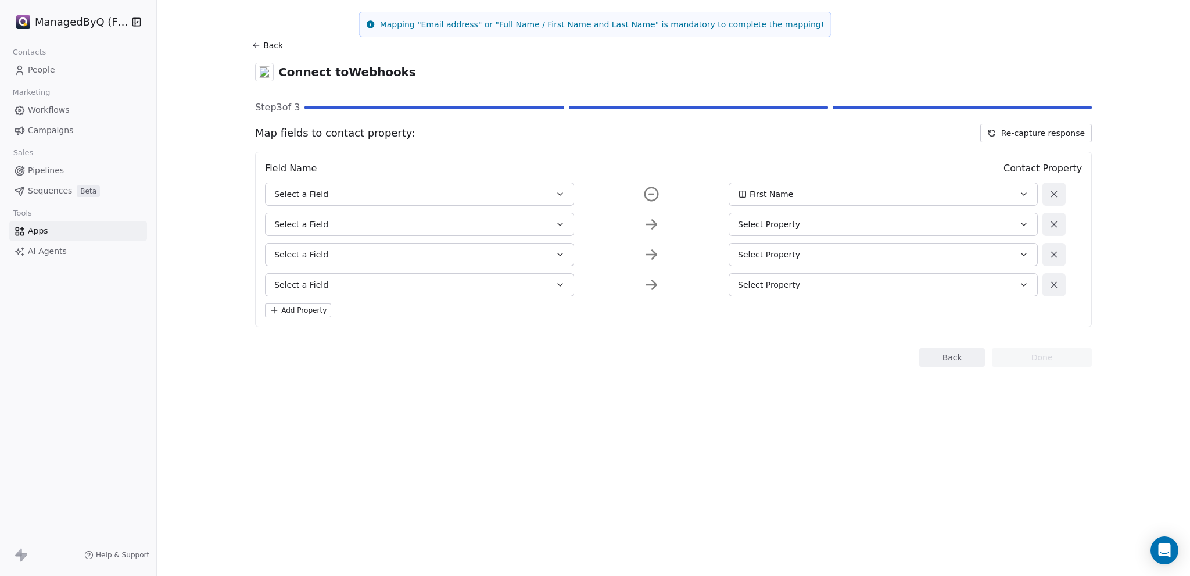
click at [379, 216] on button "Select a Field" at bounding box center [419, 224] width 309 height 23
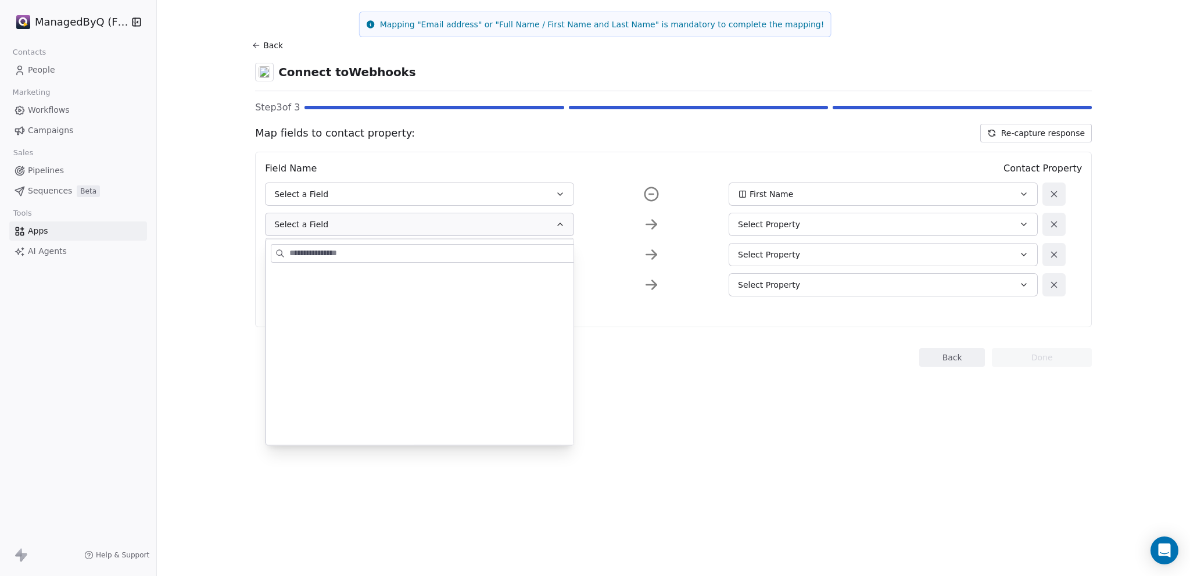
click at [384, 216] on button "Select a Field" at bounding box center [419, 224] width 309 height 23
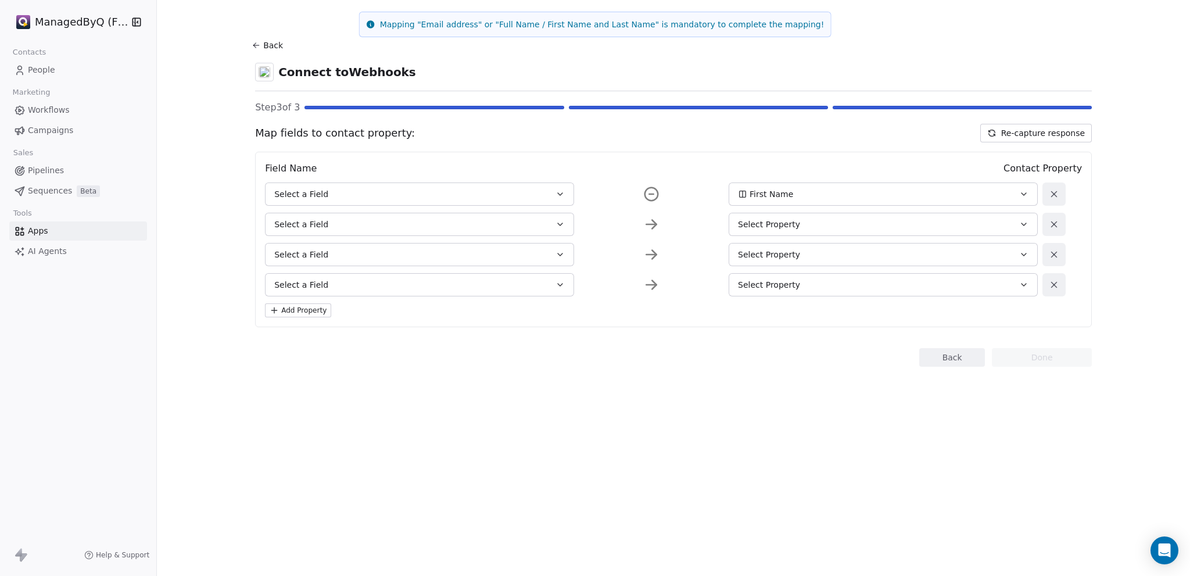
click at [995, 130] on icon at bounding box center [992, 131] width 6 height 3
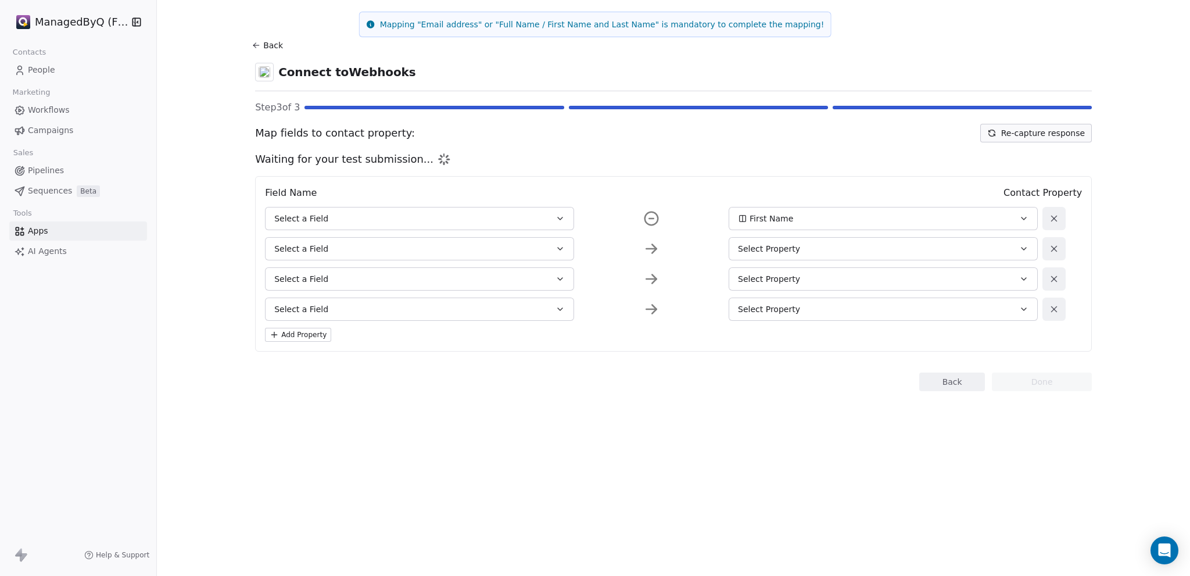
click at [418, 146] on div "Map fields to contact property: Re-capture response Waiting for your test submi…" at bounding box center [673, 238] width 837 height 228
click at [348, 157] on icon at bounding box center [352, 158] width 9 height 9
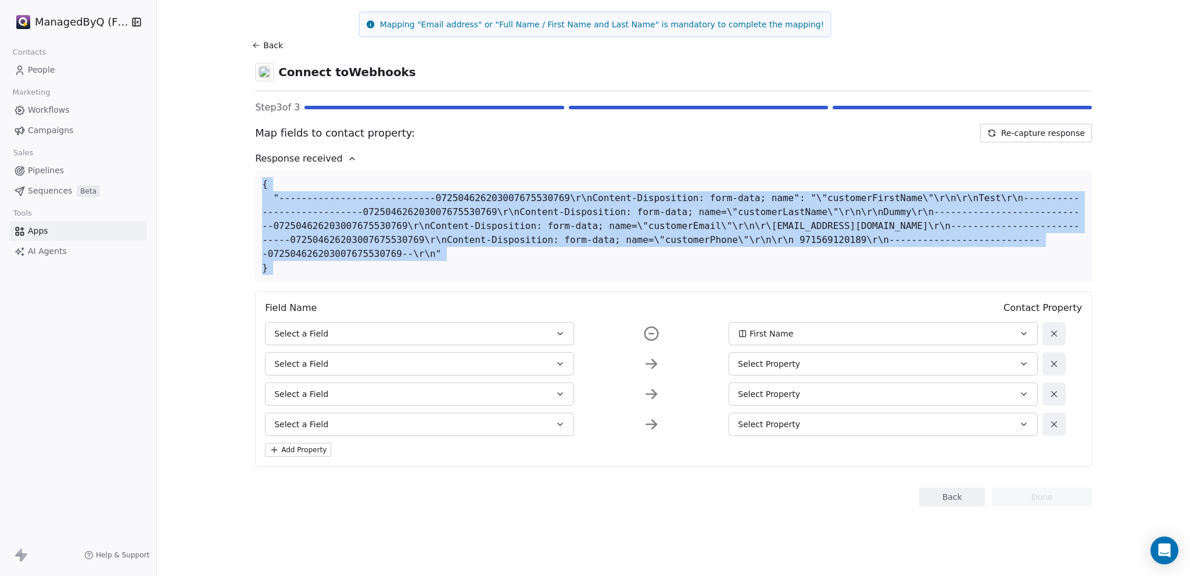
click at [410, 273] on div "{ "----------------------------072504626203007675530769\r\nContent-Disposition:…" at bounding box center [673, 226] width 837 height 112
click at [354, 330] on button "Select a Field" at bounding box center [419, 333] width 309 height 23
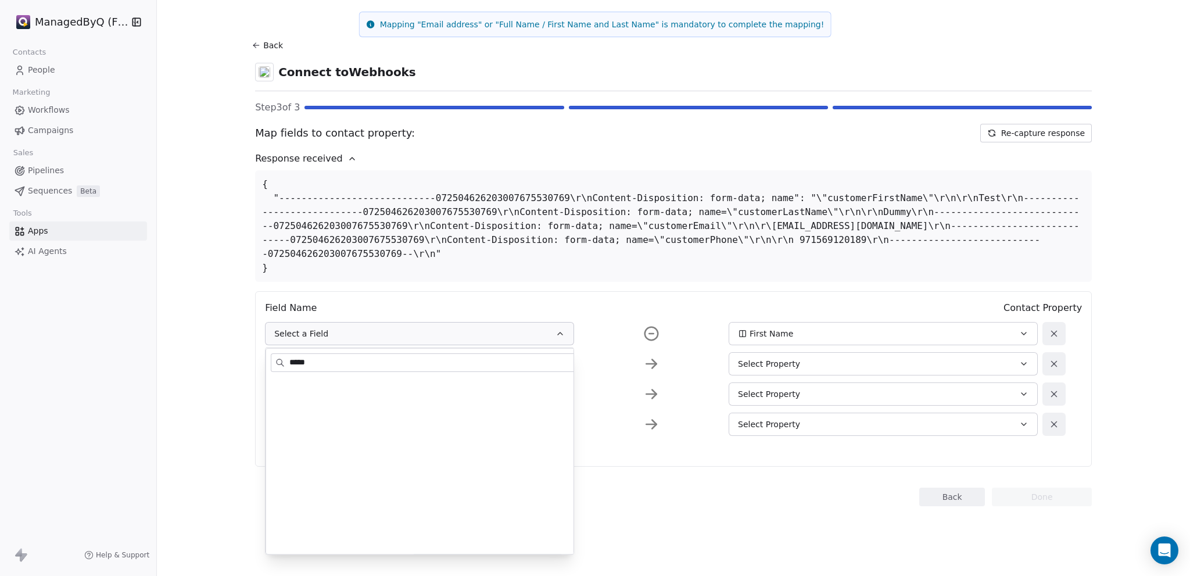
type input "*****"
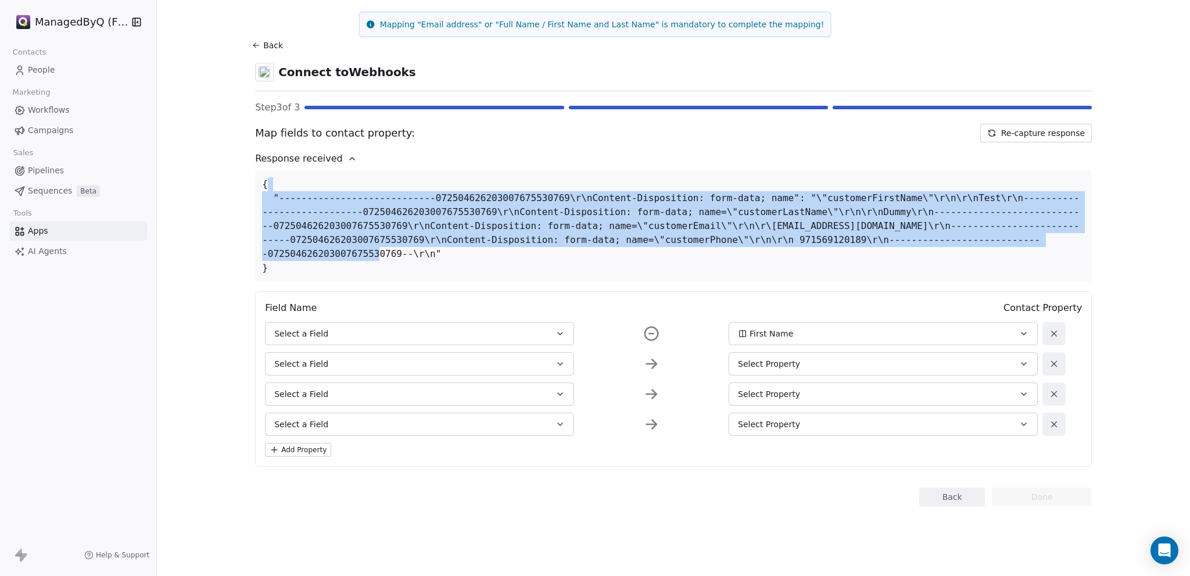
drag, startPoint x: 270, startPoint y: 181, endPoint x: 471, endPoint y: 252, distance: 213.4
click at [471, 252] on div "{ "----------------------------072504626203007675530769\r\nContent-Disposition:…" at bounding box center [673, 226] width 837 height 112
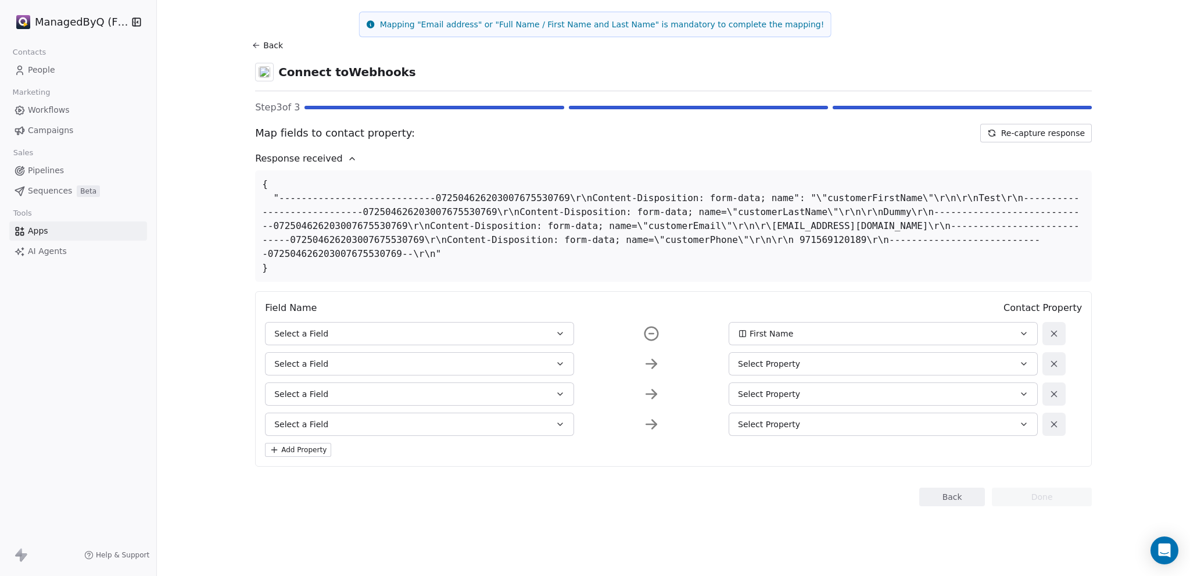
click at [539, 277] on div "{ "----------------------------072504626203007675530769\r\nContent-Disposition:…" at bounding box center [673, 226] width 837 height 112
click at [337, 424] on button "Select a Field" at bounding box center [419, 424] width 309 height 23
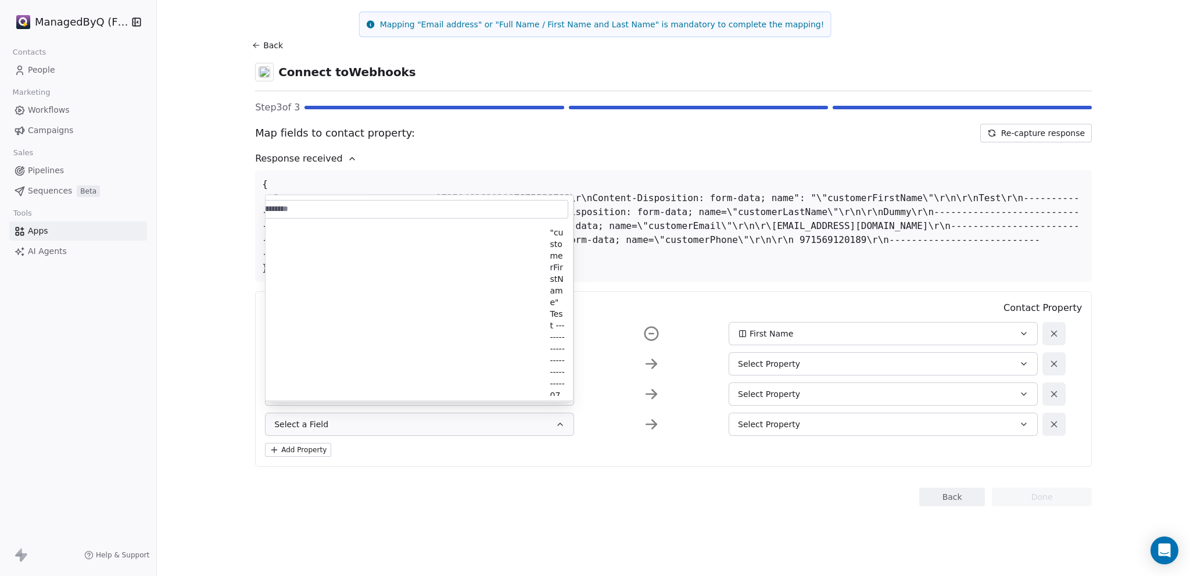
scroll to position [0, 0]
click at [497, 491] on div "Back Done" at bounding box center [673, 497] width 837 height 19
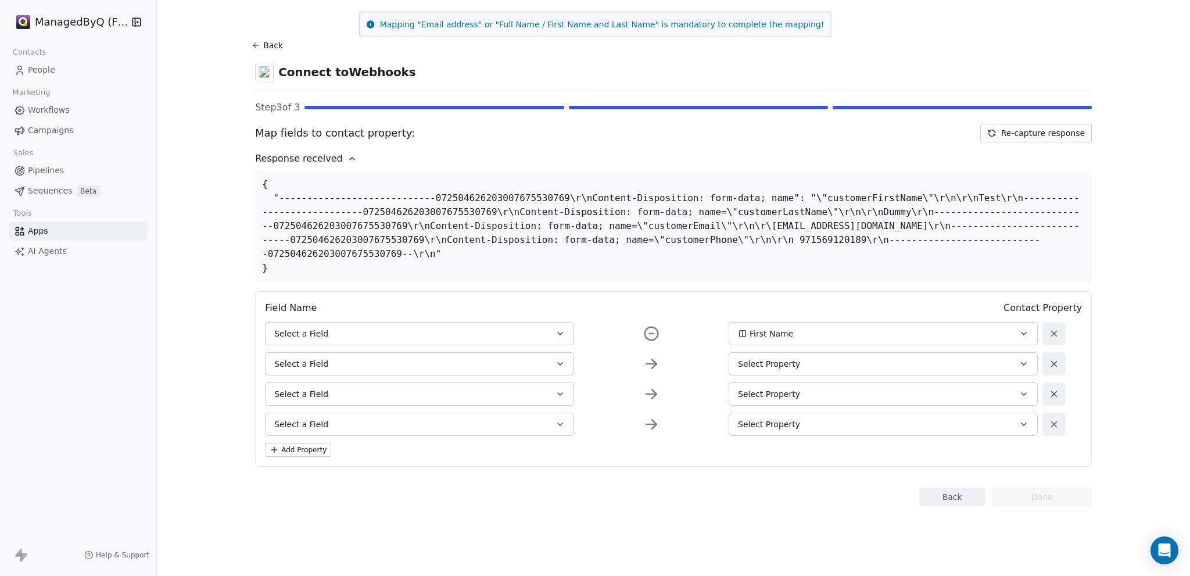
click at [357, 339] on button "Select a Field" at bounding box center [419, 333] width 309 height 23
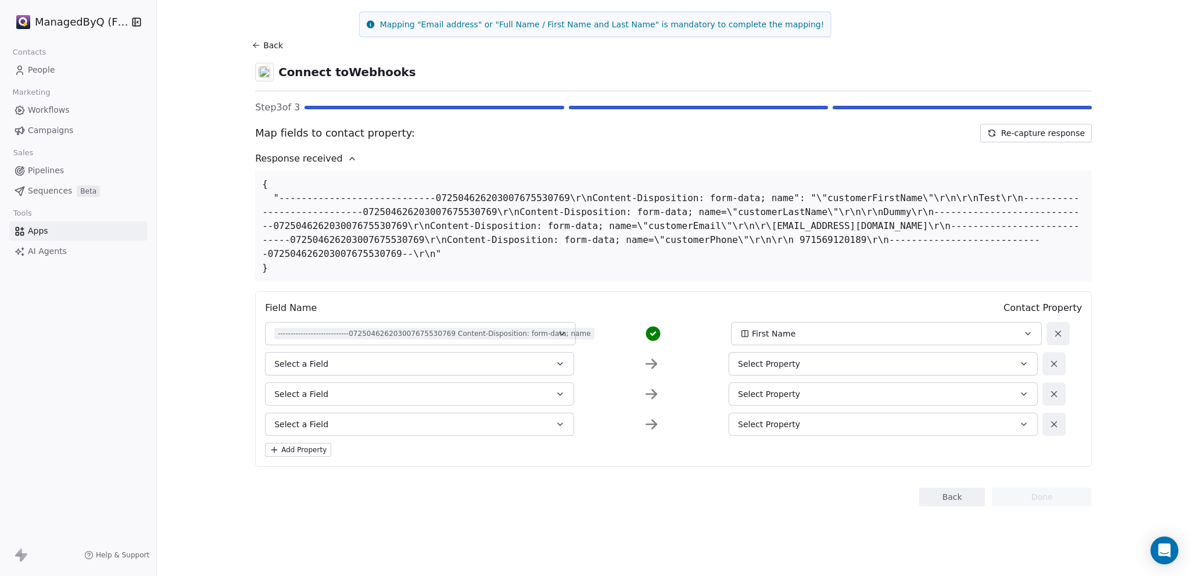
click at [439, 327] on button "----------------------------072504626203007675530769 Content-Disposition: form-…" at bounding box center [420, 333] width 311 height 23
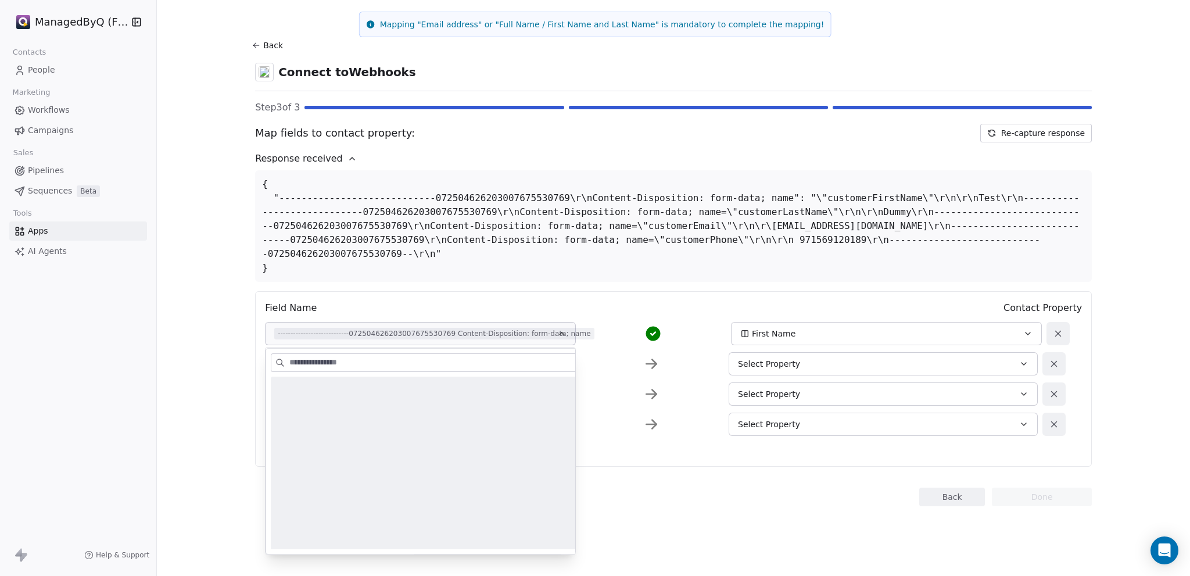
click at [439, 327] on button "----------------------------072504626203007675530769 Content-Disposition: form-…" at bounding box center [420, 333] width 311 height 23
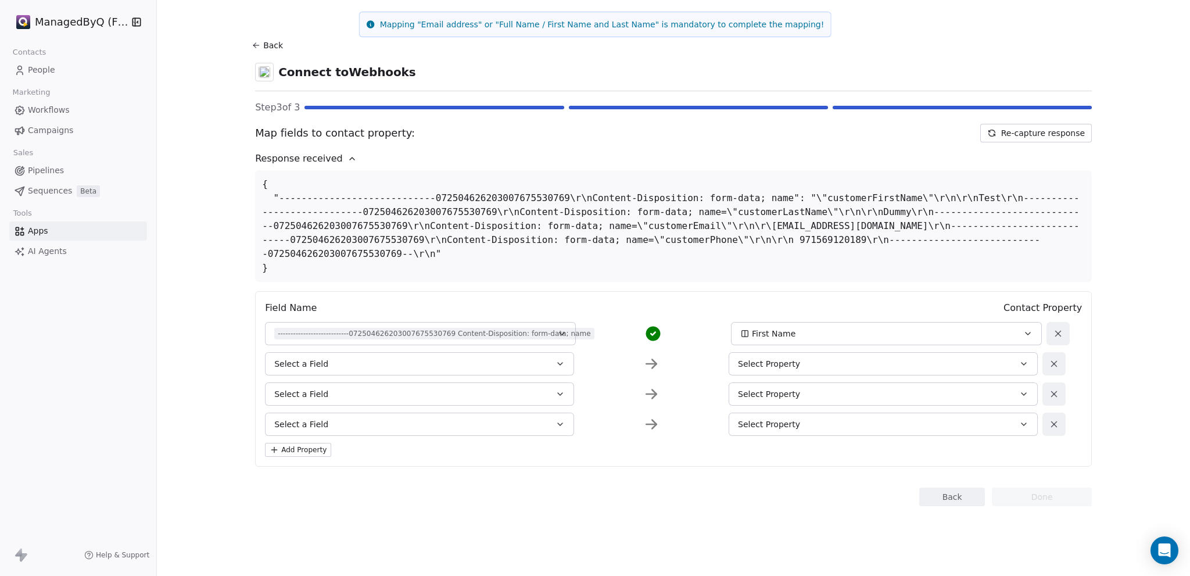
click at [457, 334] on span "----------------------------072504626203007675530769 Content-Disposition: form-…" at bounding box center [434, 334] width 320 height 12
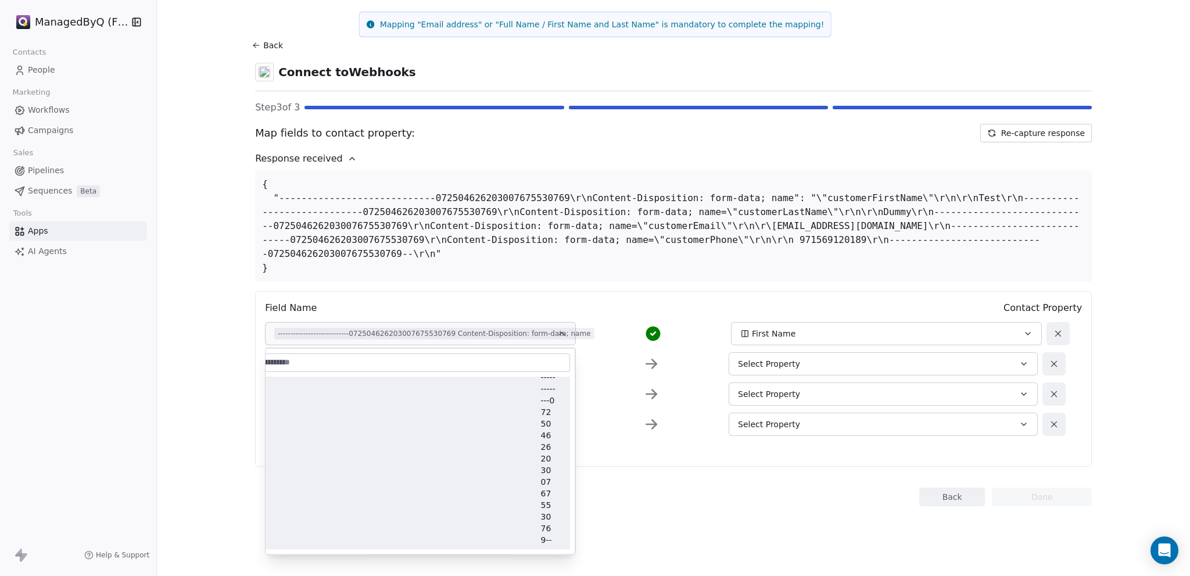
scroll to position [1818, 11]
click at [651, 504] on div "Back Done" at bounding box center [673, 497] width 837 height 19
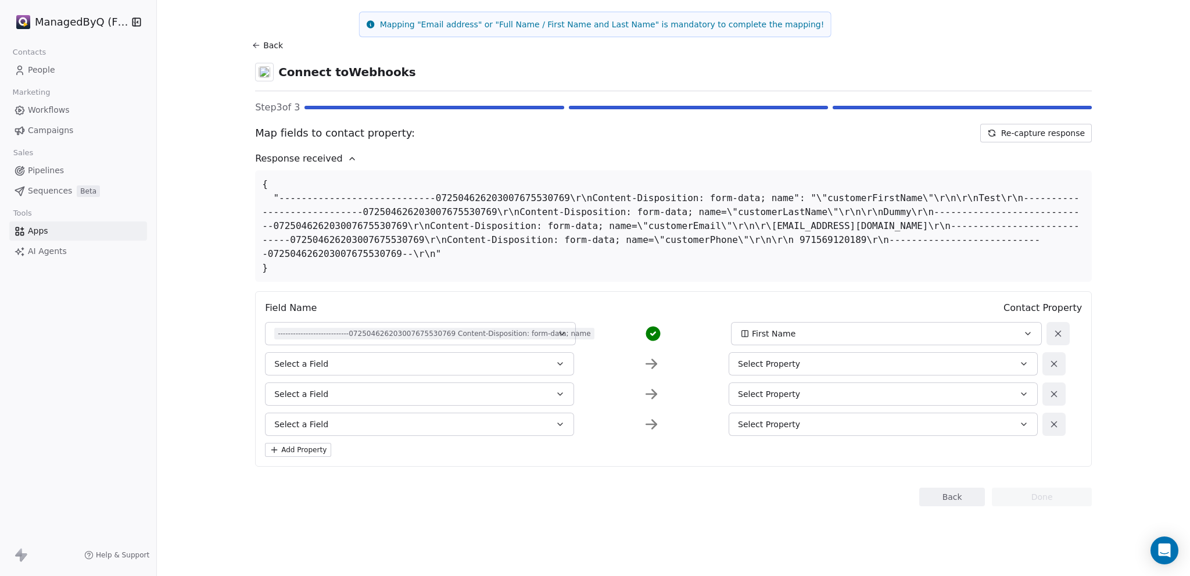
click at [259, 43] on icon at bounding box center [256, 45] width 9 height 9
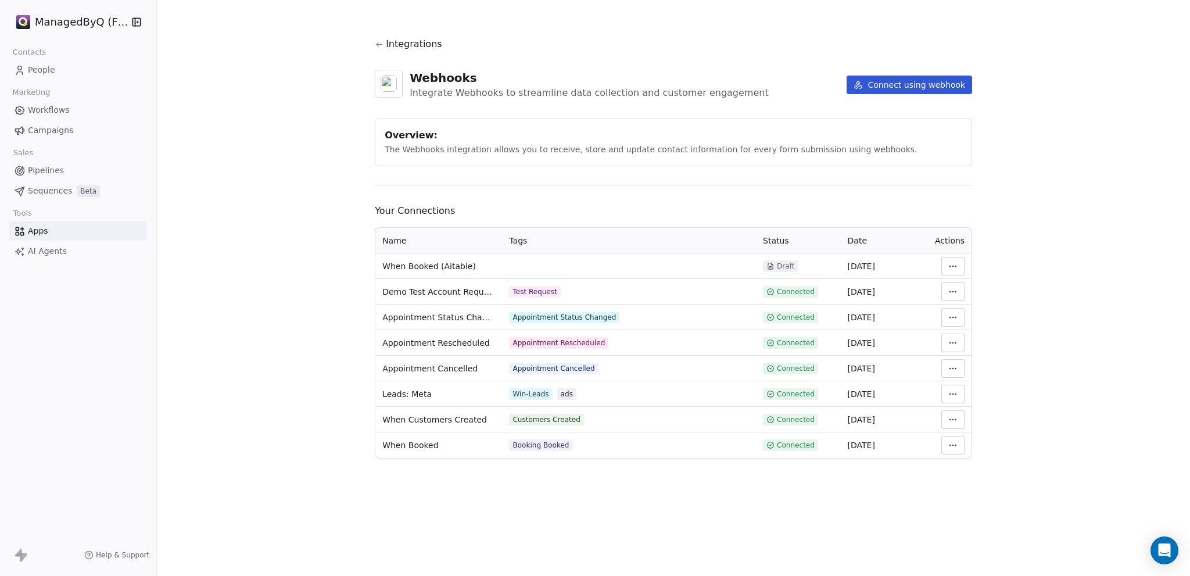
drag, startPoint x: 466, startPoint y: 470, endPoint x: 473, endPoint y: 472, distance: 8.1
click at [467, 470] on section "Integrations Webhooks Integrate Webhooks to streamline data collection and cust…" at bounding box center [673, 248] width 653 height 496
click at [951, 264] on html "ManagedByQ (FZE) Contacts People Marketing Workflows Campaigns Sales Pipelines …" at bounding box center [595, 288] width 1190 height 576
click at [965, 366] on div "Delete" at bounding box center [988, 366] width 84 height 19
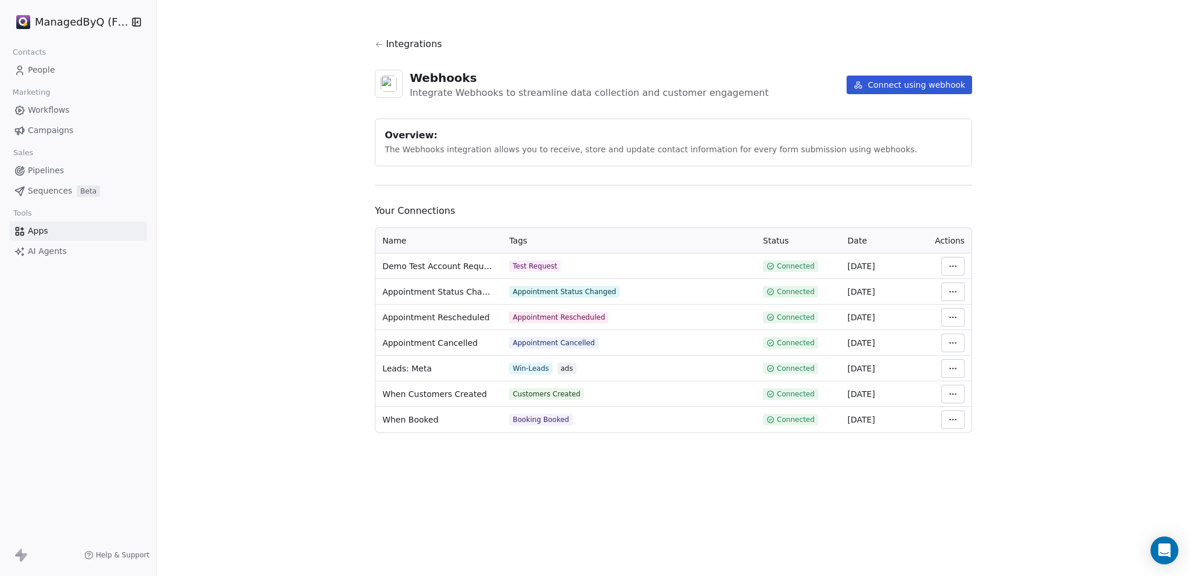
click at [42, 69] on span "People" at bounding box center [41, 70] width 27 height 12
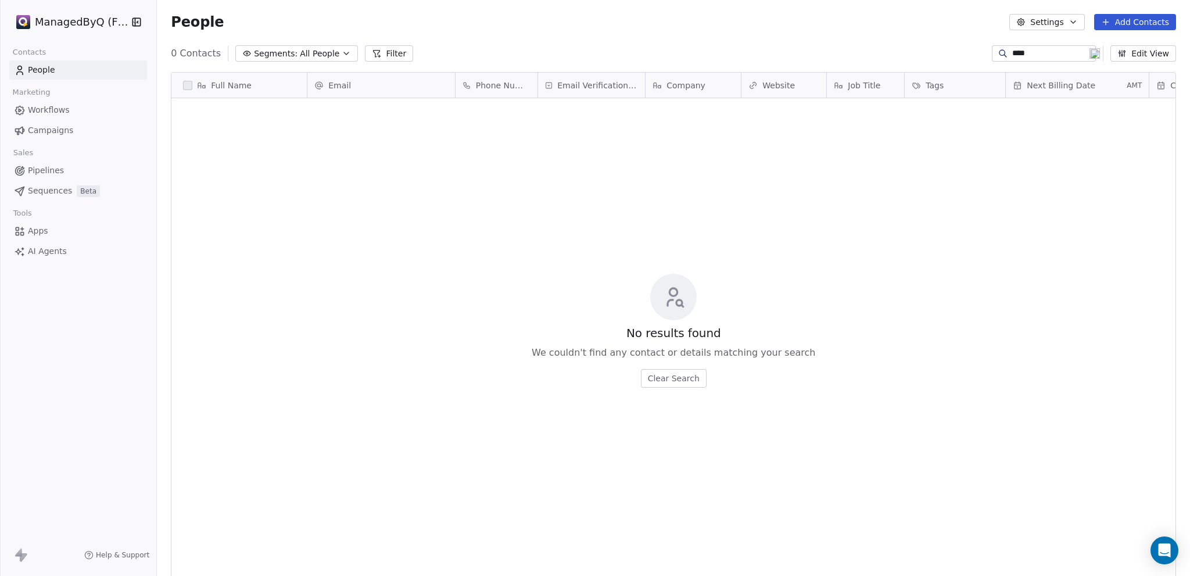
scroll to position [498, 1024]
drag, startPoint x: 1002, startPoint y: 53, endPoint x: 940, endPoint y: 46, distance: 61.9
click at [940, 46] on div "0 Contacts Segments: All People Filter **** Edit View" at bounding box center [673, 53] width 1033 height 19
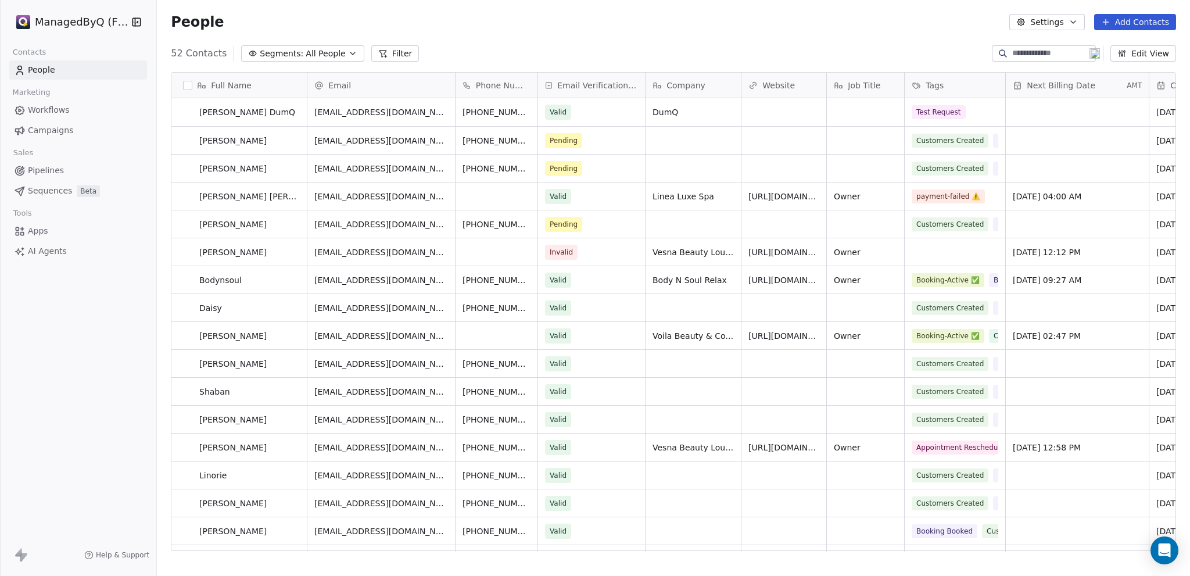
scroll to position [27, 0]
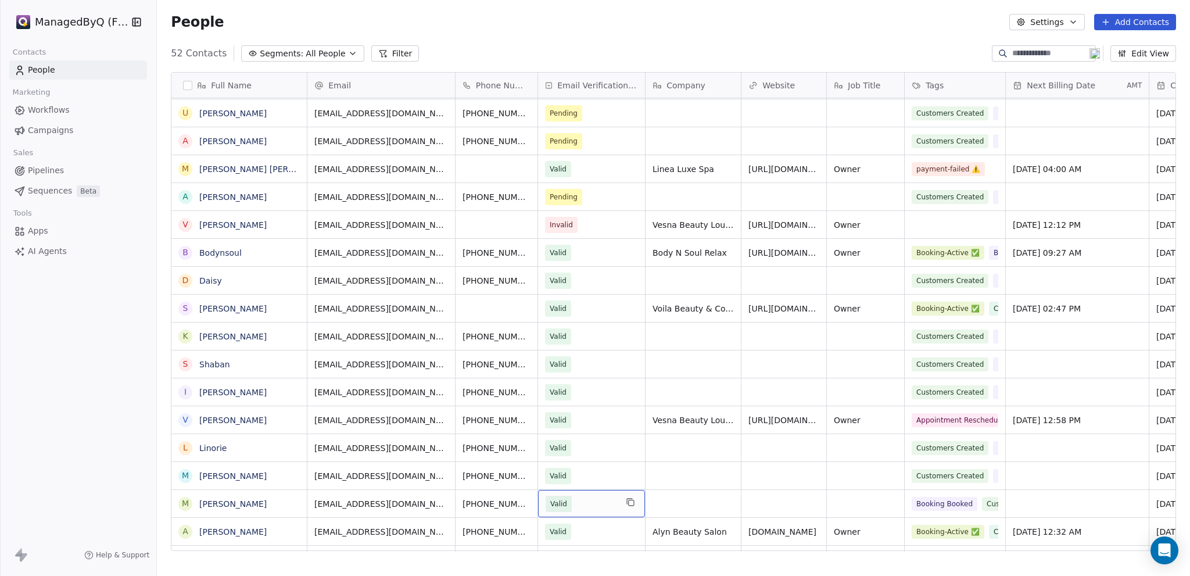
drag, startPoint x: 620, startPoint y: 543, endPoint x: 732, endPoint y: 547, distance: 112.2
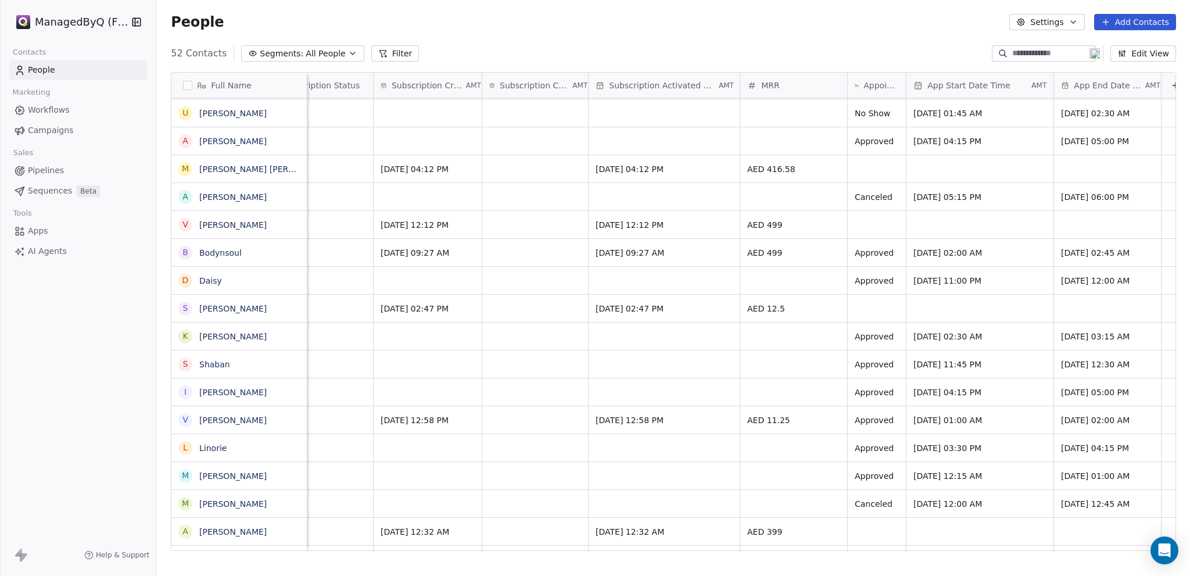
scroll to position [0, 1130]
